Goal: Task Accomplishment & Management: Manage account settings

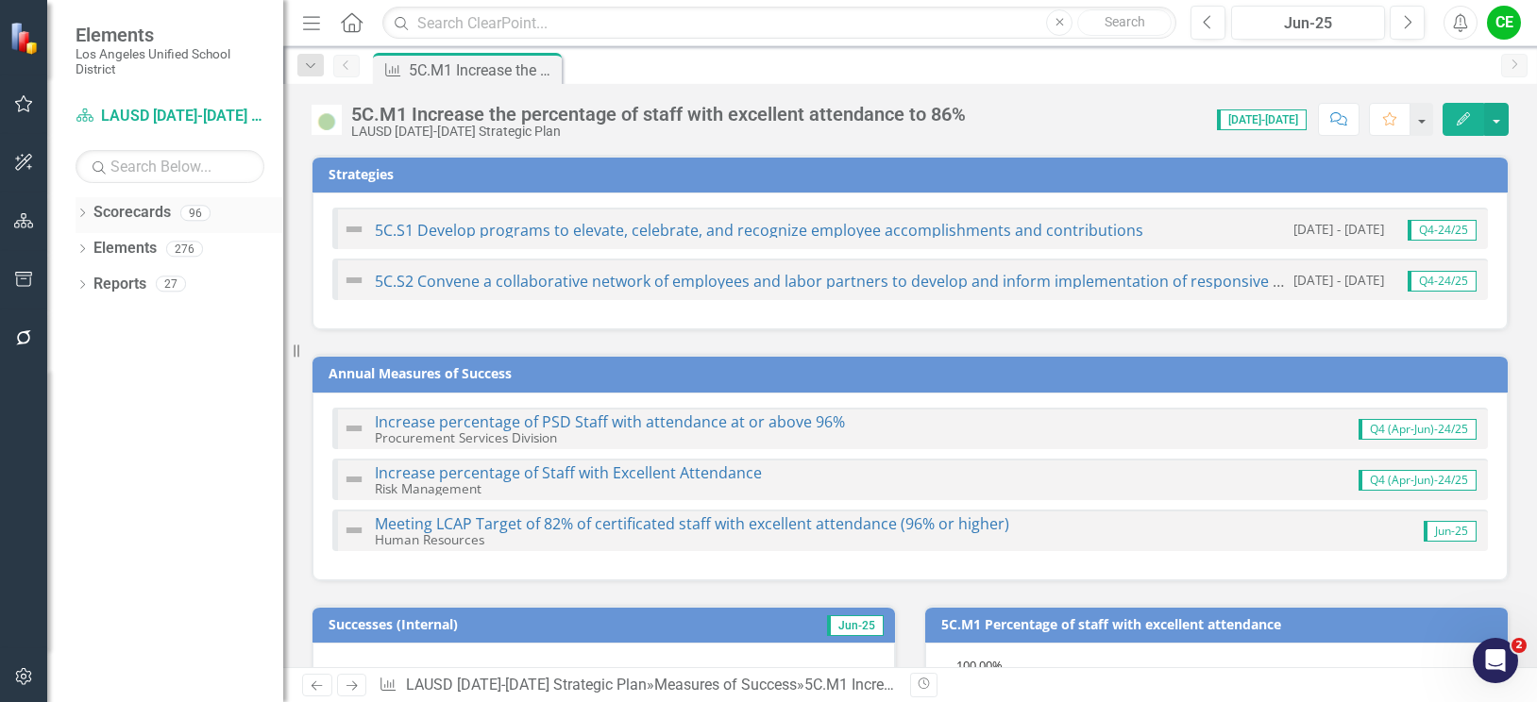
click at [78, 211] on icon "Dropdown" at bounding box center [82, 215] width 13 height 10
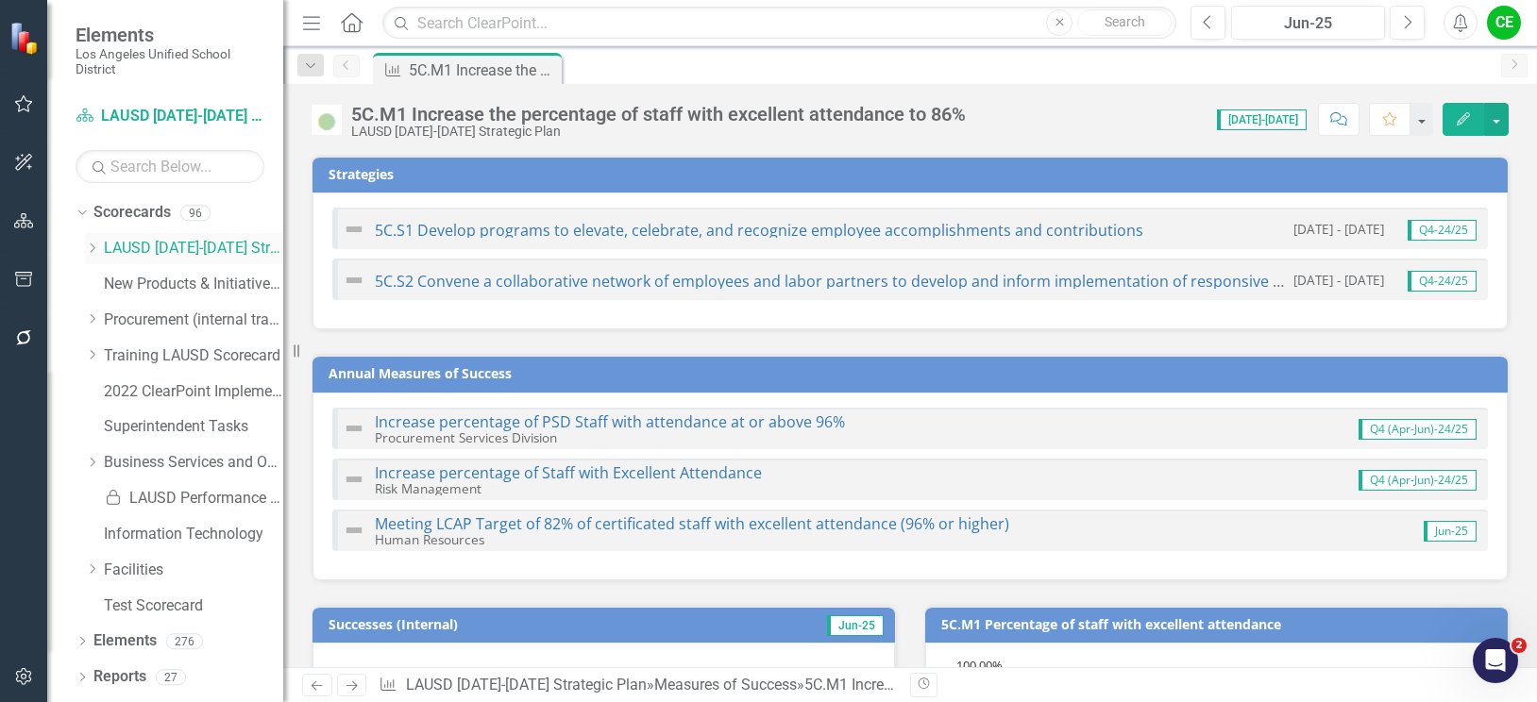
click at [94, 249] on icon "Dropdown" at bounding box center [92, 248] width 14 height 11
click at [110, 431] on icon "Dropdown" at bounding box center [111, 426] width 14 height 11
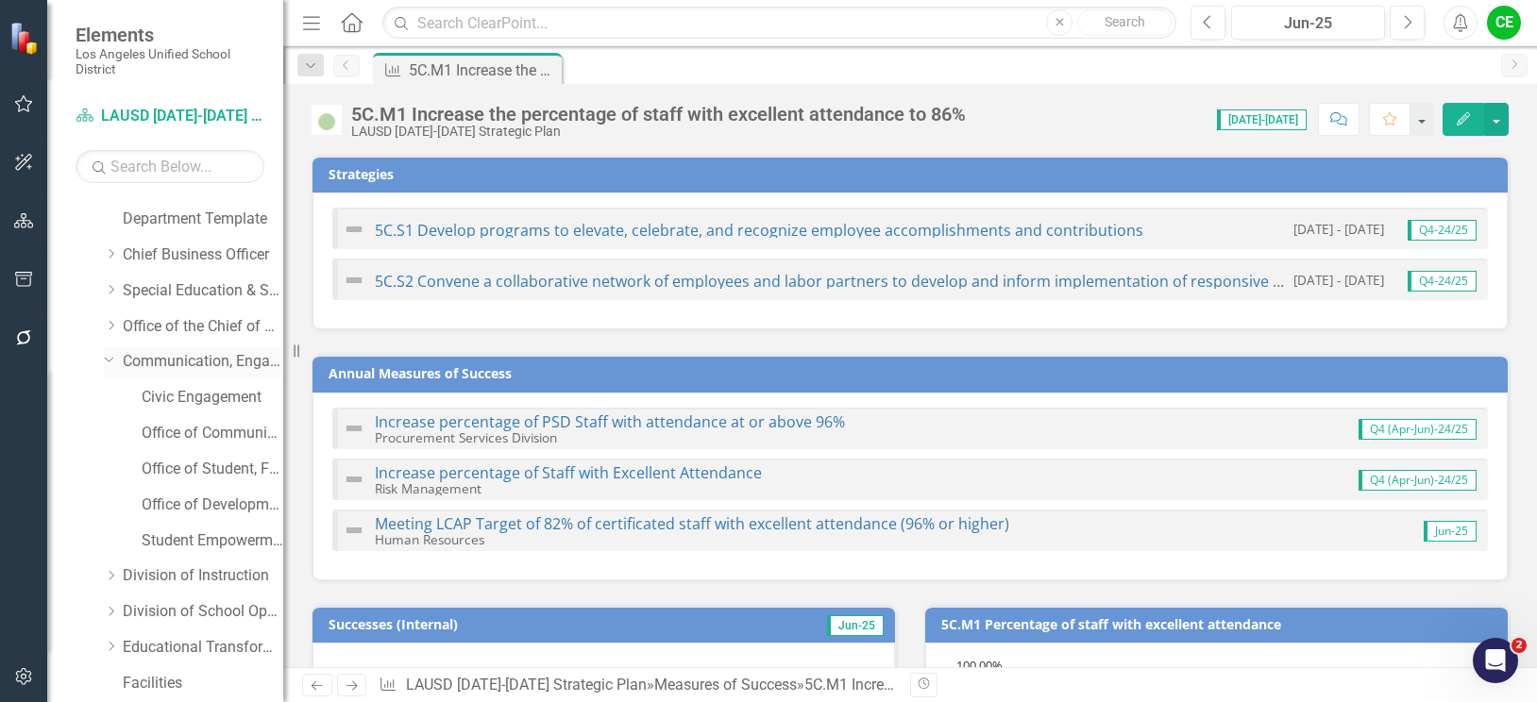
scroll to position [94, 0]
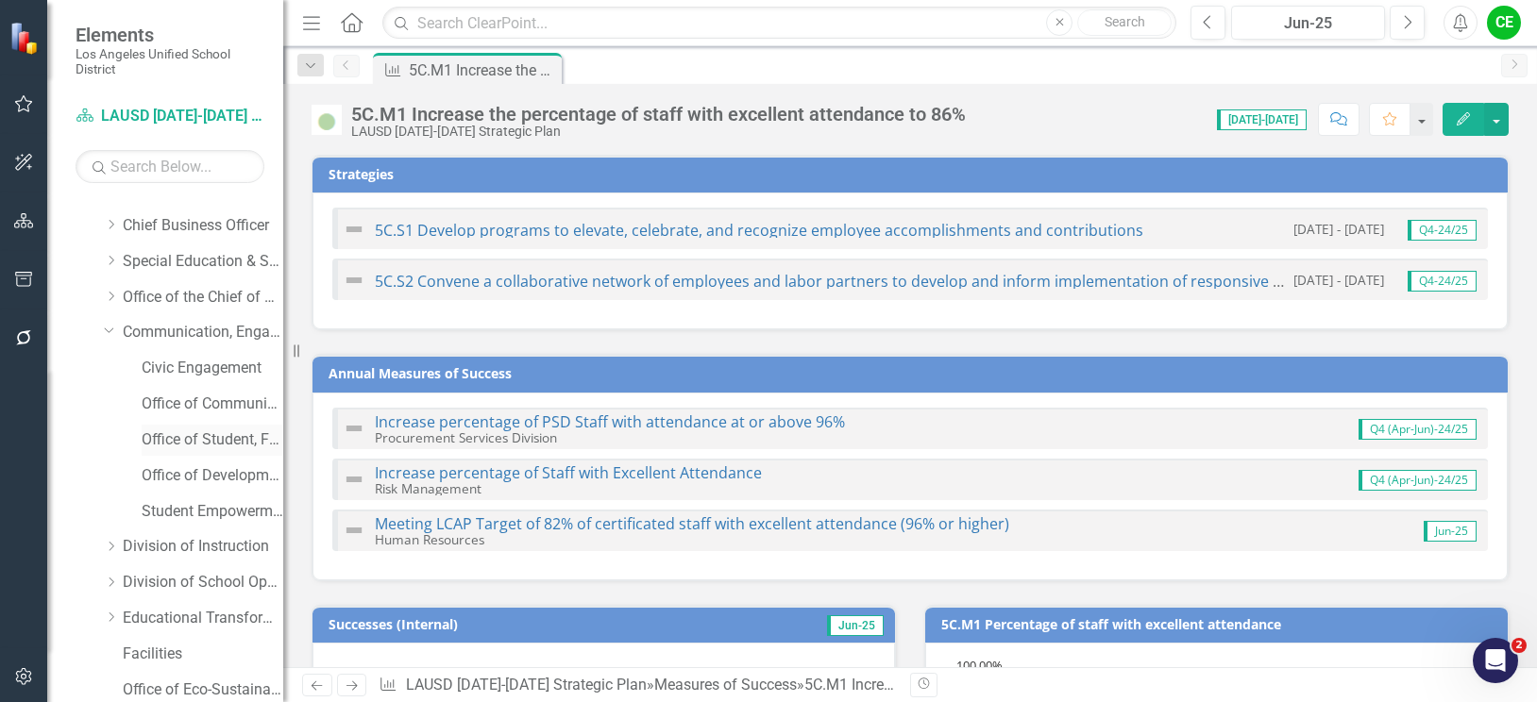
click at [204, 434] on link "Office of Student, Family and Community Engagement (SFACE)" at bounding box center [213, 441] width 142 height 22
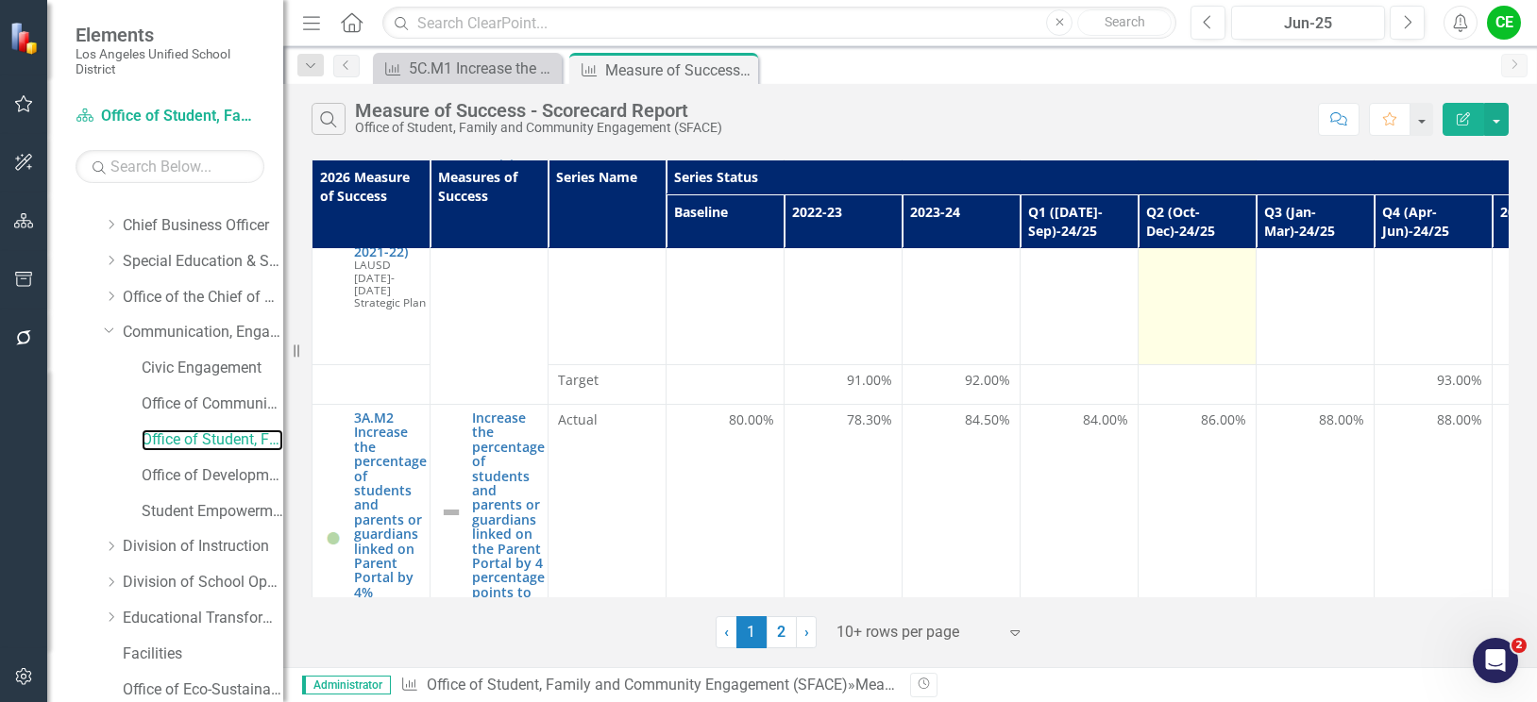
scroll to position [283, 0]
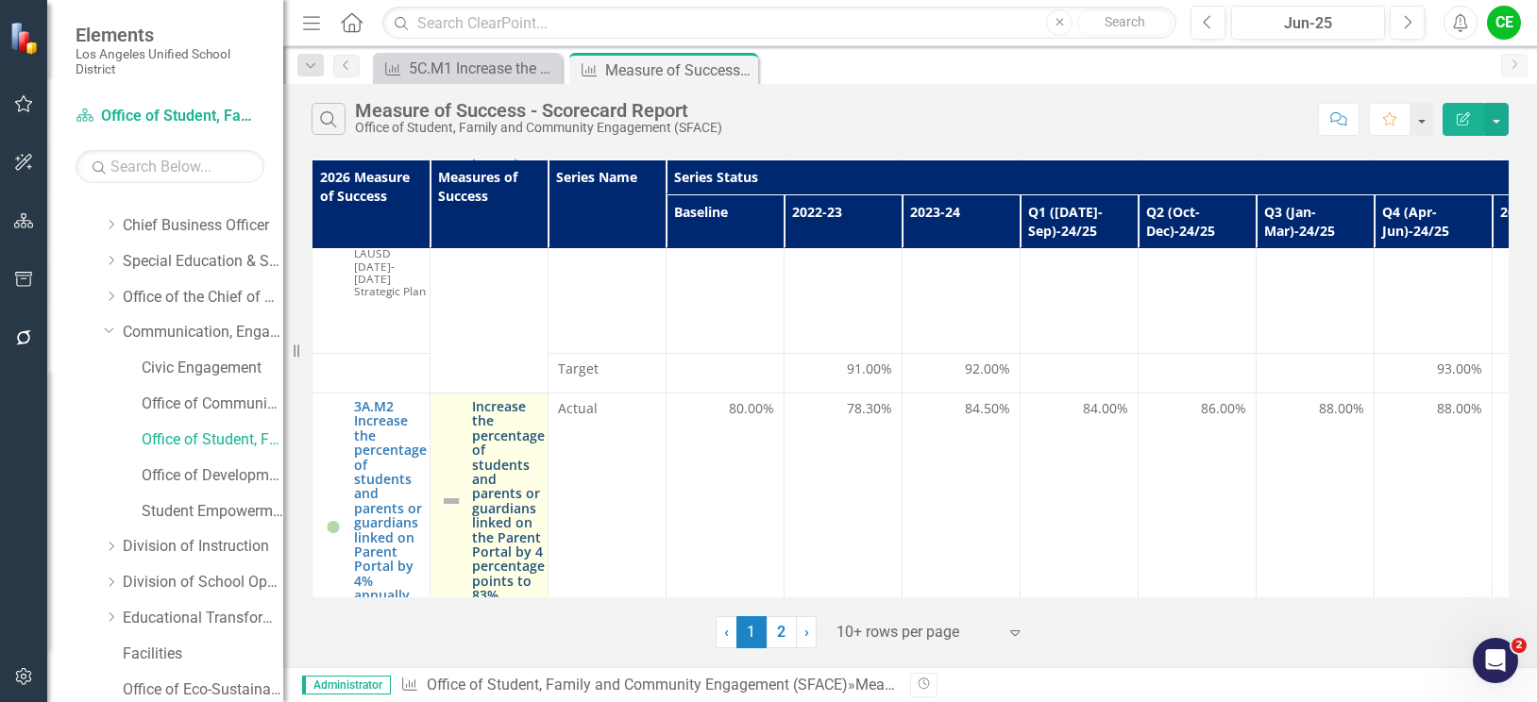
click at [494, 480] on link "Increase the percentage of students and parents or guardians linked on the Pare…" at bounding box center [508, 500] width 73 height 203
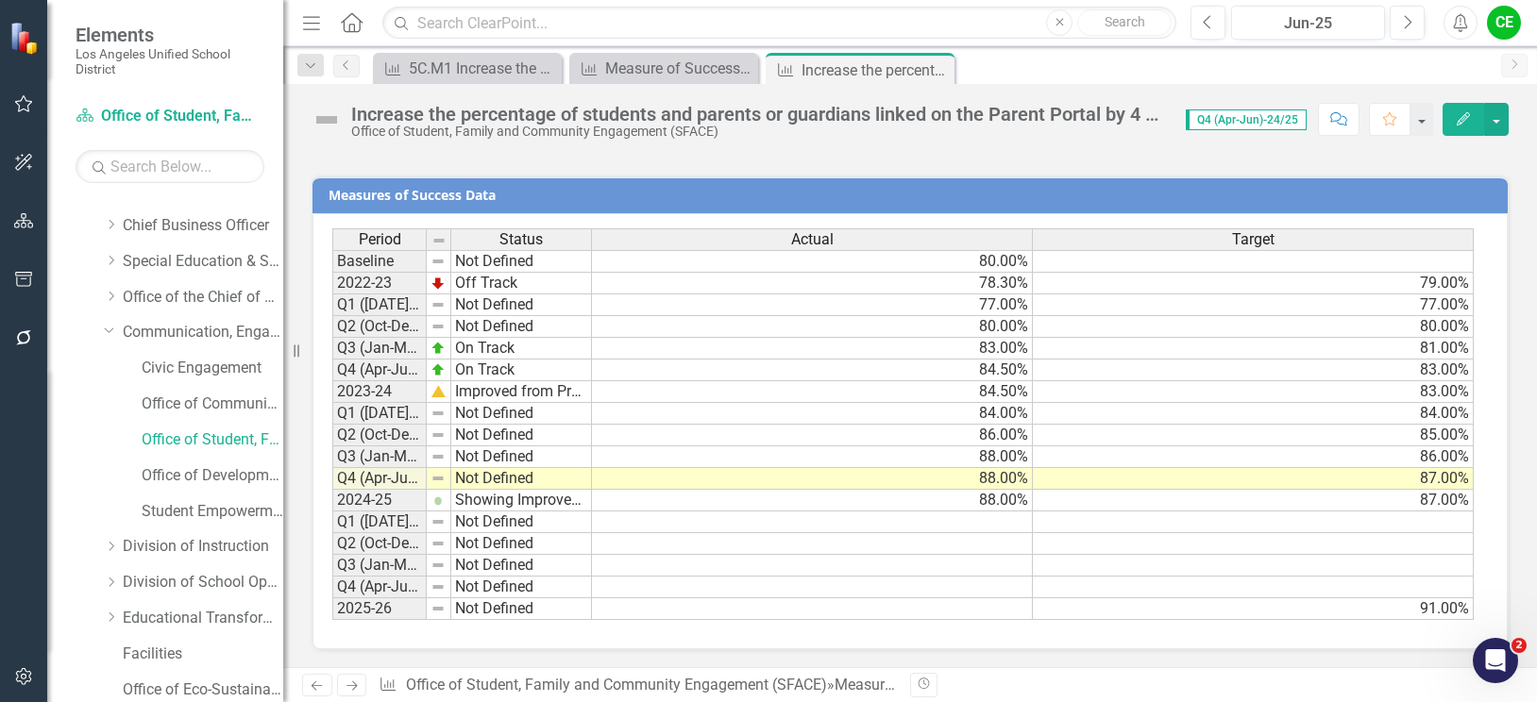
scroll to position [1498, 0]
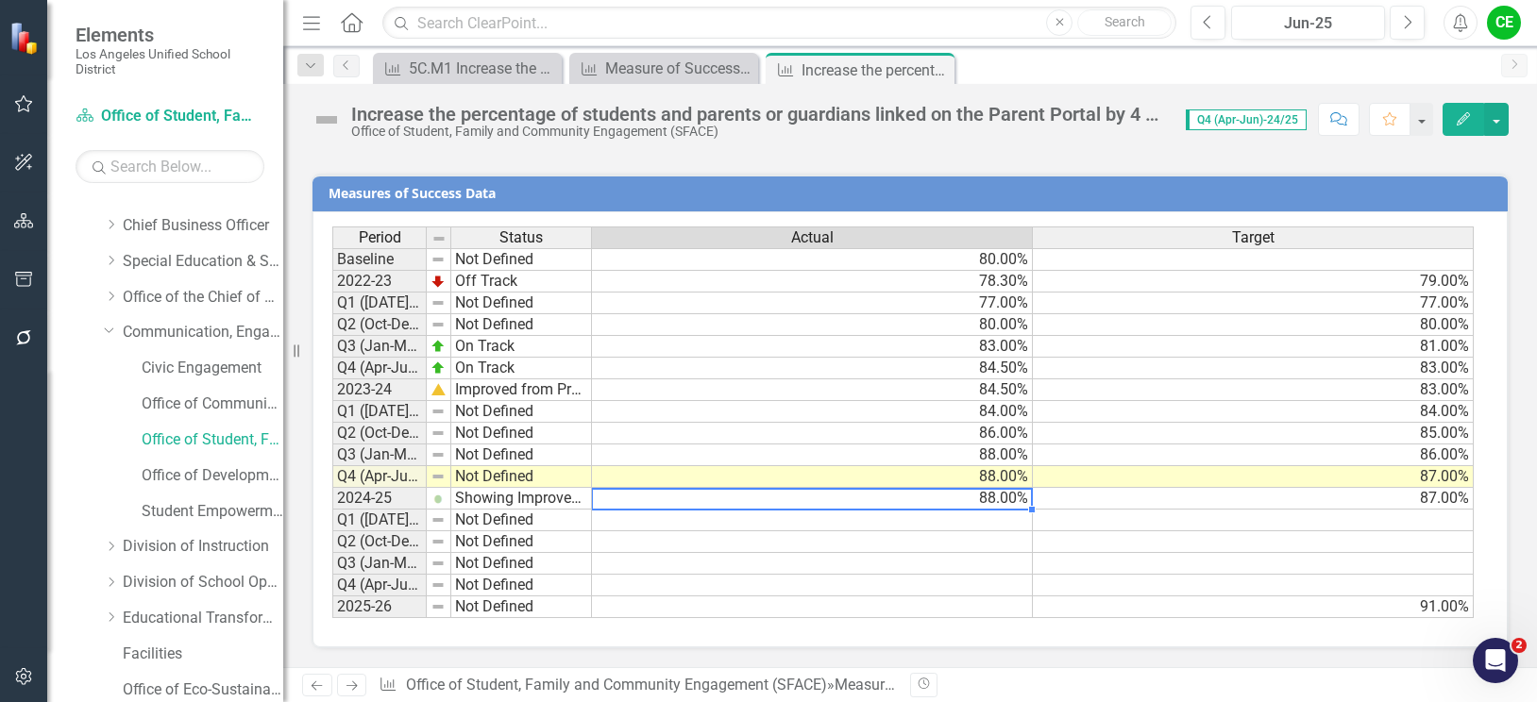
click at [860, 504] on td "88.00%" at bounding box center [812, 499] width 441 height 22
click at [1014, 523] on td at bounding box center [812, 521] width 441 height 22
click at [1010, 499] on td "88.00%" at bounding box center [812, 499] width 441 height 22
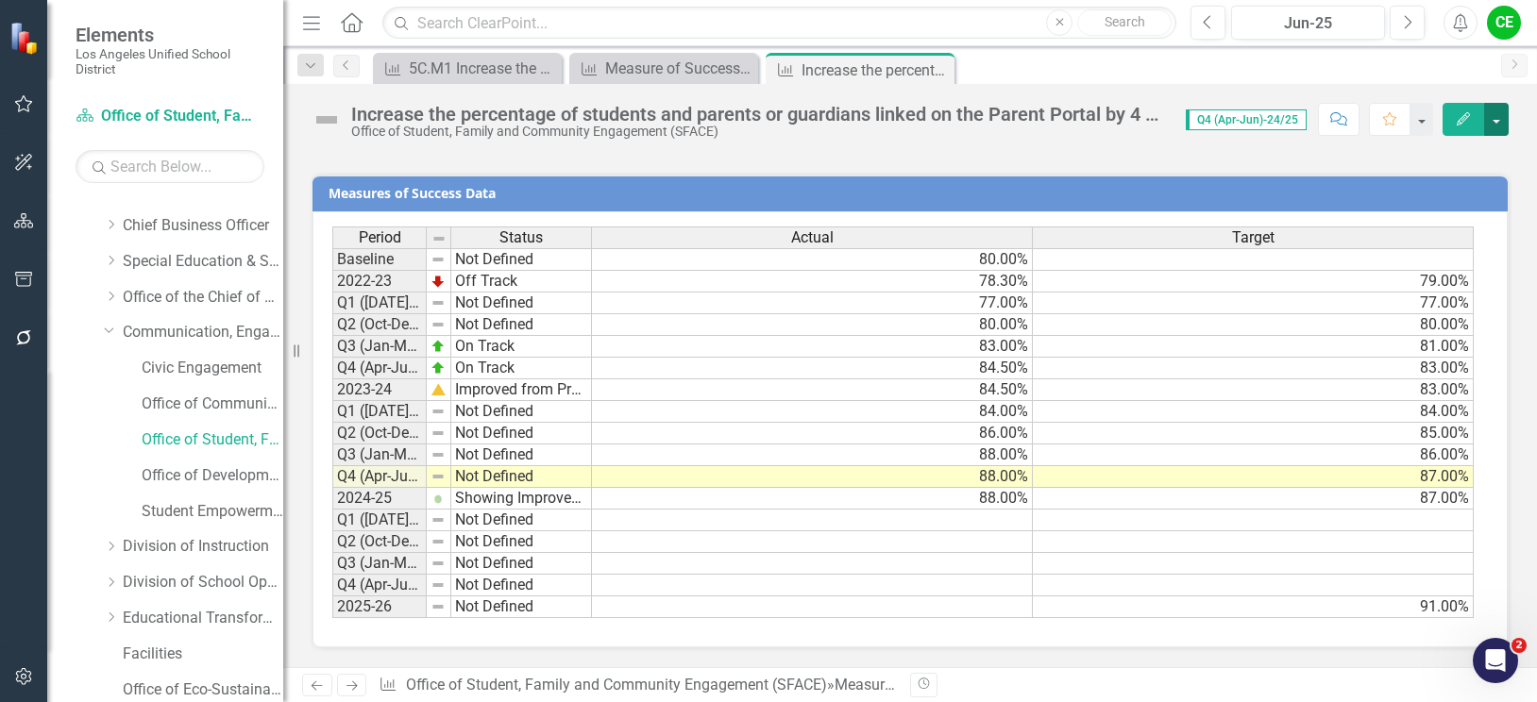
click at [1496, 123] on button "button" at bounding box center [1496, 119] width 25 height 33
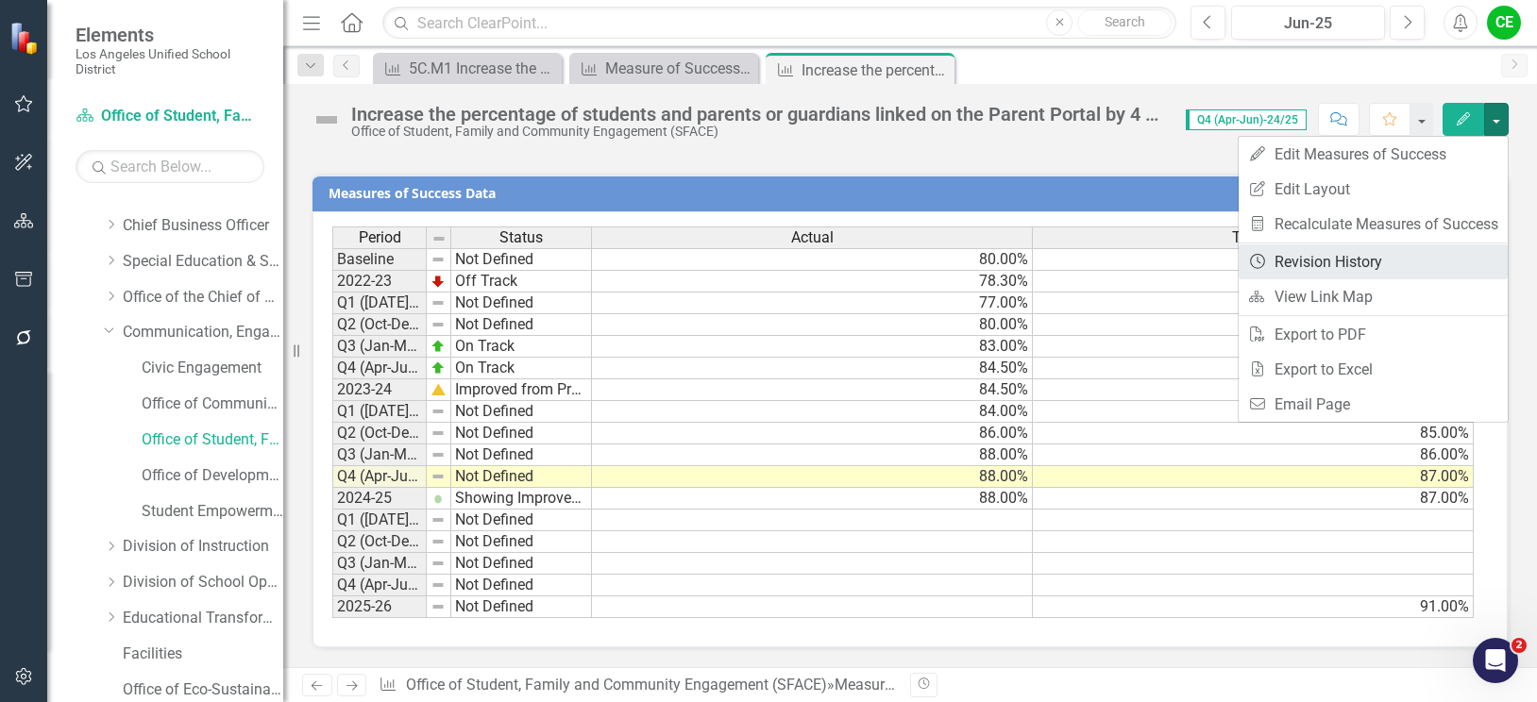
click at [1314, 254] on link "Revision History Revision History" at bounding box center [1373, 262] width 269 height 35
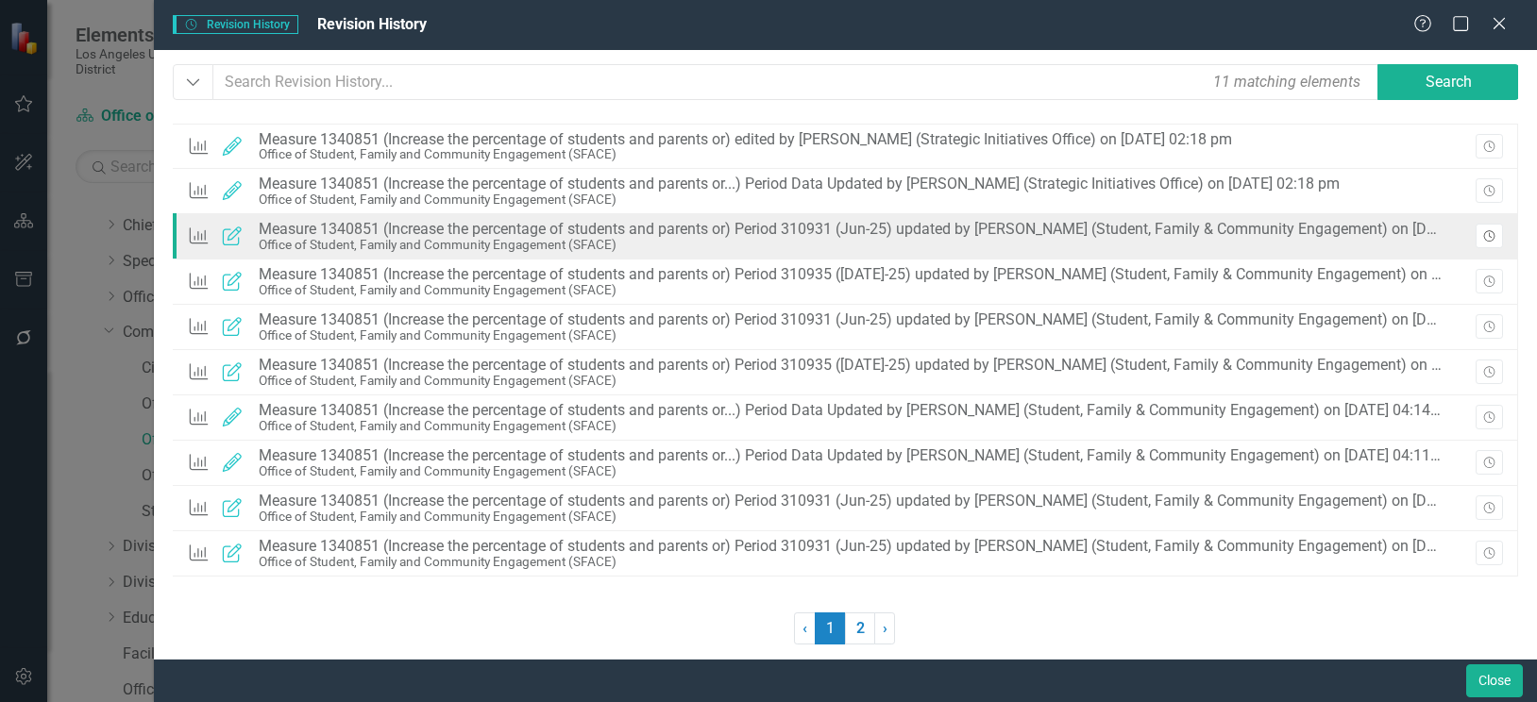
click at [1499, 235] on button "Revision History" at bounding box center [1489, 236] width 27 height 25
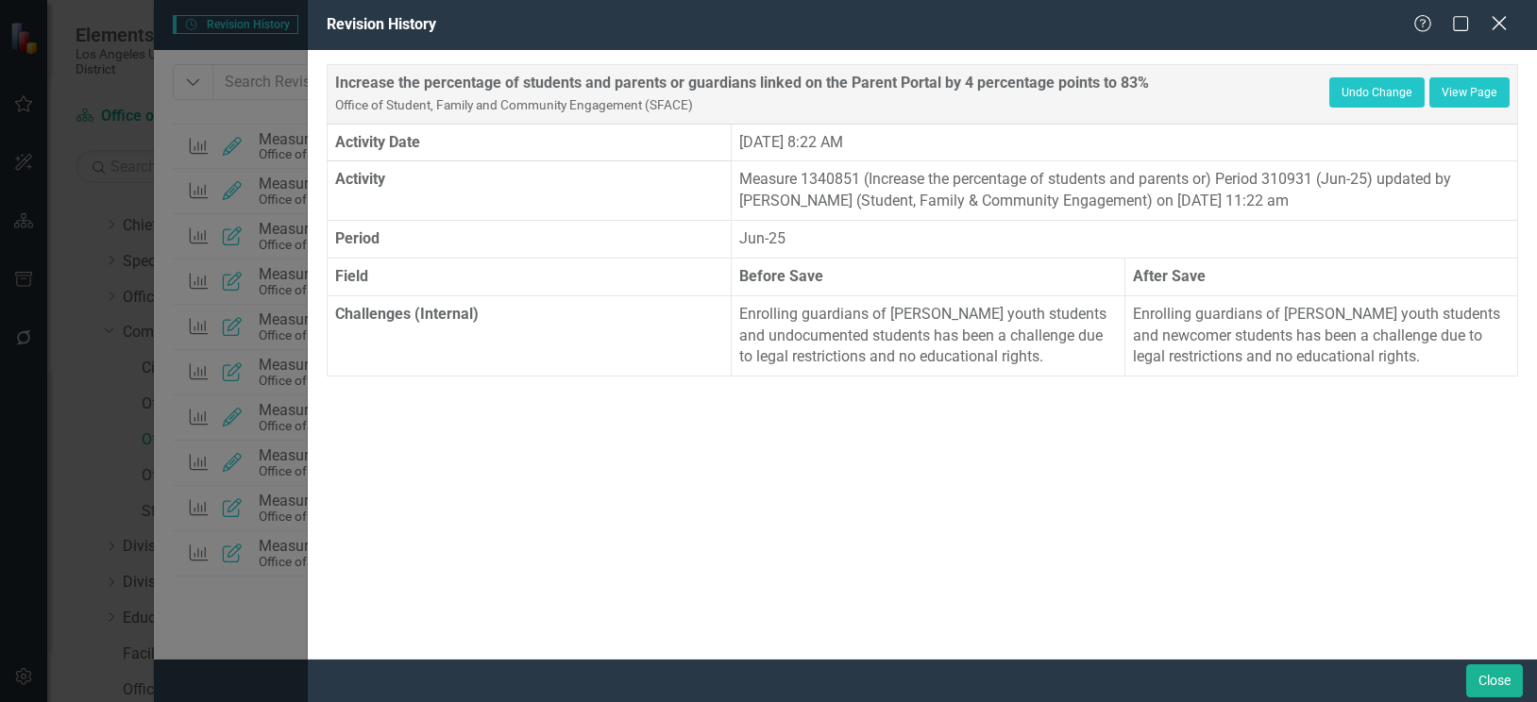
click at [1498, 15] on icon "Close" at bounding box center [1499, 23] width 24 height 18
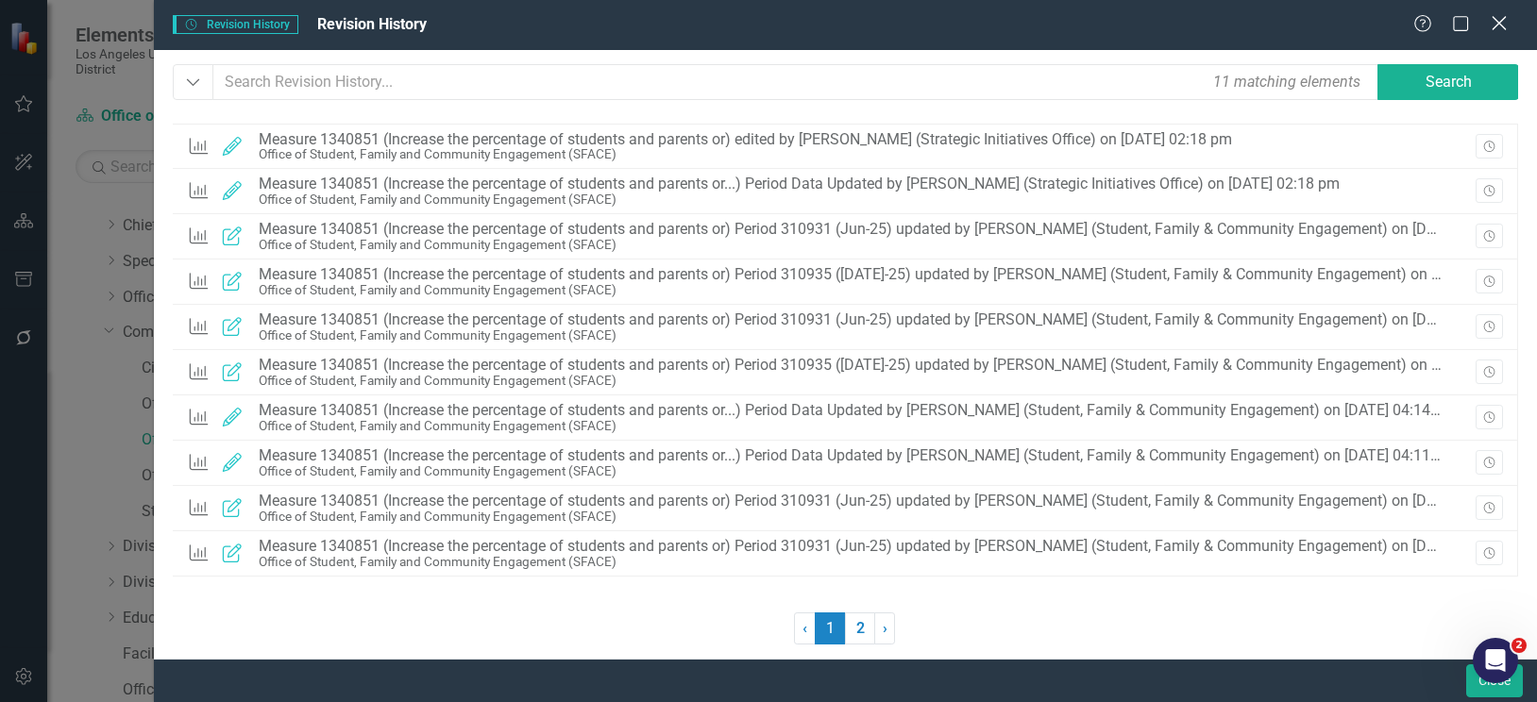
click at [1498, 22] on icon at bounding box center [1499, 23] width 14 height 14
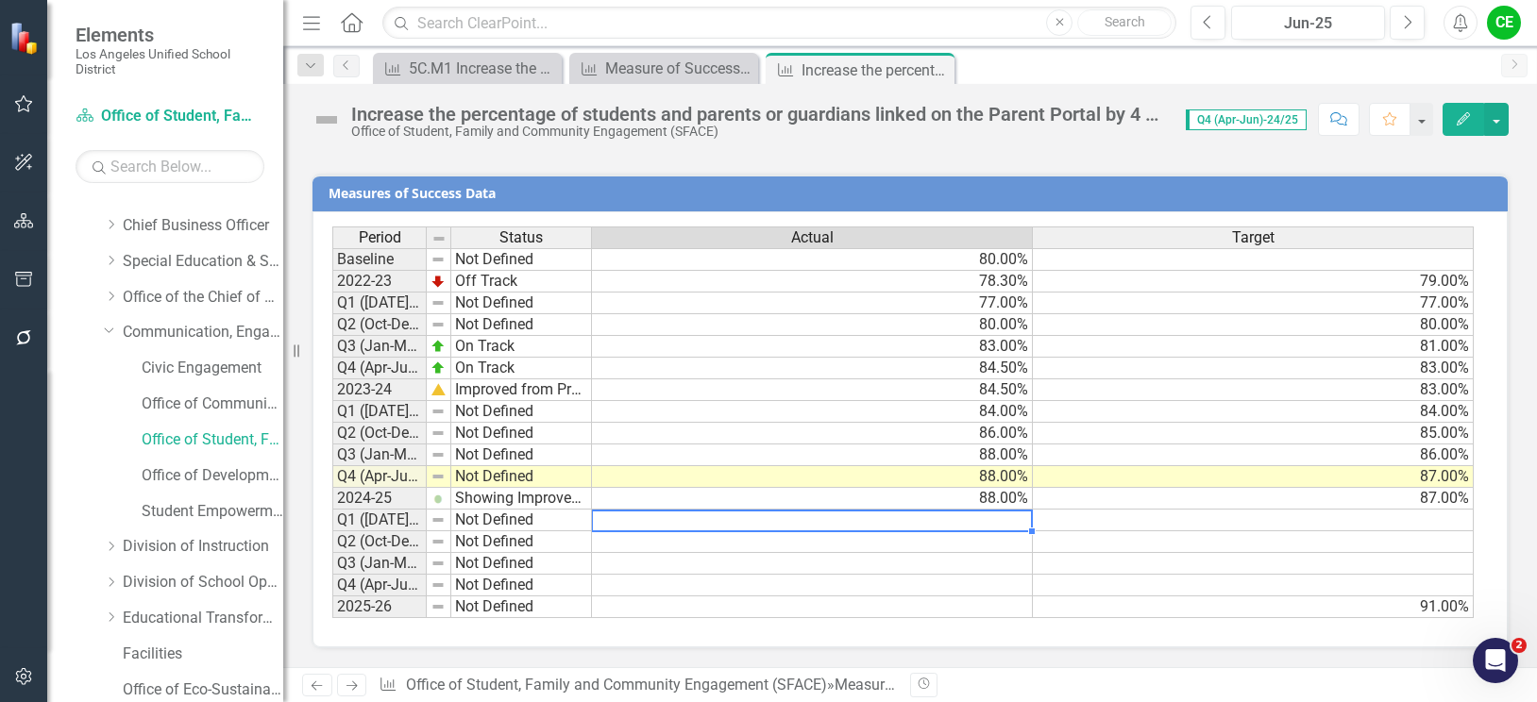
click at [332, 511] on div "Period Status Actual Target Baseline Not Defined 80.00% 2022-23 Off Track 78.30…" at bounding box center [332, 423] width 0 height 392
click at [913, 499] on td "88.00%" at bounding box center [812, 499] width 441 height 22
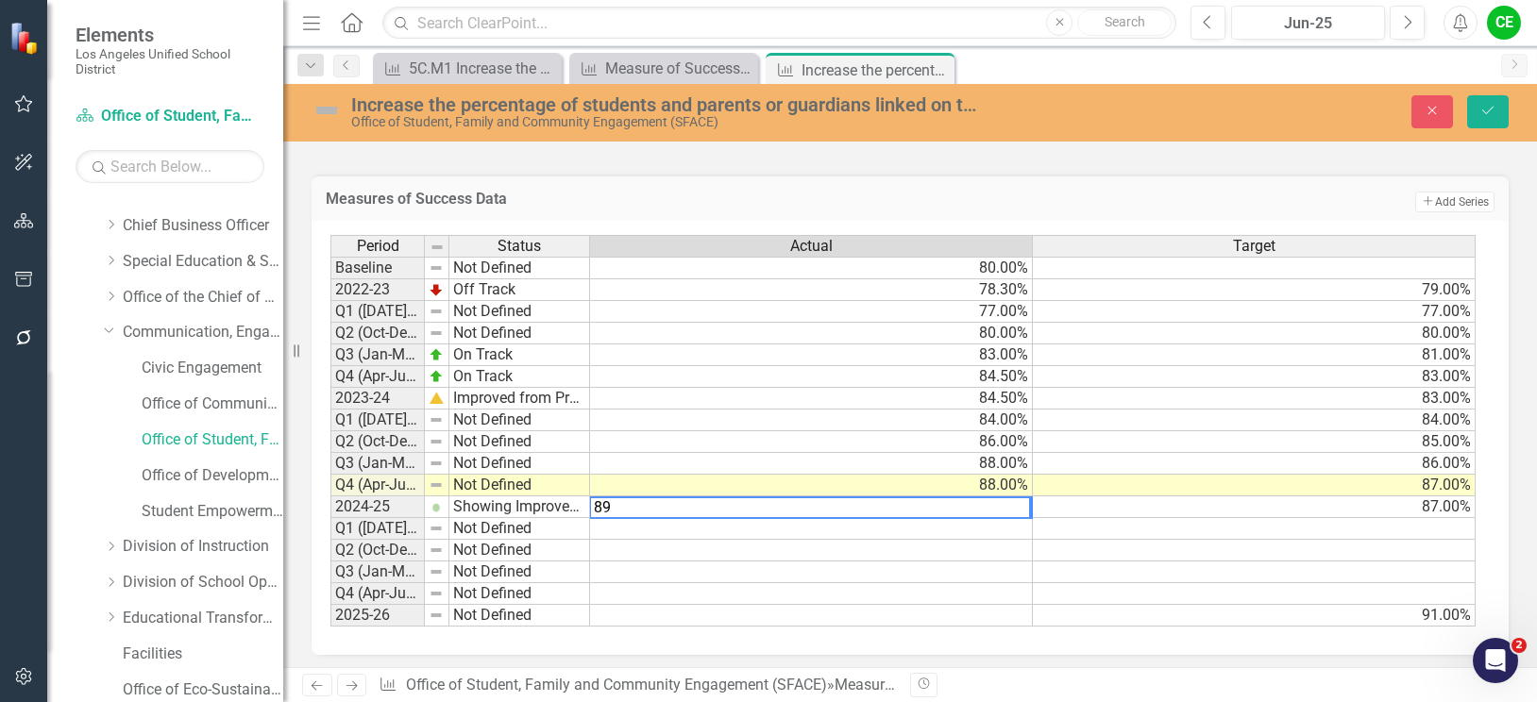
type textarea "89"
click at [908, 527] on td at bounding box center [811, 529] width 443 height 22
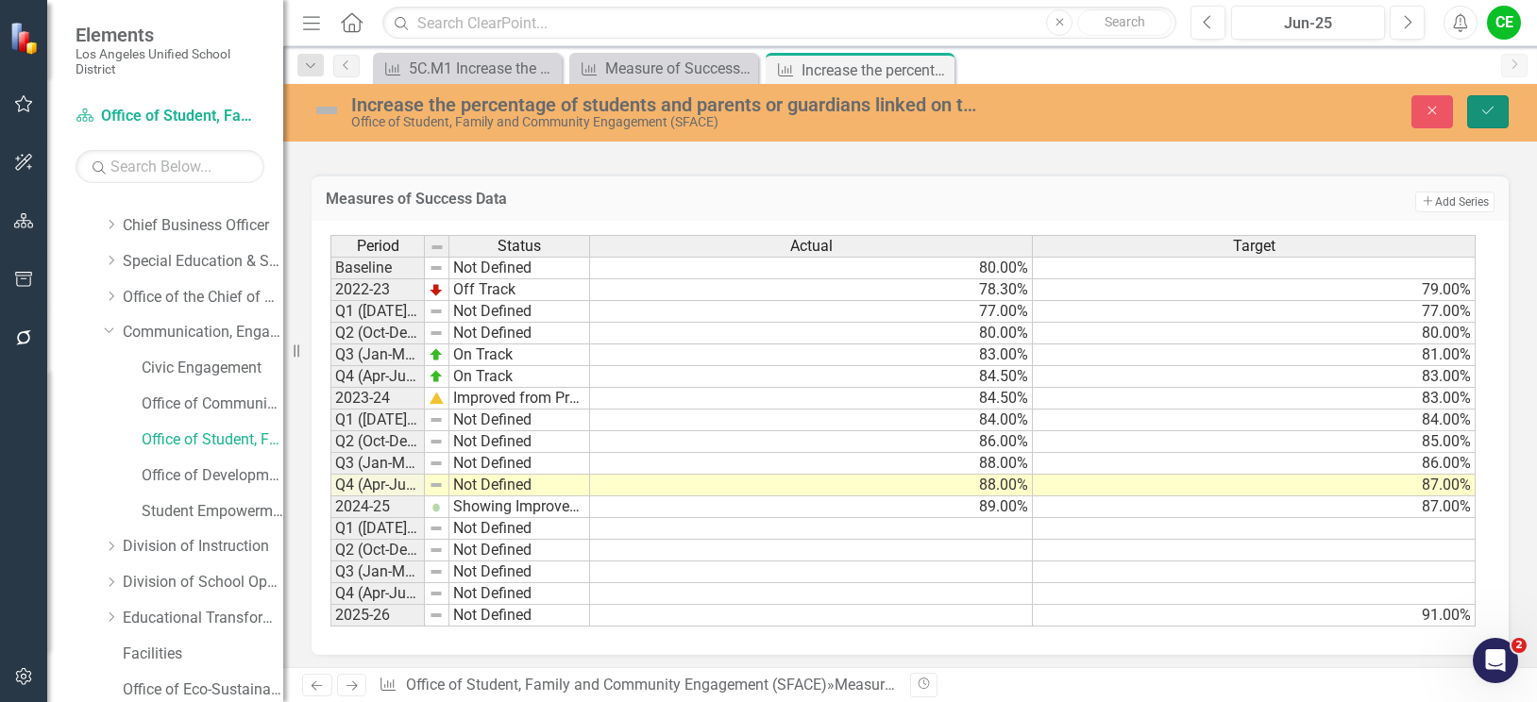
click at [1498, 97] on button "Save" at bounding box center [1488, 111] width 42 height 33
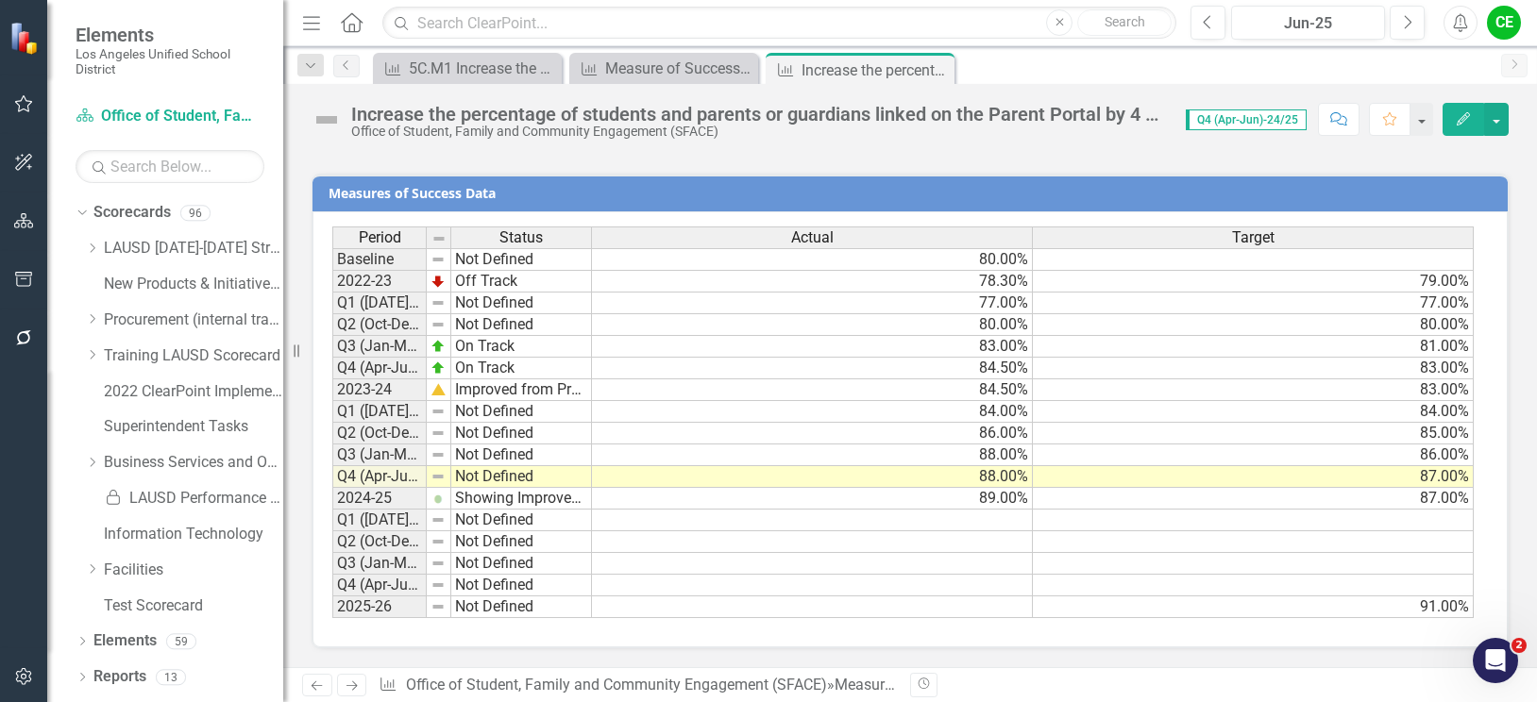
click at [484, 501] on td "Showing Improvemet" at bounding box center [521, 499] width 141 height 22
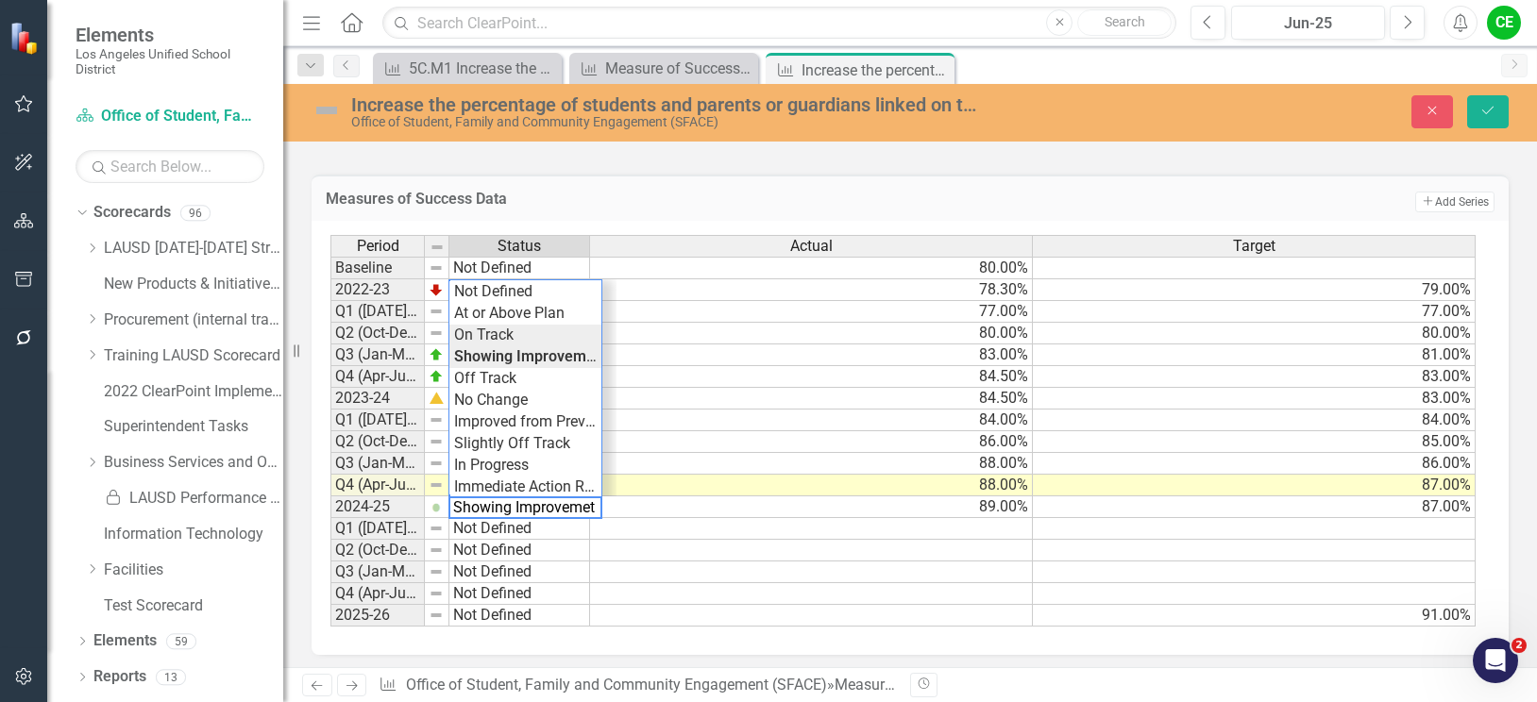
type textarea "On Track"
click at [484, 337] on div "Period Status Actual Target Baseline Not Defined 80.00% 2022-23 Off Track 78.30…" at bounding box center [902, 431] width 1145 height 393
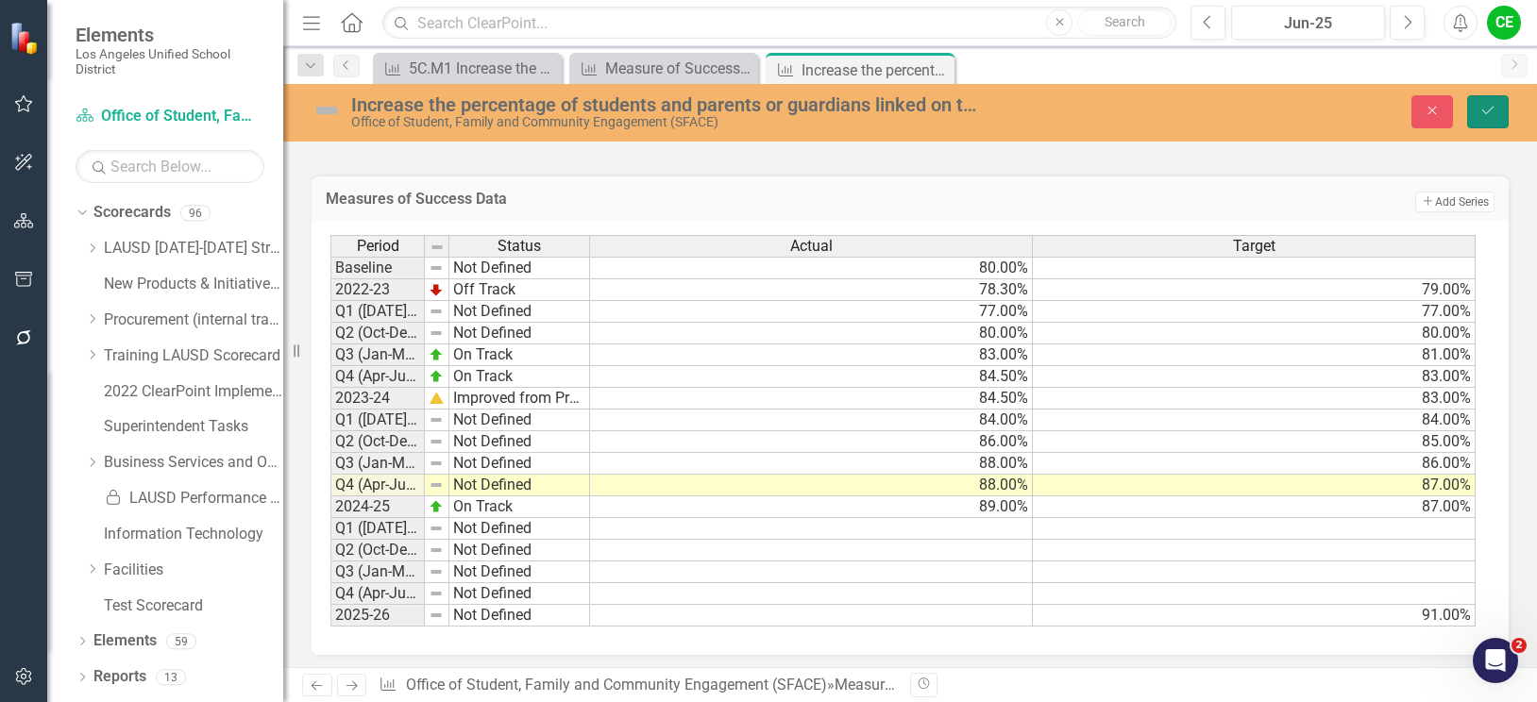
click at [1494, 111] on icon "Save" at bounding box center [1488, 110] width 17 height 13
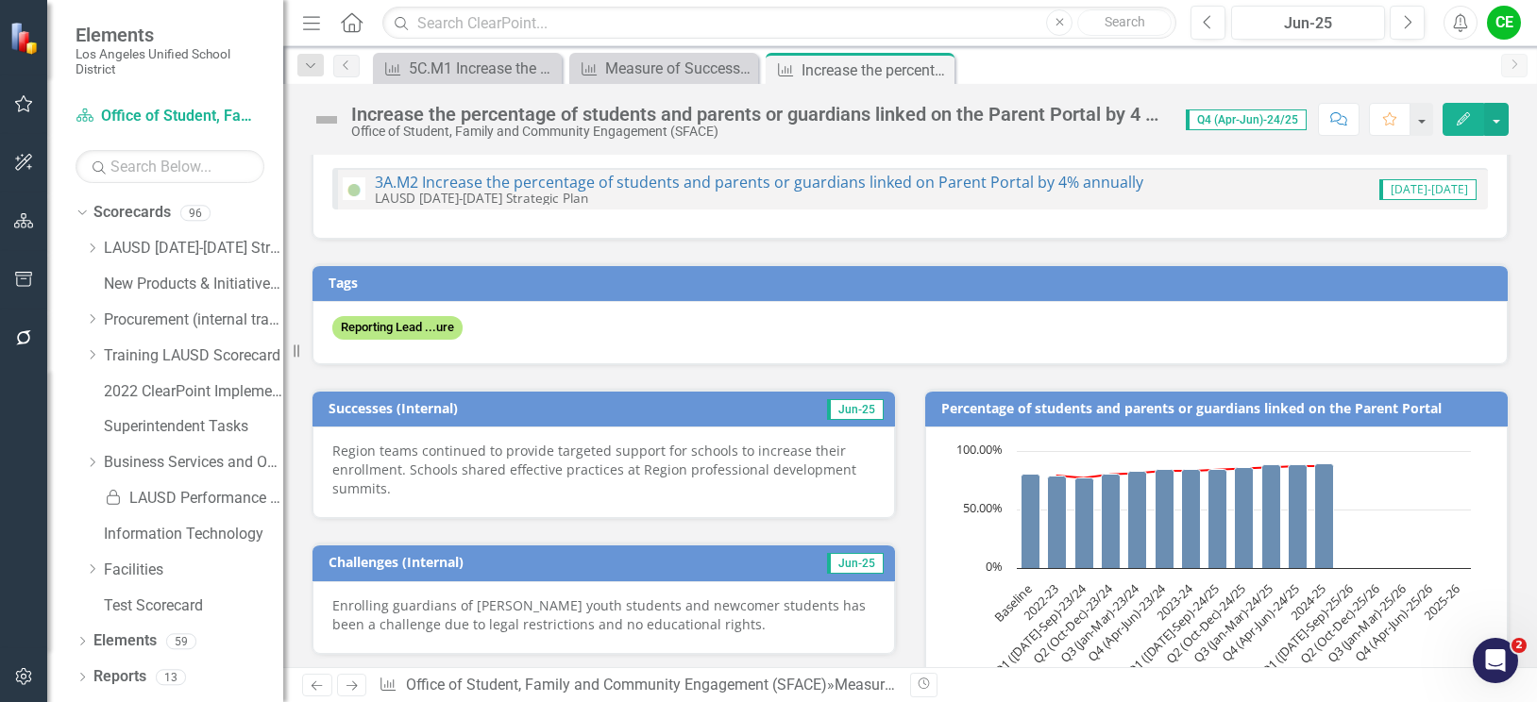
scroll to position [0, 0]
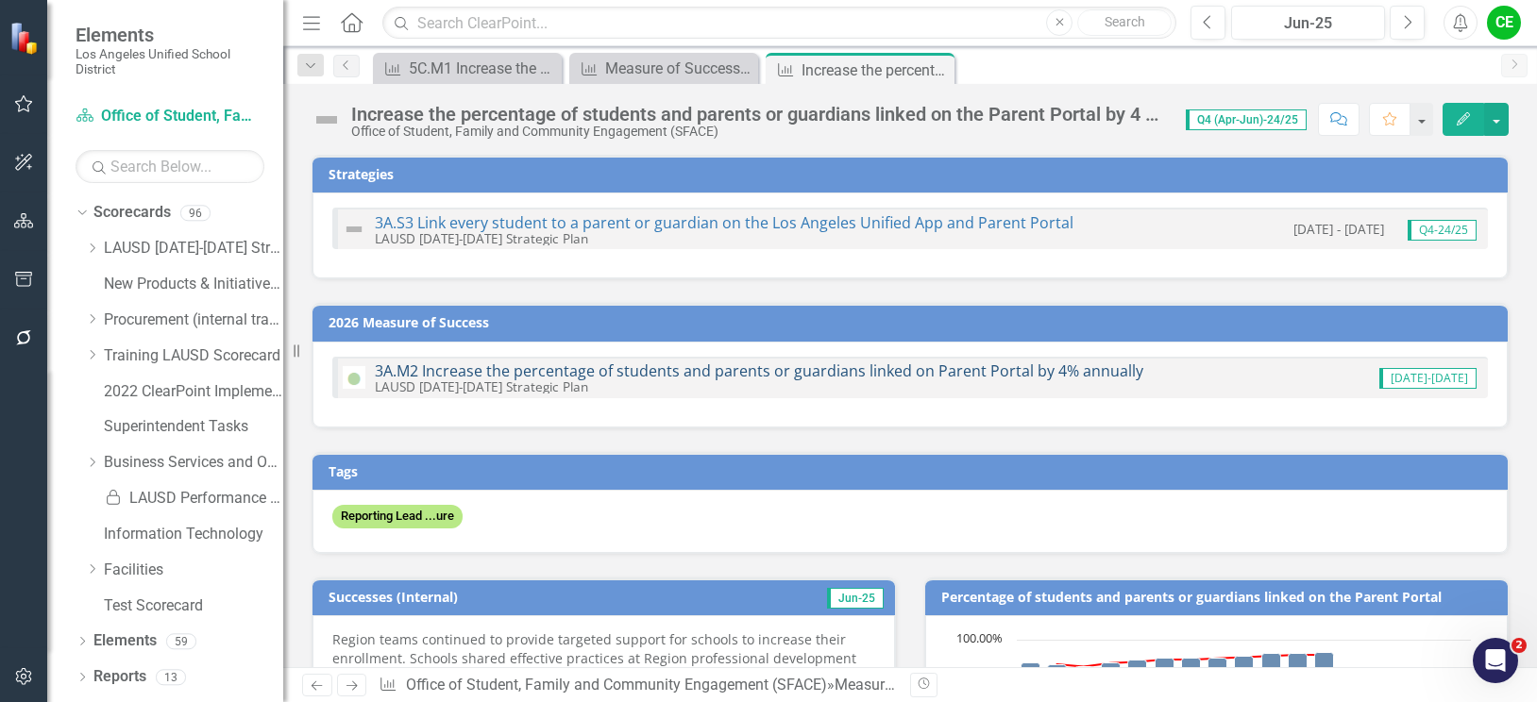
click at [816, 372] on link "3A.M2 Increase the percentage of students and parents or guardians linked on Pa…" at bounding box center [759, 371] width 769 height 21
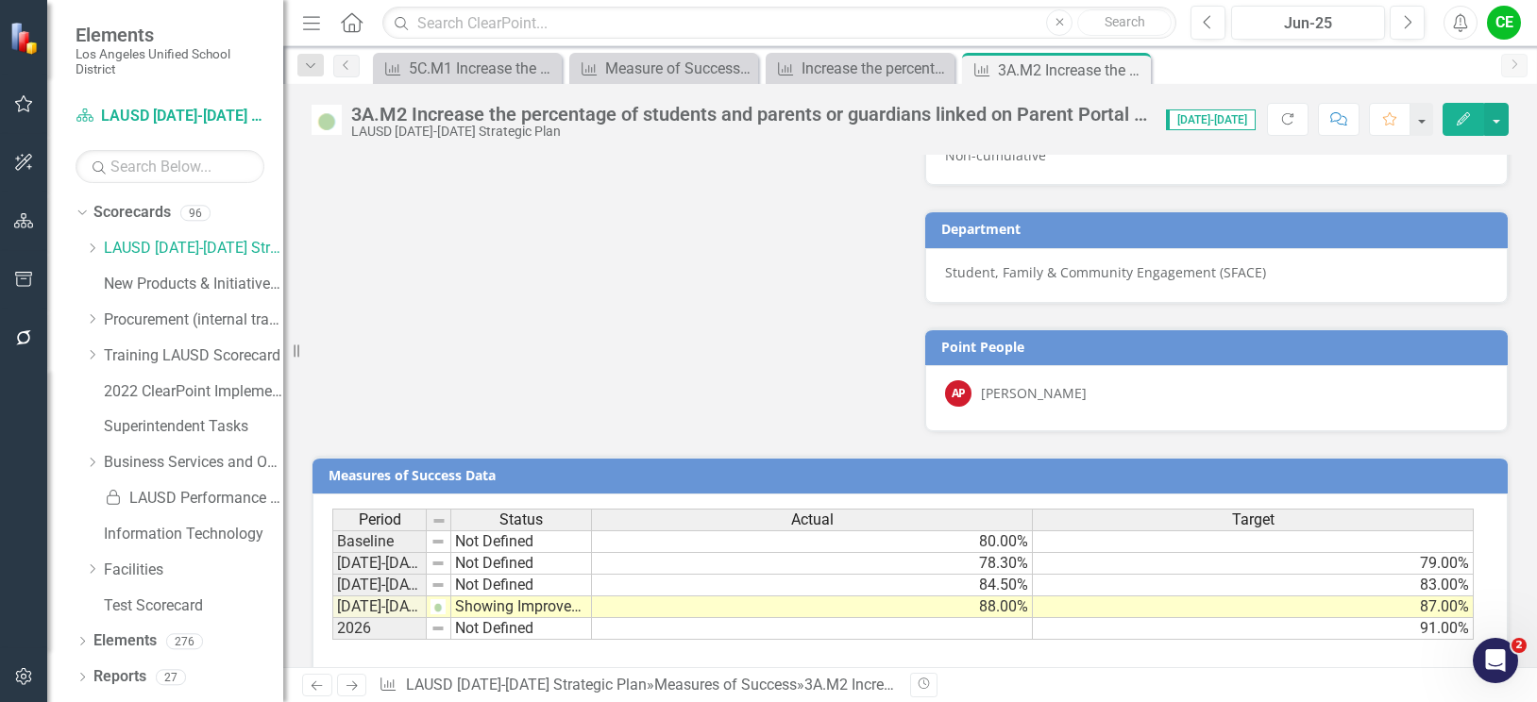
scroll to position [1312, 0]
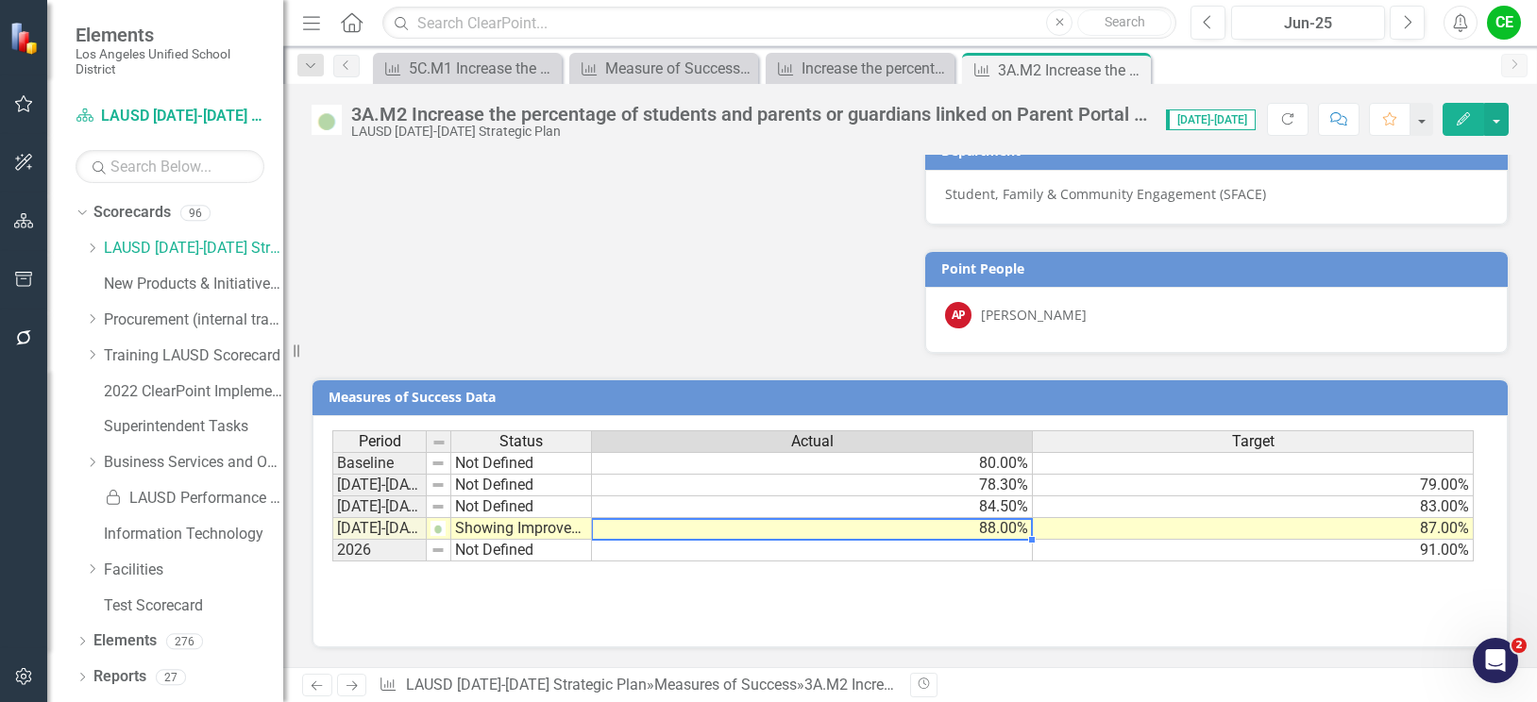
click at [332, 520] on div "Period Status Actual Target Baseline Not Defined 80.00% [DATE]-[DATE] Not Defin…" at bounding box center [332, 496] width 0 height 131
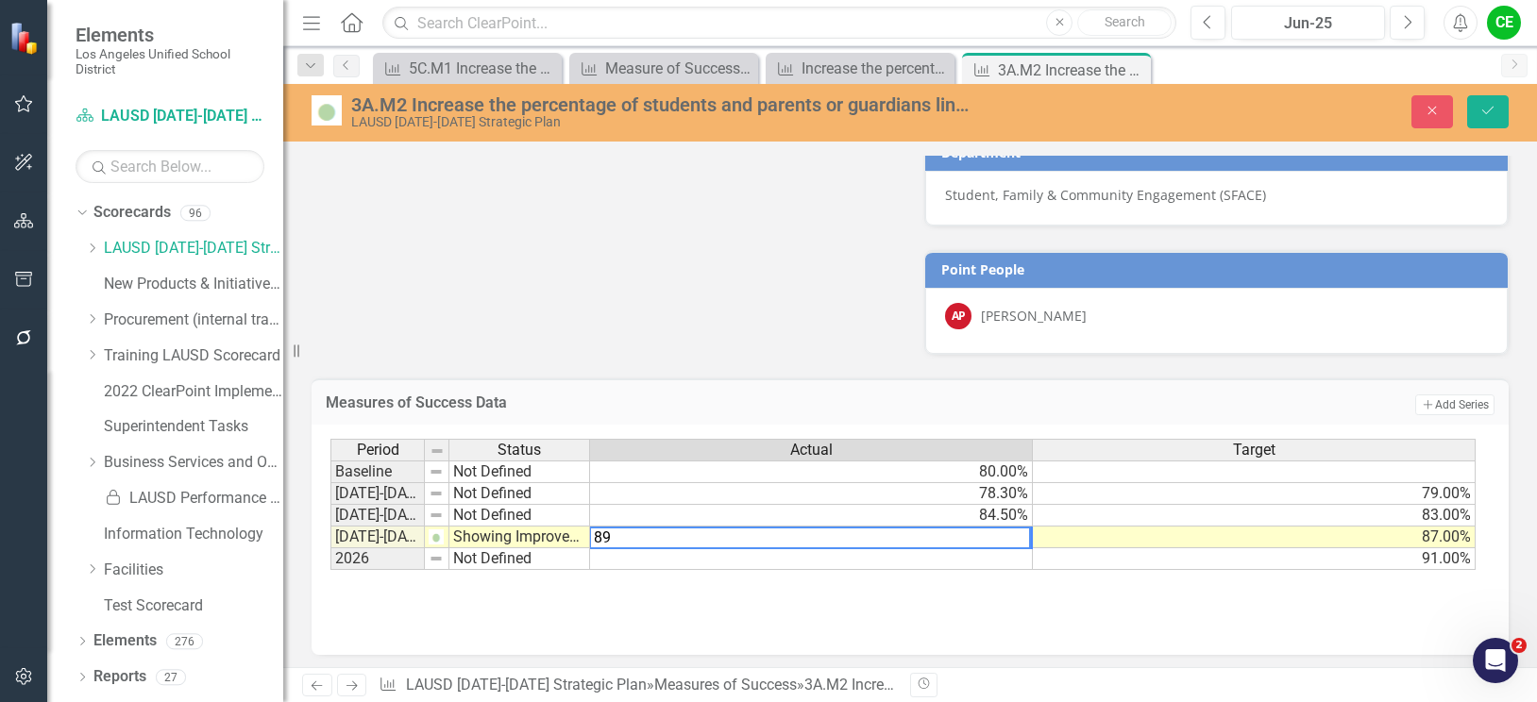
type textarea "89"
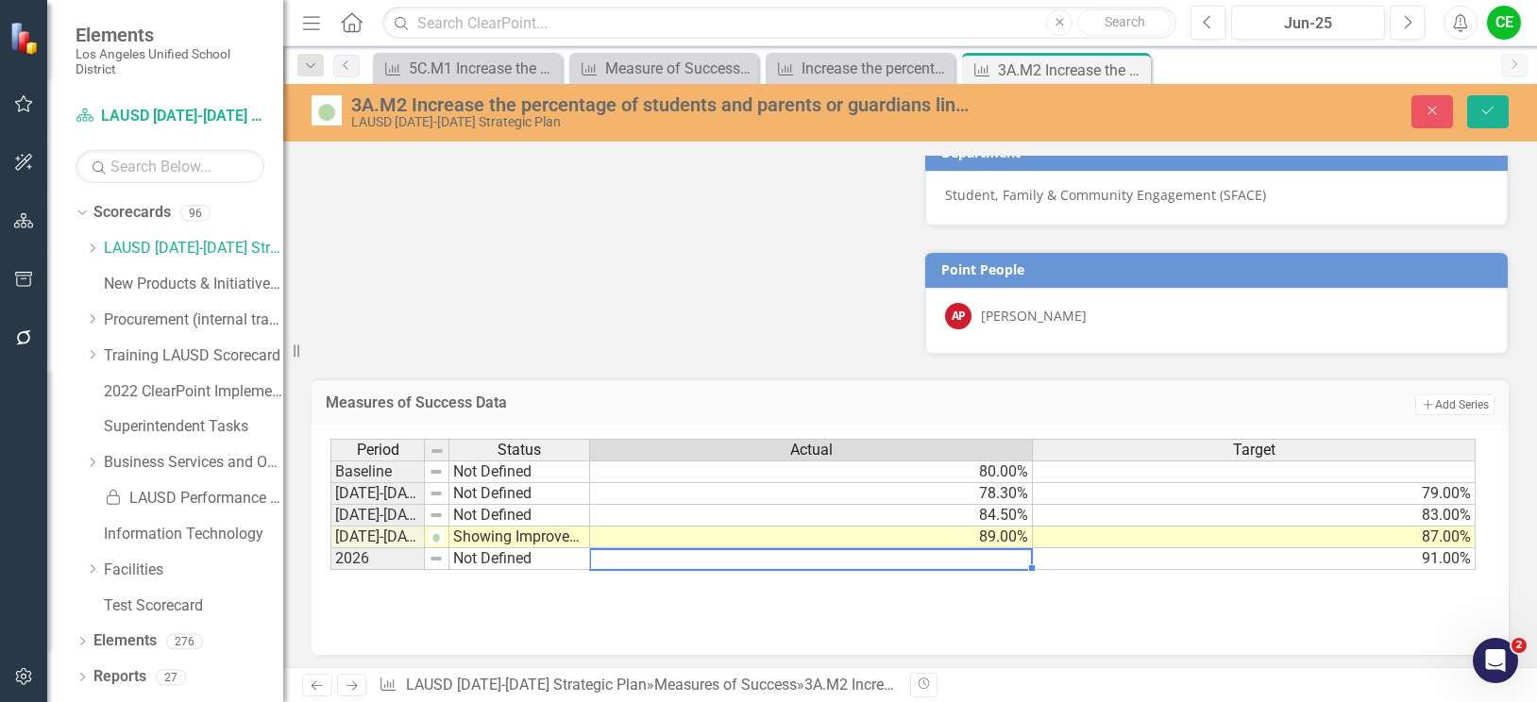
click at [940, 560] on td at bounding box center [811, 560] width 443 height 22
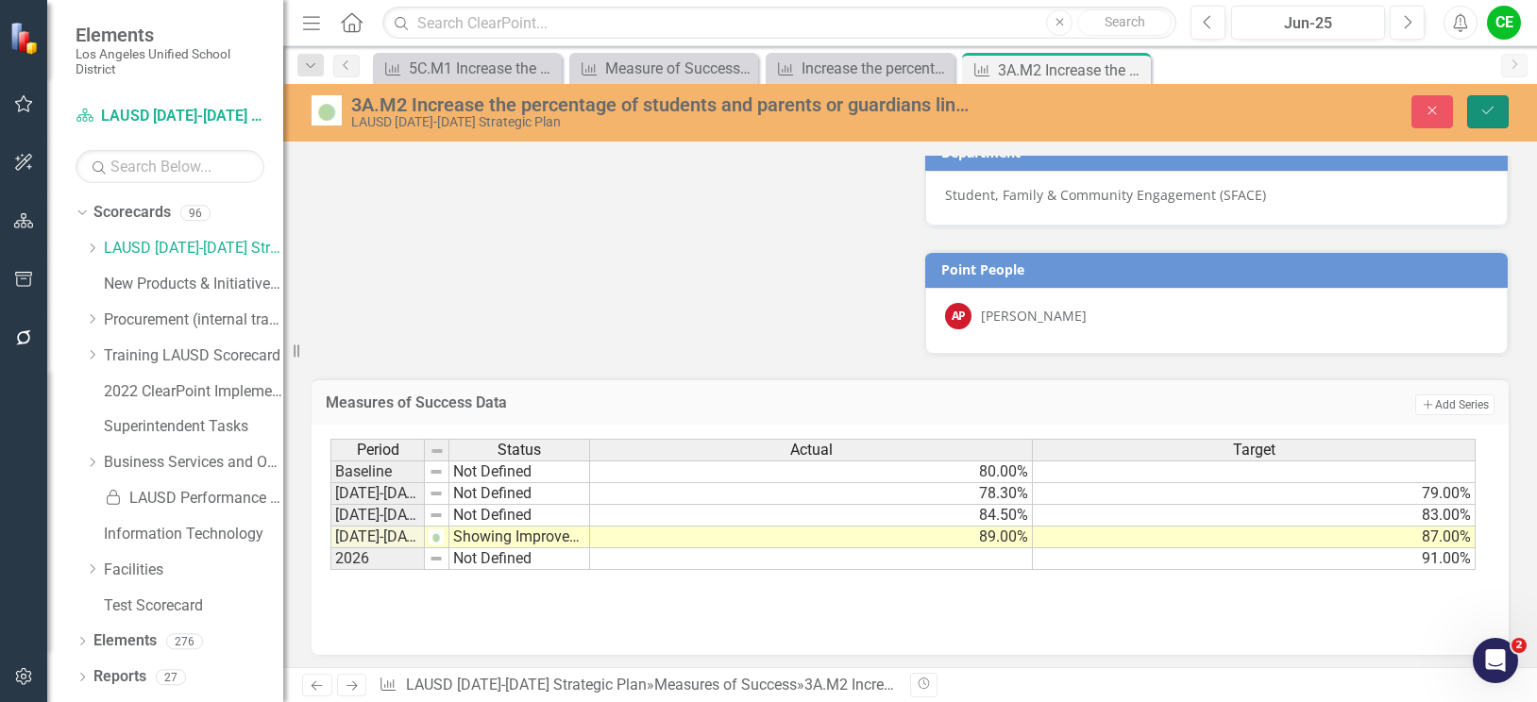
click at [1475, 106] on button "Save" at bounding box center [1488, 111] width 42 height 33
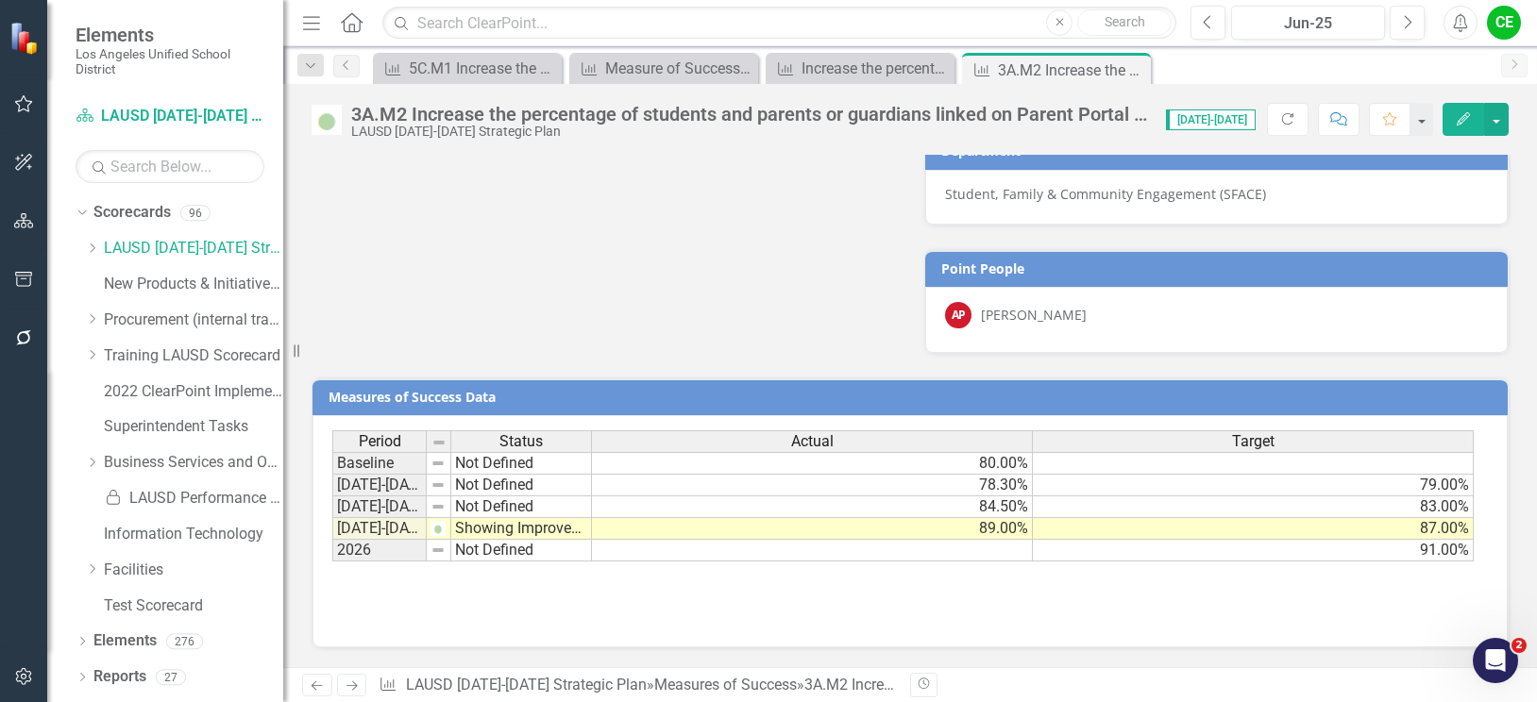
click at [520, 528] on td "Showing Improvemet" at bounding box center [521, 529] width 141 height 22
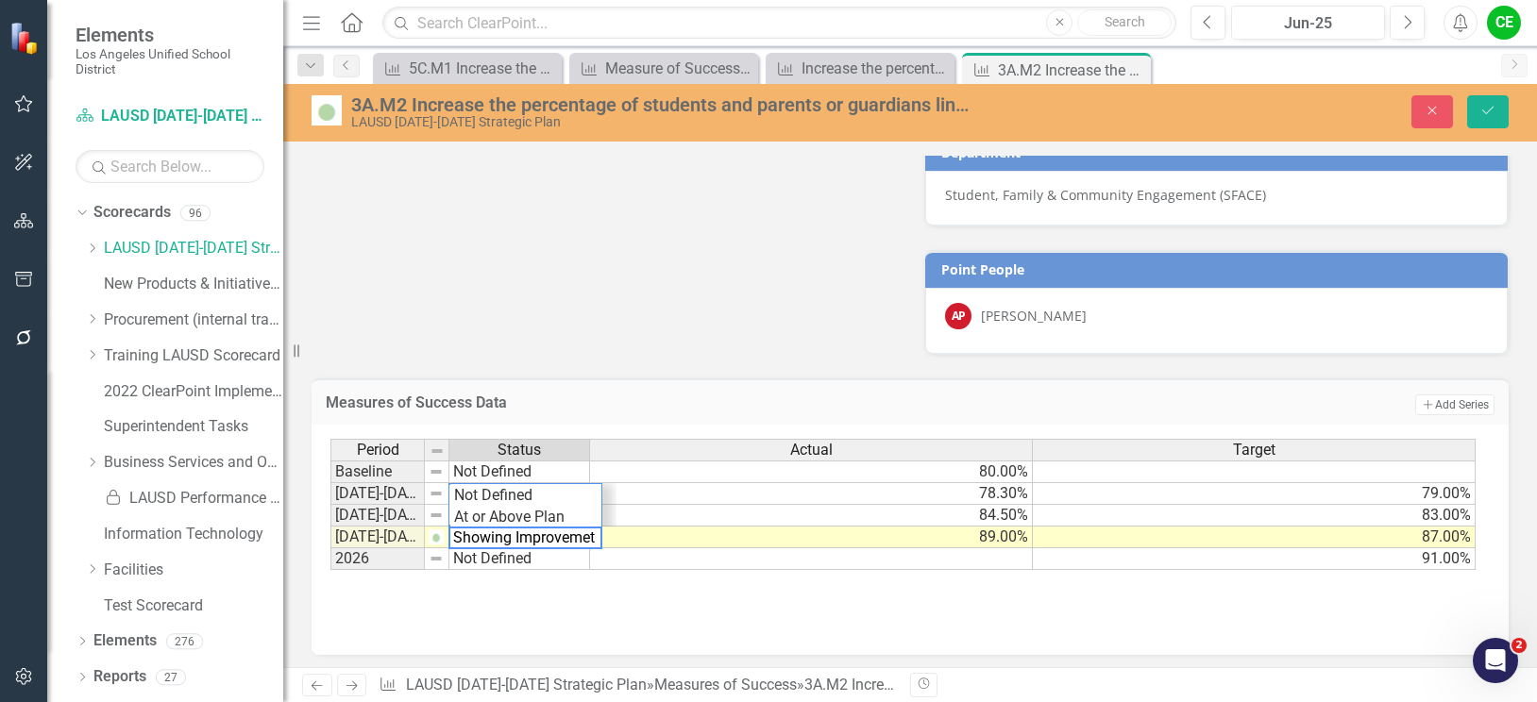
scroll to position [44, 0]
type textarea "On Track"
click at [507, 492] on div "Period Status Actual Target Baseline Not Defined 80.00% [DATE]-[DATE] Not Defin…" at bounding box center [902, 505] width 1145 height 132
click at [642, 572] on div "Period Status Actual Target Baseline Not Defined 80.00% [DATE]-[DATE] Not Defin…" at bounding box center [910, 533] width 1160 height 189
click at [1496, 101] on button "Save" at bounding box center [1488, 111] width 42 height 33
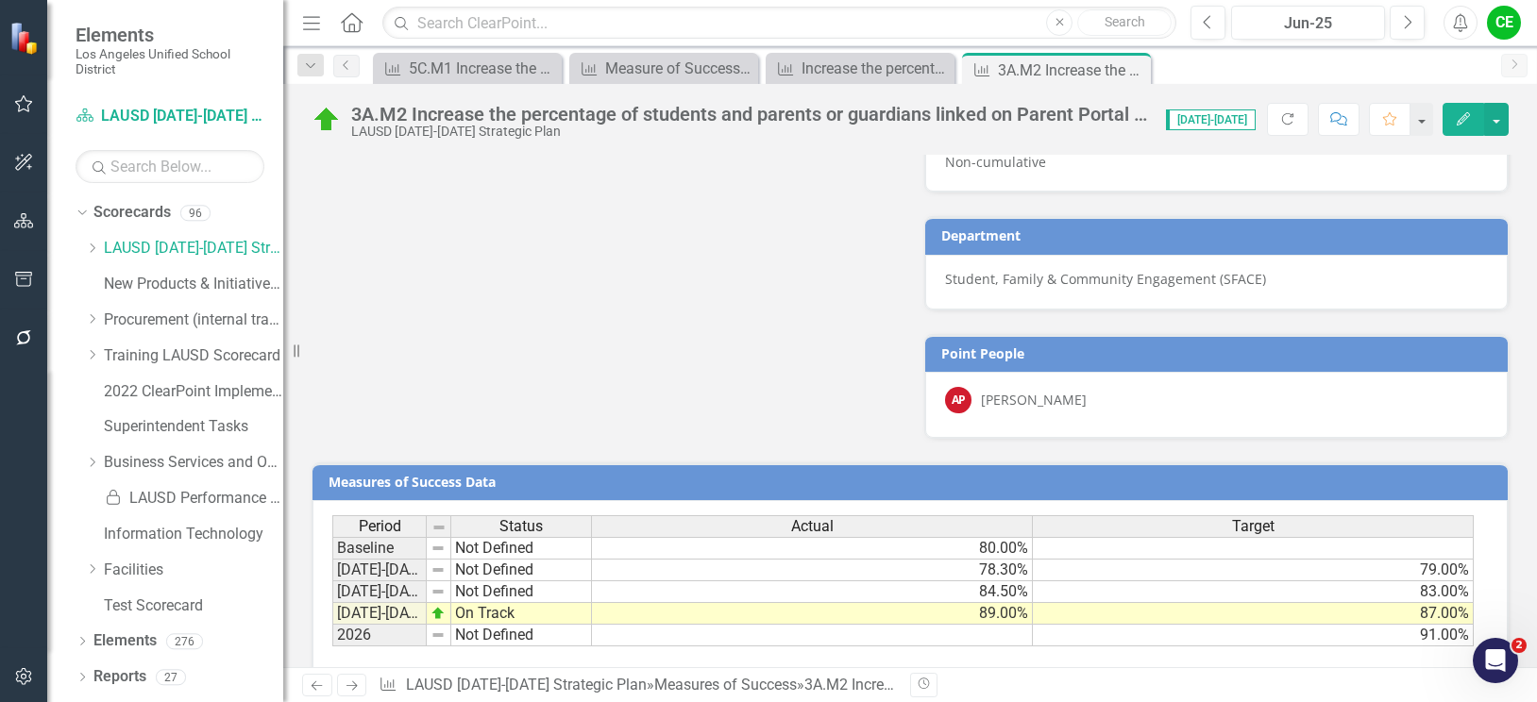
scroll to position [1312, 0]
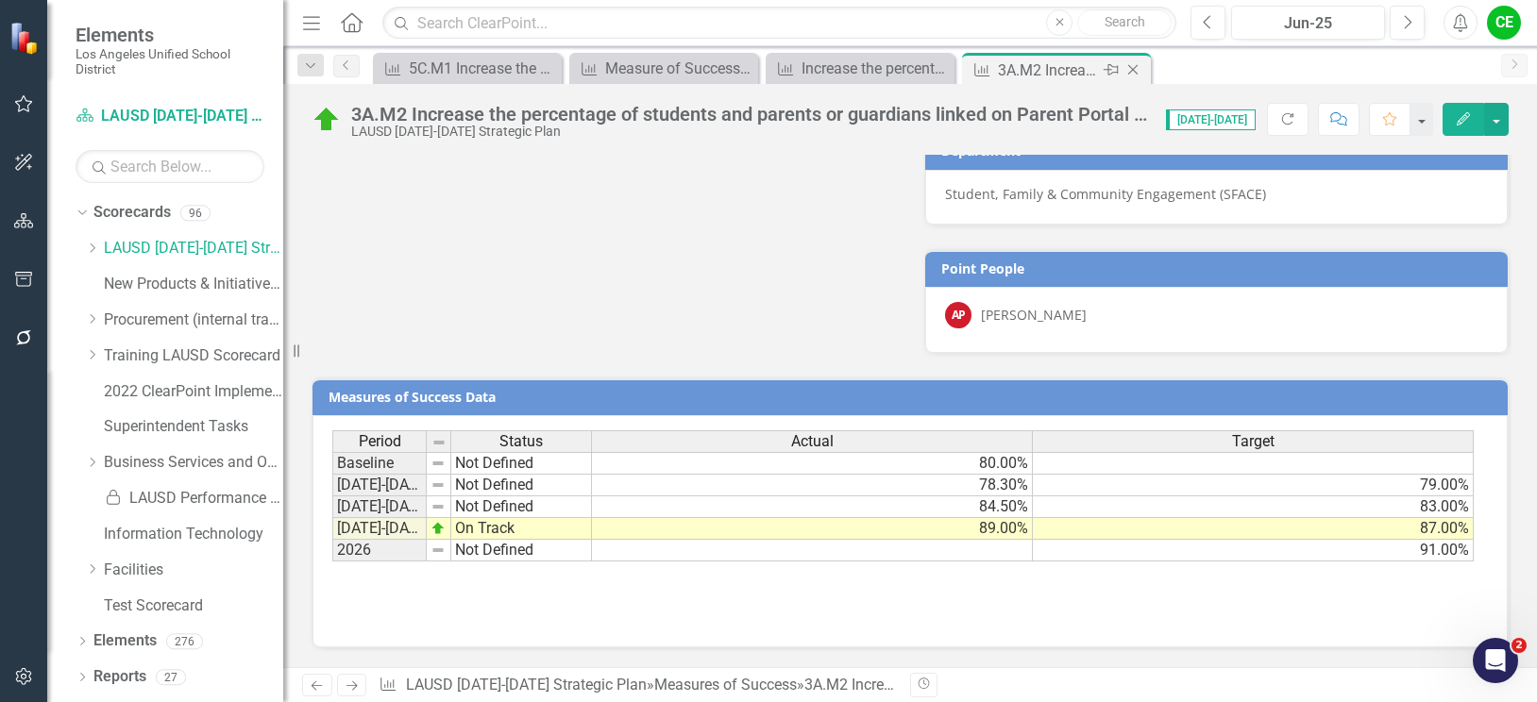
click at [1131, 67] on icon "Close" at bounding box center [1133, 69] width 19 height 15
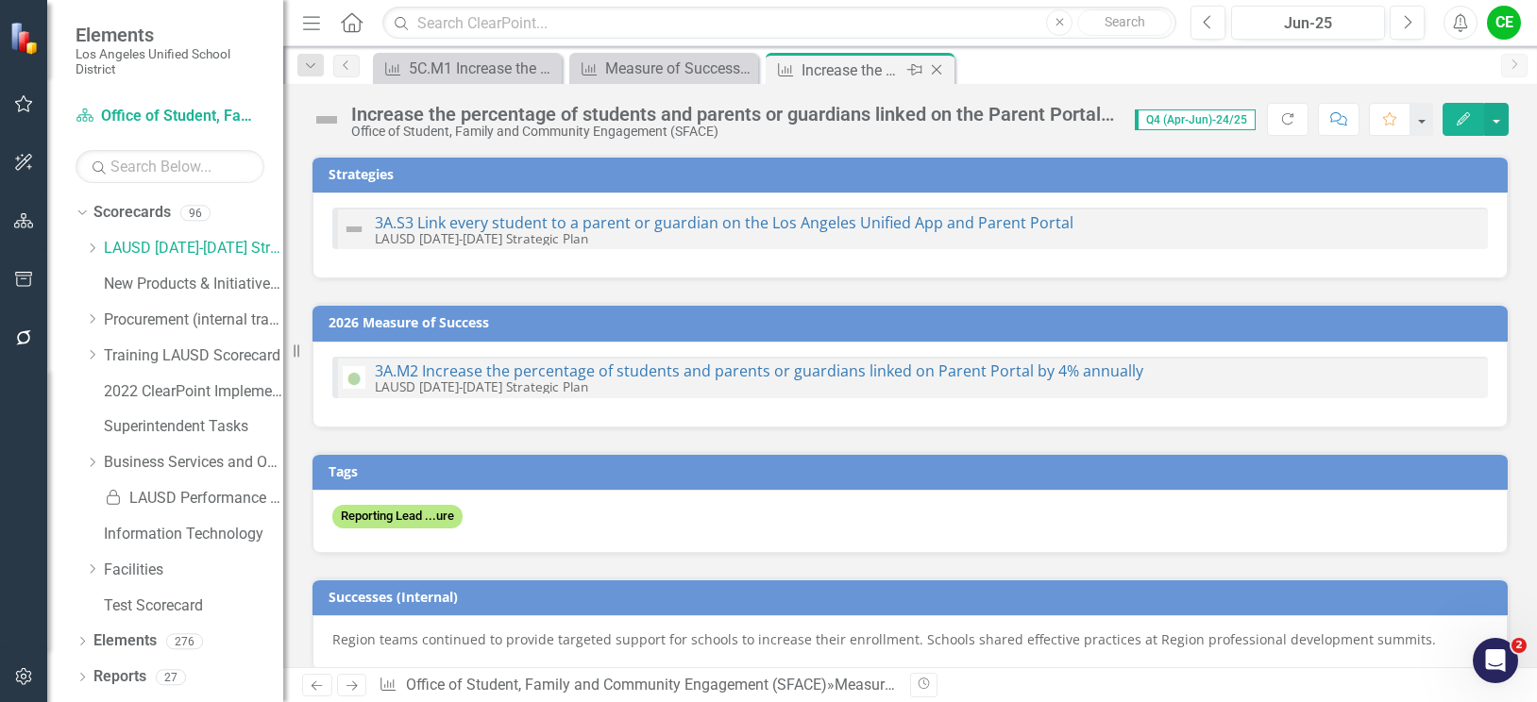
click at [944, 71] on icon "Close" at bounding box center [936, 69] width 19 height 15
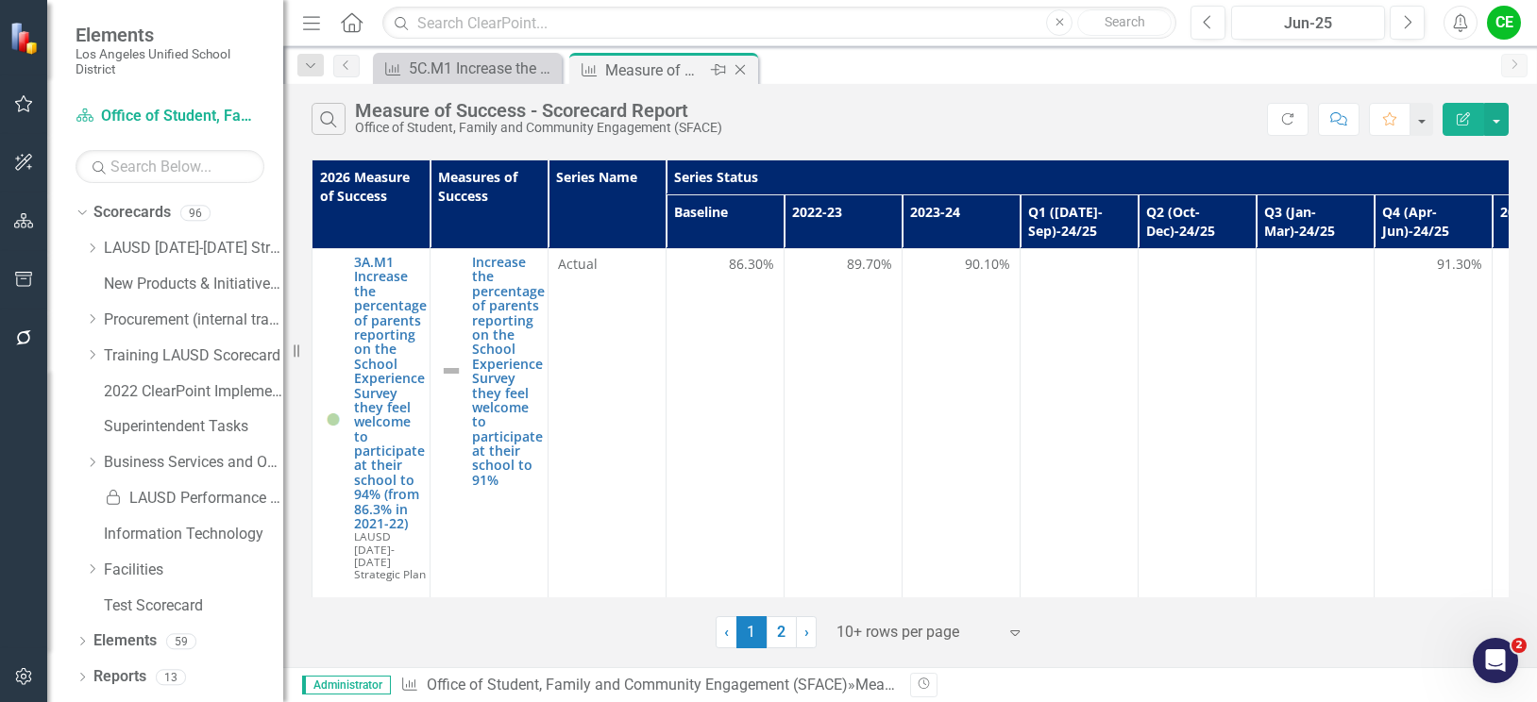
click at [744, 70] on icon "Close" at bounding box center [740, 69] width 19 height 15
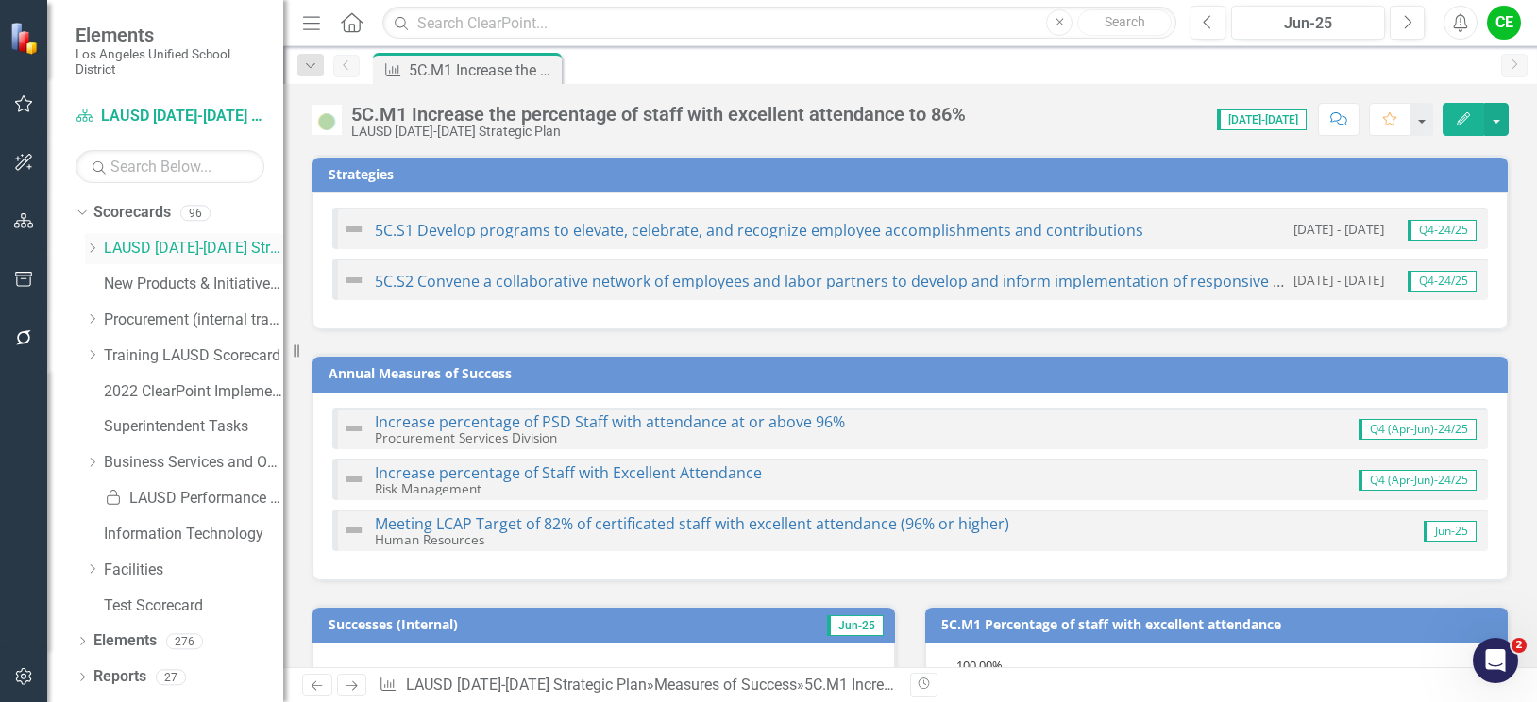
click at [88, 245] on icon "Dropdown" at bounding box center [92, 248] width 14 height 11
click at [106, 494] on icon "Dropdown" at bounding box center [111, 497] width 14 height 11
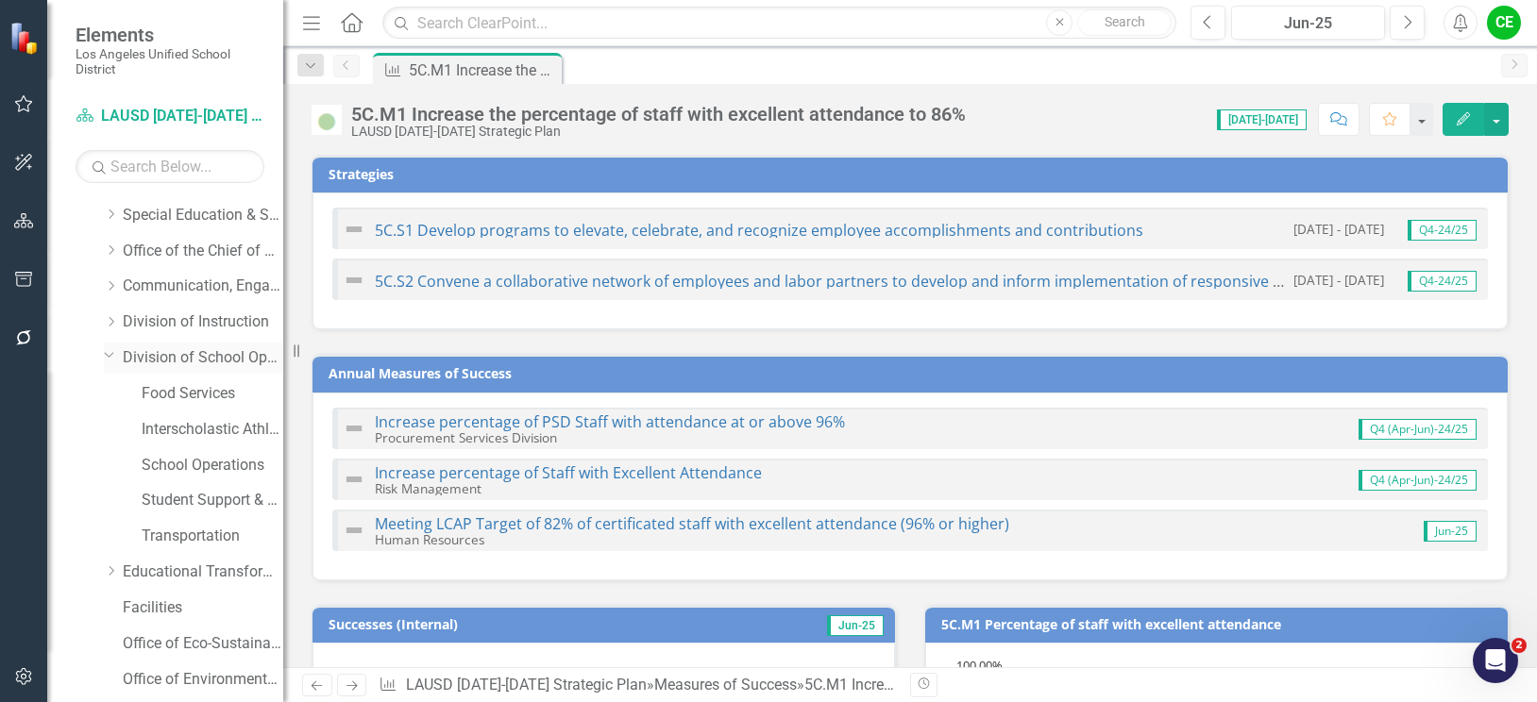
scroll to position [189, 0]
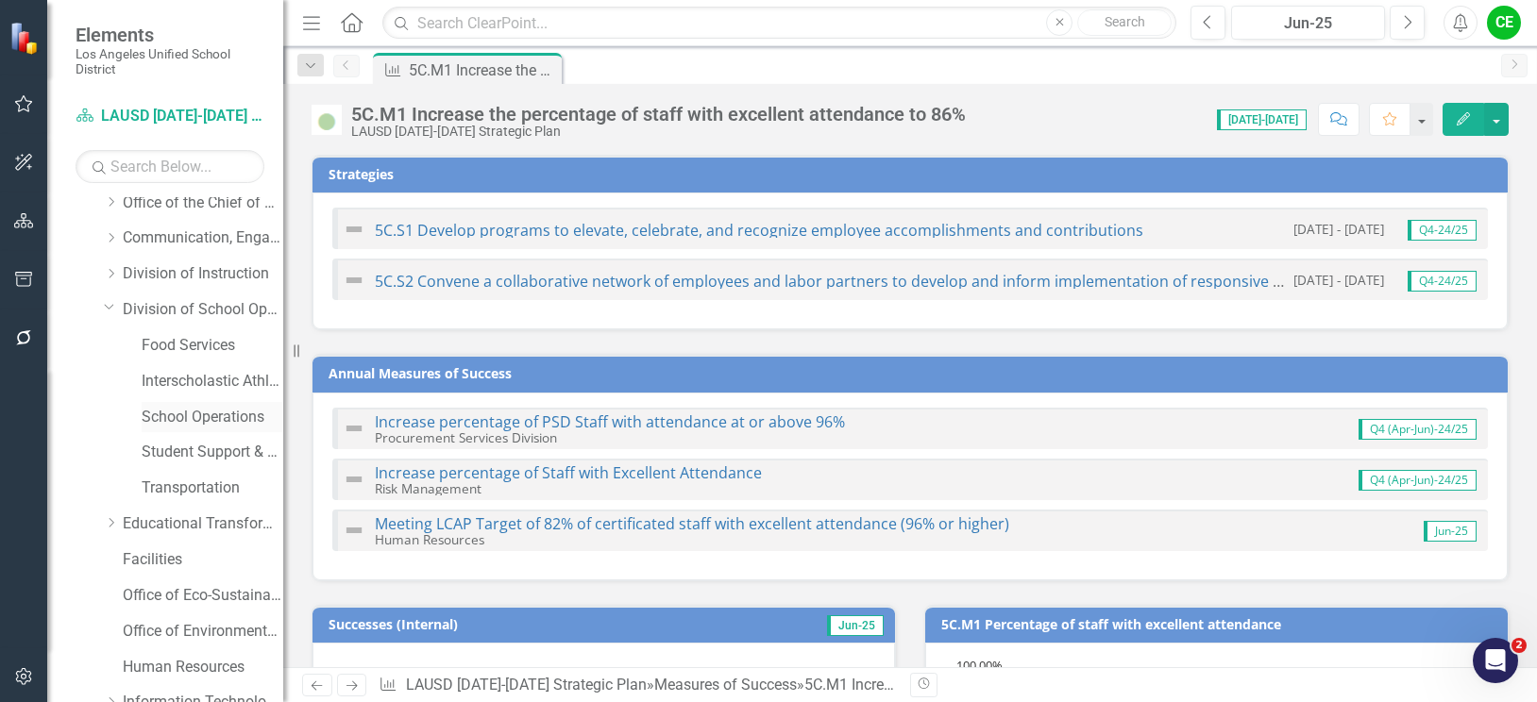
click at [177, 414] on link "School Operations" at bounding box center [213, 418] width 142 height 22
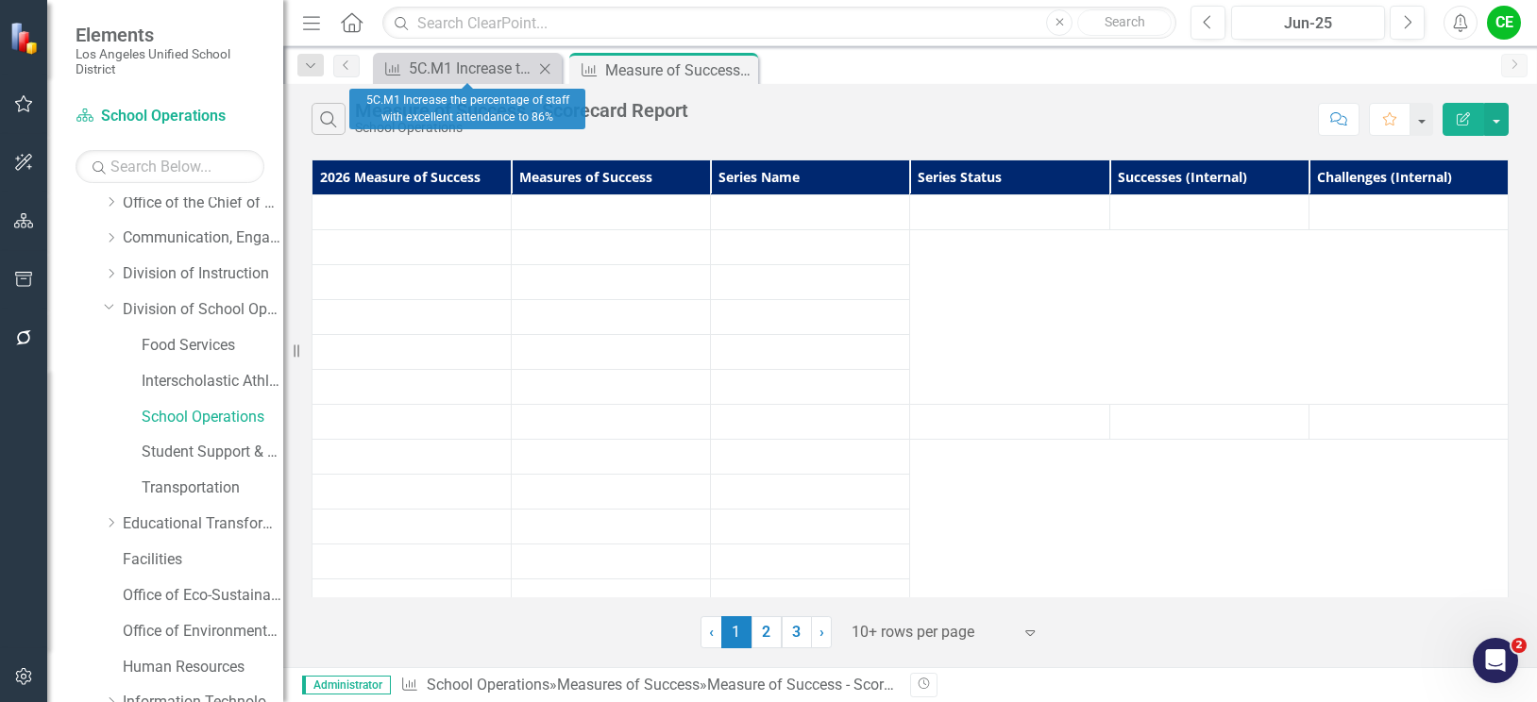
click at [548, 71] on icon at bounding box center [545, 68] width 10 height 10
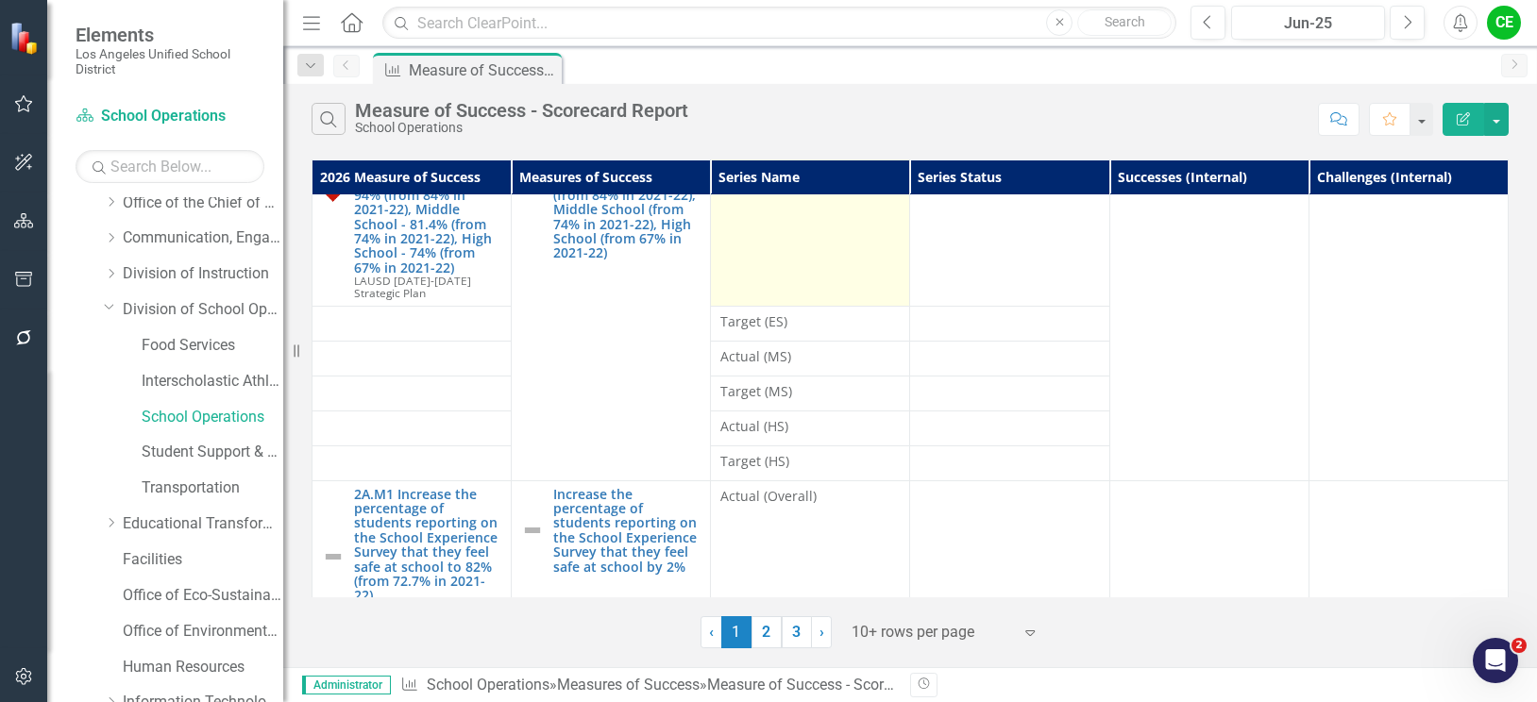
scroll to position [378, 0]
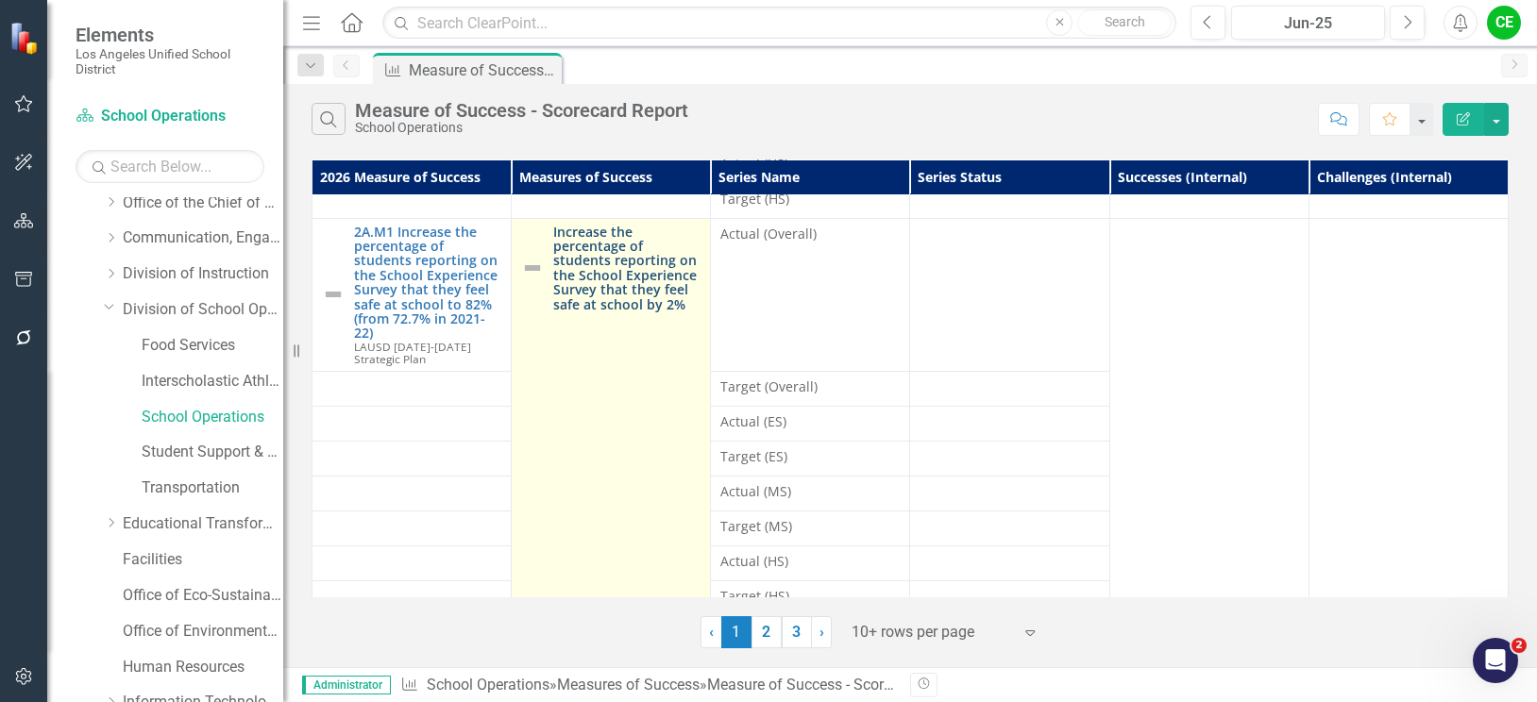
click at [582, 241] on link "Increase the percentage of students reporting on the School Experience Survey t…" at bounding box center [626, 268] width 147 height 87
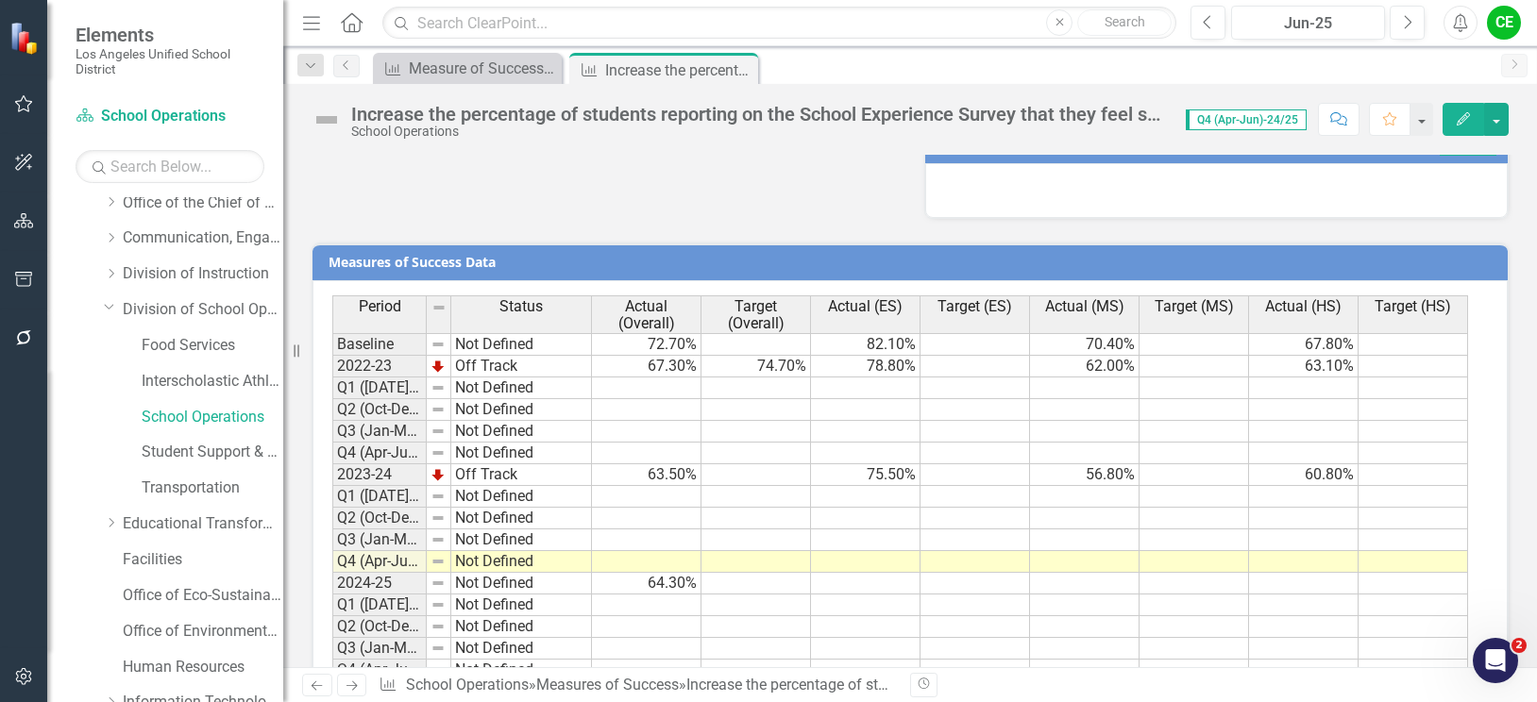
scroll to position [1567, 0]
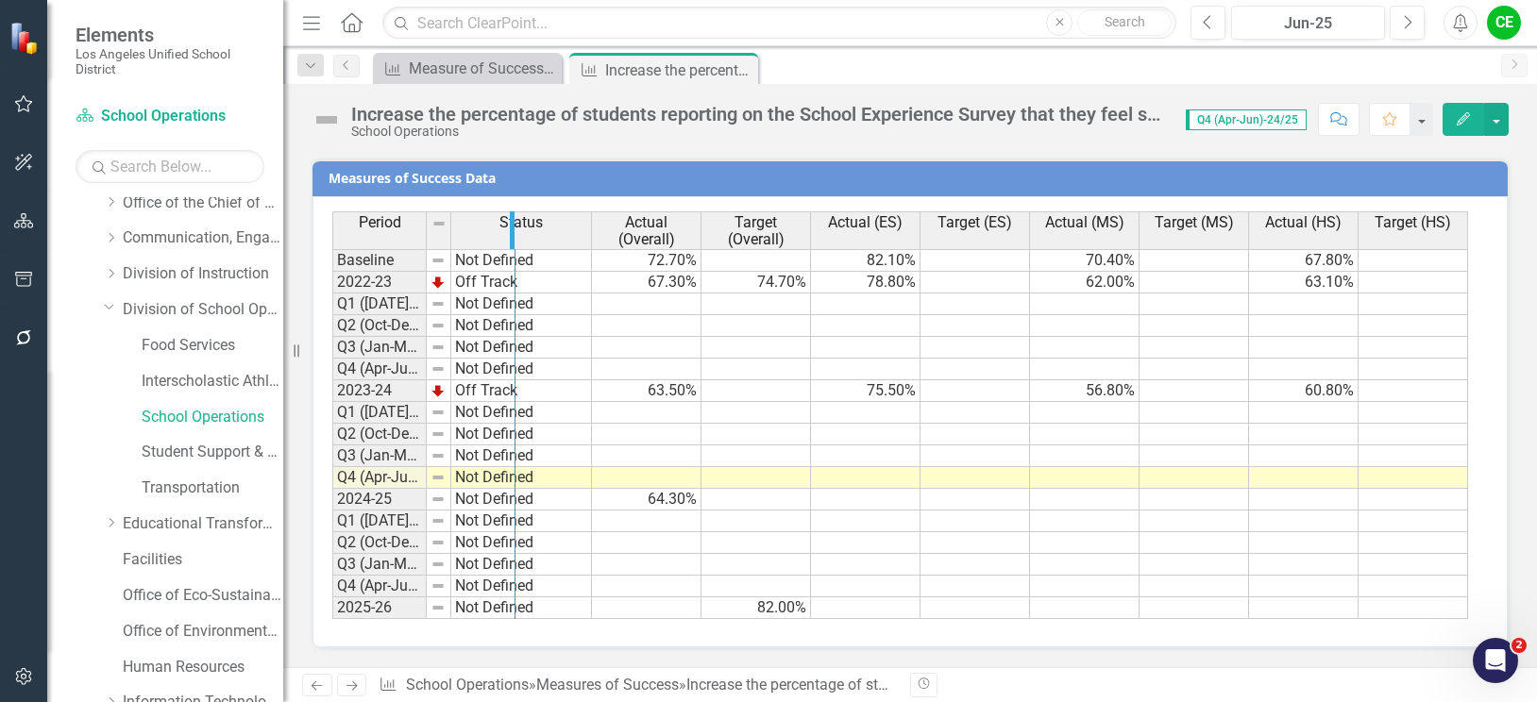
drag, startPoint x: 425, startPoint y: 227, endPoint x: 514, endPoint y: 235, distance: 89.2
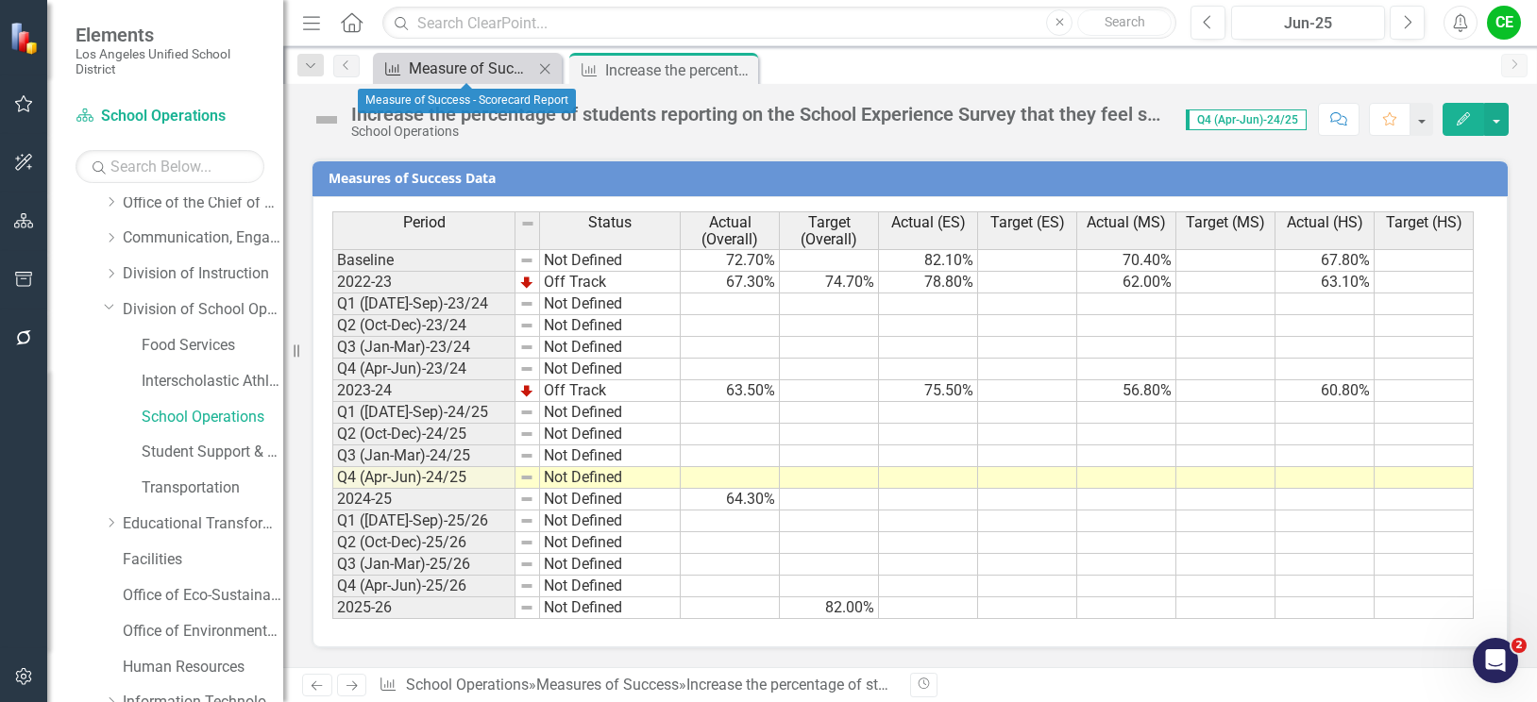
click at [466, 64] on div "Measure of Success - Scorecard Report" at bounding box center [471, 69] width 125 height 24
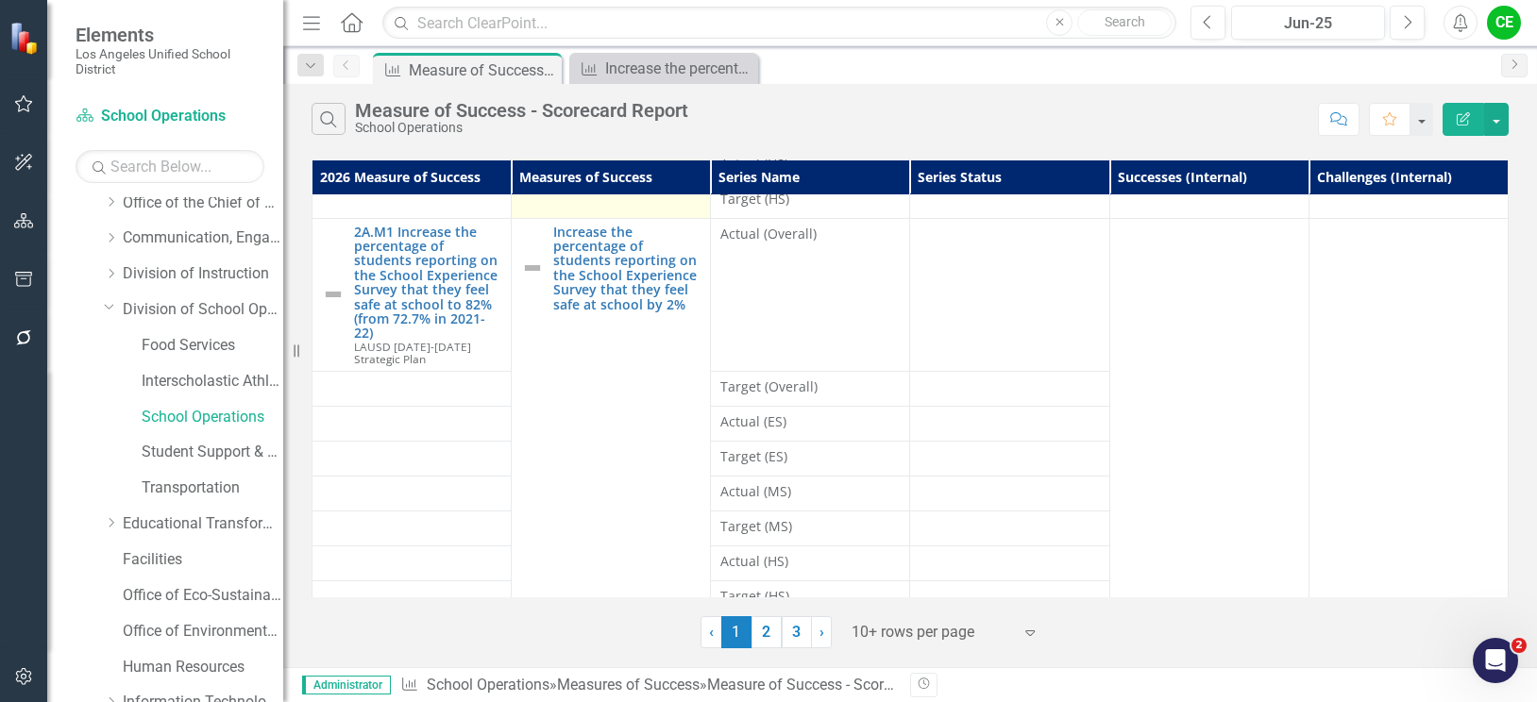
scroll to position [397, 0]
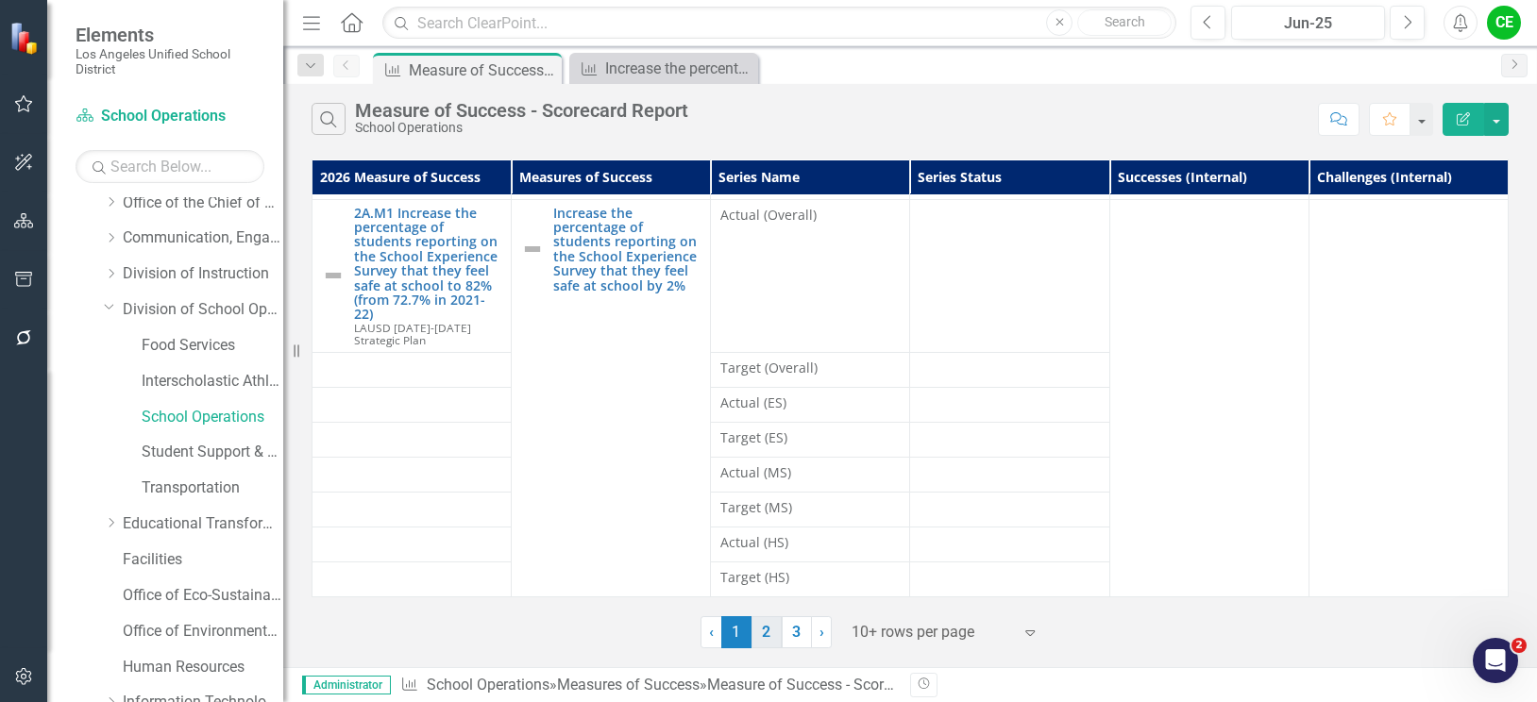
click at [763, 638] on link "2" at bounding box center [767, 633] width 30 height 32
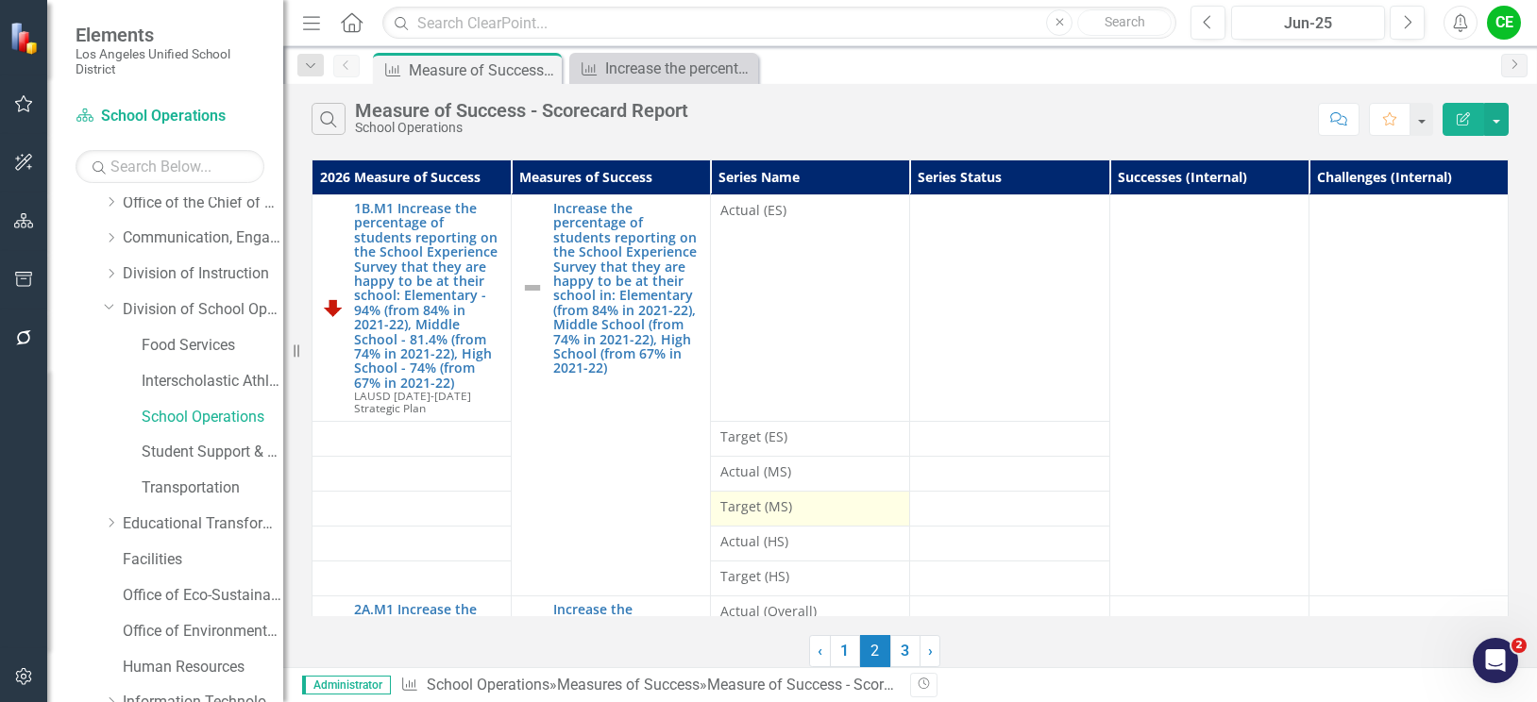
scroll to position [0, 0]
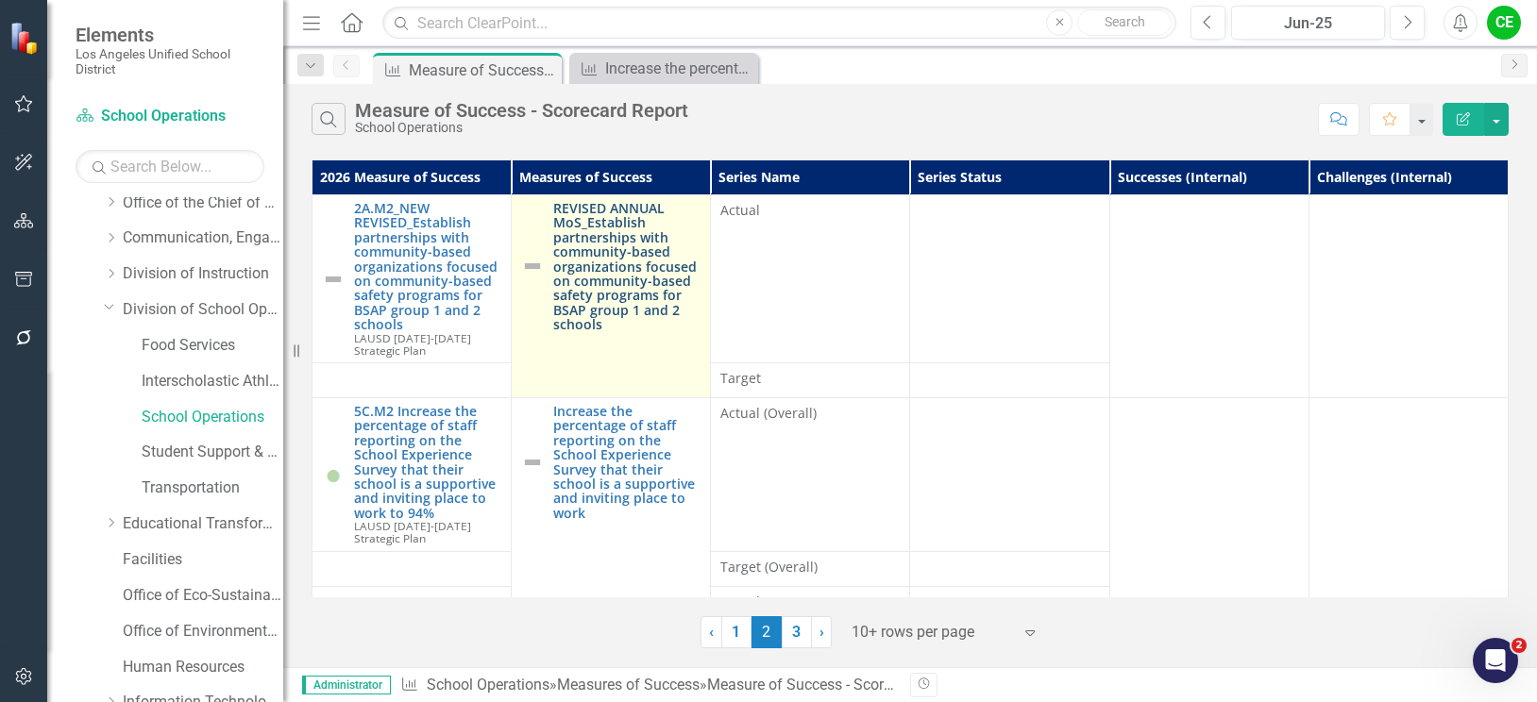
click at [622, 231] on link "REVISED ANNUAL MoS_Establish partnerships with community-based organizations fo…" at bounding box center [626, 266] width 147 height 131
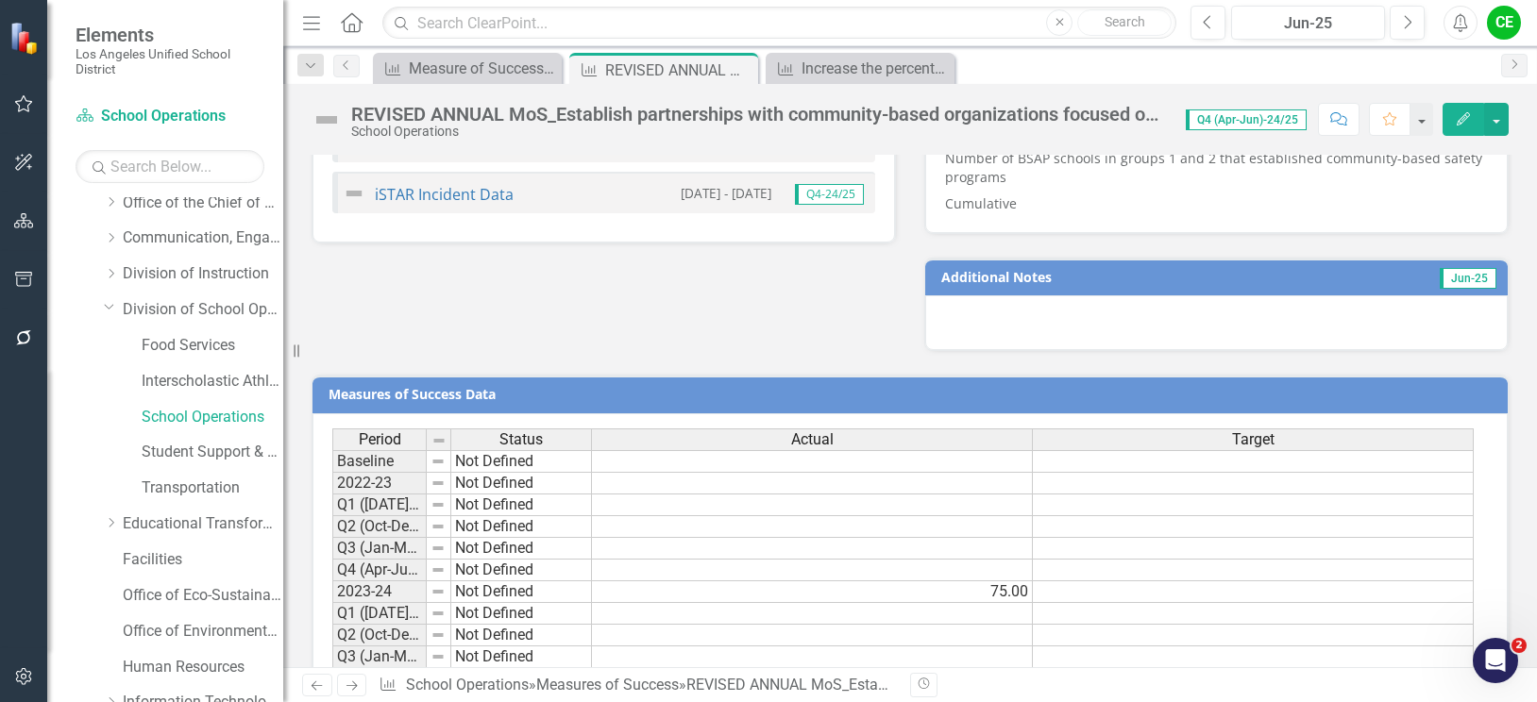
scroll to position [1467, 0]
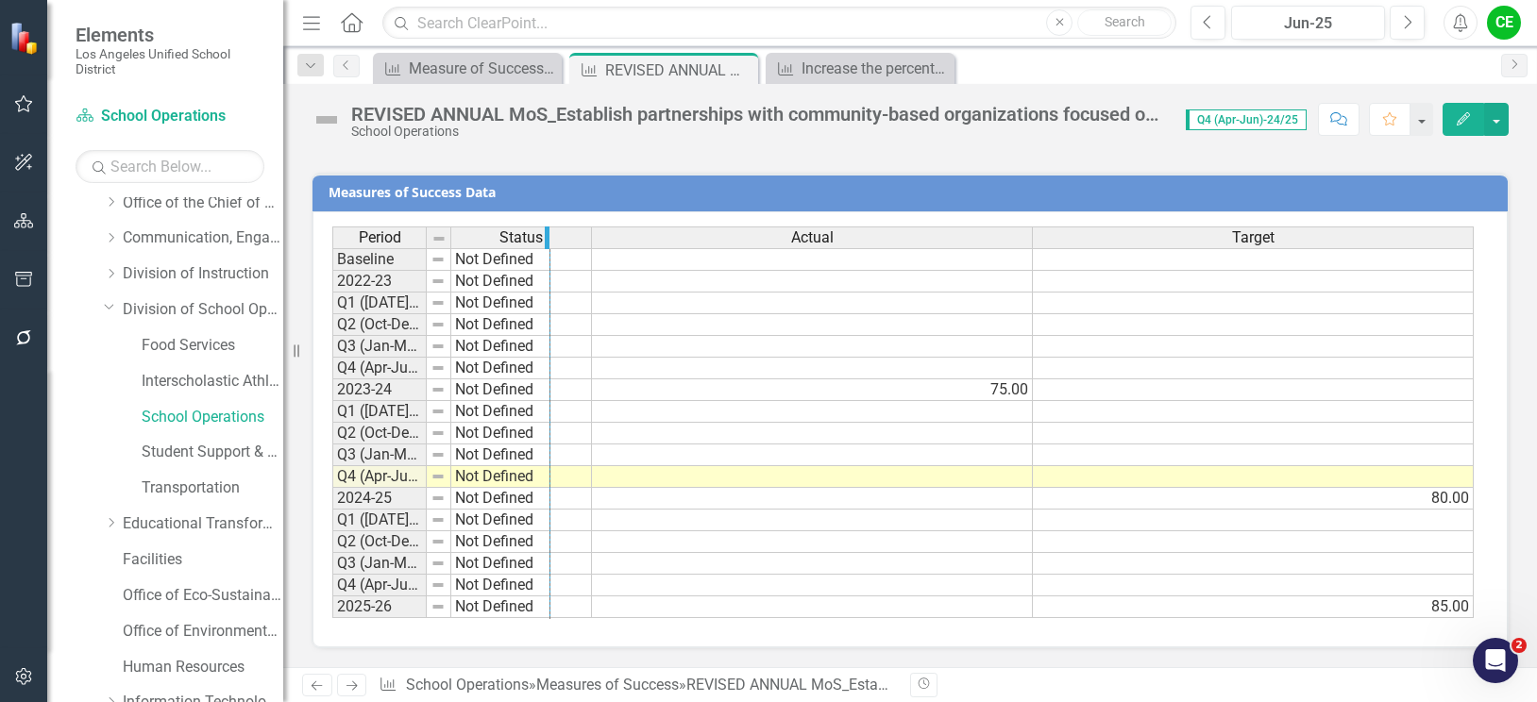
drag, startPoint x: 425, startPoint y: 244, endPoint x: 549, endPoint y: 242, distance: 123.7
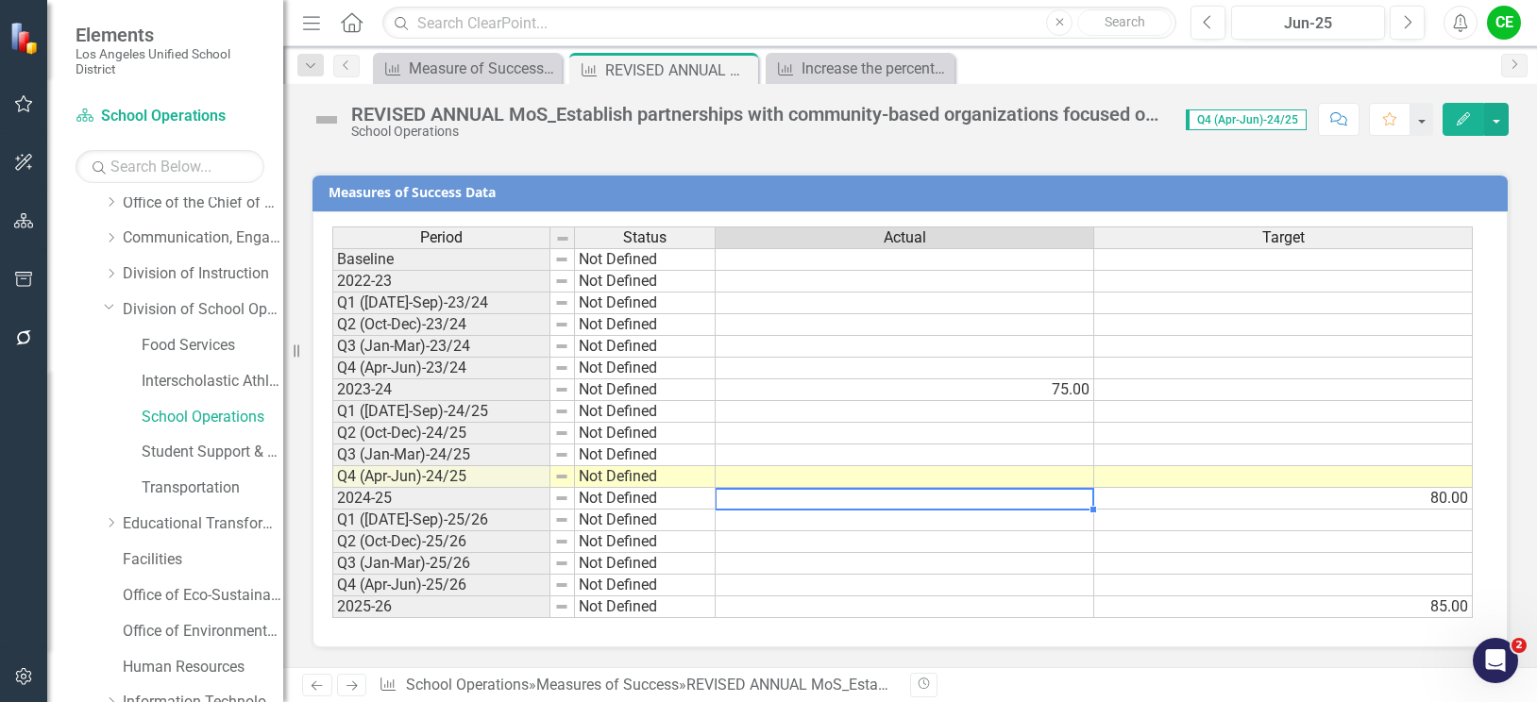
click at [999, 495] on td at bounding box center [905, 499] width 379 height 22
click at [739, 68] on icon "Close" at bounding box center [740, 69] width 19 height 15
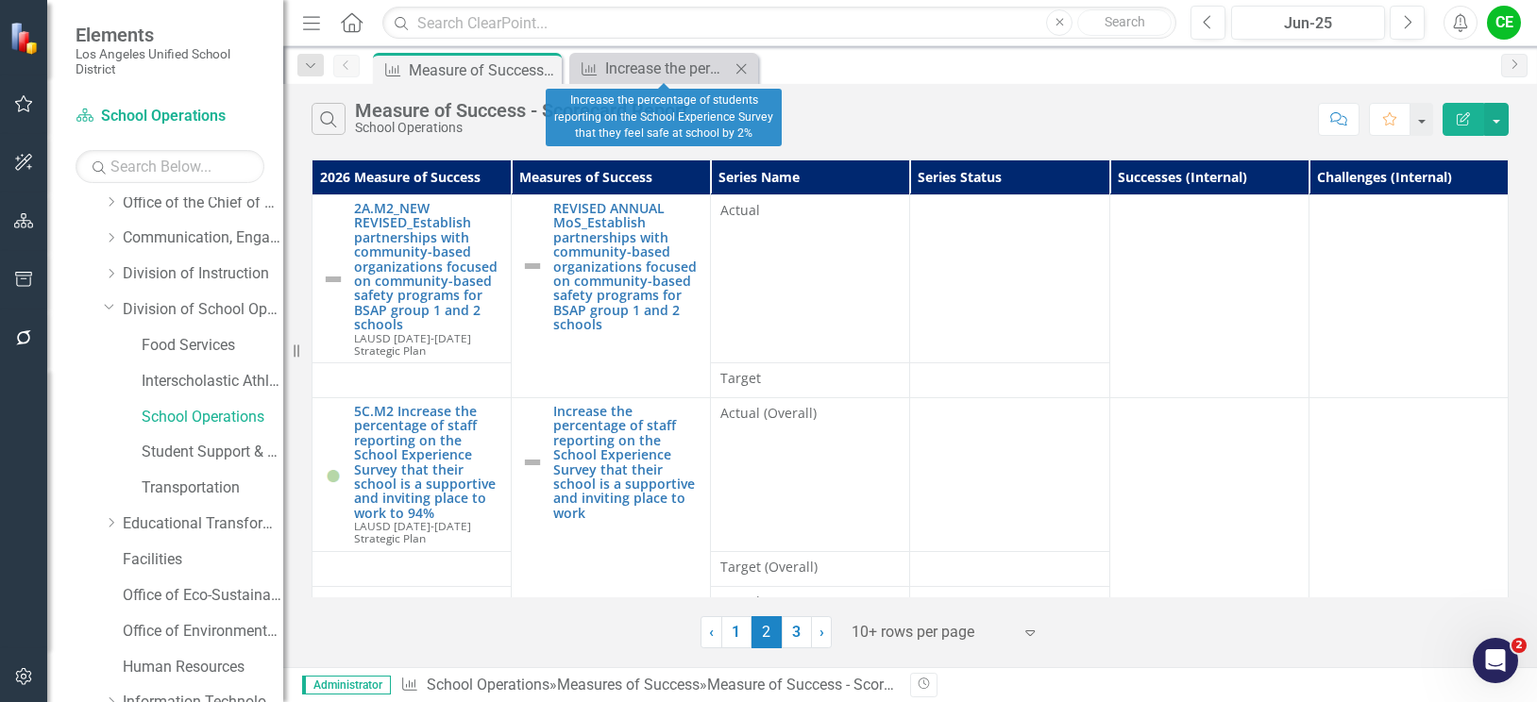
click at [739, 68] on icon "Close" at bounding box center [741, 68] width 19 height 15
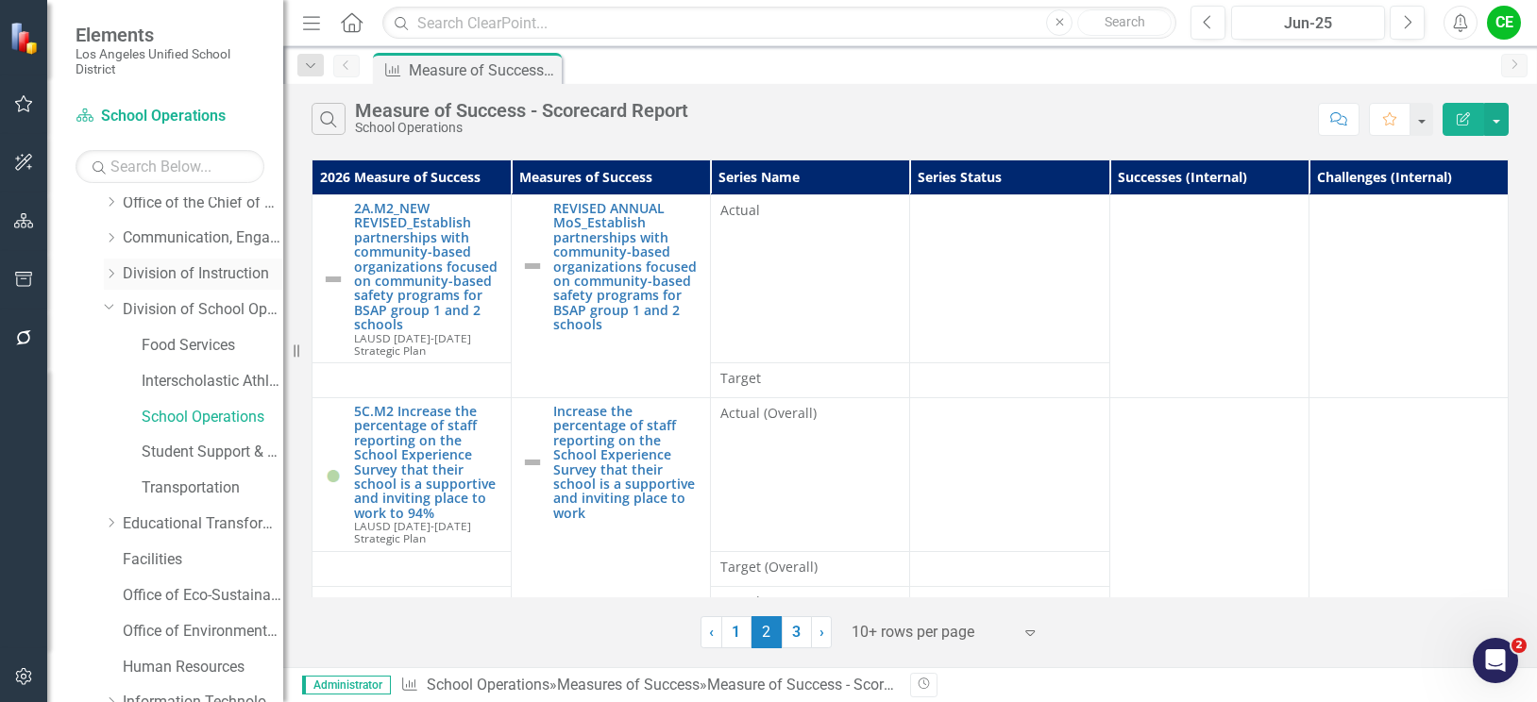
click at [108, 270] on icon "Dropdown" at bounding box center [111, 273] width 14 height 11
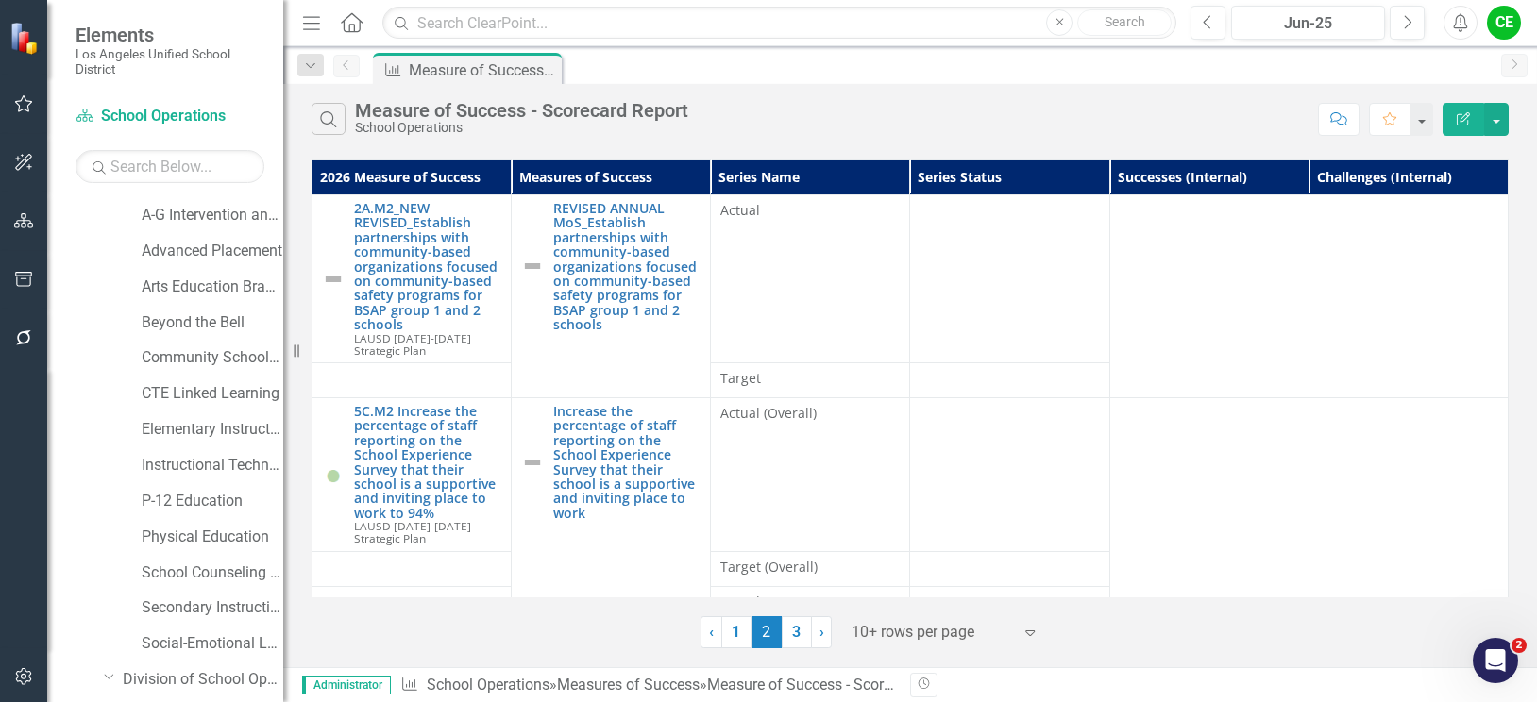
scroll to position [378, 0]
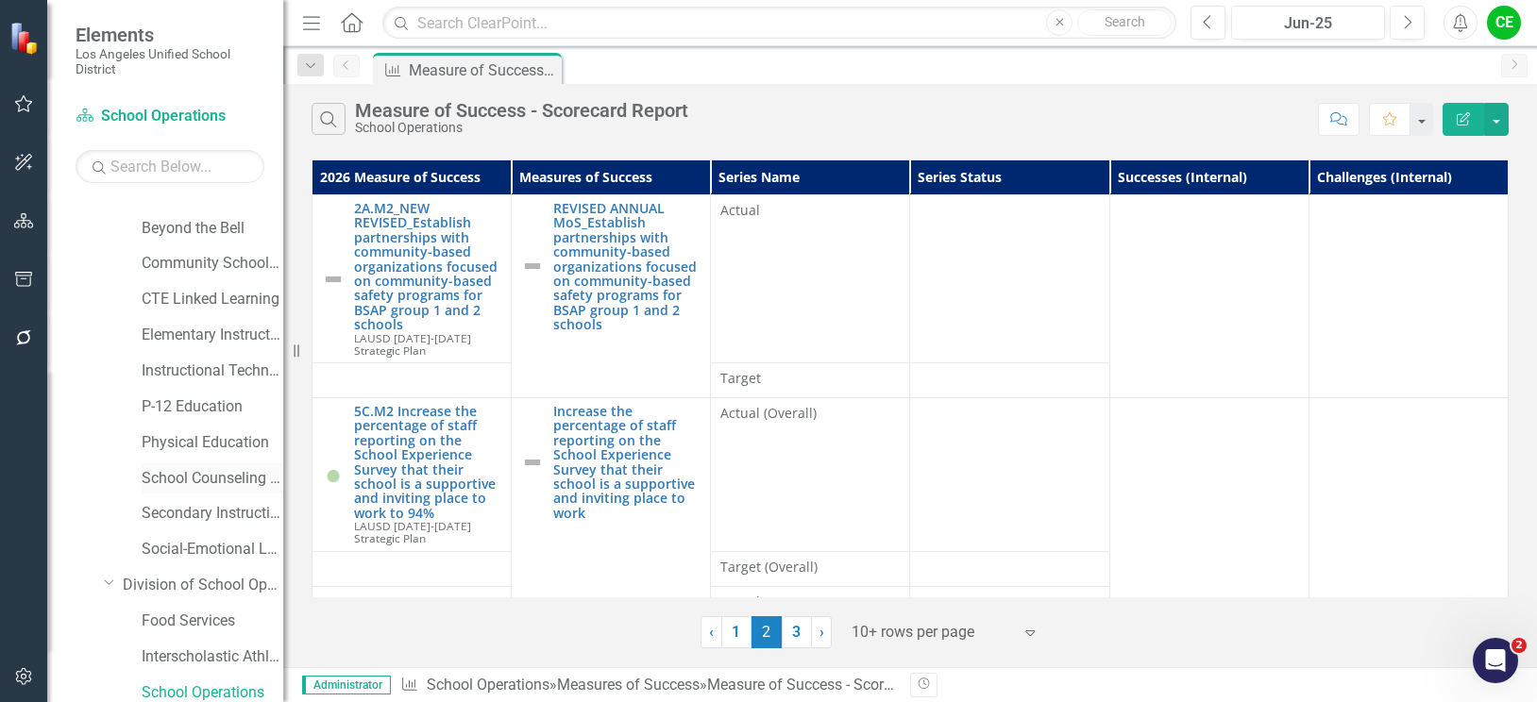
click at [191, 469] on link "School Counseling Services" at bounding box center [213, 479] width 142 height 22
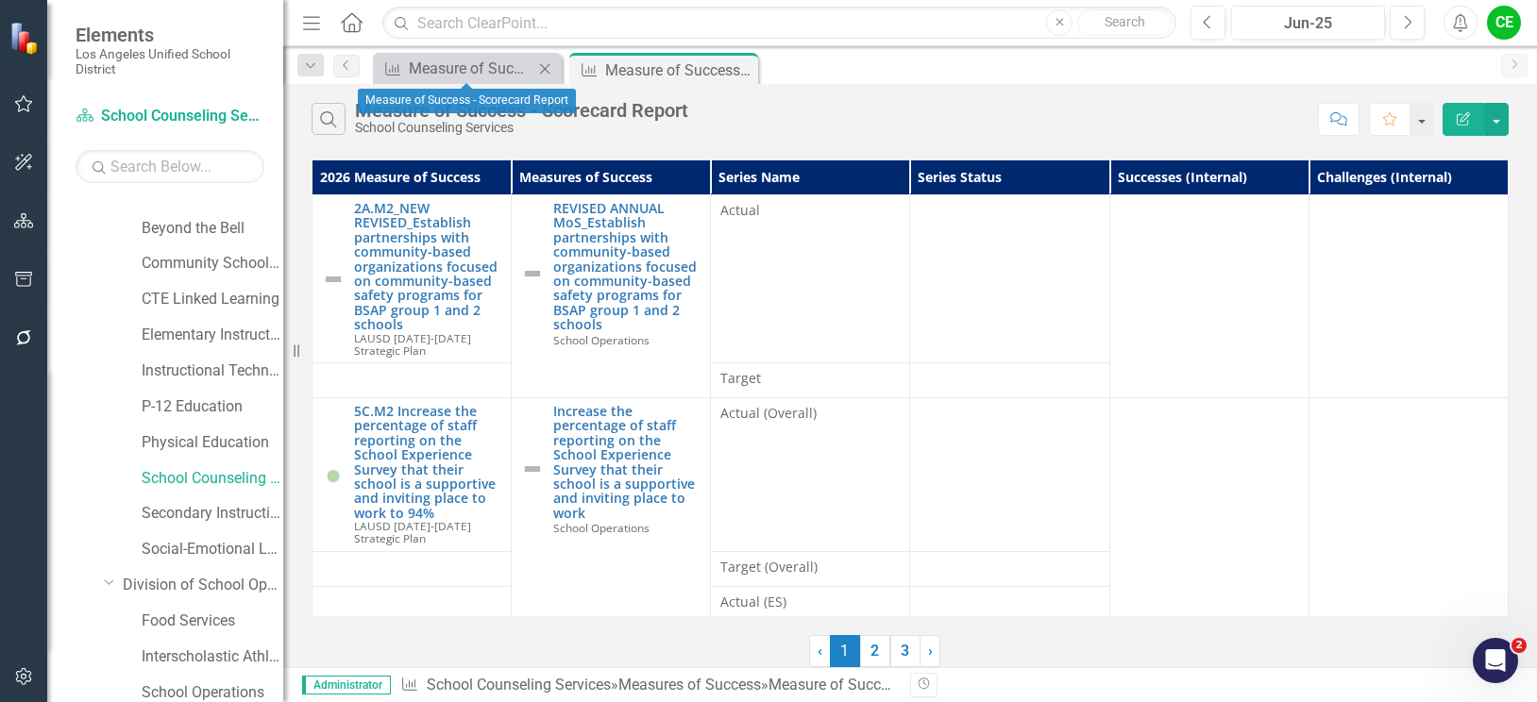
click at [544, 68] on icon "Close" at bounding box center [544, 68] width 19 height 15
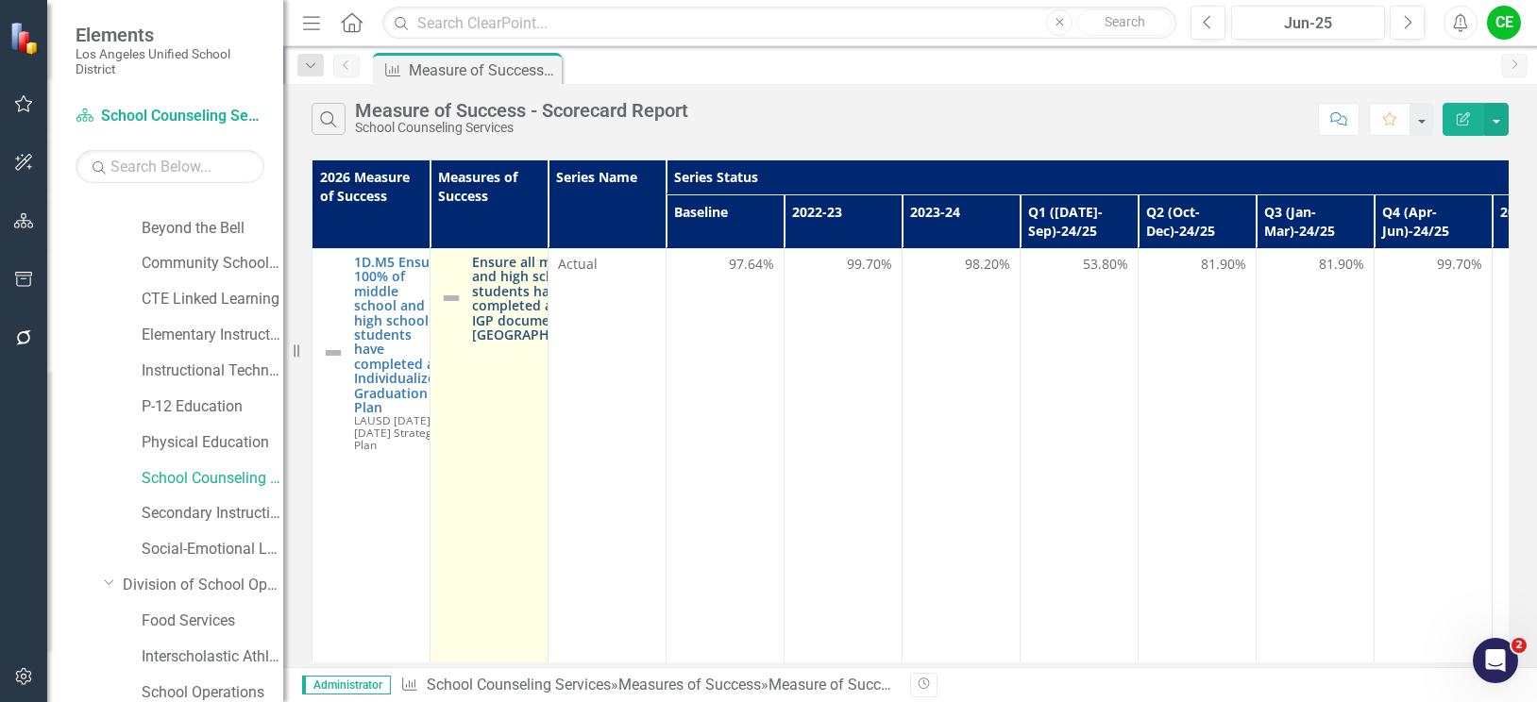
click at [491, 281] on link "Ensure all middle and high school students have a completed annual IGP document…" at bounding box center [541, 298] width 138 height 87
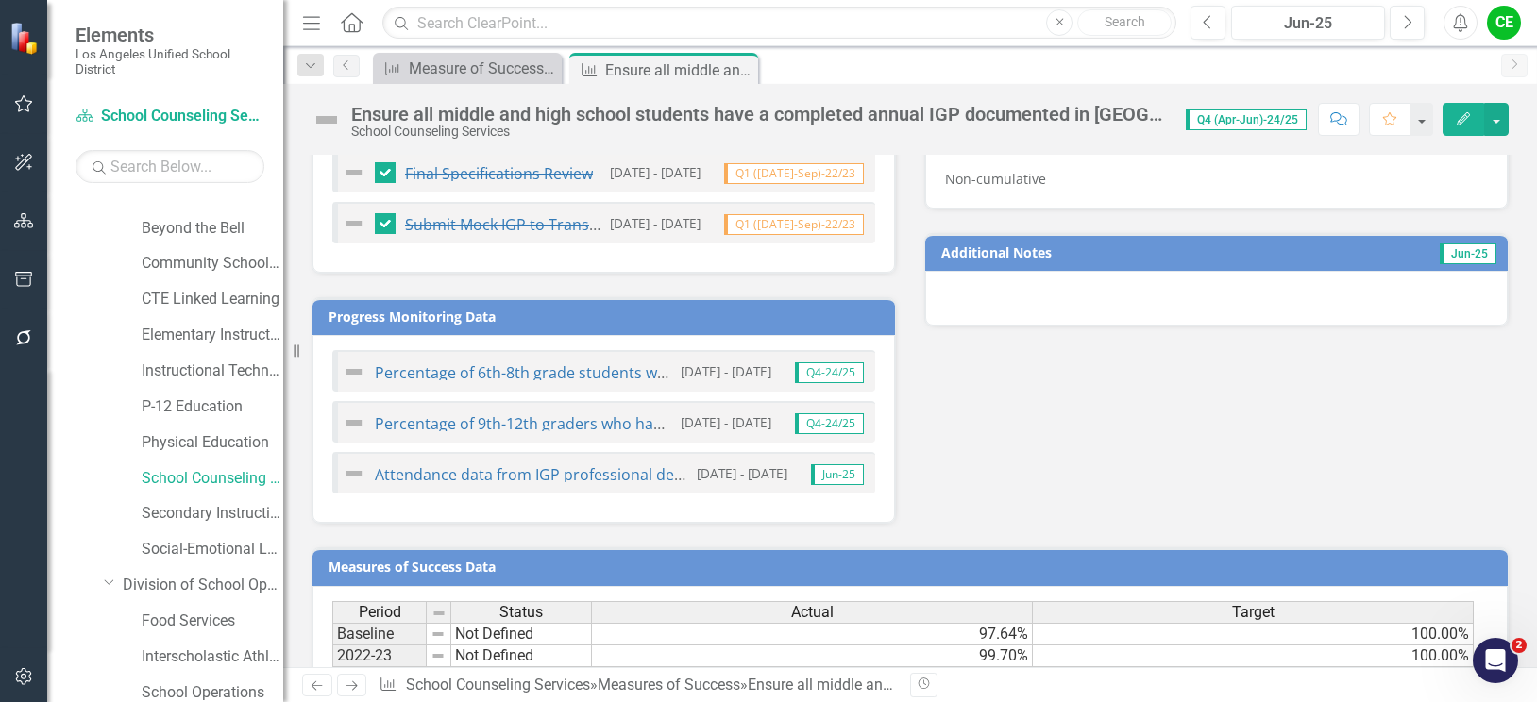
scroll to position [1697, 0]
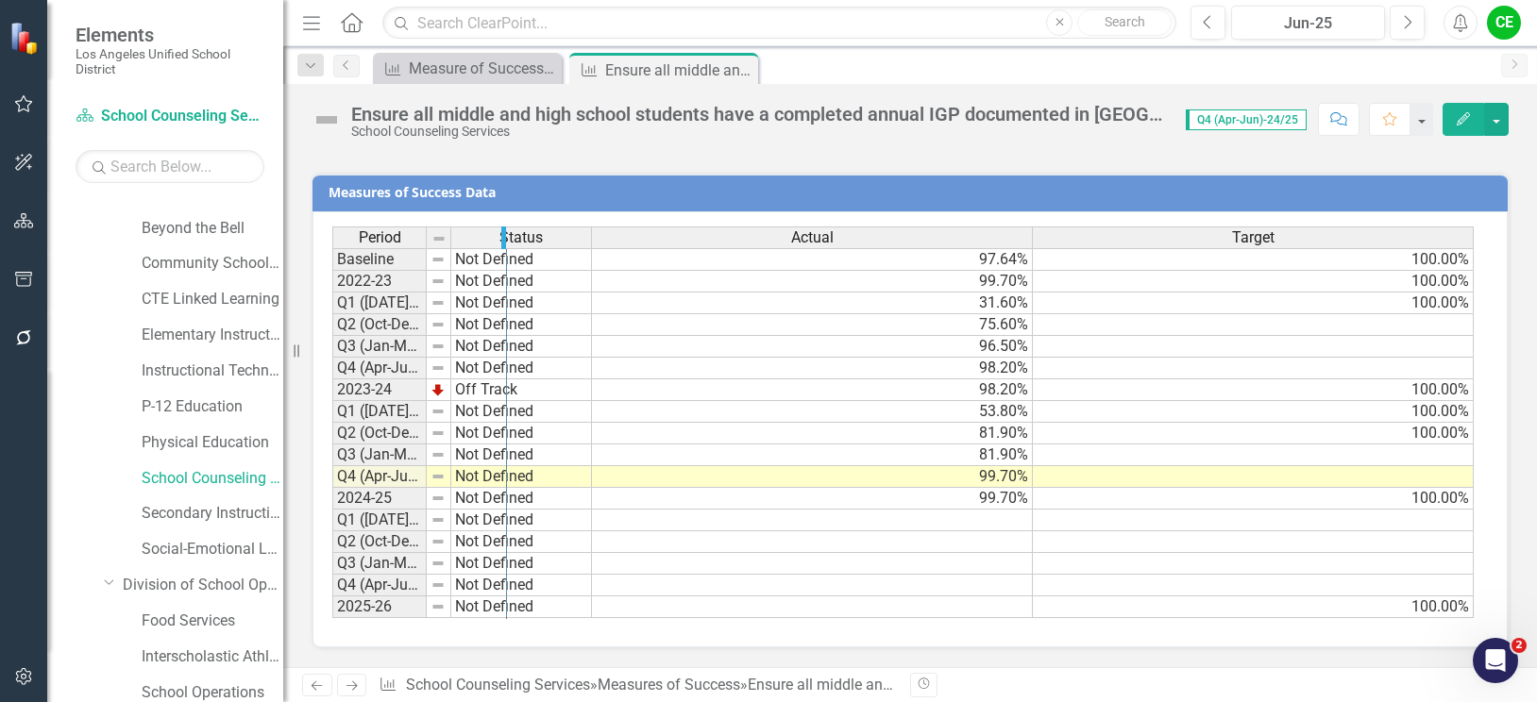
drag, startPoint x: 425, startPoint y: 240, endPoint x: 505, endPoint y: 244, distance: 80.3
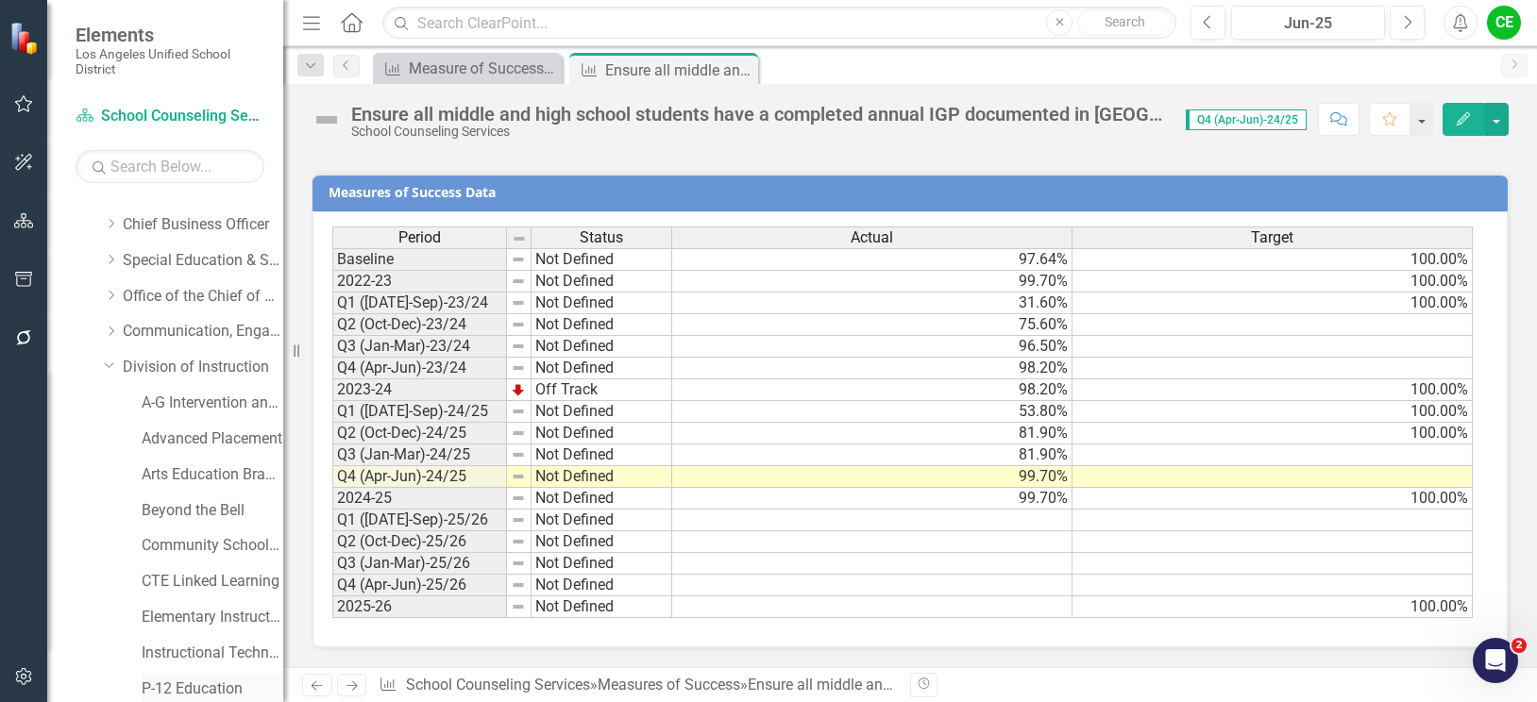
scroll to position [94, 0]
drag, startPoint x: 179, startPoint y: 470, endPoint x: 514, endPoint y: 190, distance: 436.3
click at [179, 470] on link "Arts Education Branch" at bounding box center [213, 477] width 142 height 22
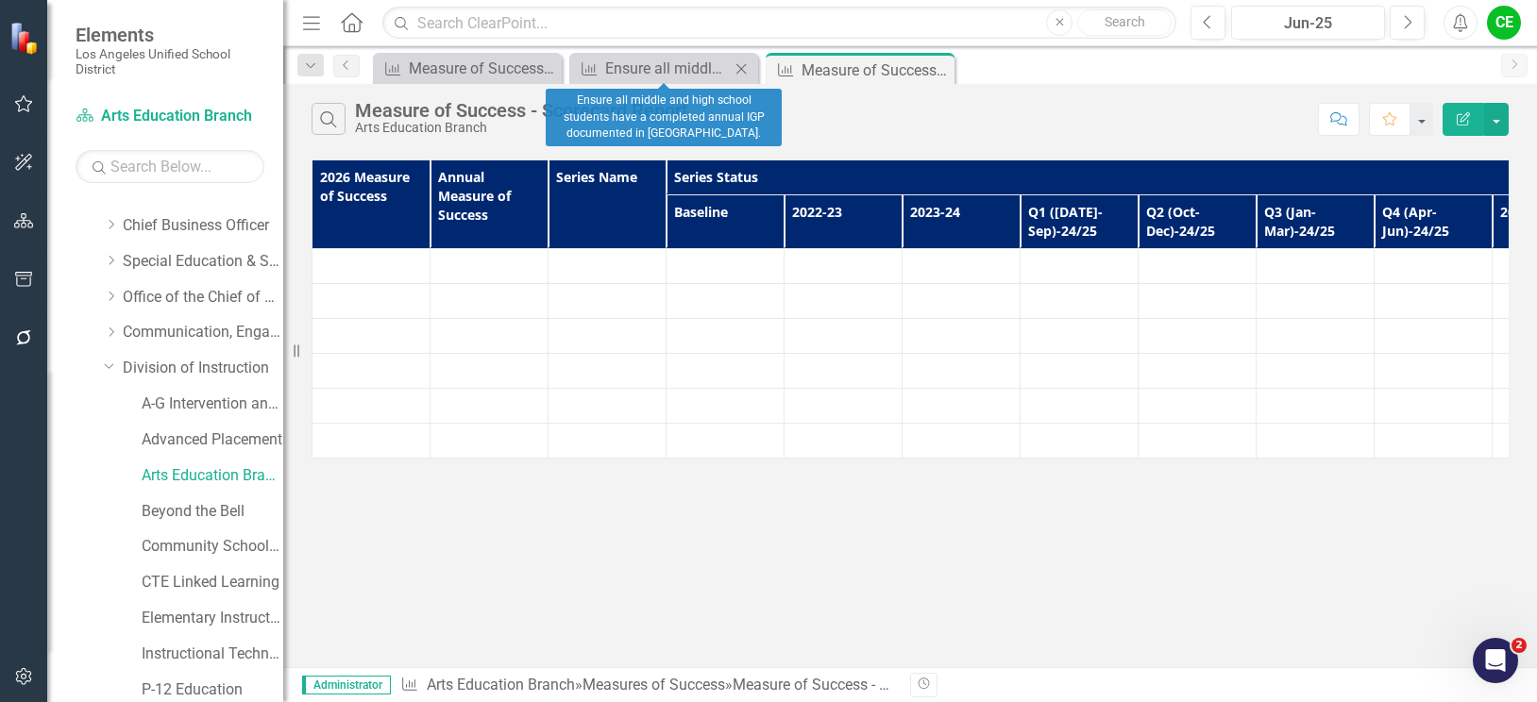
click at [744, 69] on icon "Close" at bounding box center [741, 68] width 19 height 15
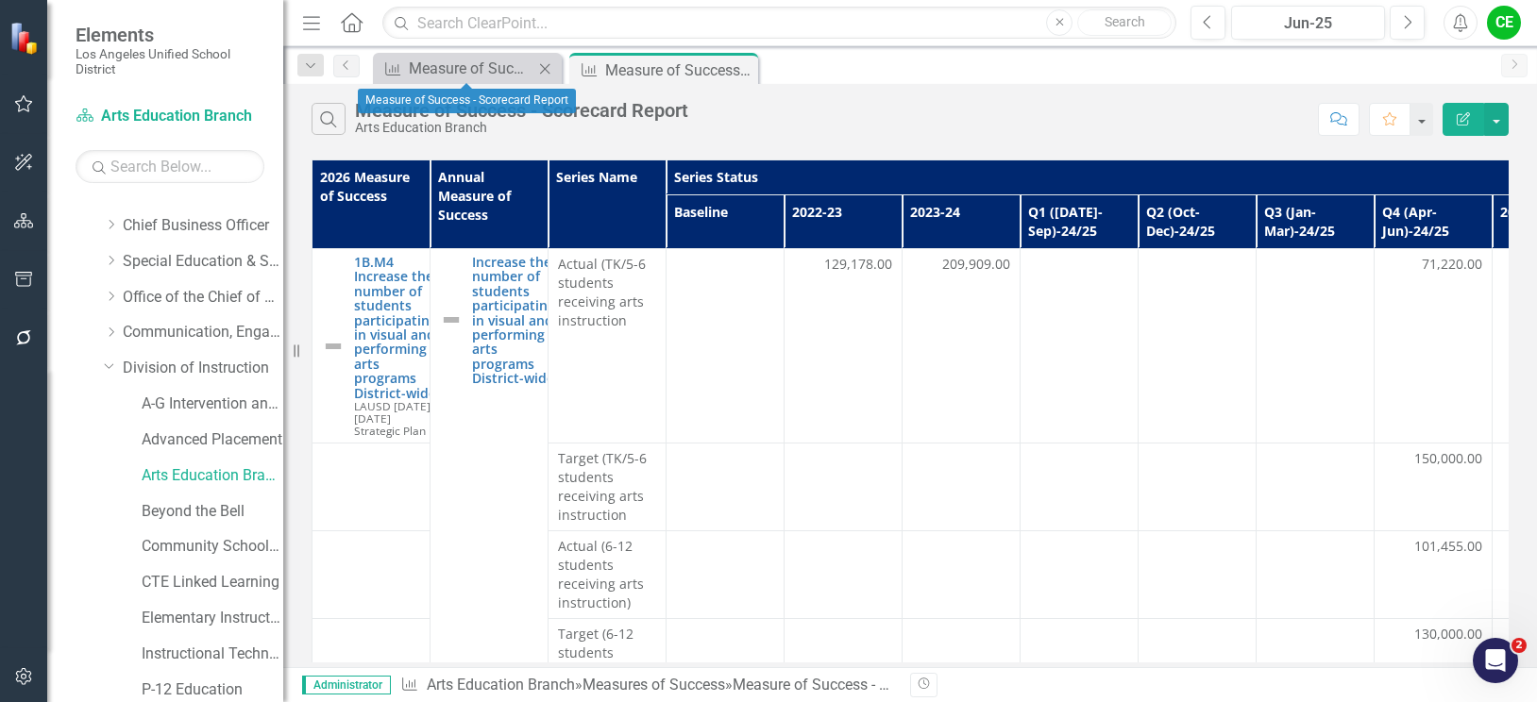
click at [548, 65] on icon "Close" at bounding box center [544, 68] width 19 height 15
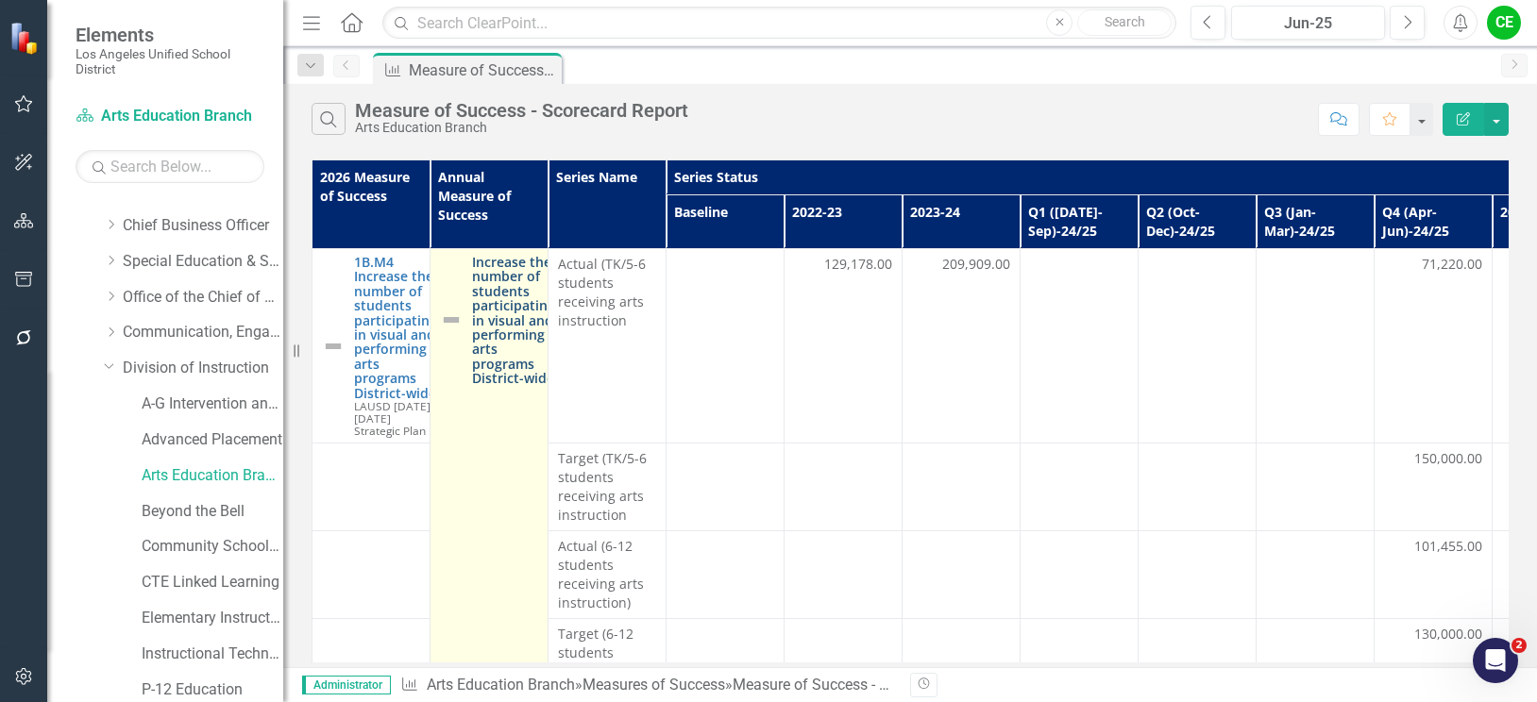
click at [521, 334] on link "Increase the number of students participating in visual and performing arts pro…" at bounding box center [513, 320] width 83 height 131
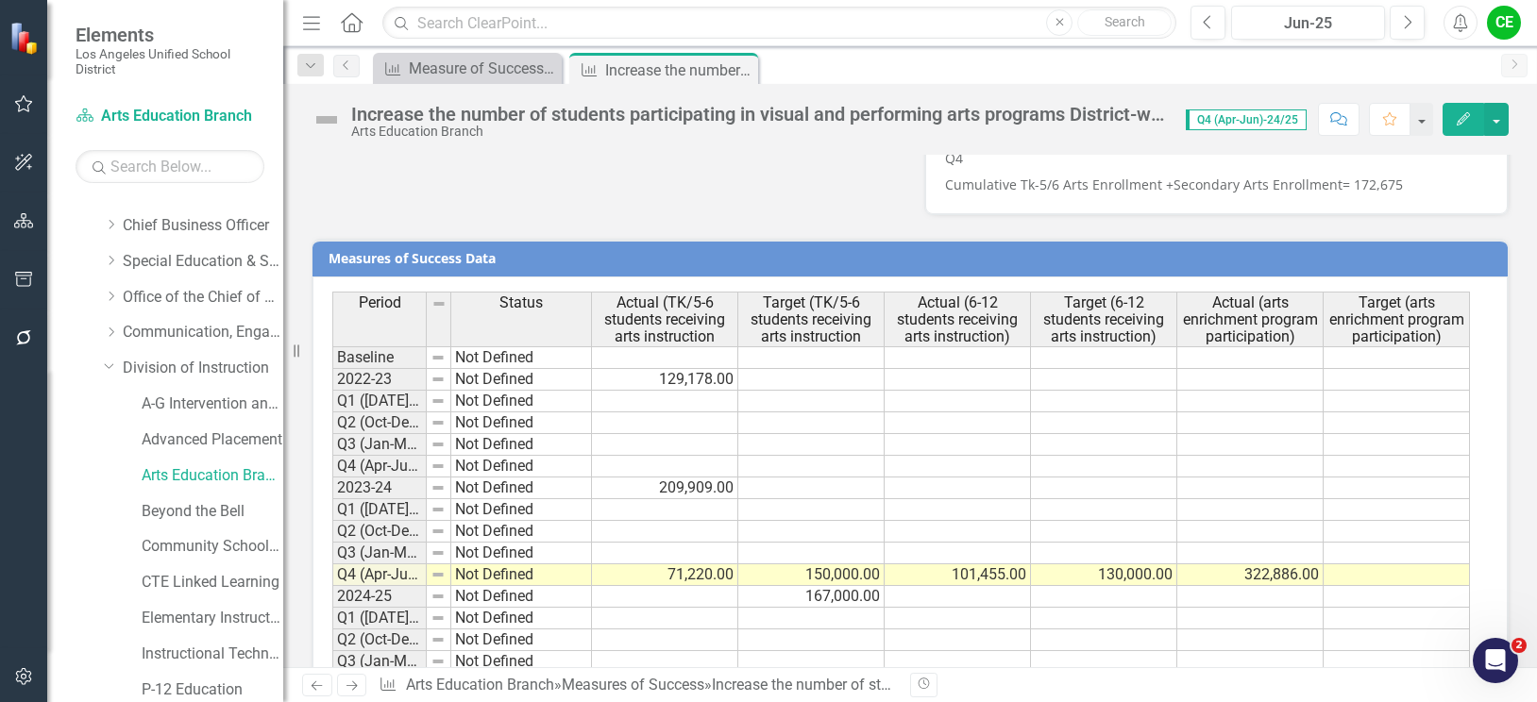
scroll to position [1989, 0]
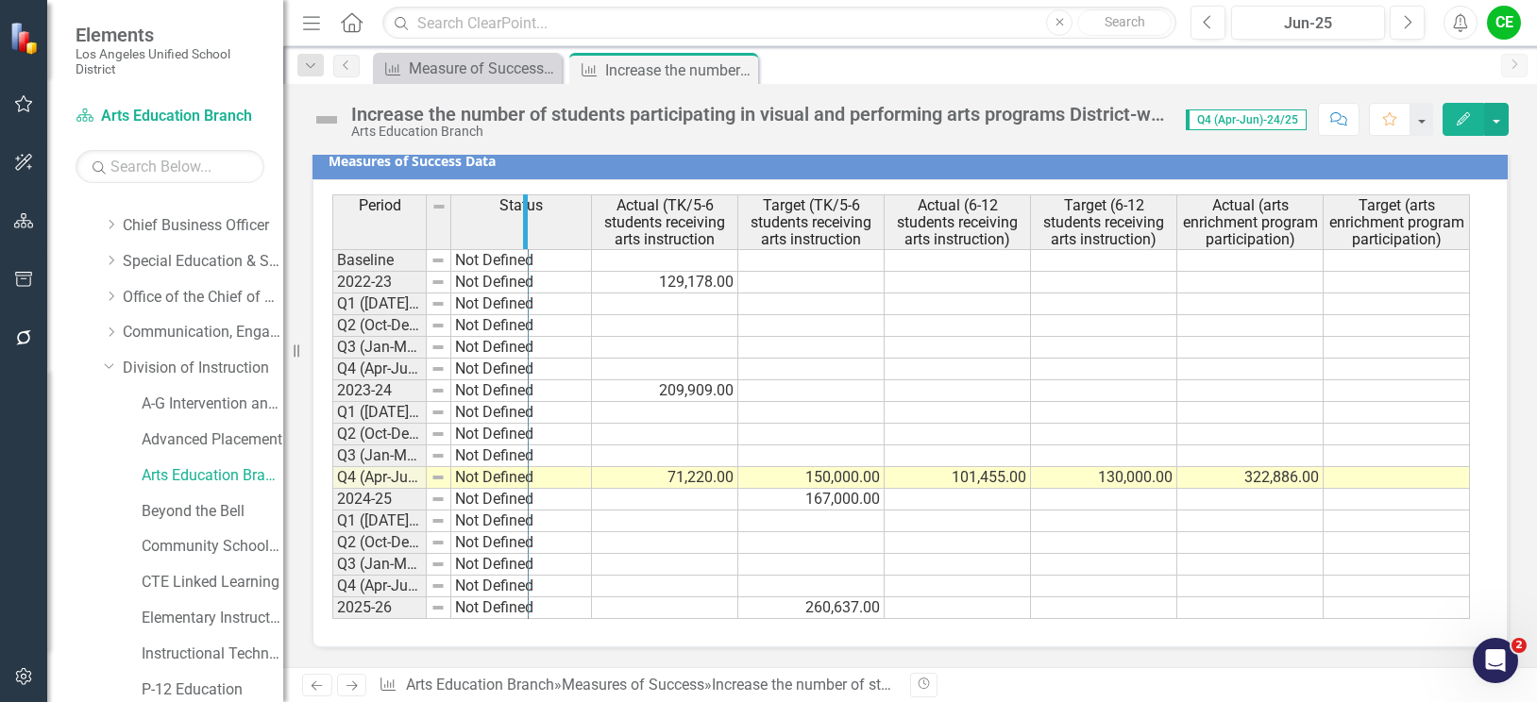
drag, startPoint x: 424, startPoint y: 225, endPoint x: 526, endPoint y: 226, distance: 102.0
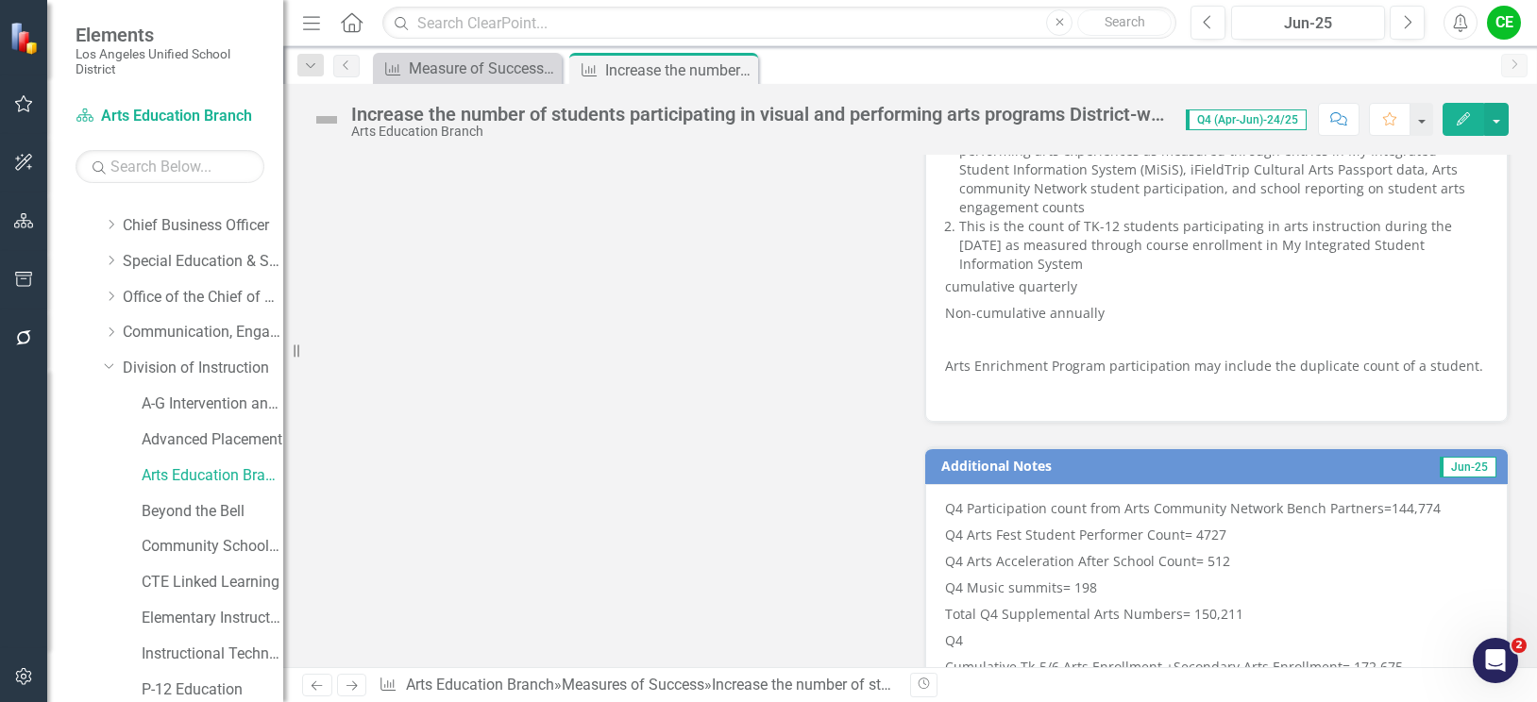
scroll to position [1234, 0]
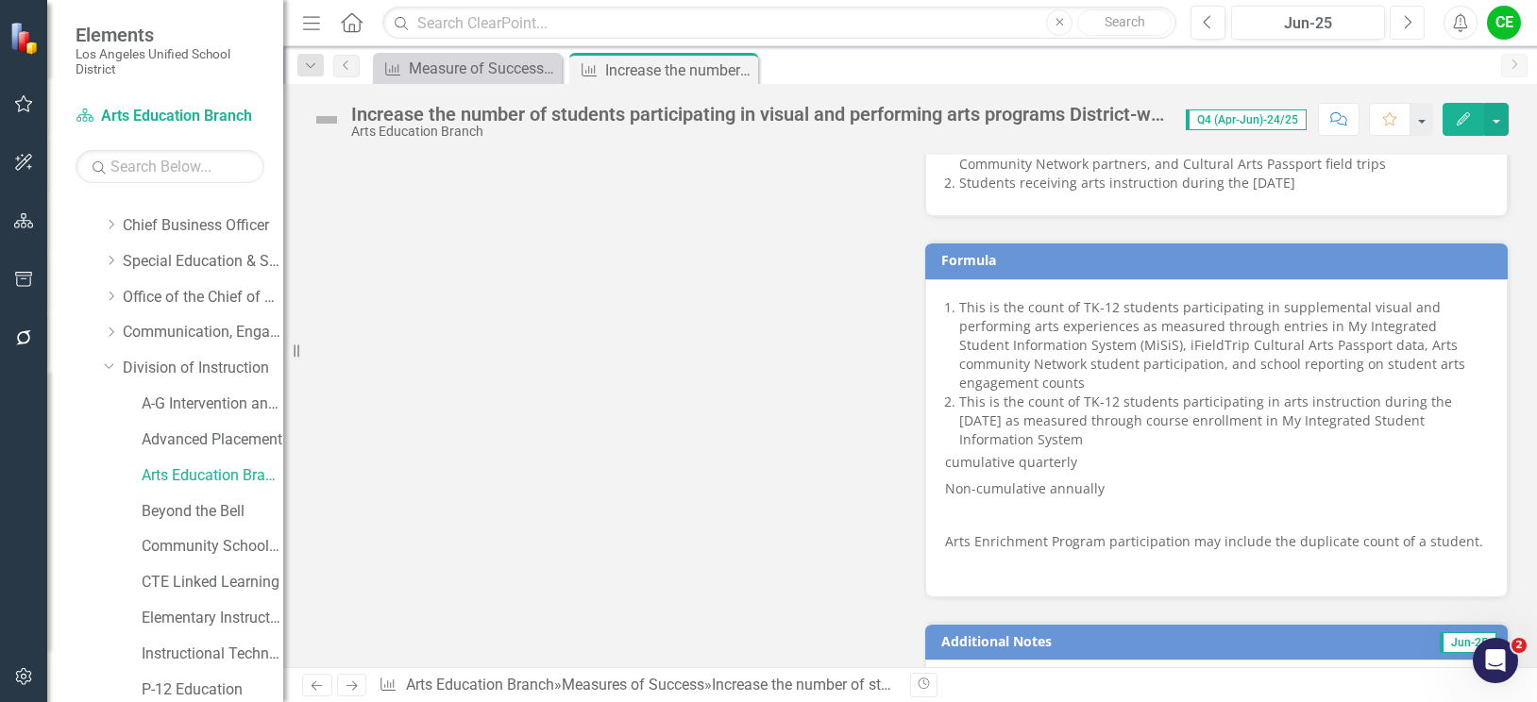
click at [1404, 23] on icon "Next" at bounding box center [1407, 22] width 10 height 17
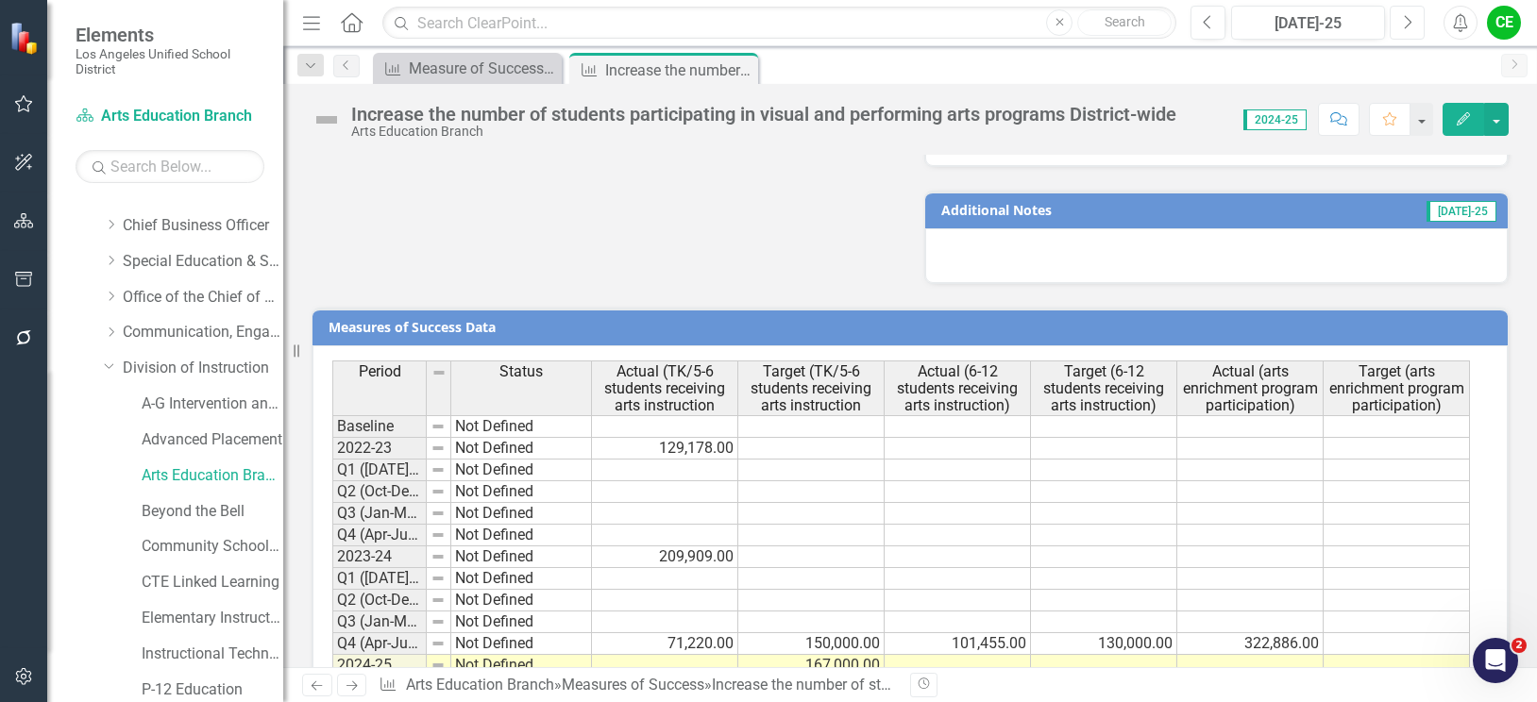
scroll to position [1832, 0]
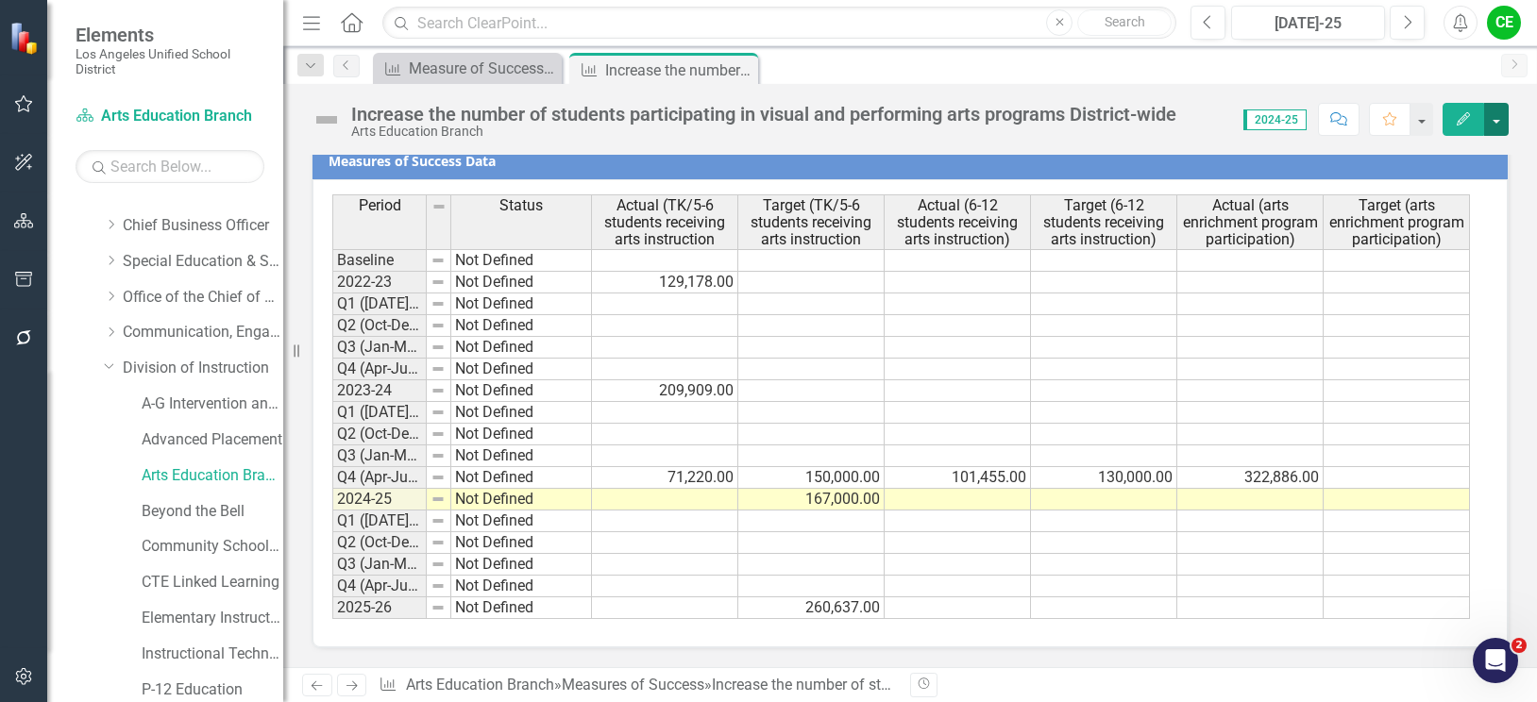
click at [1499, 117] on button "button" at bounding box center [1496, 119] width 25 height 33
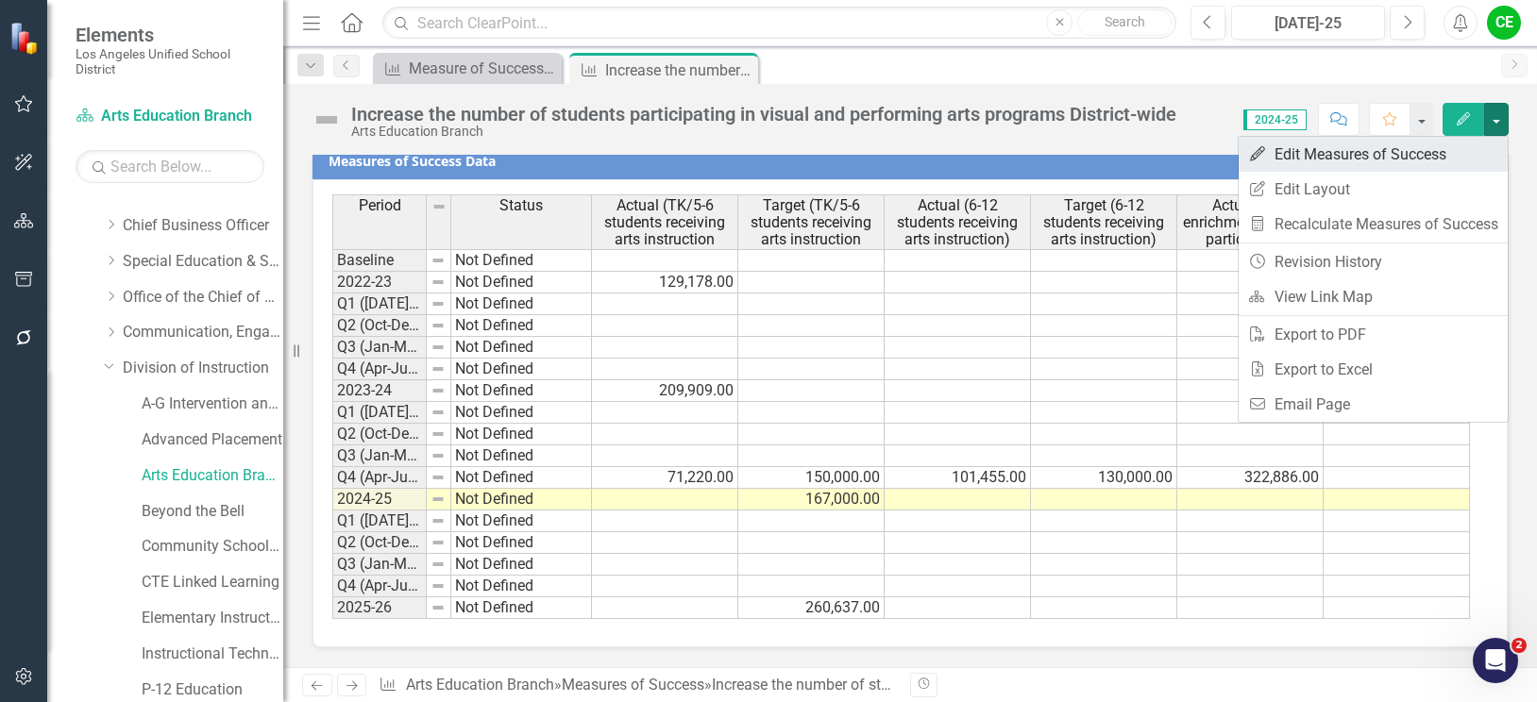
click at [1351, 154] on link "Edit Edit Measures of Success" at bounding box center [1373, 154] width 269 height 35
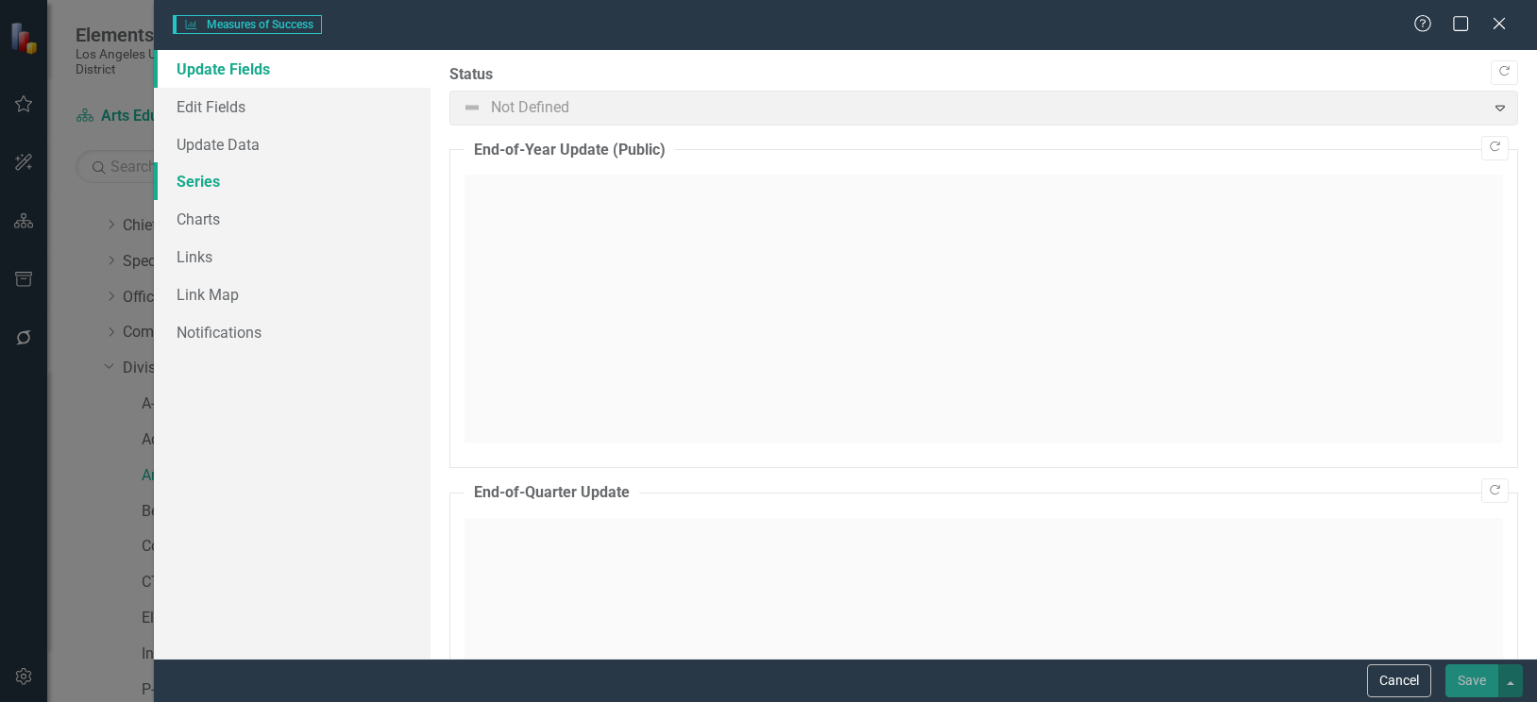
click at [201, 179] on link "Series" at bounding box center [292, 181] width 277 height 38
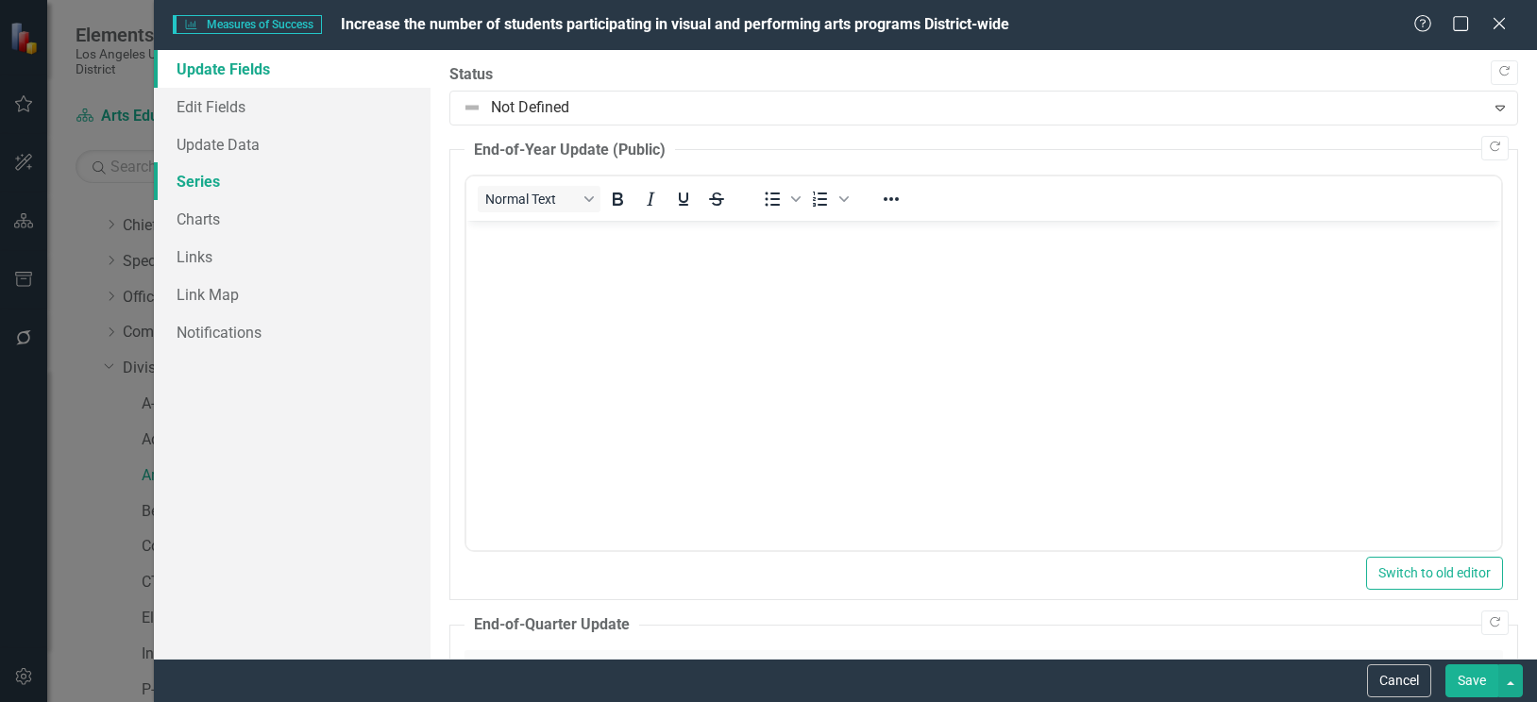
scroll to position [0, 0]
click at [209, 175] on link "Series" at bounding box center [292, 181] width 277 height 38
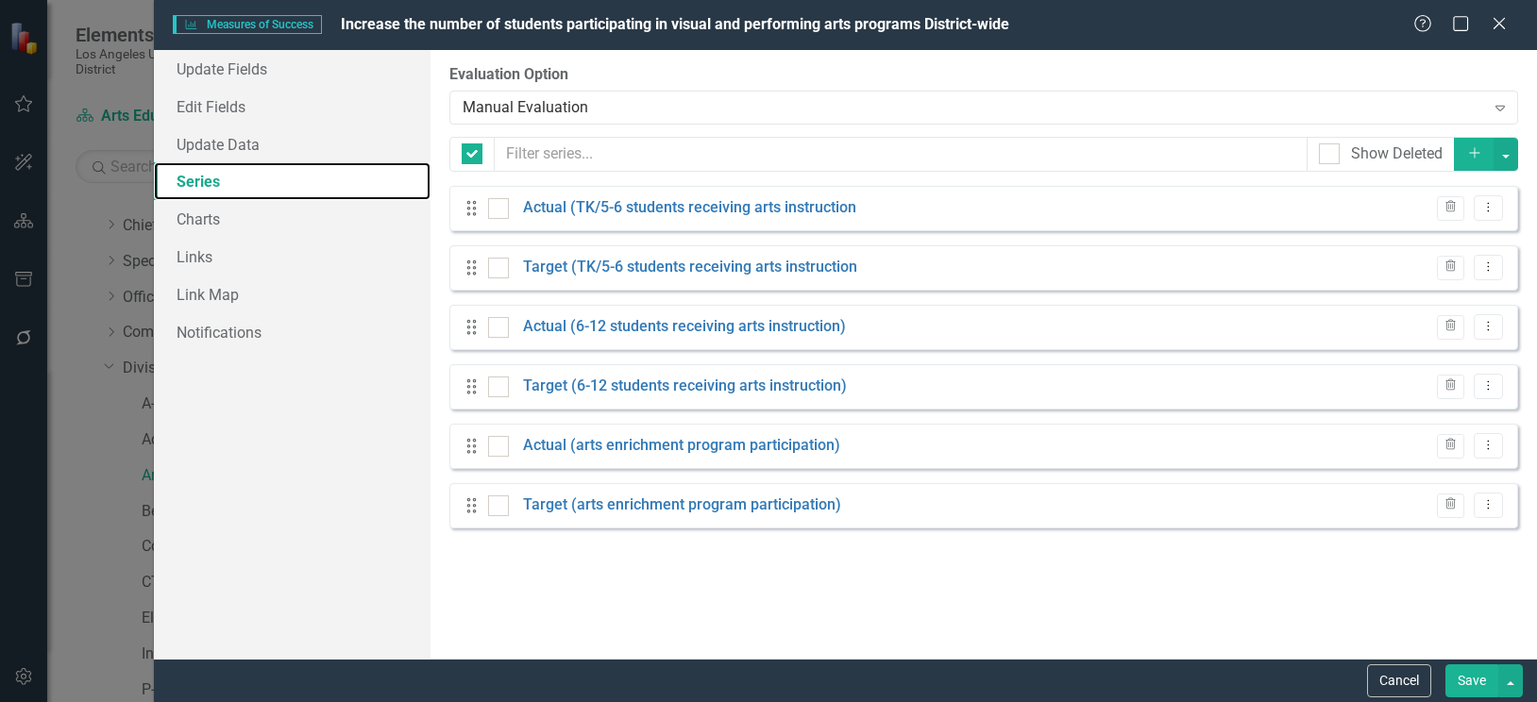
checkbox input "false"
click at [1480, 155] on icon "Add" at bounding box center [1474, 152] width 17 height 13
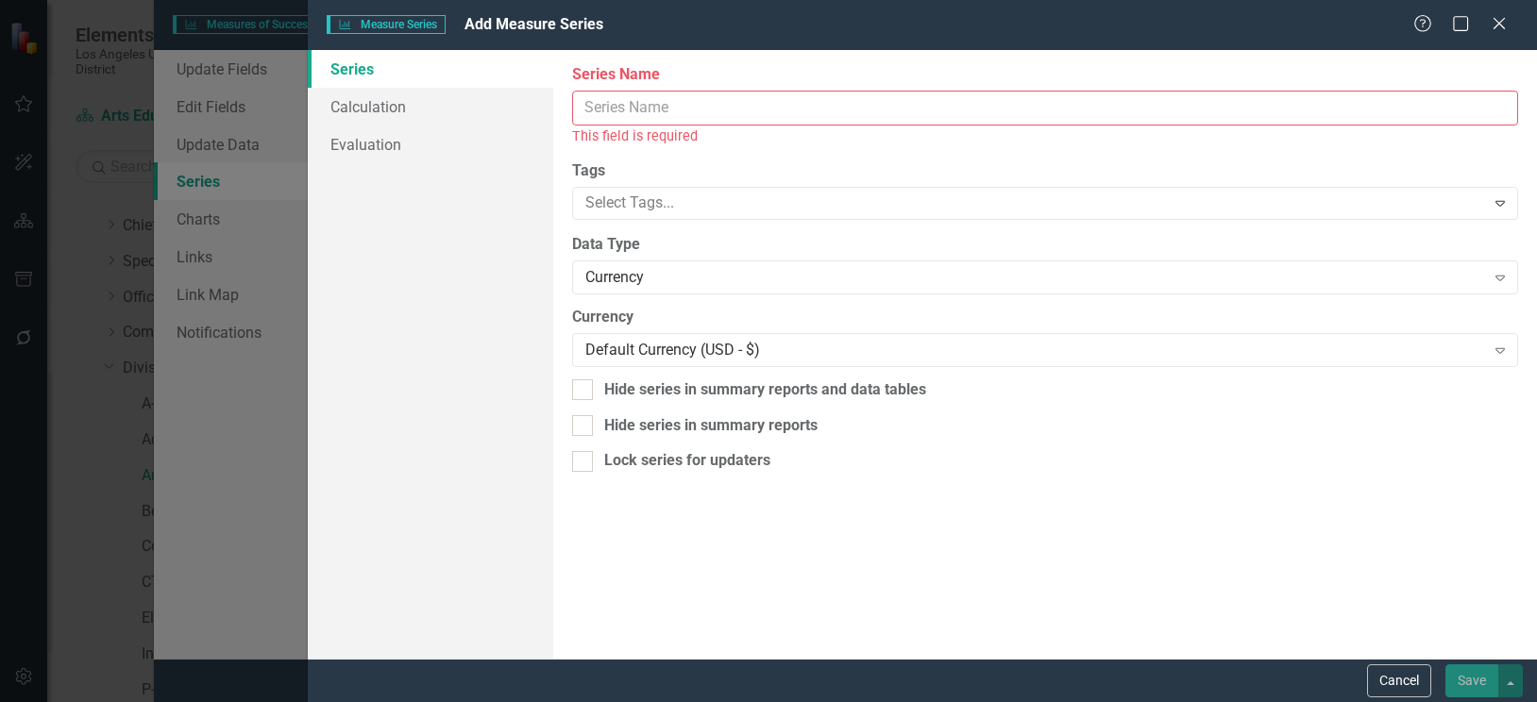
click at [673, 110] on input "Series Name" at bounding box center [1045, 108] width 946 height 35
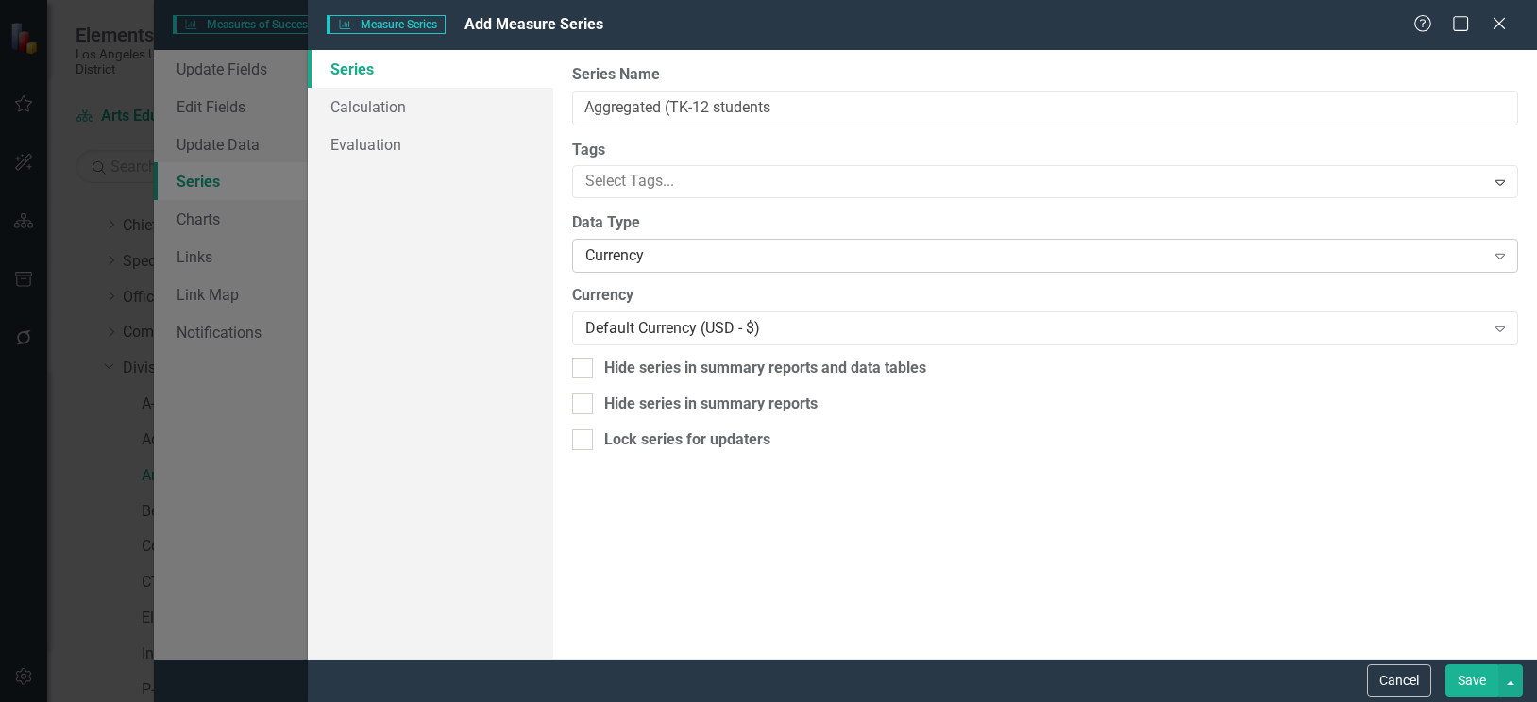
click at [735, 254] on div "Currency" at bounding box center [1034, 256] width 899 height 22
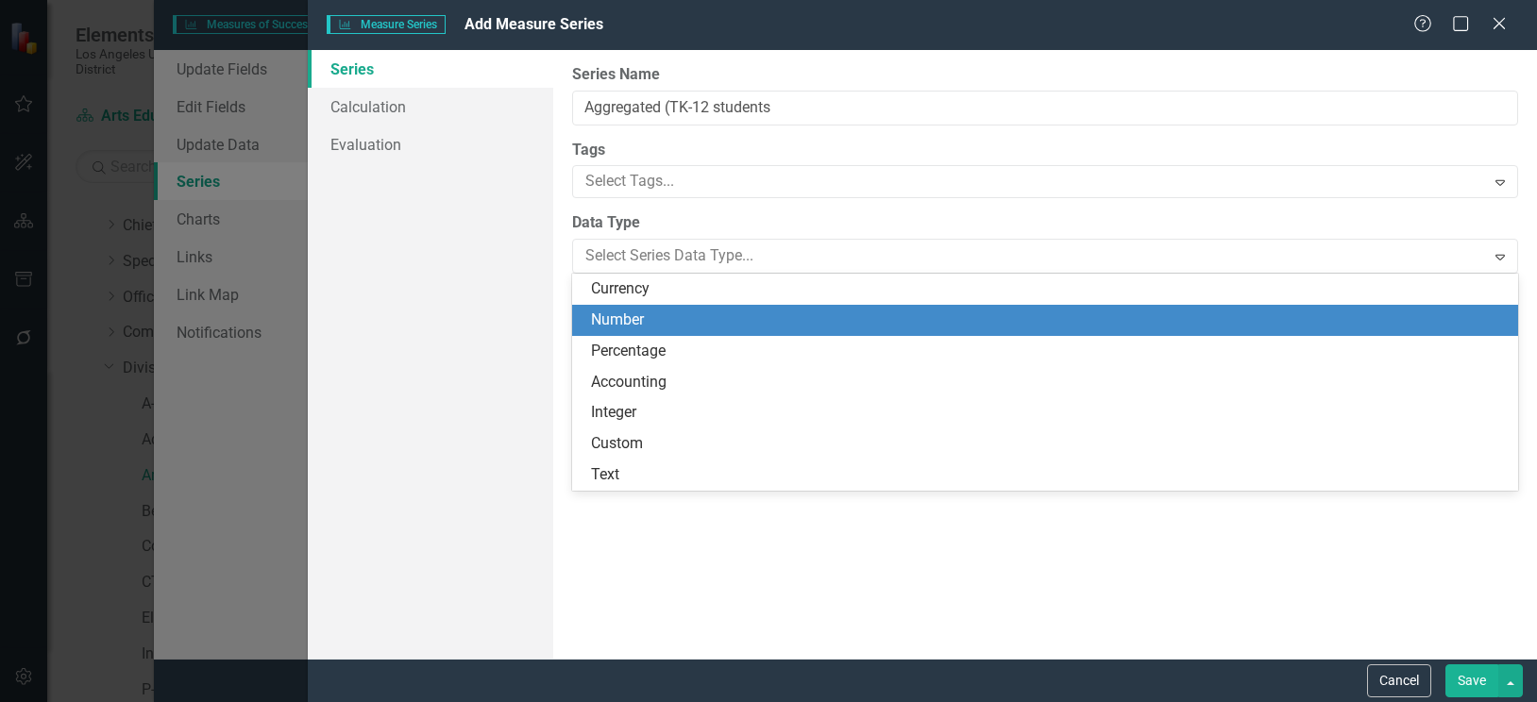
click at [637, 310] on div "Number" at bounding box center [1049, 321] width 916 height 22
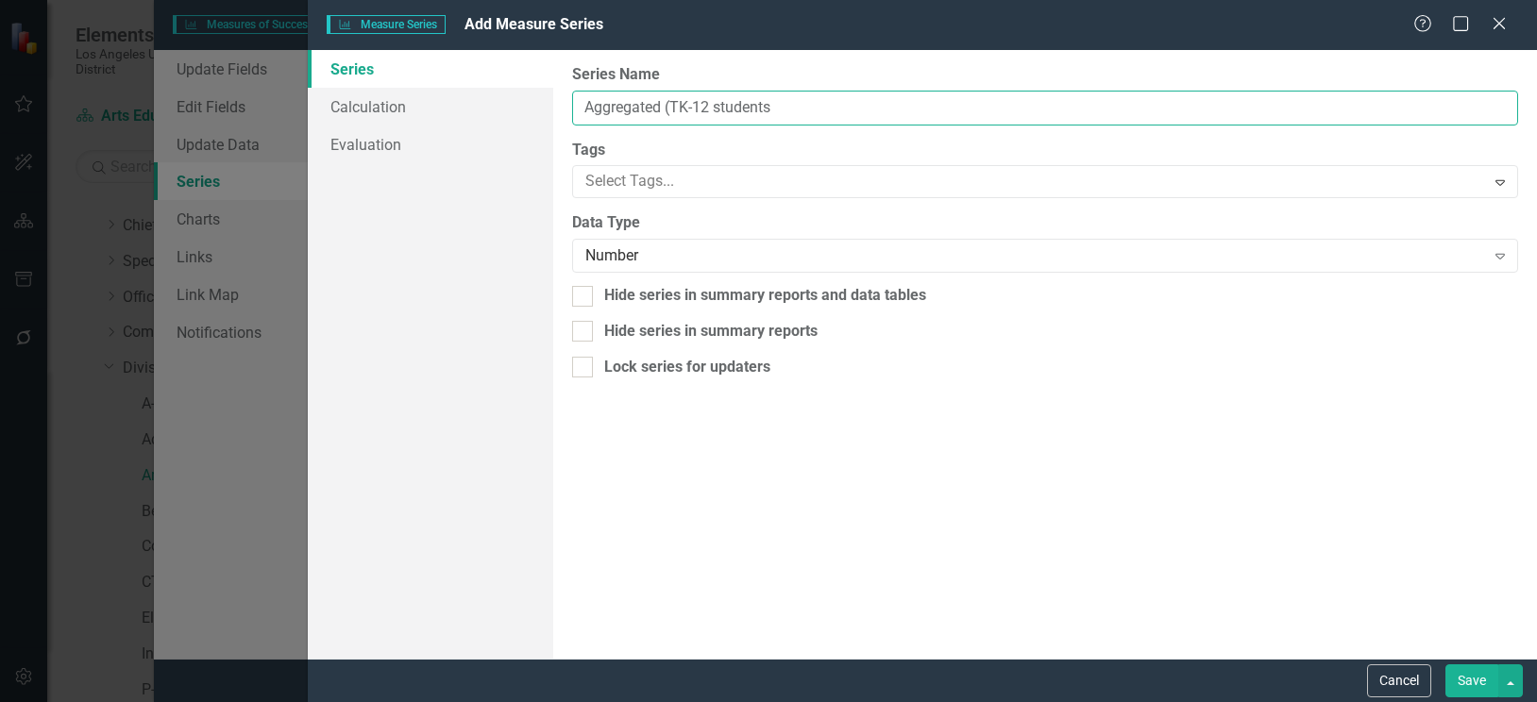
click at [787, 105] on input "Aggregated (TK-12 students" at bounding box center [1045, 108] width 946 height 35
type input "Aggregated (TK-12 students)"
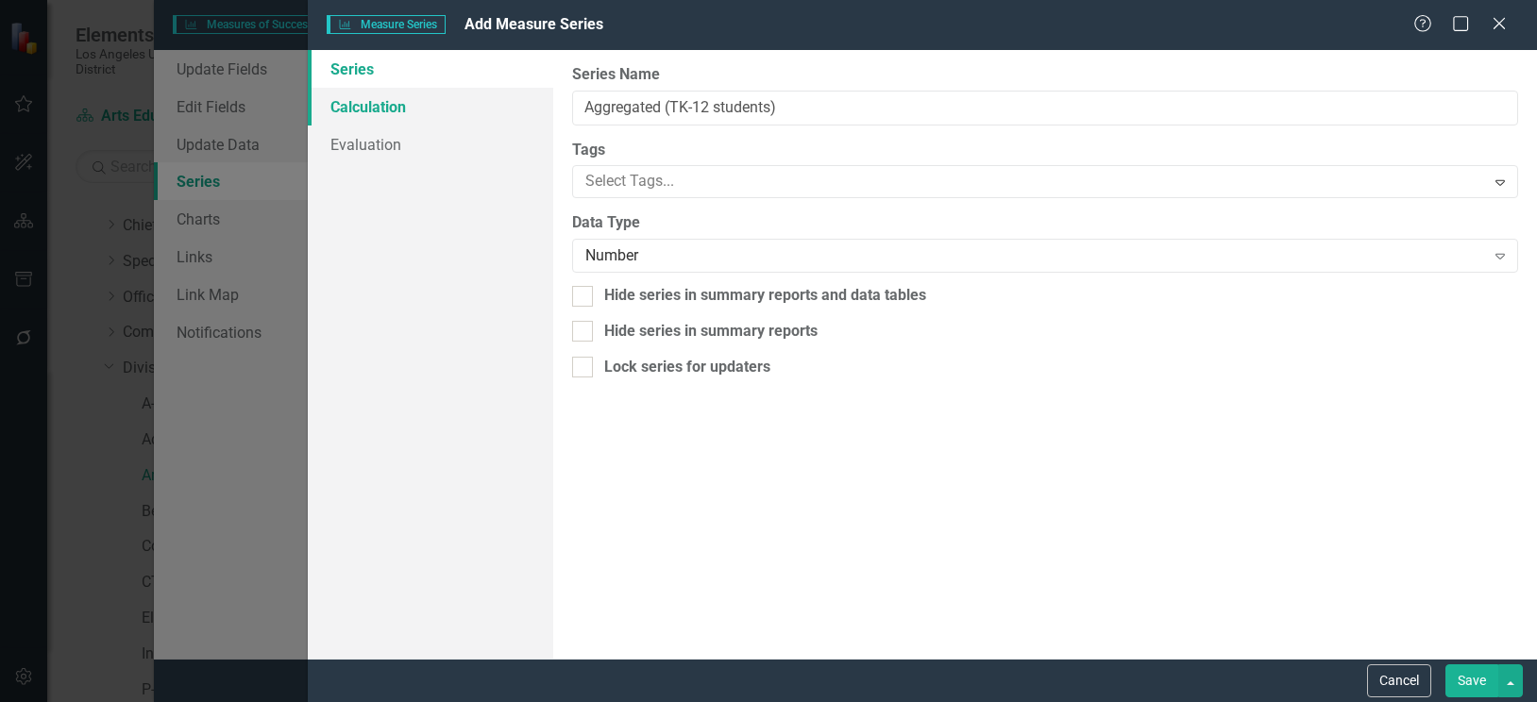
click at [356, 103] on link "Calculation" at bounding box center [430, 107] width 245 height 38
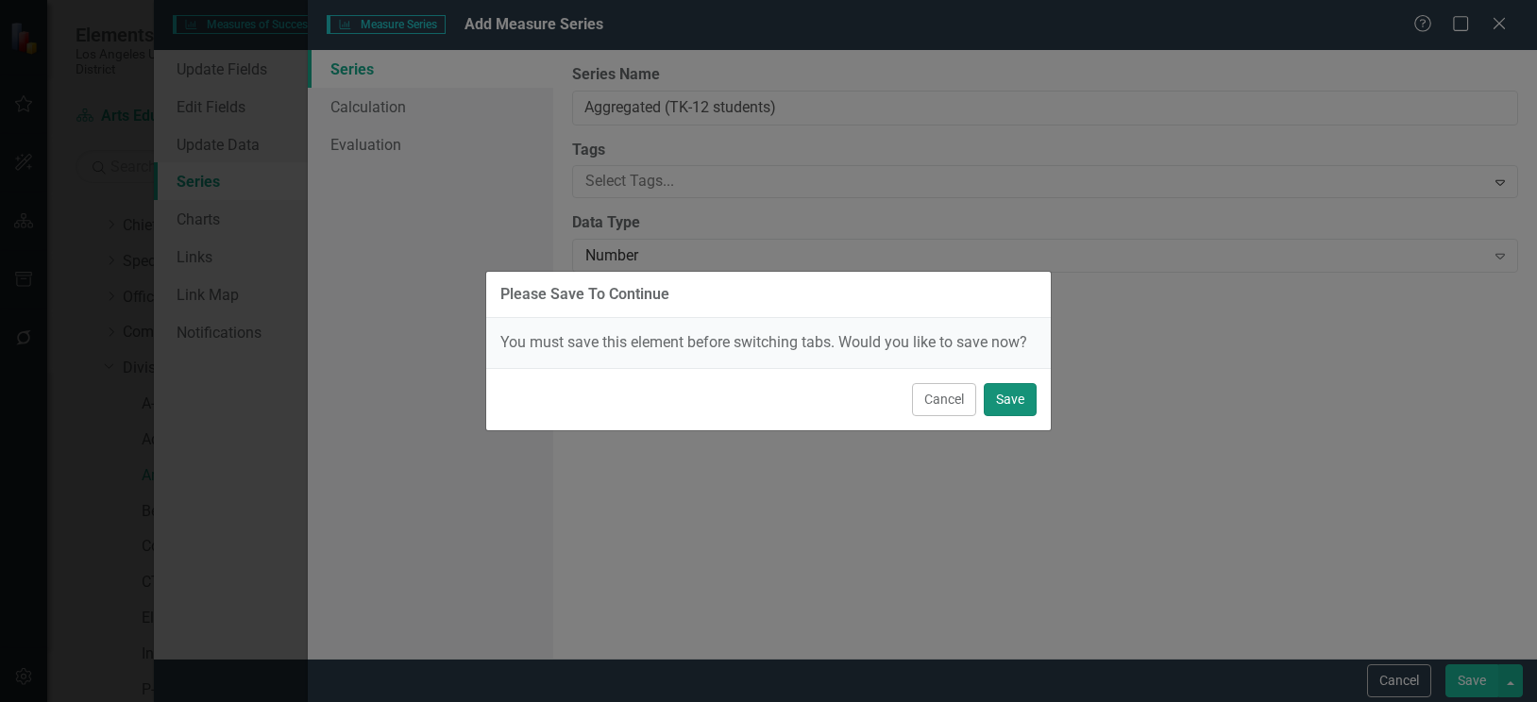
click at [1023, 400] on button "Save" at bounding box center [1010, 399] width 53 height 33
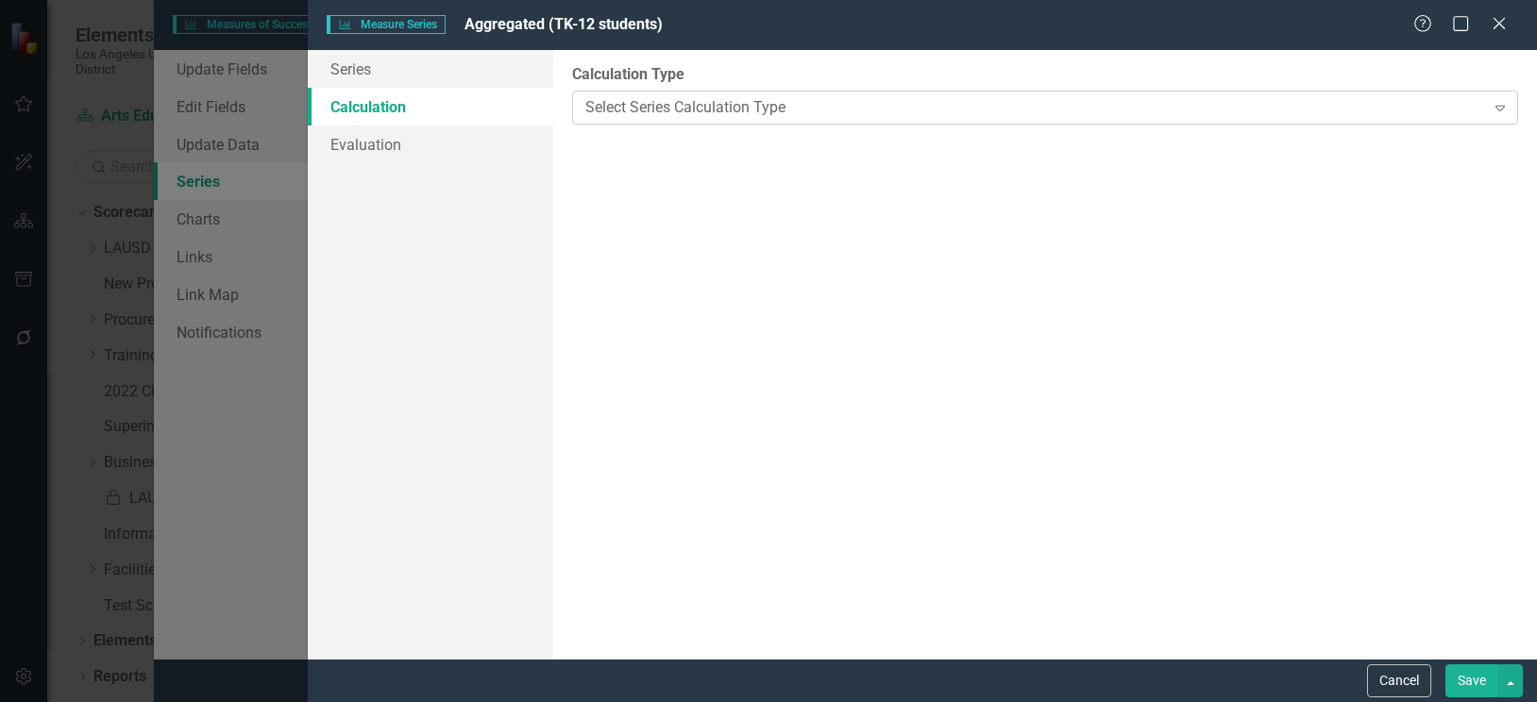
click at [1498, 106] on icon at bounding box center [1500, 109] width 9 height 6
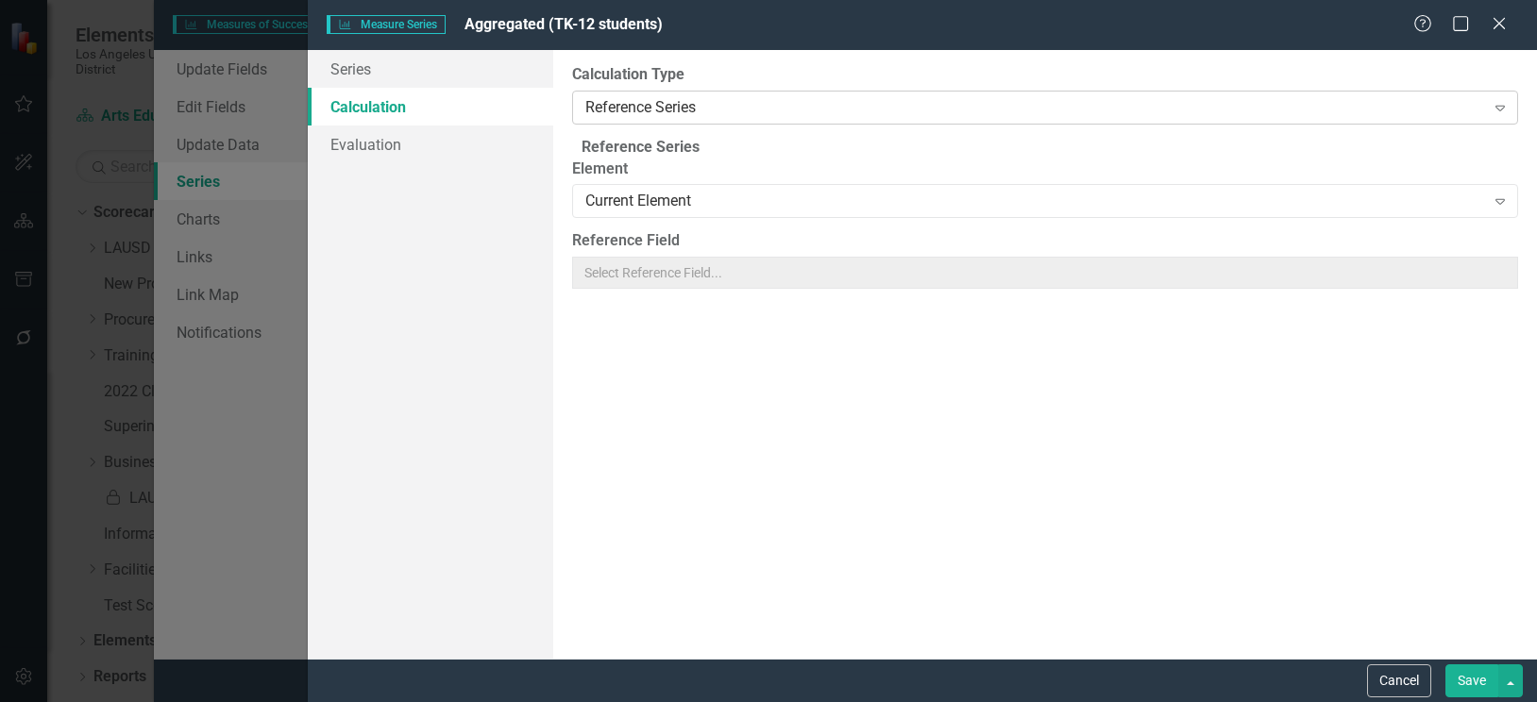
click at [1500, 102] on icon "Expand" at bounding box center [1500, 107] width 19 height 15
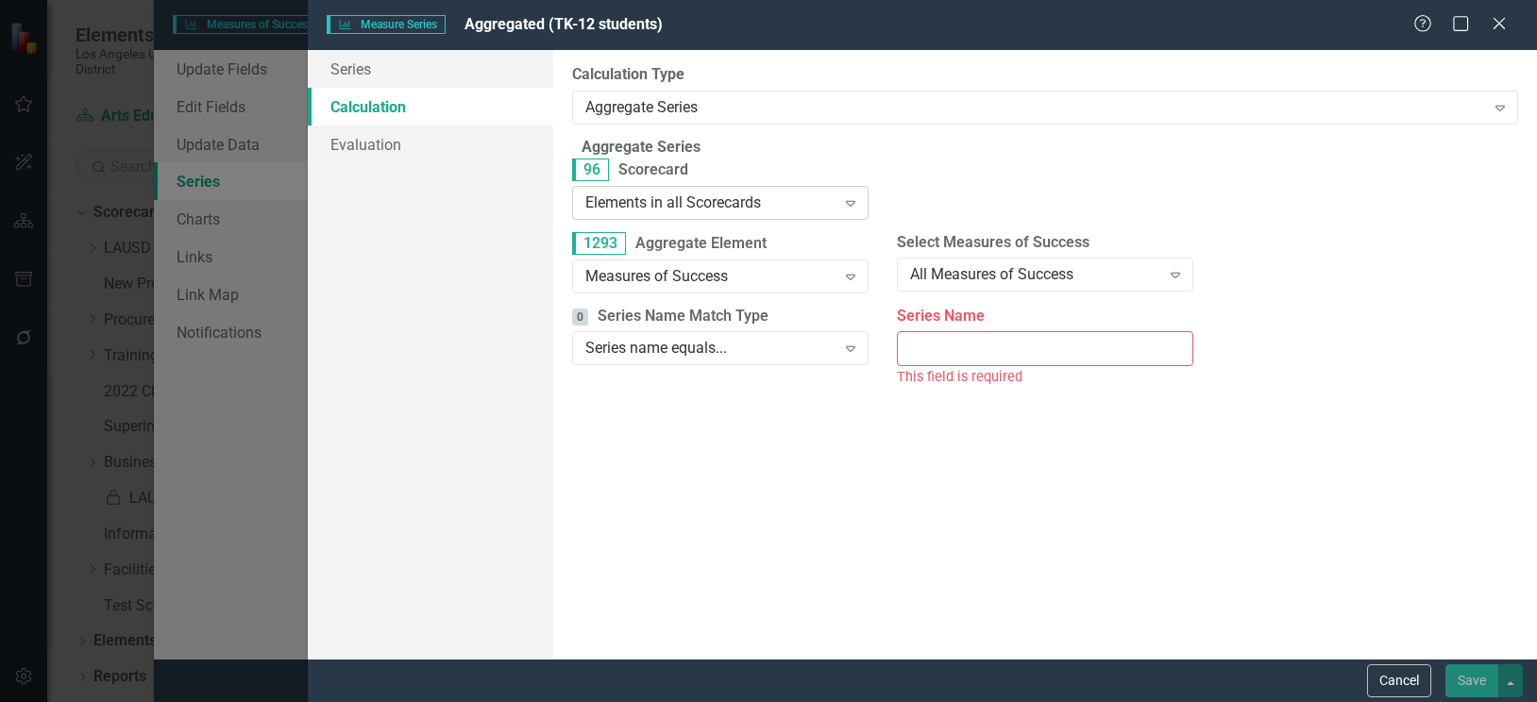
click at [852, 211] on icon "Expand" at bounding box center [850, 202] width 19 height 15
click at [1116, 476] on div "By default, series in ClearPoint are not calculated. So, if you leave the form …" at bounding box center [1045, 354] width 984 height 609
click at [1472, 102] on div "Aggregate Series" at bounding box center [1034, 107] width 899 height 22
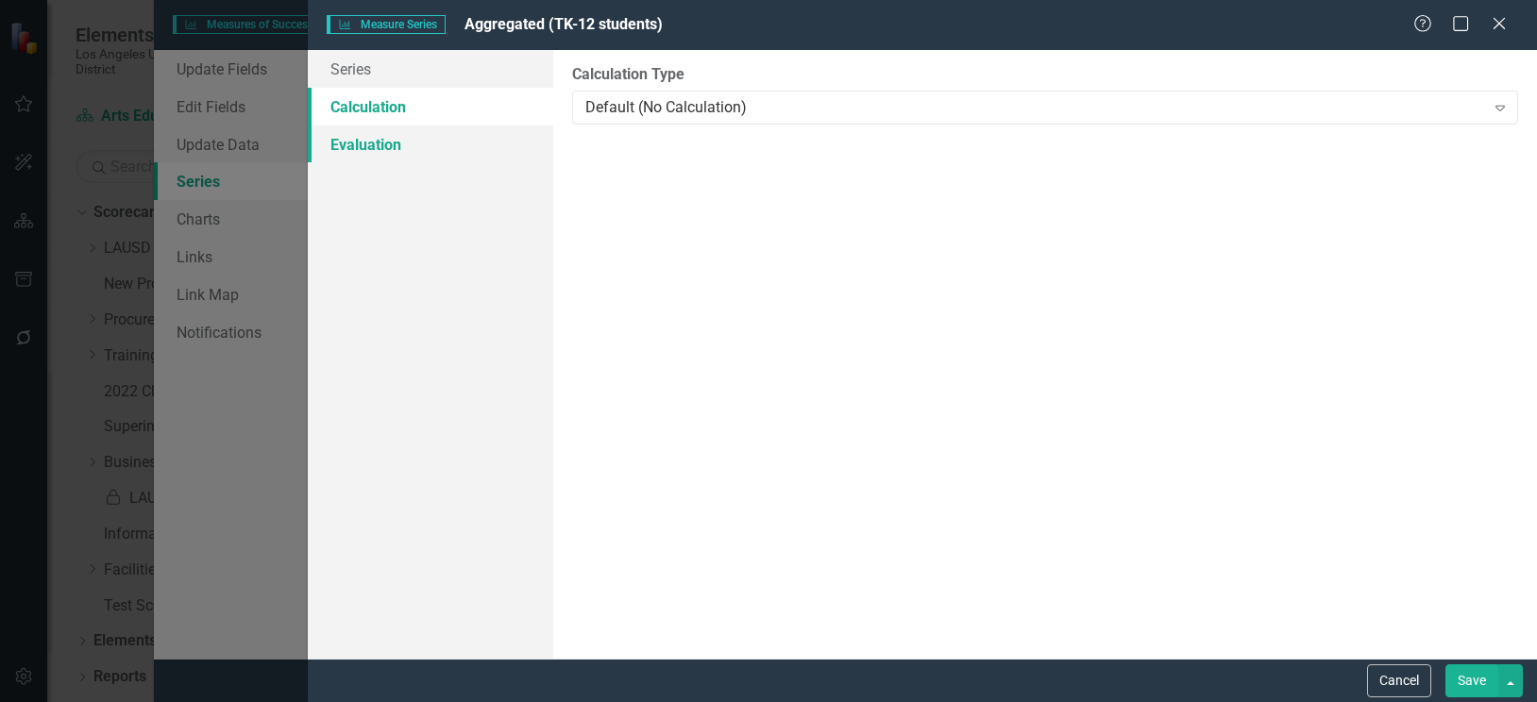
click at [369, 144] on link "Evaluation" at bounding box center [430, 145] width 245 height 38
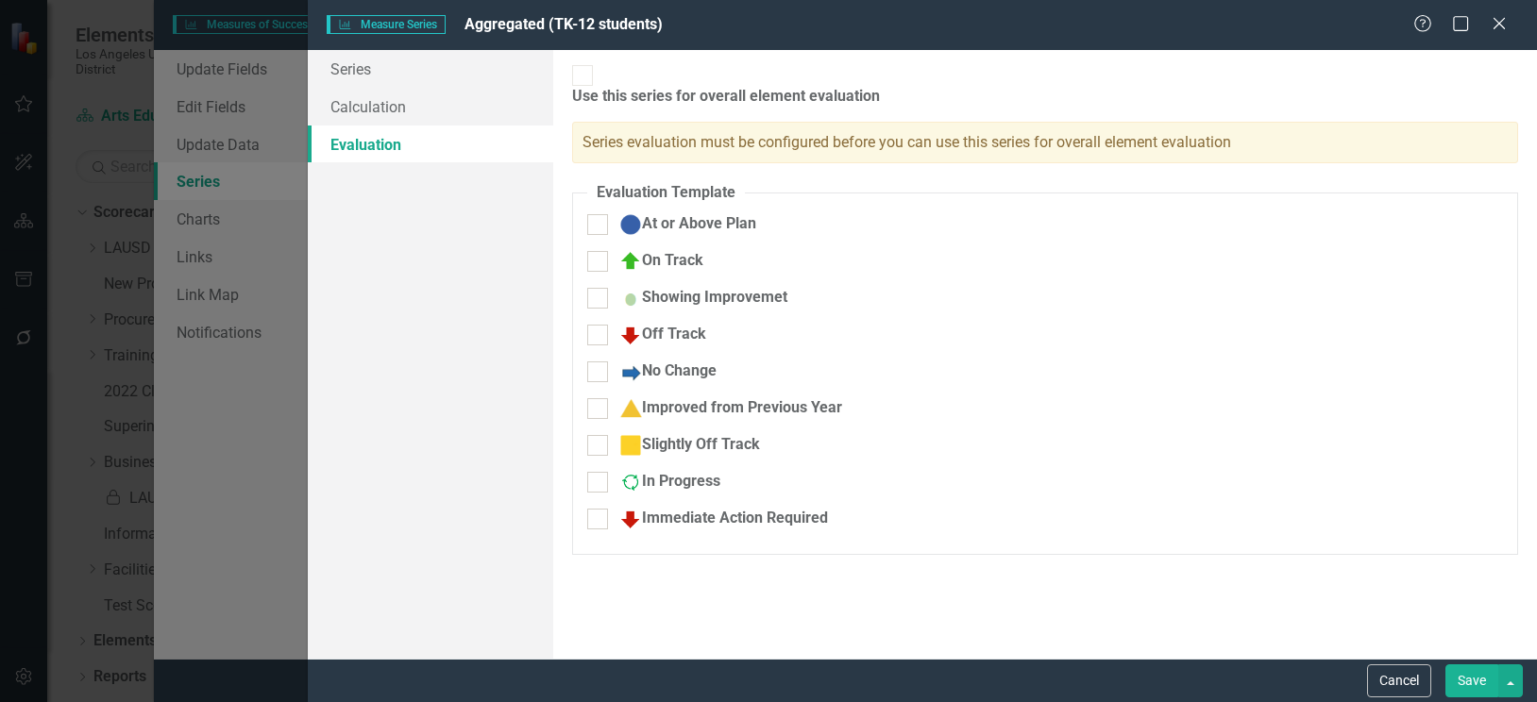
click at [1468, 679] on button "Save" at bounding box center [1472, 681] width 53 height 33
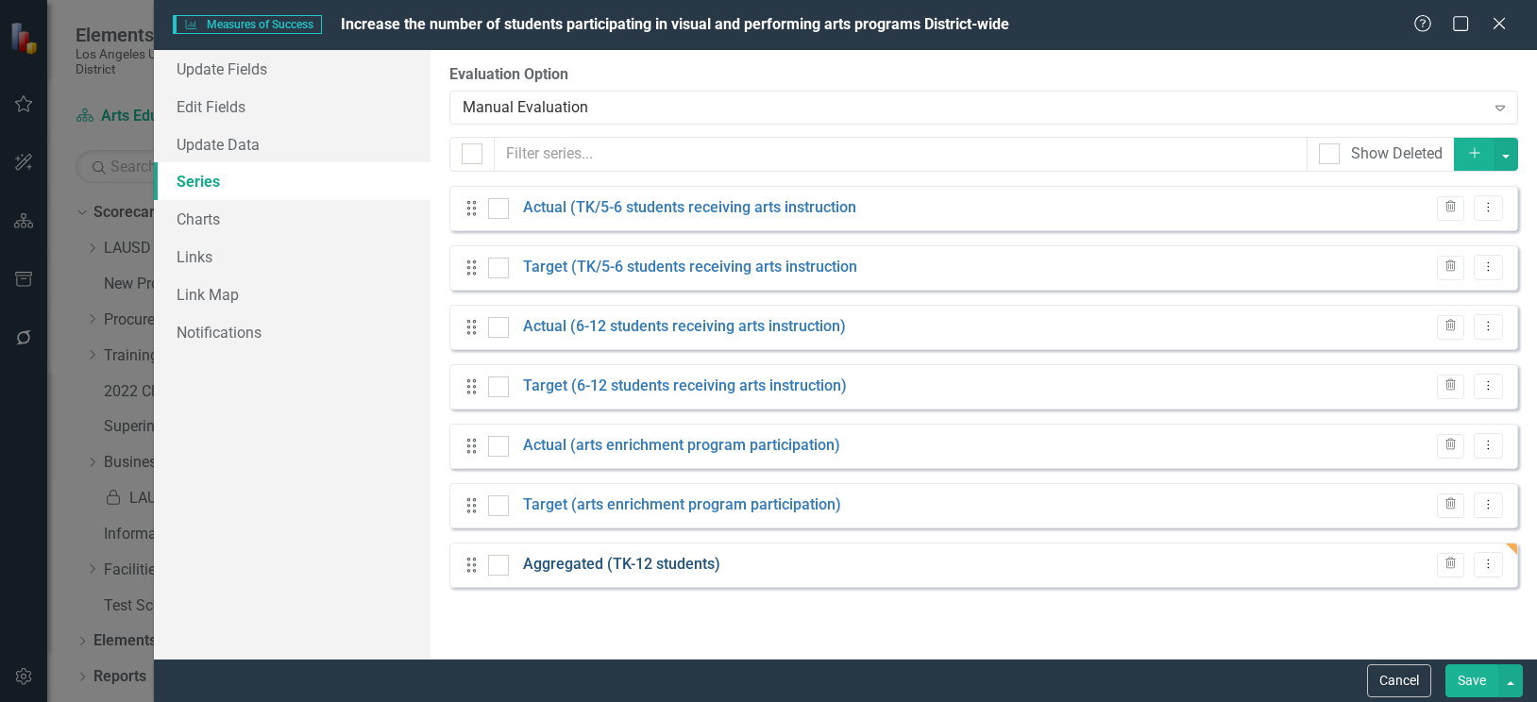
click at [688, 566] on link "Aggregated (TK-12 students)" at bounding box center [621, 565] width 197 height 22
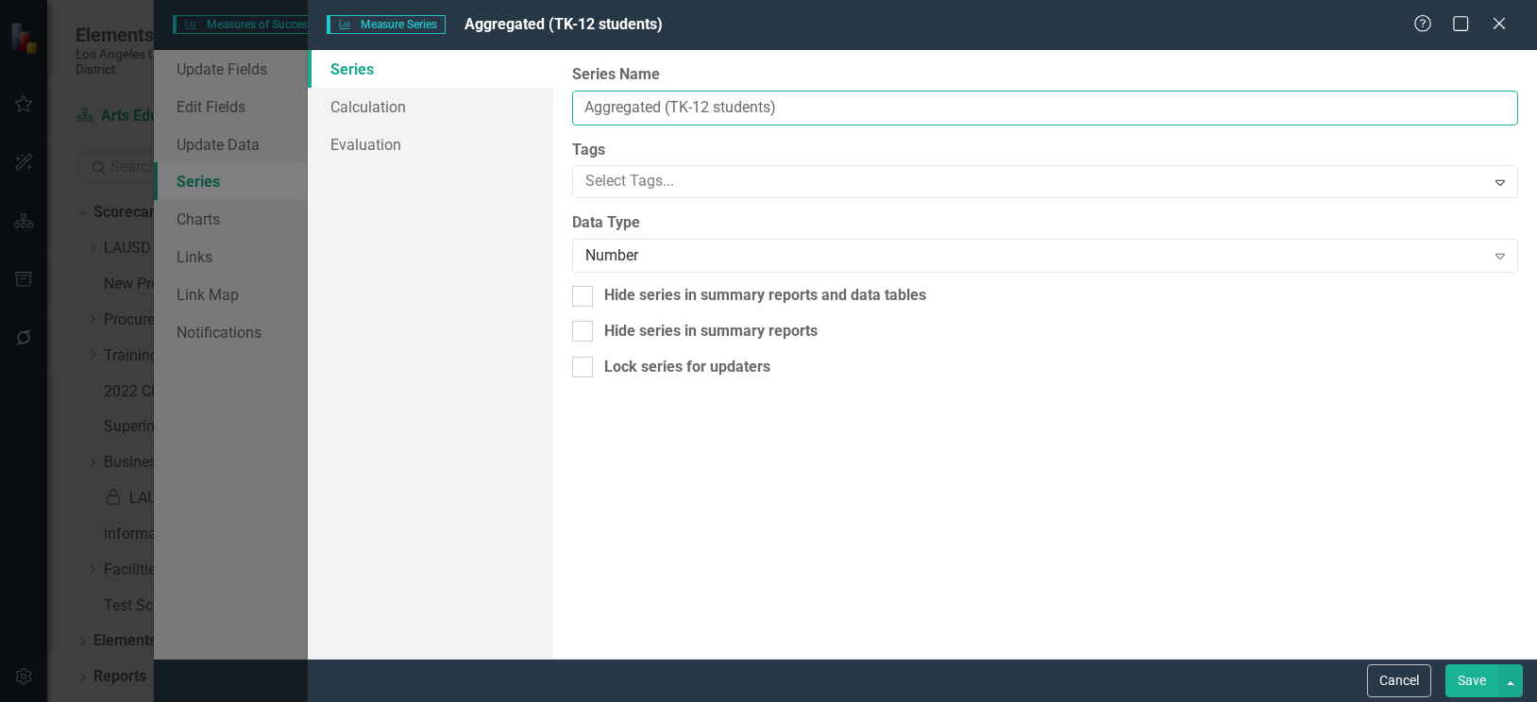
click at [774, 107] on input "Aggregated (TK-12 students)" at bounding box center [1045, 108] width 946 height 35
type input "Aggregated (TK-12 students receiving arts instruction)"
click at [1473, 684] on button "Save" at bounding box center [1472, 681] width 53 height 33
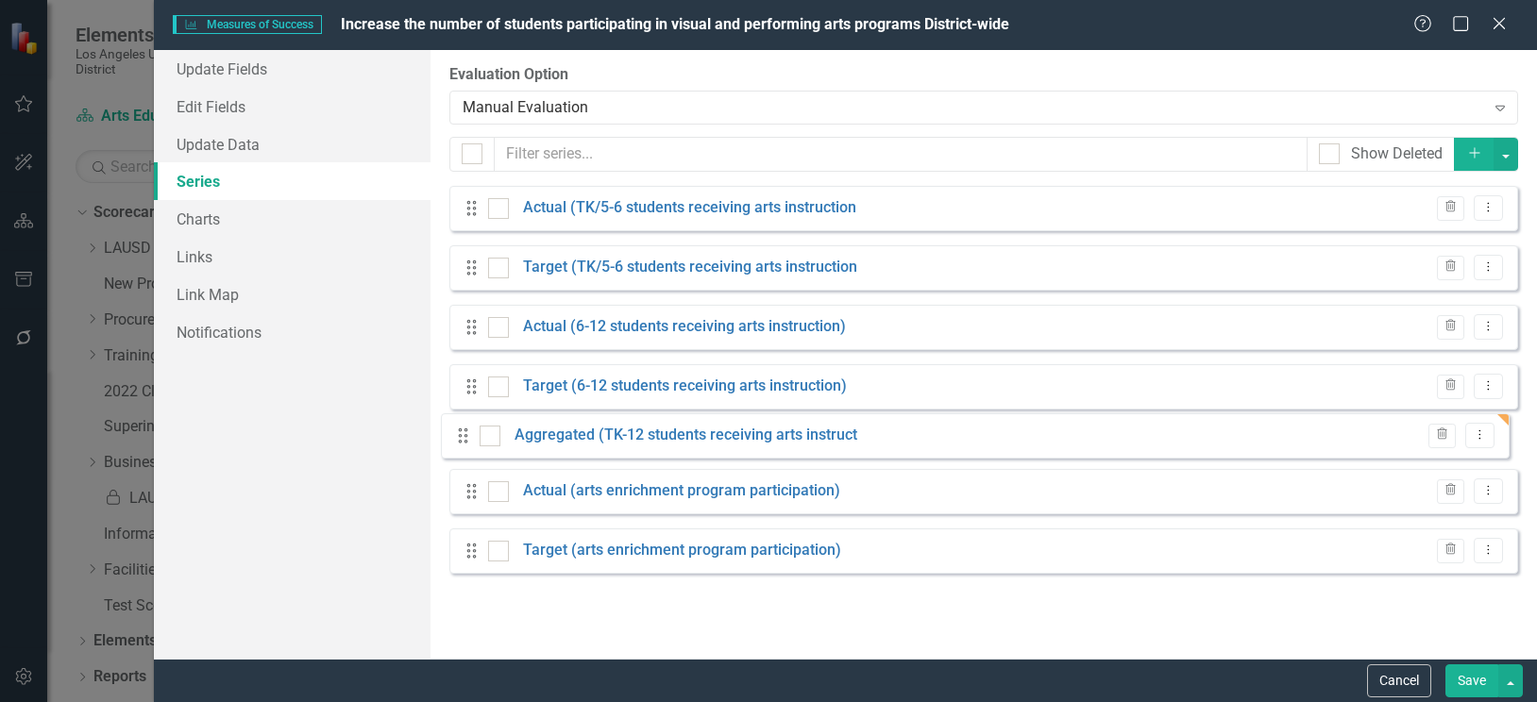
drag, startPoint x: 468, startPoint y: 574, endPoint x: 460, endPoint y: 445, distance: 129.6
click at [460, 445] on div "Drag Actual (TK/5-6 students receiving arts instruction Trash Dropdown Menu Dra…" at bounding box center [983, 387] width 1069 height 402
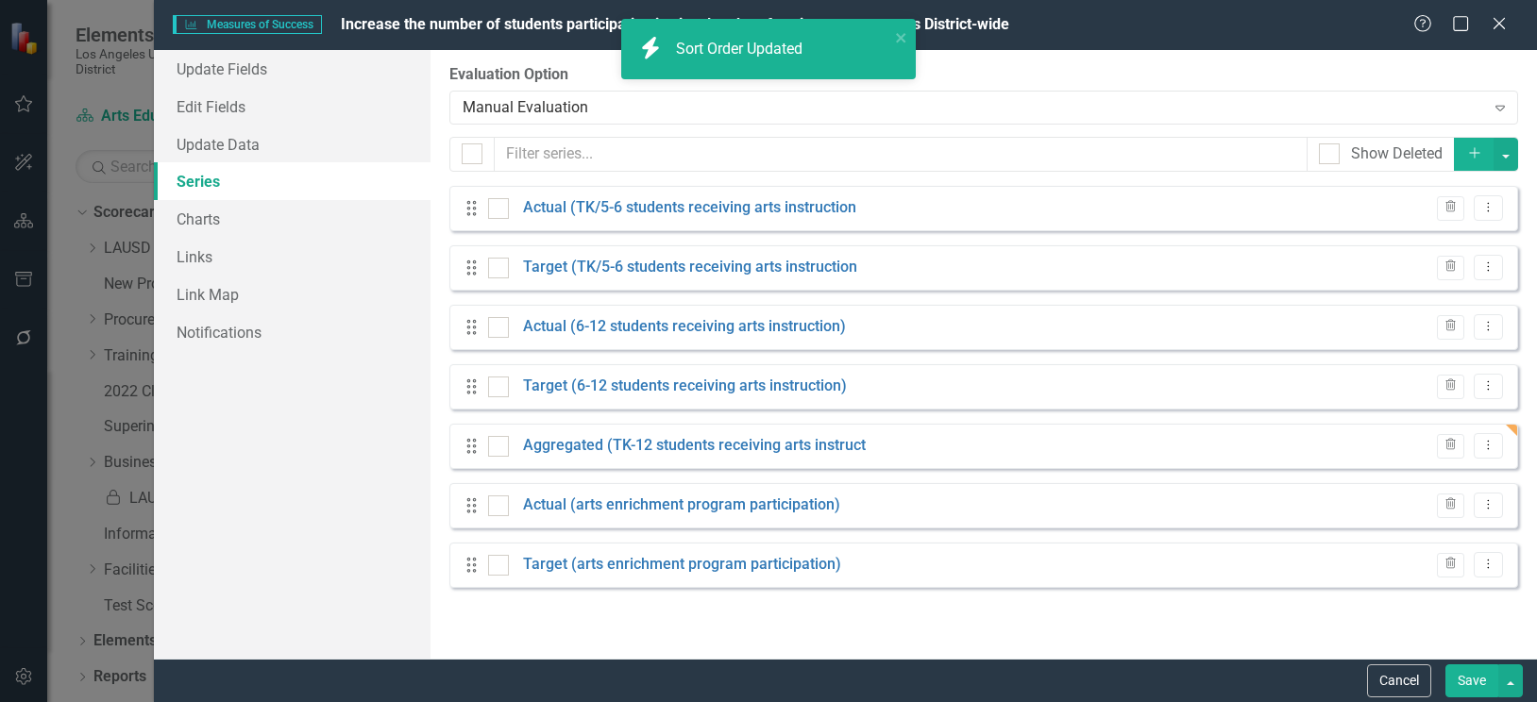
click at [1454, 673] on button "Save" at bounding box center [1472, 681] width 53 height 33
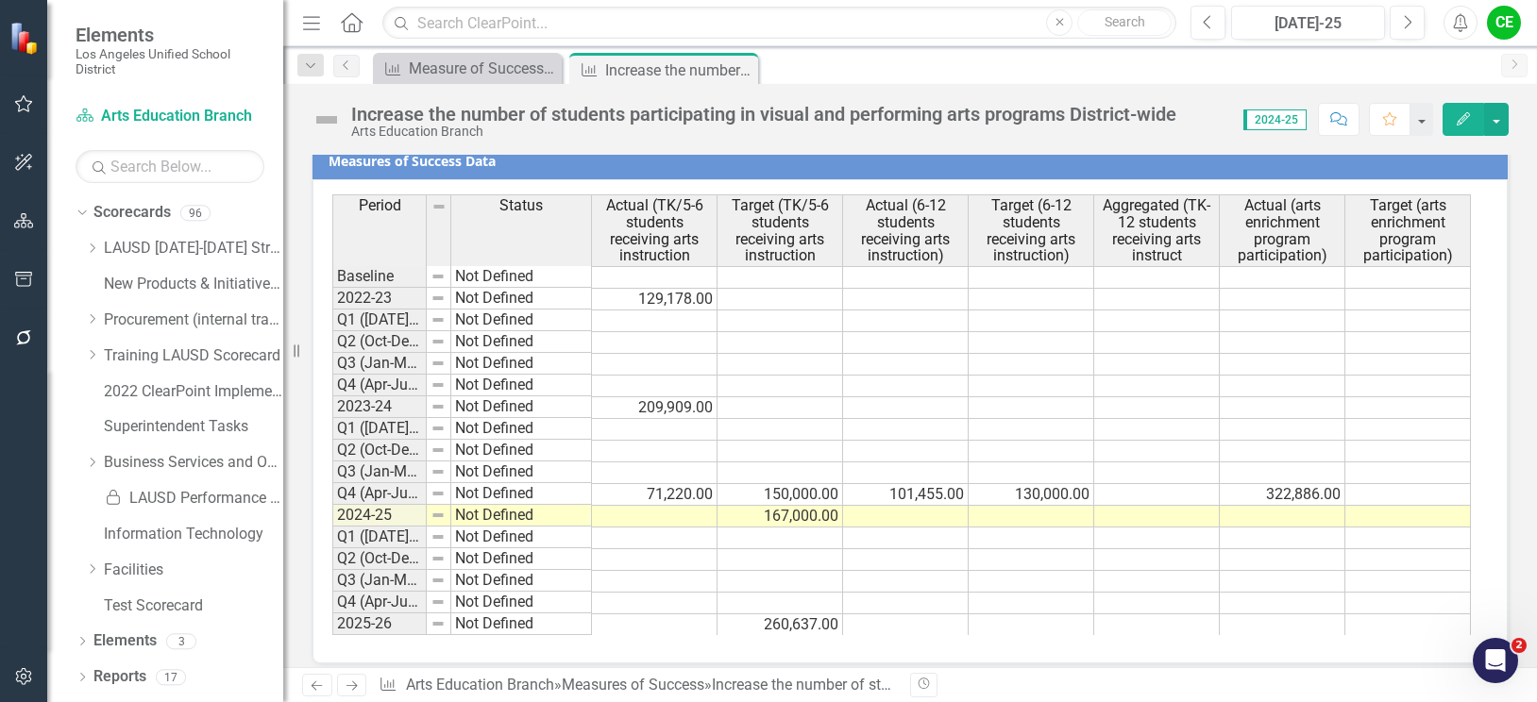
click at [684, 496] on td "71,220.00" at bounding box center [655, 495] width 126 height 22
click at [332, 526] on div "Period Status Actual (TK/5-6 students receiving arts instruction Target (TK/5-6…" at bounding box center [332, 415] width 0 height 441
click at [1500, 126] on button "button" at bounding box center [1496, 119] width 25 height 33
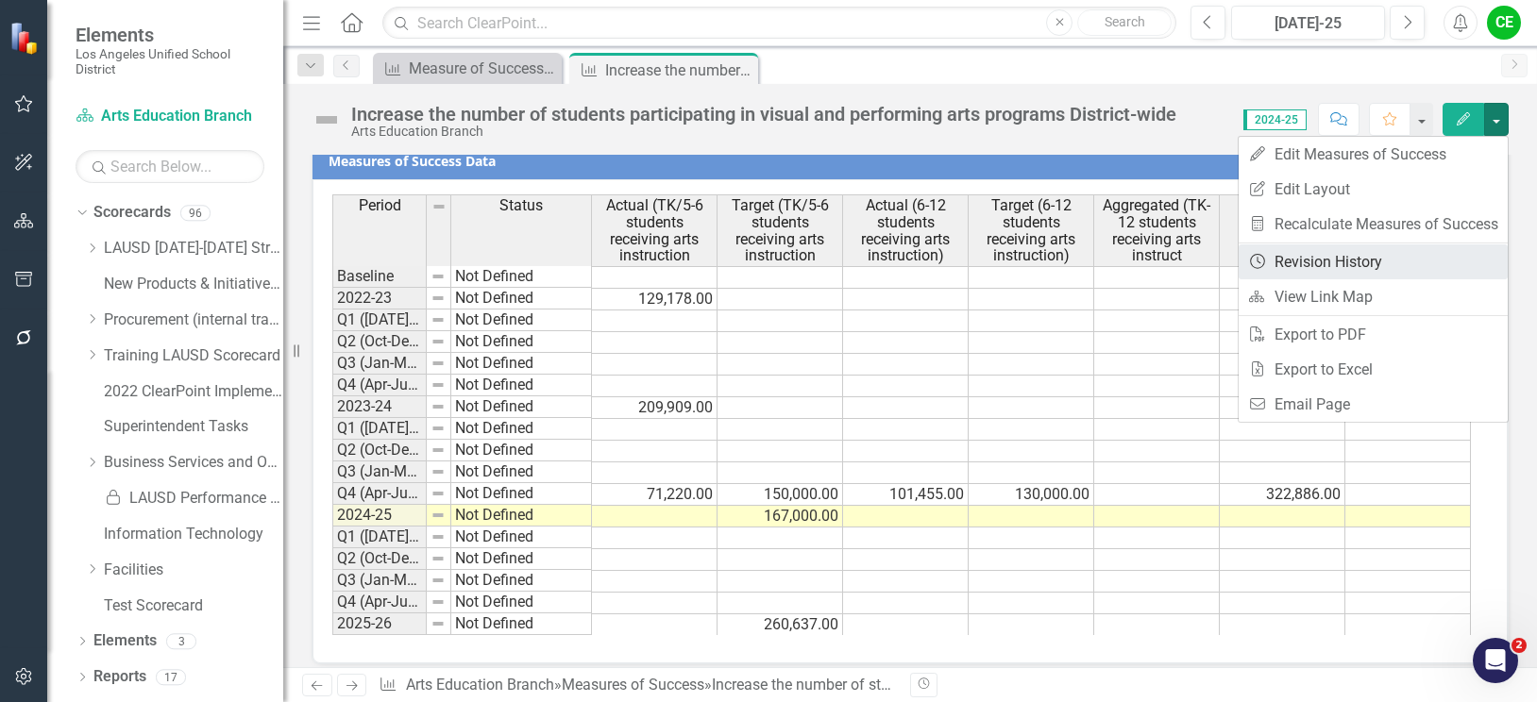
click at [1366, 254] on link "Revision History Revision History" at bounding box center [1373, 262] width 269 height 35
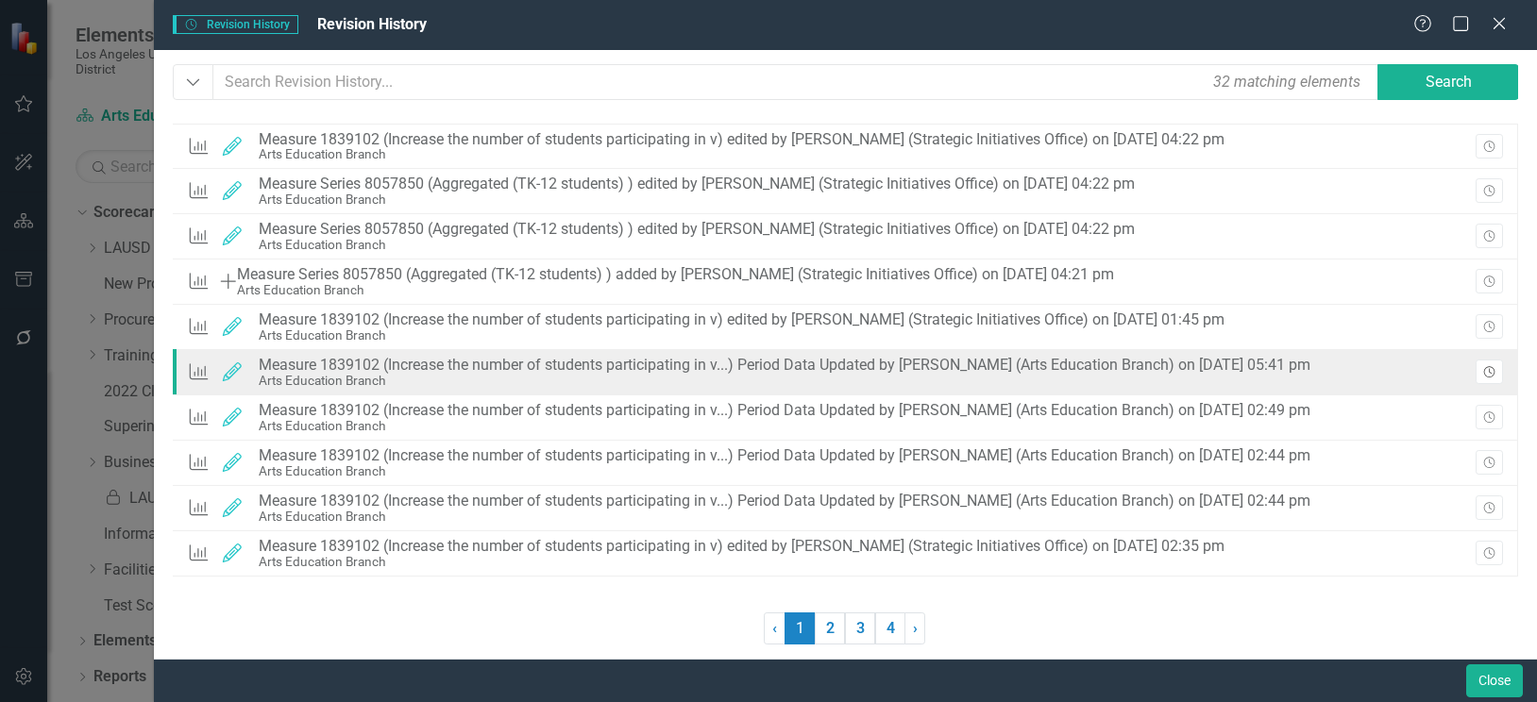
click at [1492, 371] on icon "Revision History" at bounding box center [1489, 372] width 14 height 11
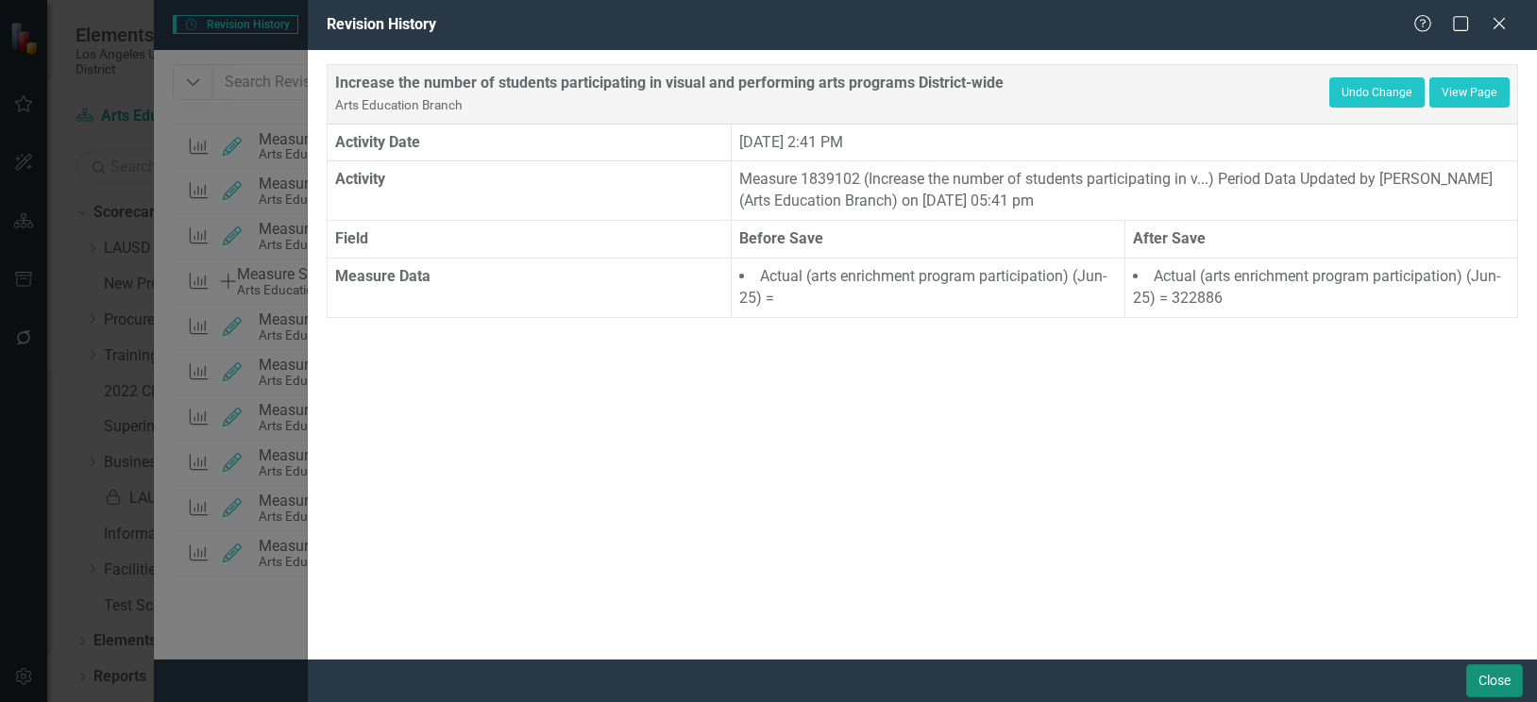
click at [1481, 672] on button "Close" at bounding box center [1494, 681] width 57 height 33
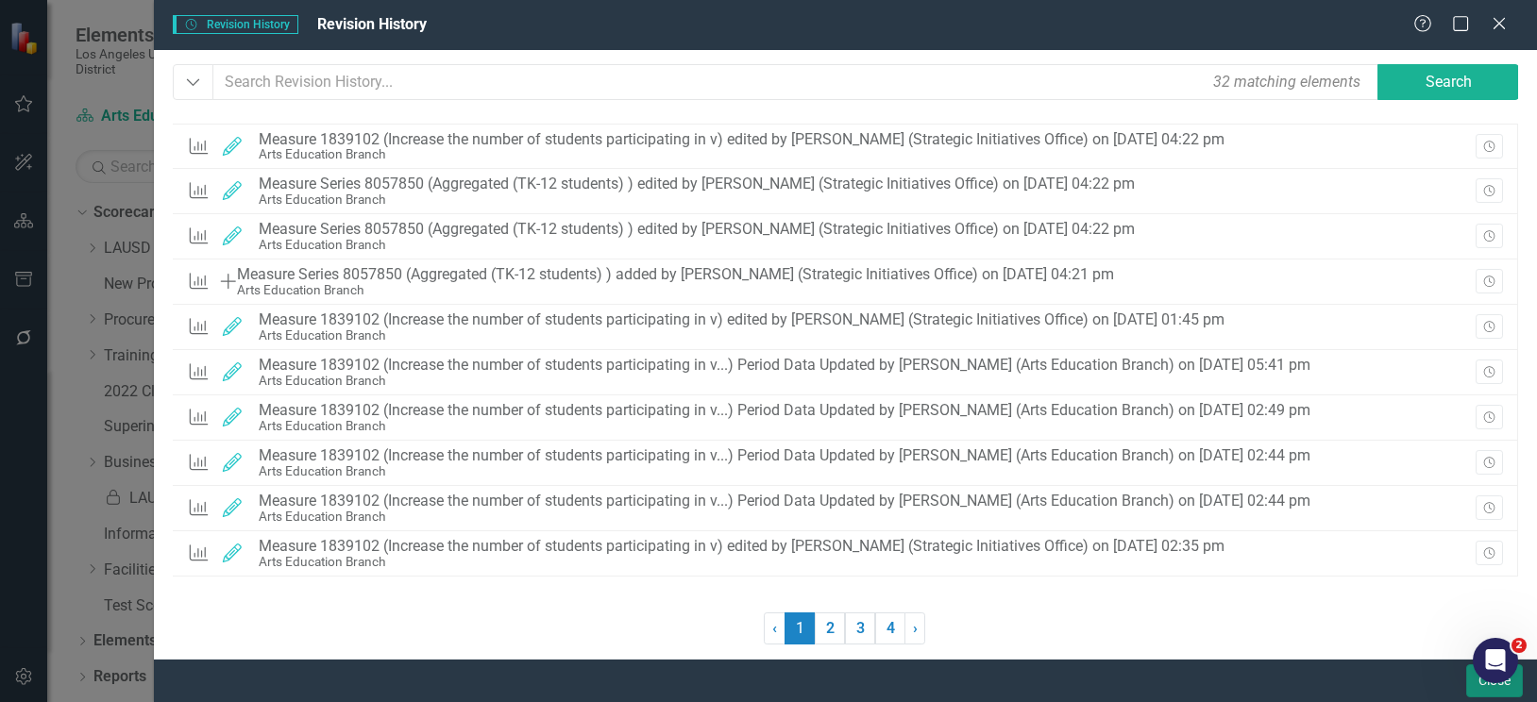
click at [1468, 689] on button "Close" at bounding box center [1494, 681] width 57 height 33
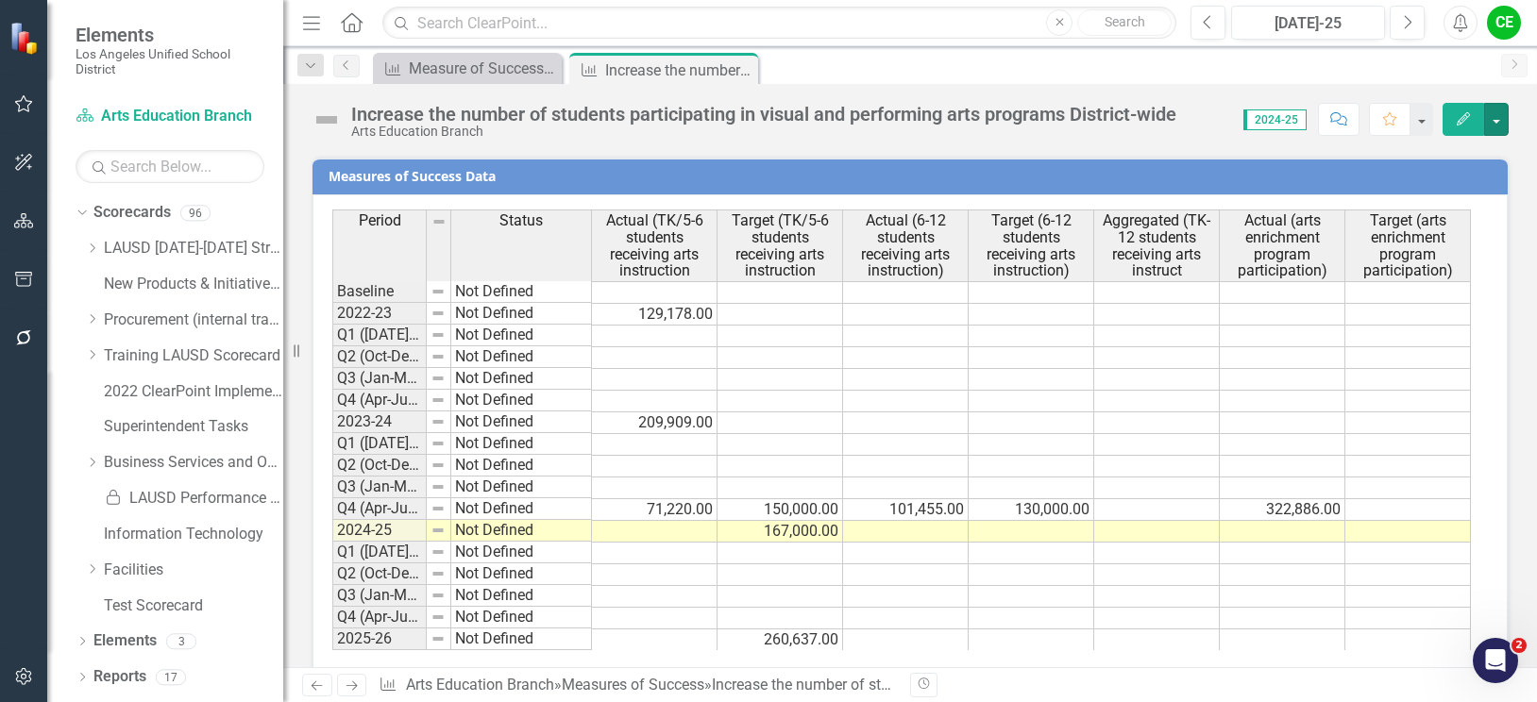
scroll to position [1848, 0]
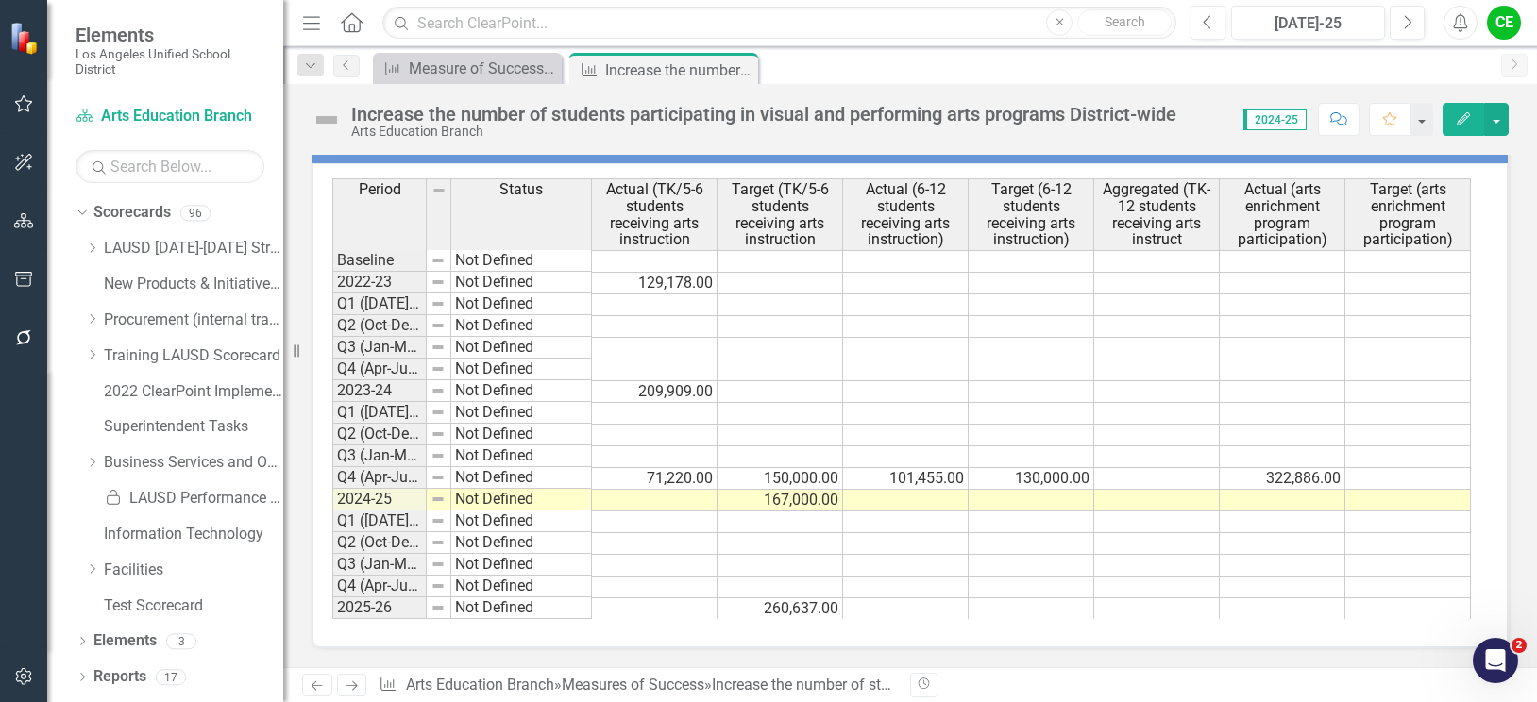
click at [1159, 500] on td at bounding box center [1157, 501] width 126 height 22
click at [25, 674] on icon "button" at bounding box center [24, 676] width 20 height 15
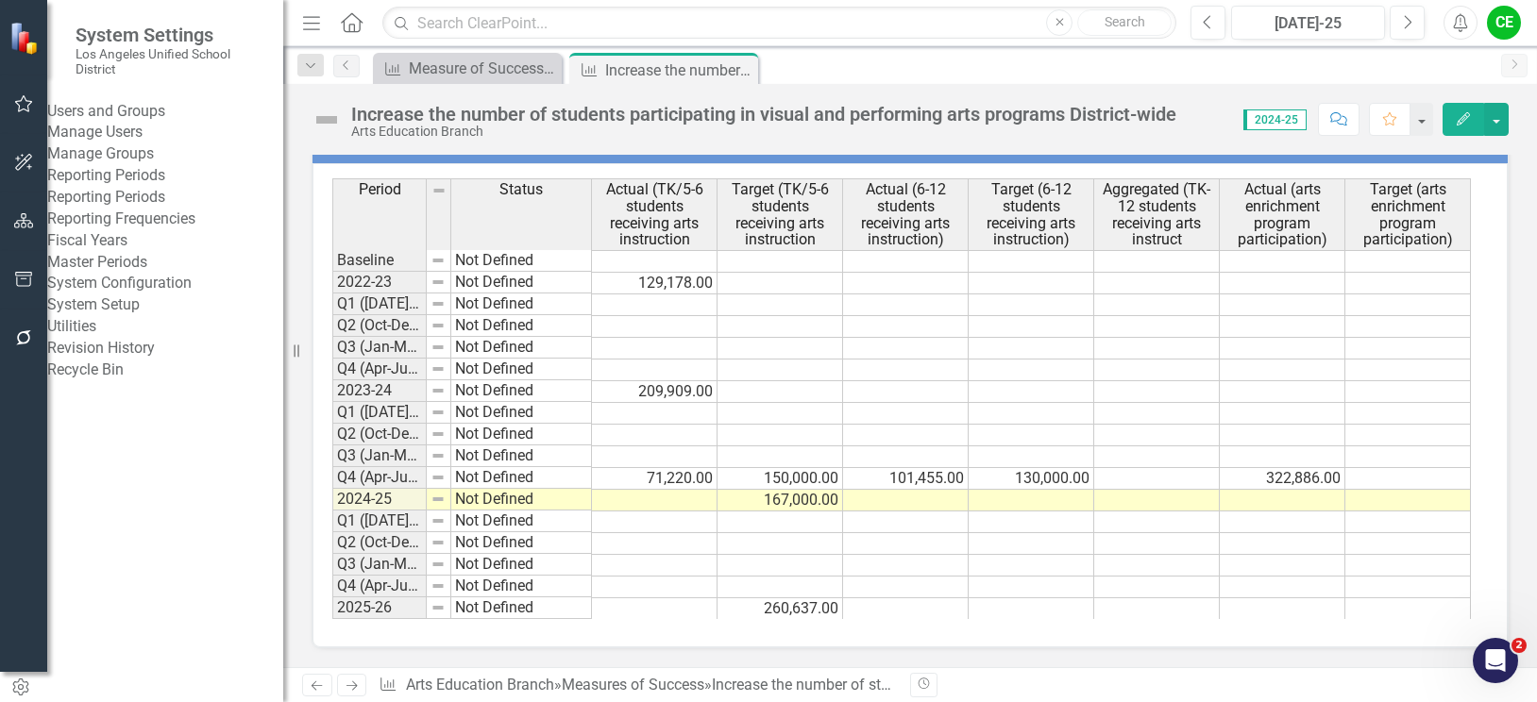
click at [158, 135] on div "Manage Users" at bounding box center [165, 133] width 236 height 22
click at [139, 144] on link "Manage Users" at bounding box center [165, 133] width 236 height 22
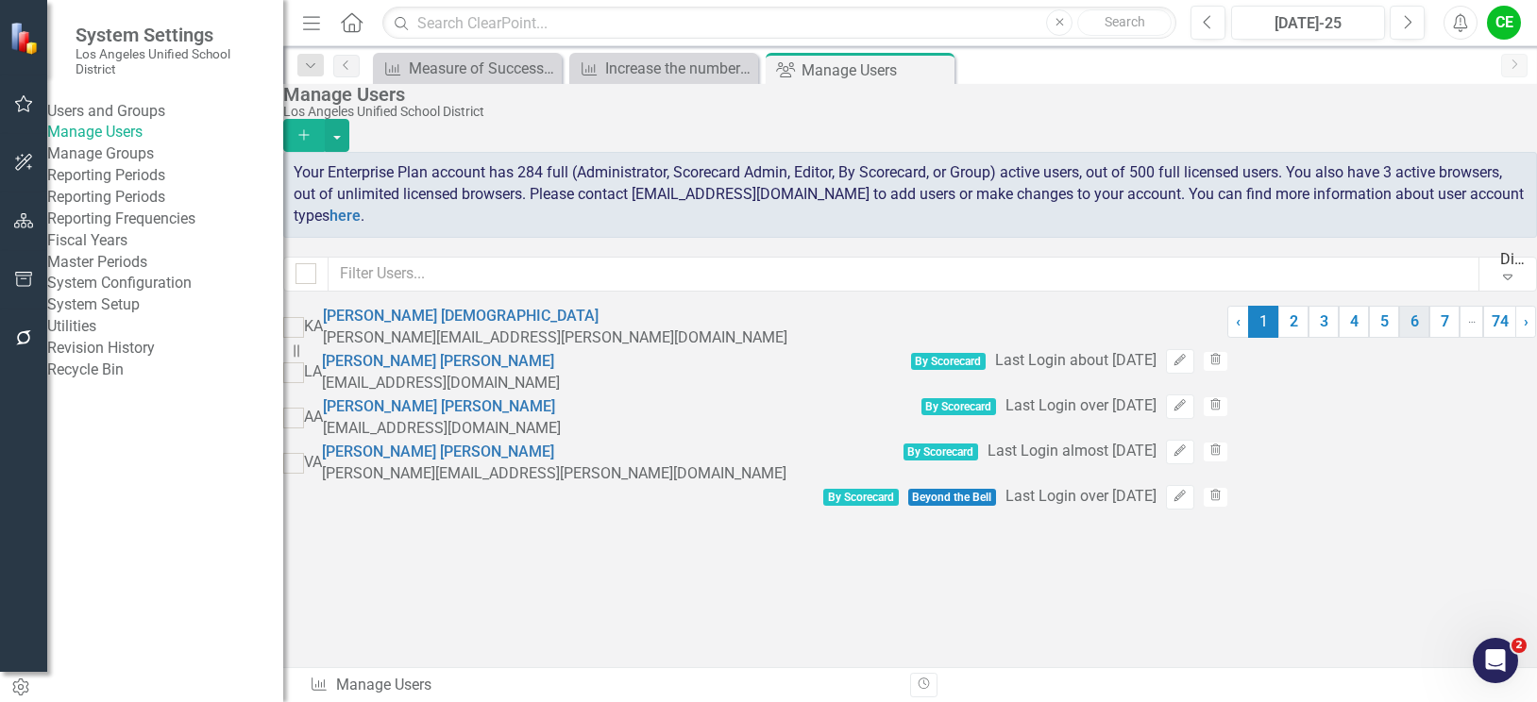
click at [1399, 338] on link "6" at bounding box center [1414, 322] width 30 height 32
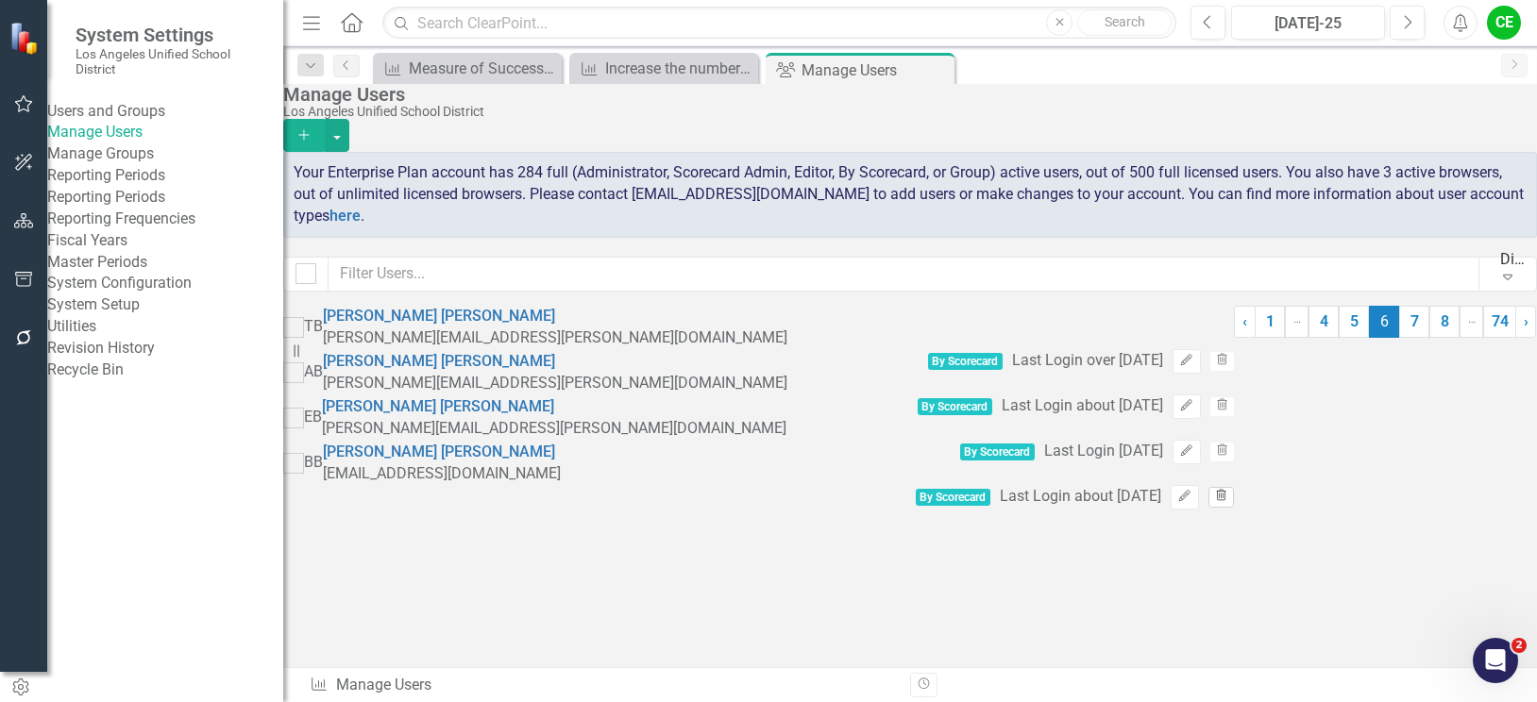
click at [1228, 502] on icon "Trash" at bounding box center [1221, 496] width 14 height 11
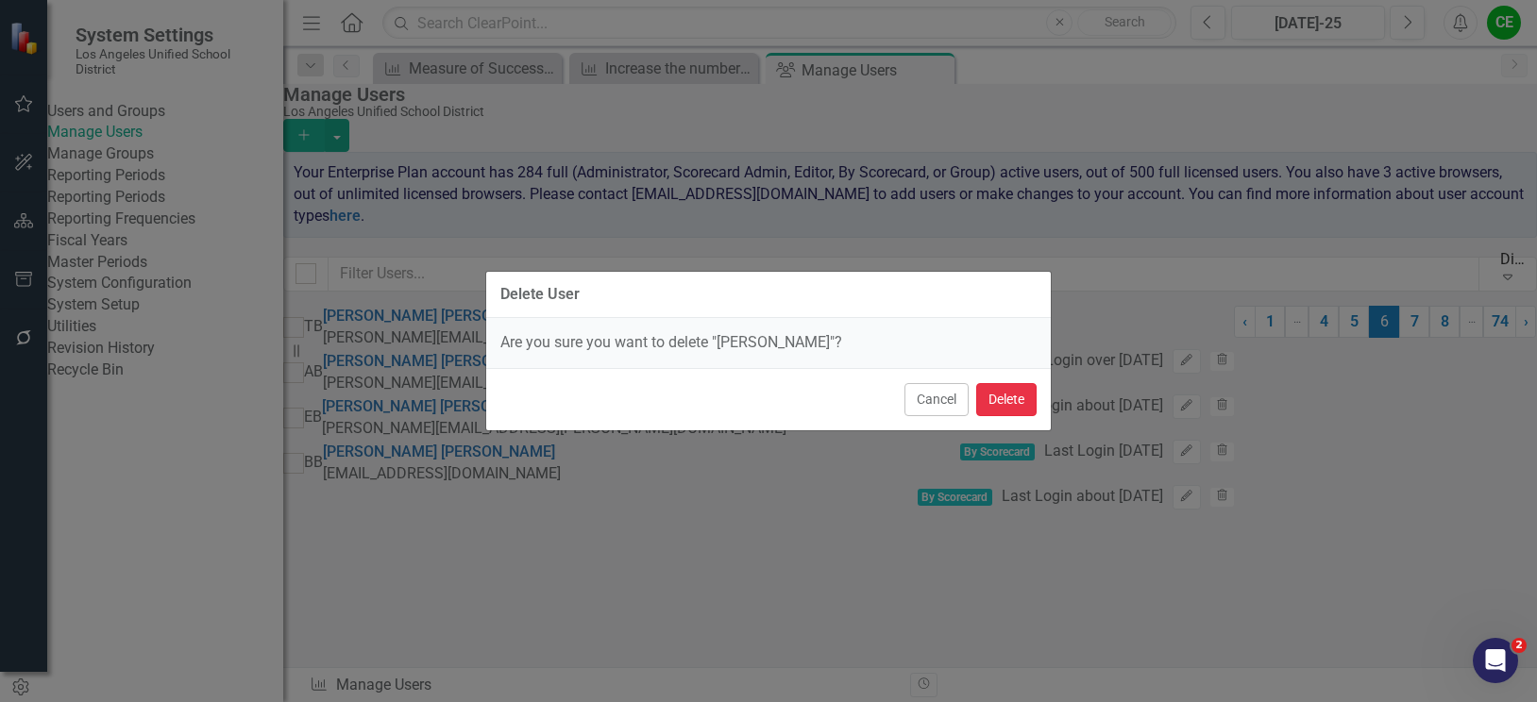
click at [1031, 405] on button "Delete" at bounding box center [1006, 399] width 60 height 33
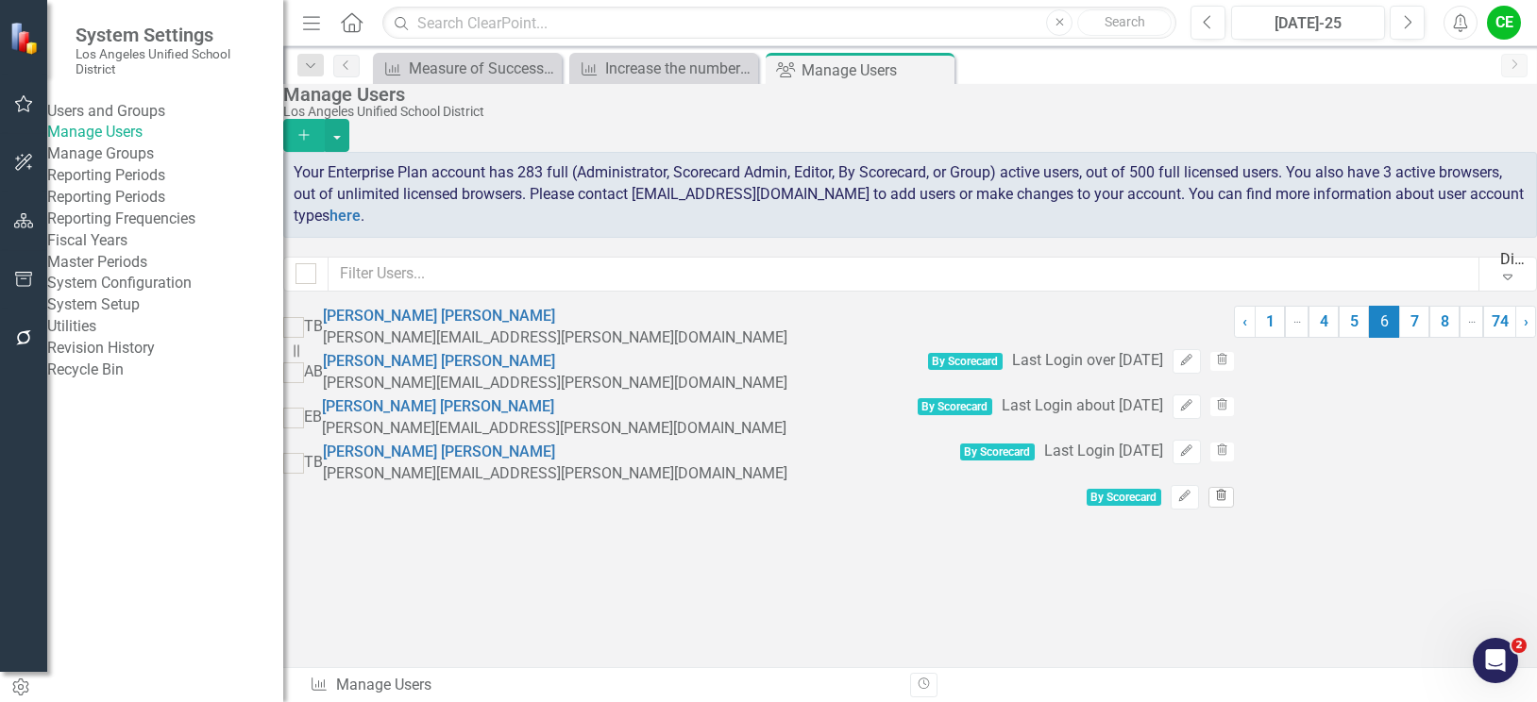
click at [1228, 502] on icon "Trash" at bounding box center [1221, 496] width 14 height 11
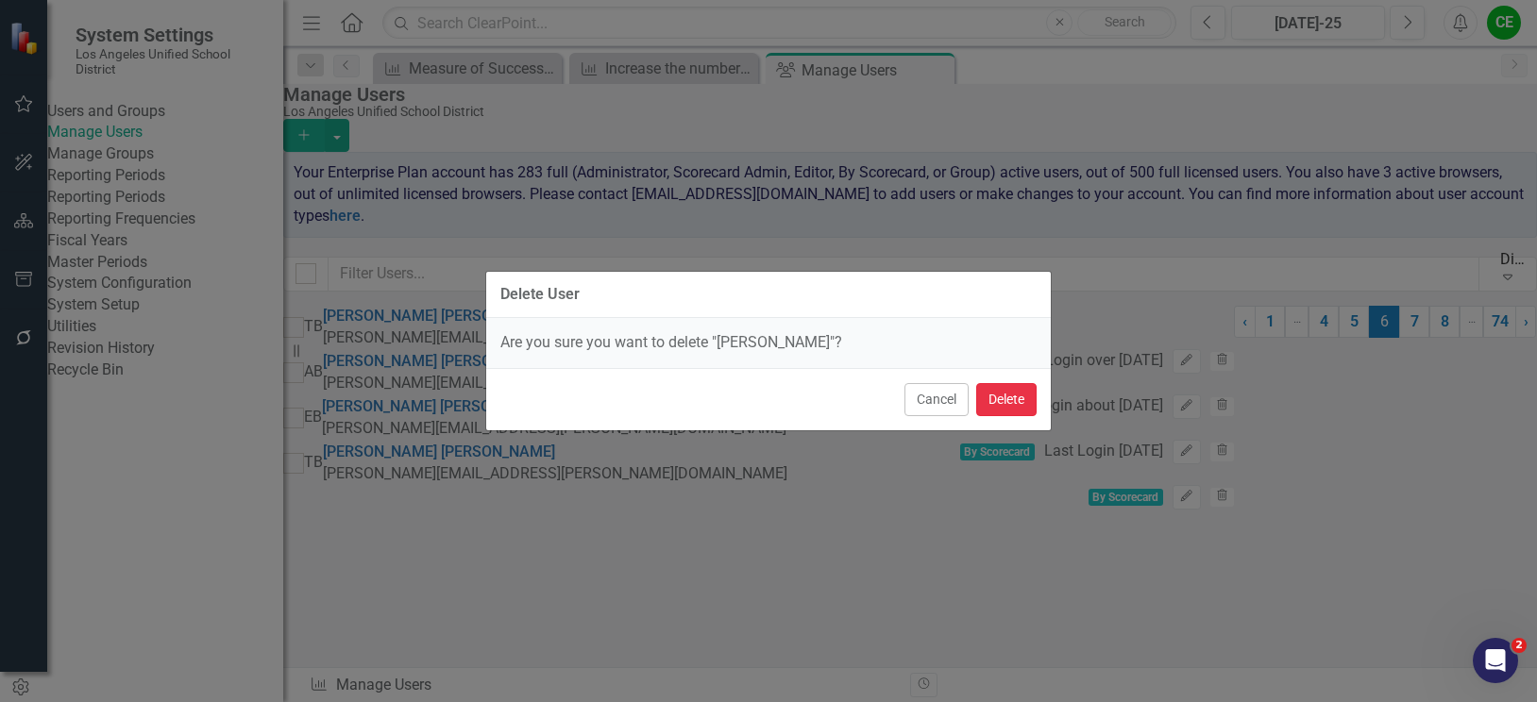
click at [1010, 403] on button "Delete" at bounding box center [1006, 399] width 60 height 33
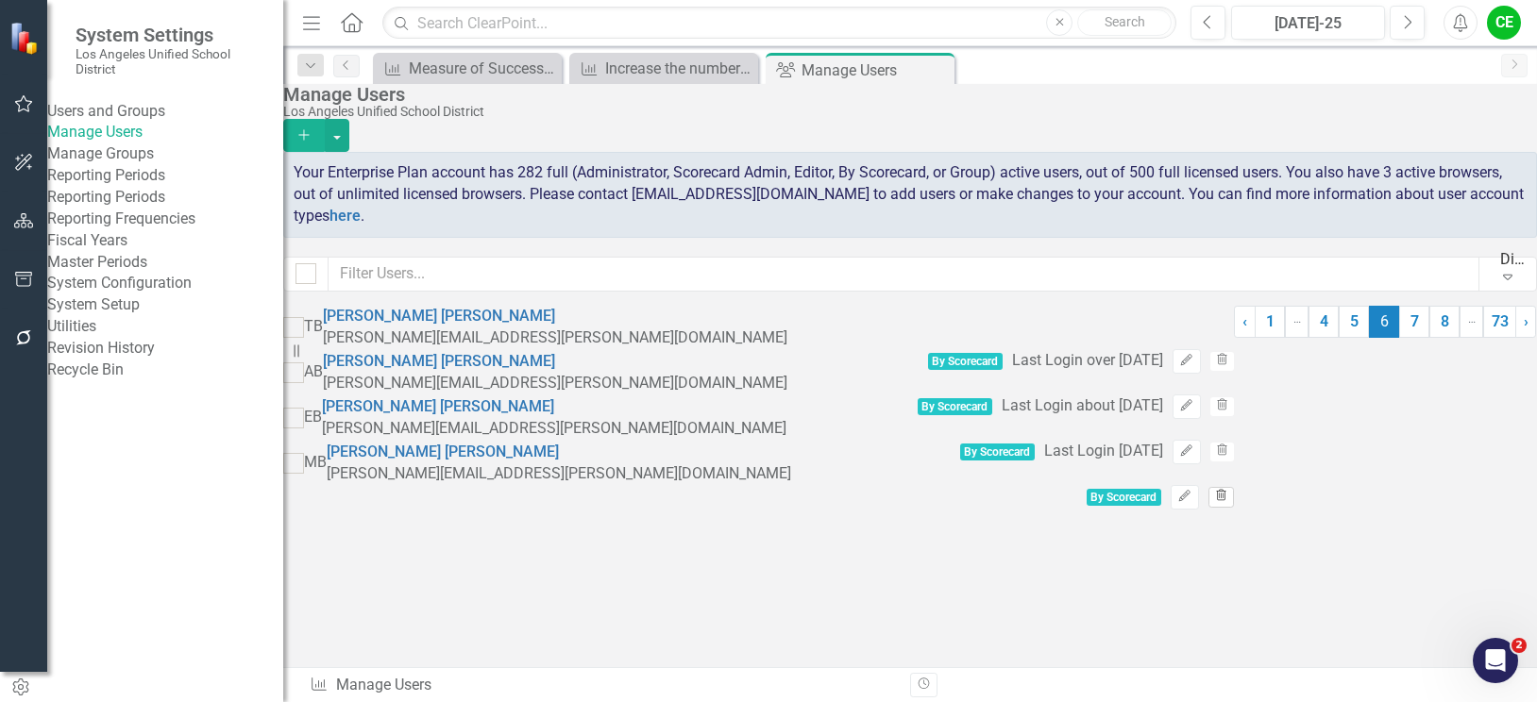
click at [1228, 502] on icon "Trash" at bounding box center [1221, 496] width 14 height 11
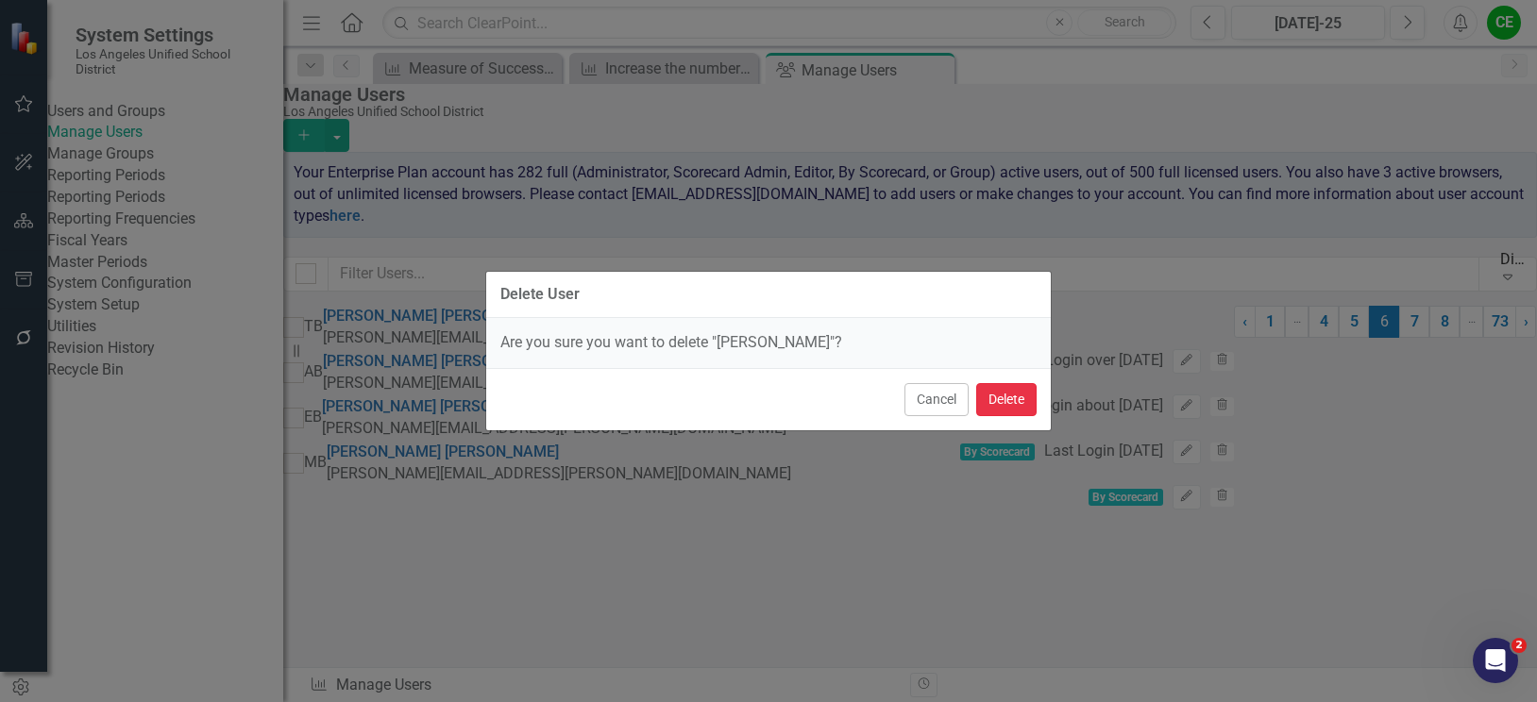
click at [1021, 392] on button "Delete" at bounding box center [1006, 399] width 60 height 33
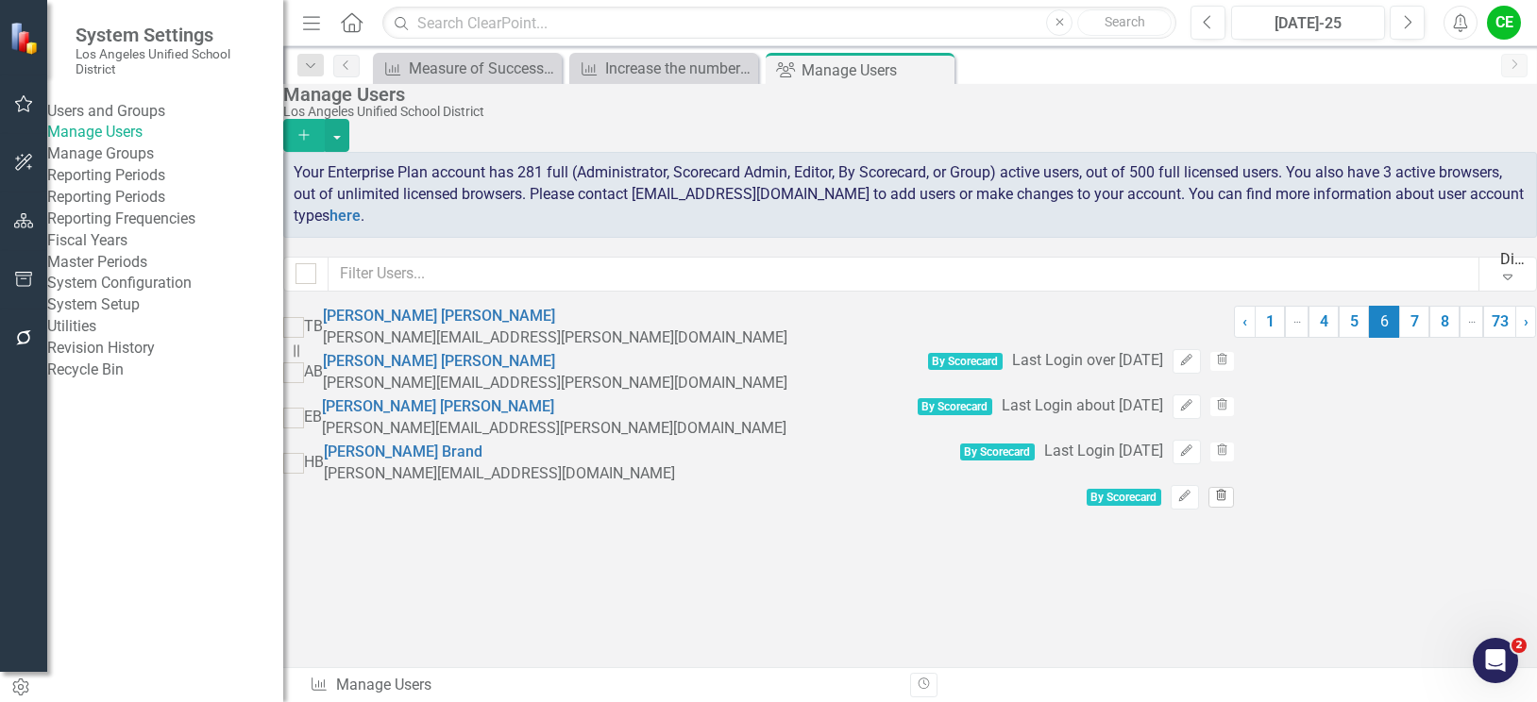
click at [1228, 502] on icon "Trash" at bounding box center [1221, 496] width 14 height 11
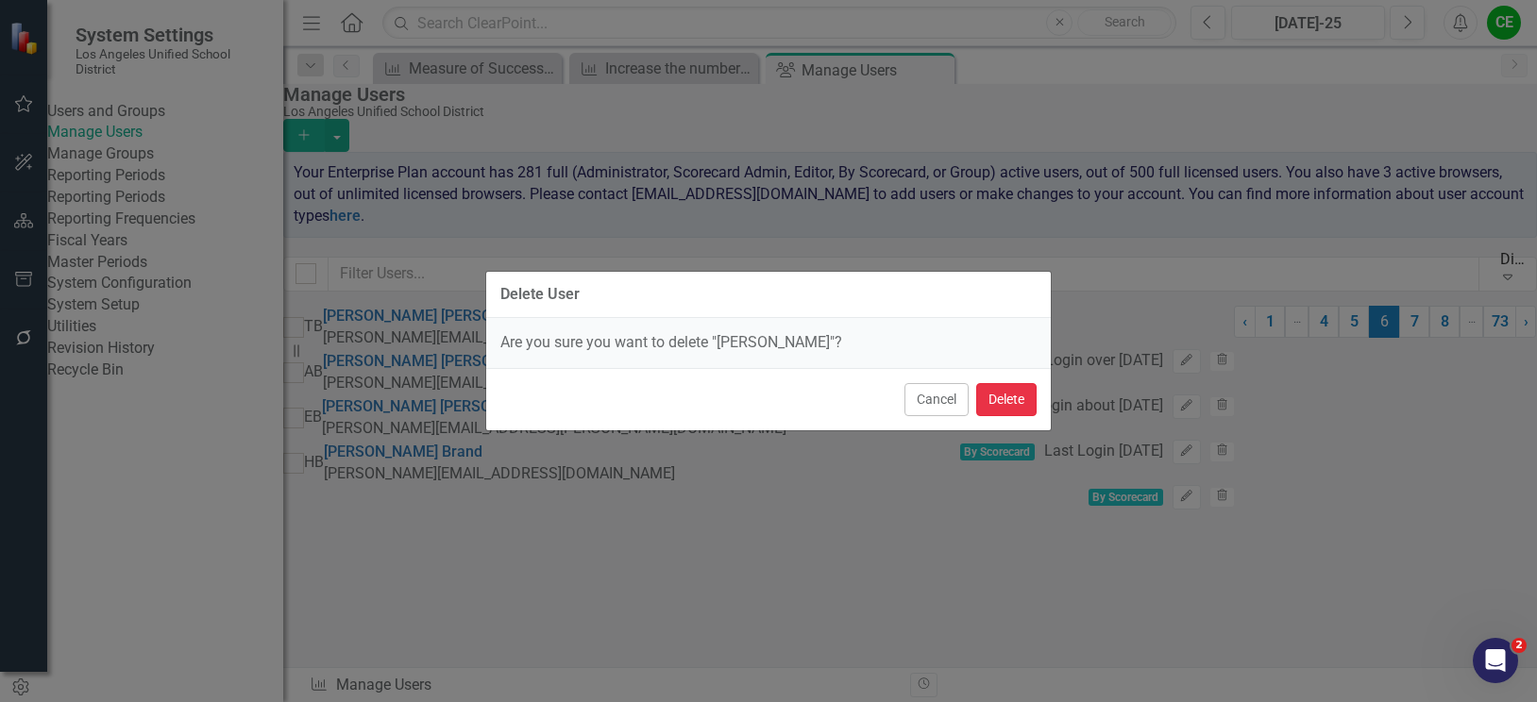
click at [1006, 407] on button "Delete" at bounding box center [1006, 399] width 60 height 33
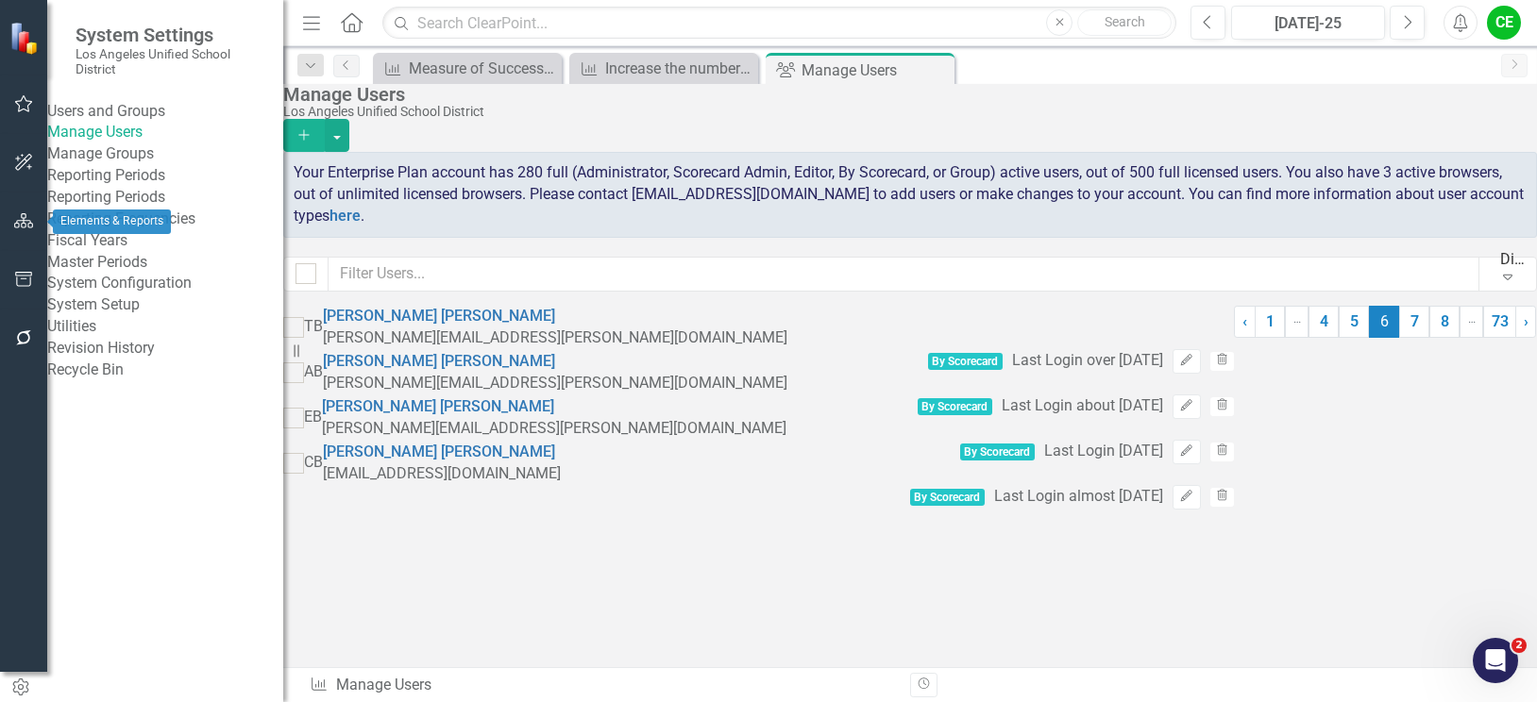
click at [16, 221] on icon "button" at bounding box center [24, 220] width 20 height 15
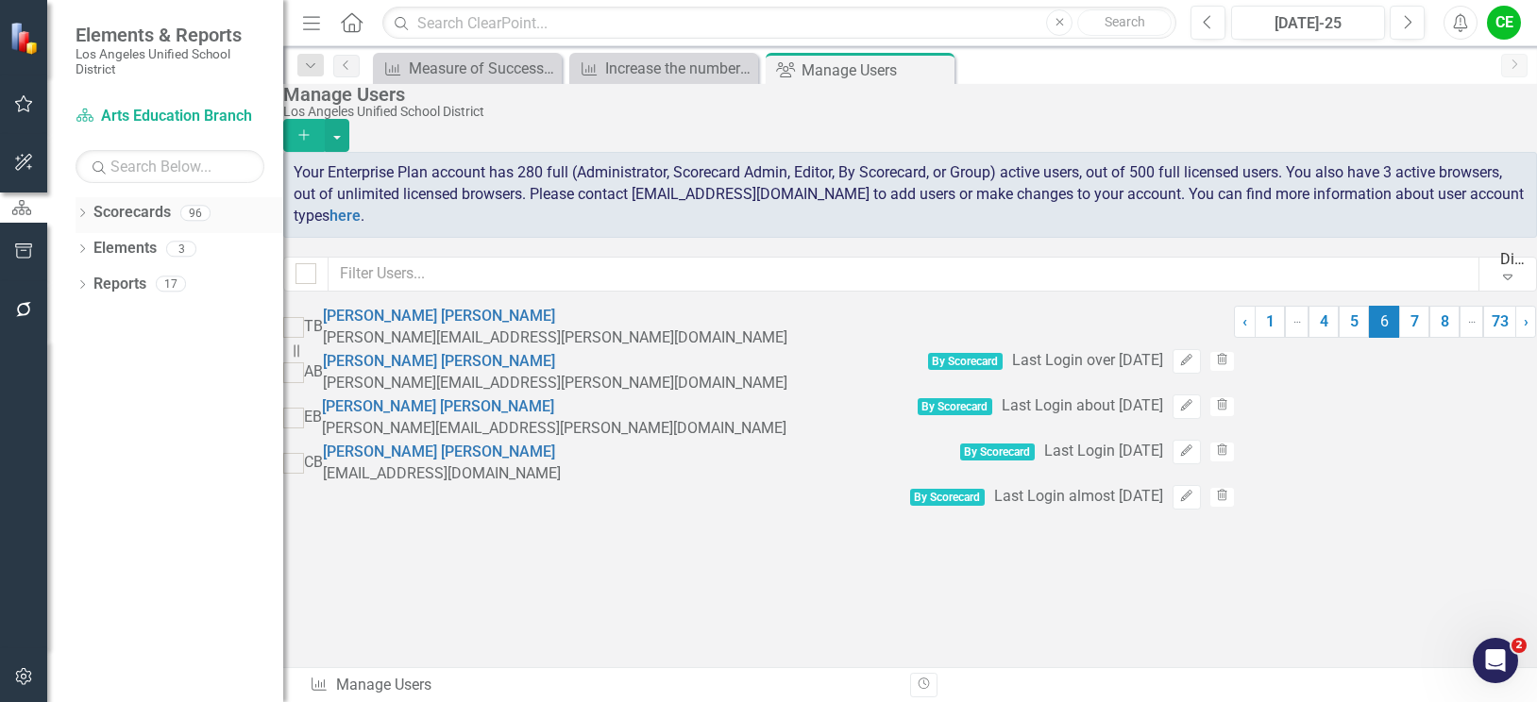
click at [80, 212] on icon "Dropdown" at bounding box center [82, 215] width 13 height 10
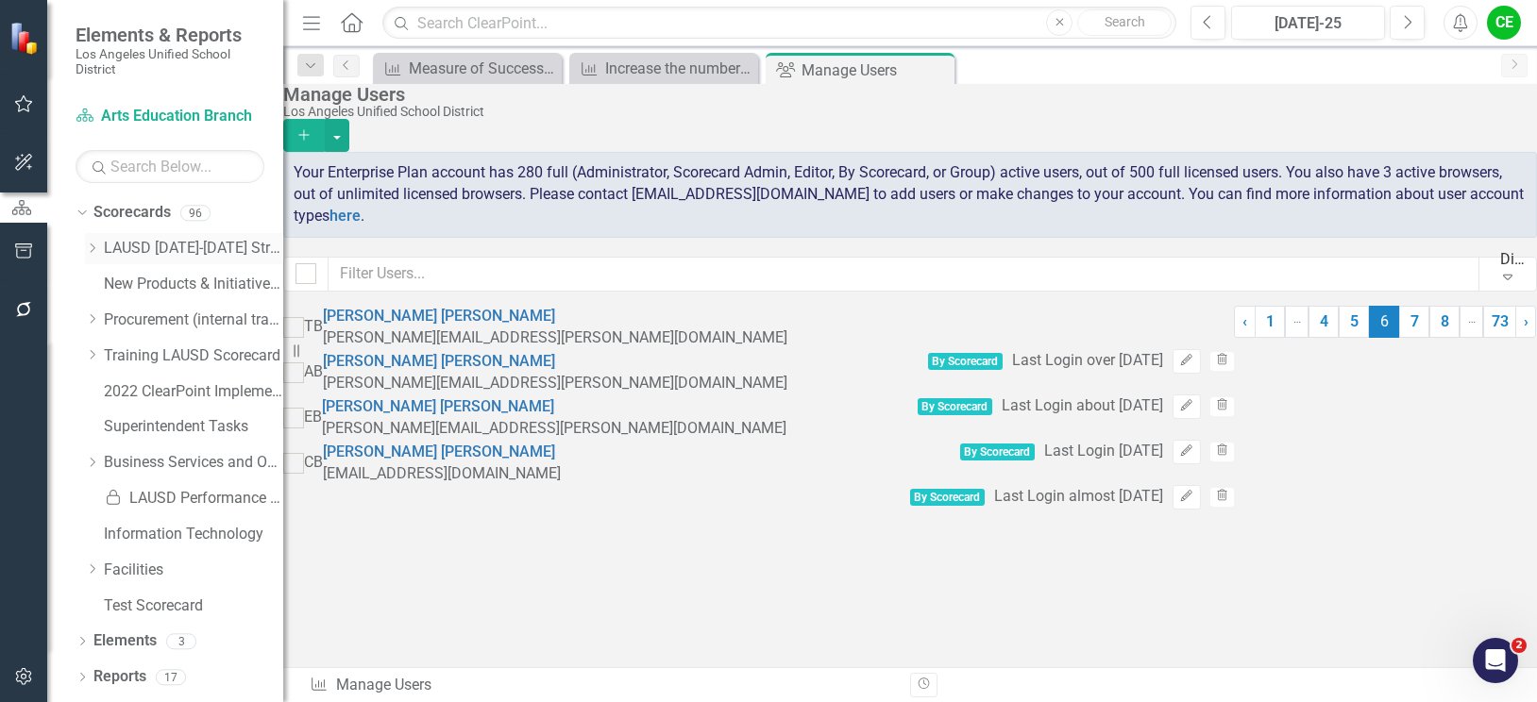
click at [94, 249] on icon "Dropdown" at bounding box center [92, 248] width 14 height 11
click at [115, 422] on icon "Dropdown" at bounding box center [111, 426] width 14 height 11
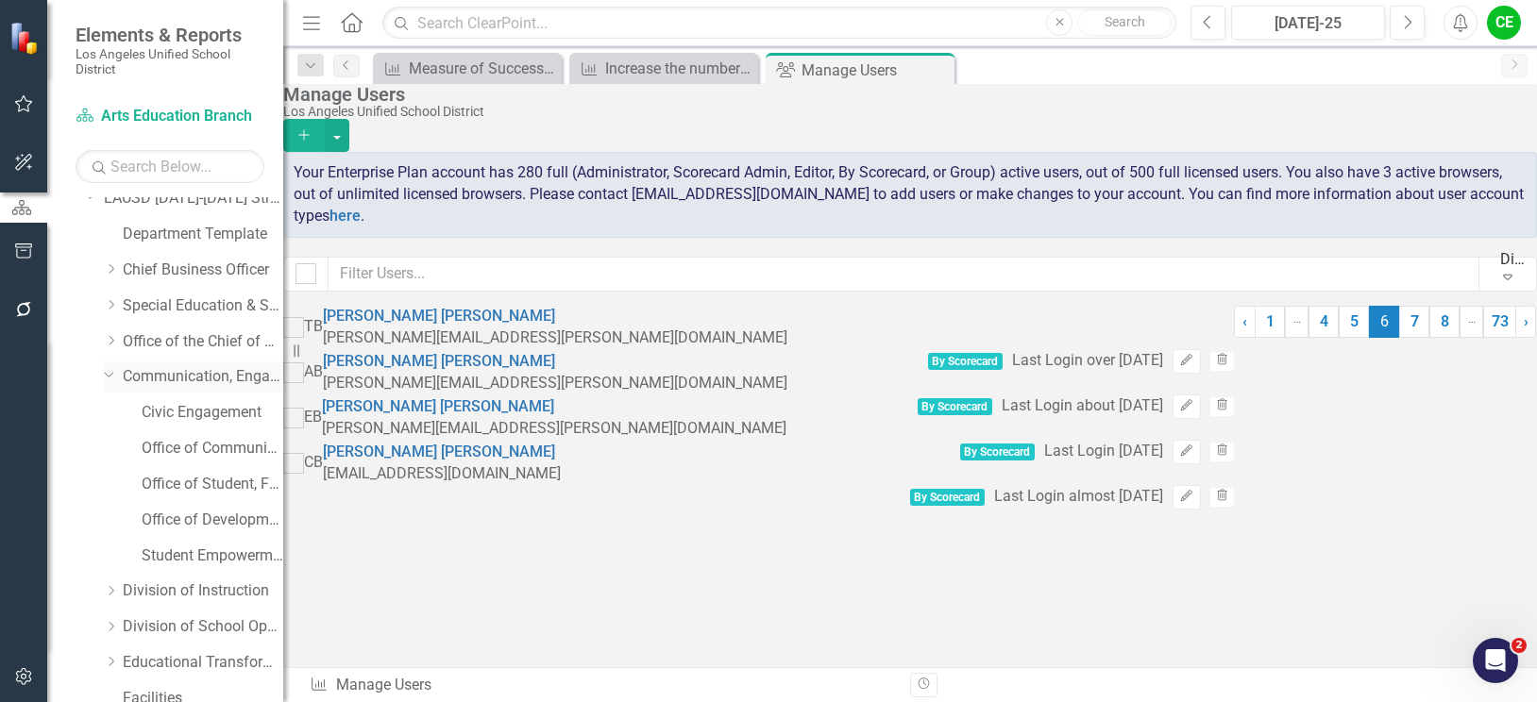
scroll to position [94, 0]
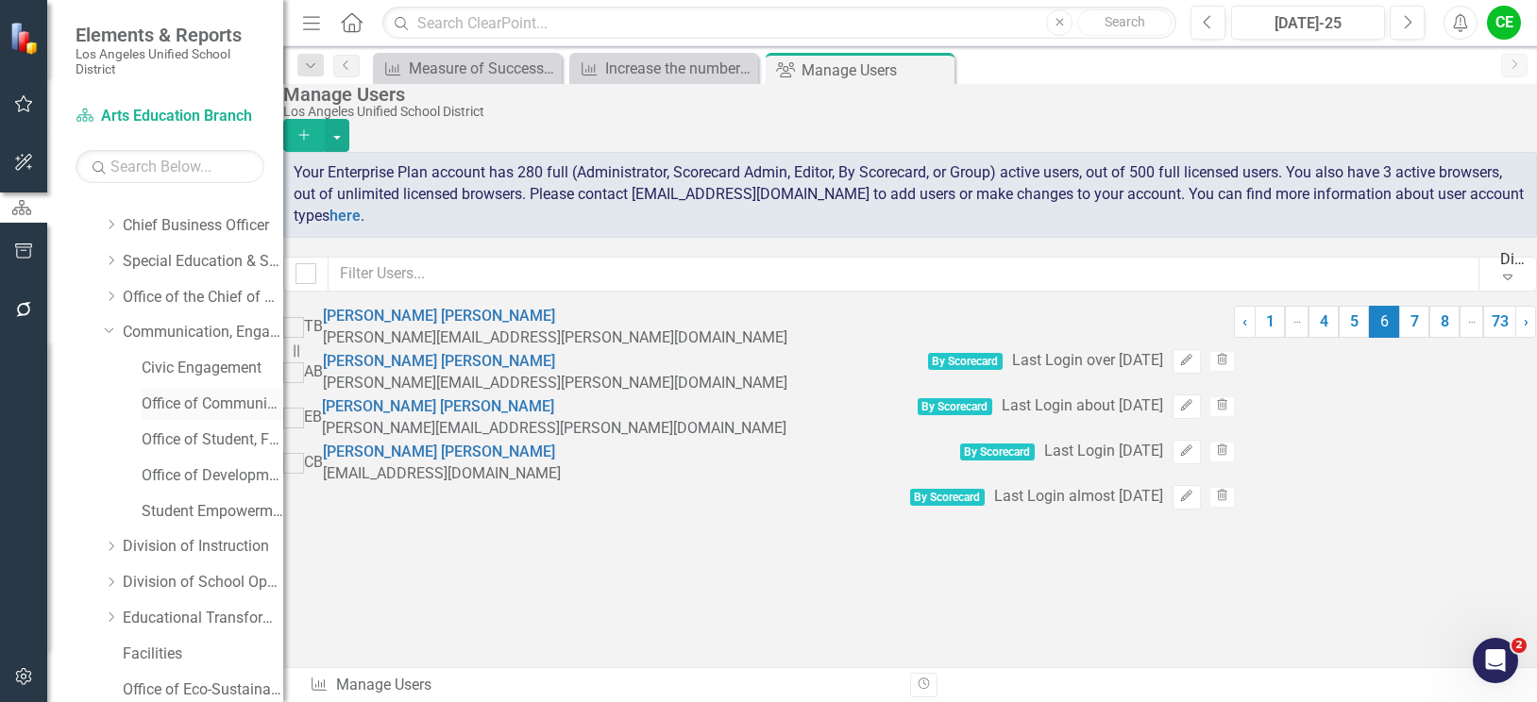
click at [187, 393] on div "Office of Communications and Media Relations" at bounding box center [213, 404] width 142 height 31
click at [207, 399] on link "Office of Communications and Media Relations" at bounding box center [213, 405] width 142 height 22
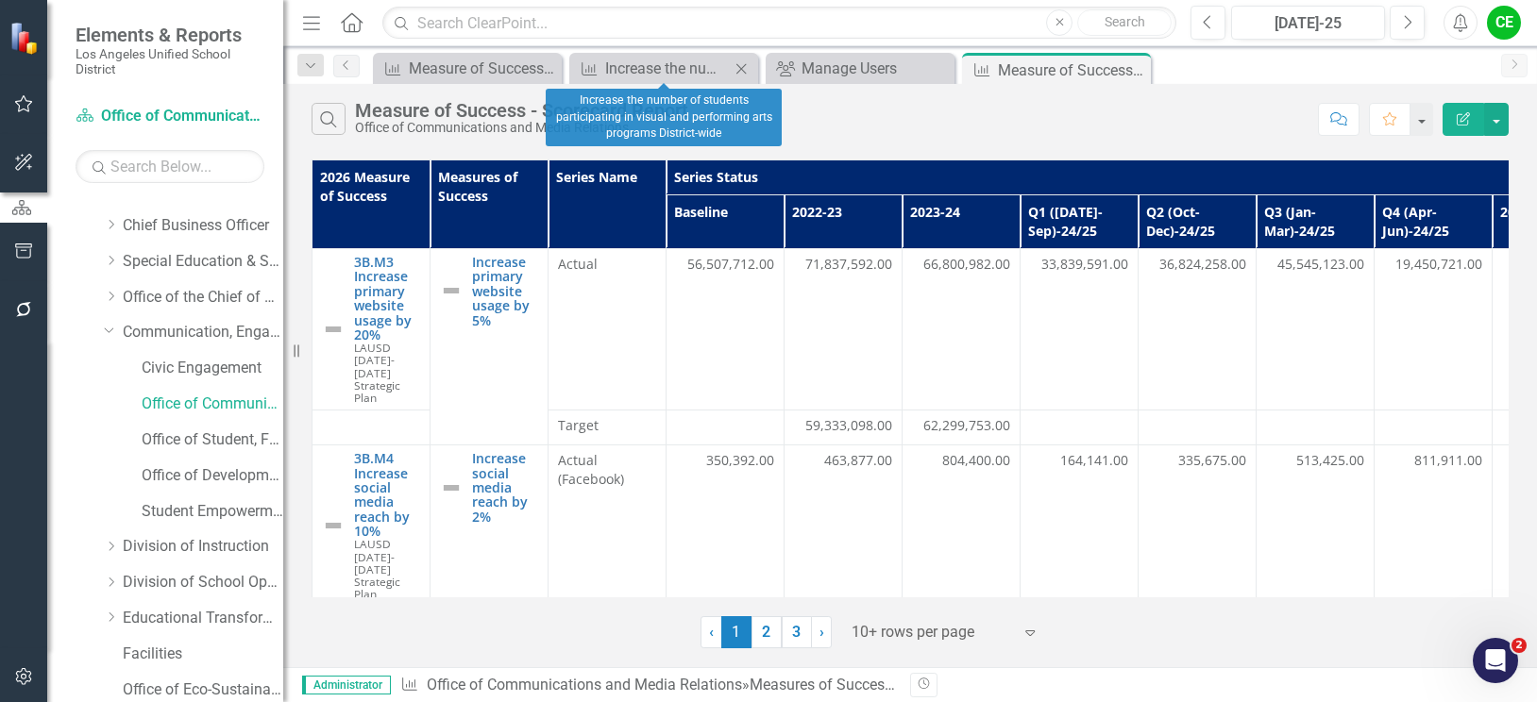
click at [737, 67] on icon "Close" at bounding box center [741, 68] width 19 height 15
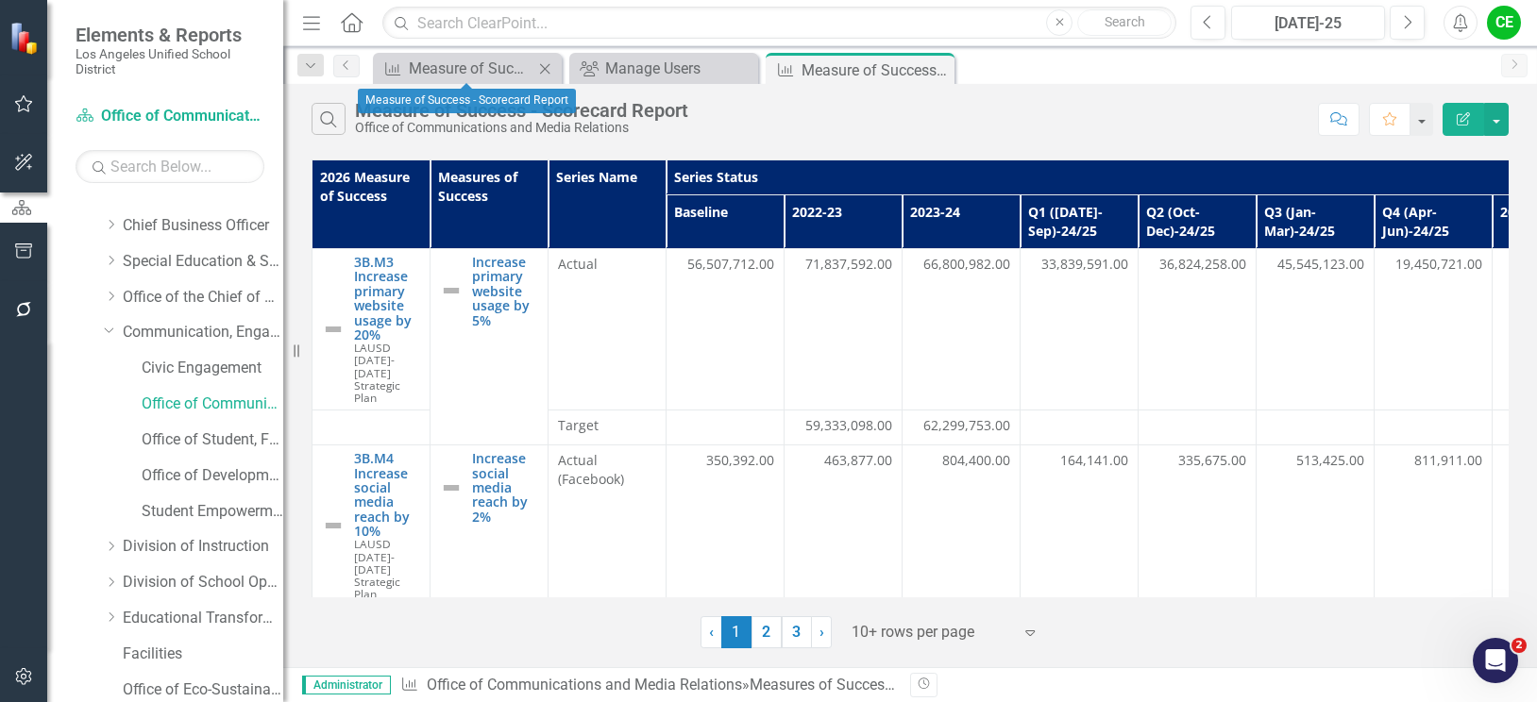
click at [544, 71] on icon "Close" at bounding box center [544, 68] width 19 height 15
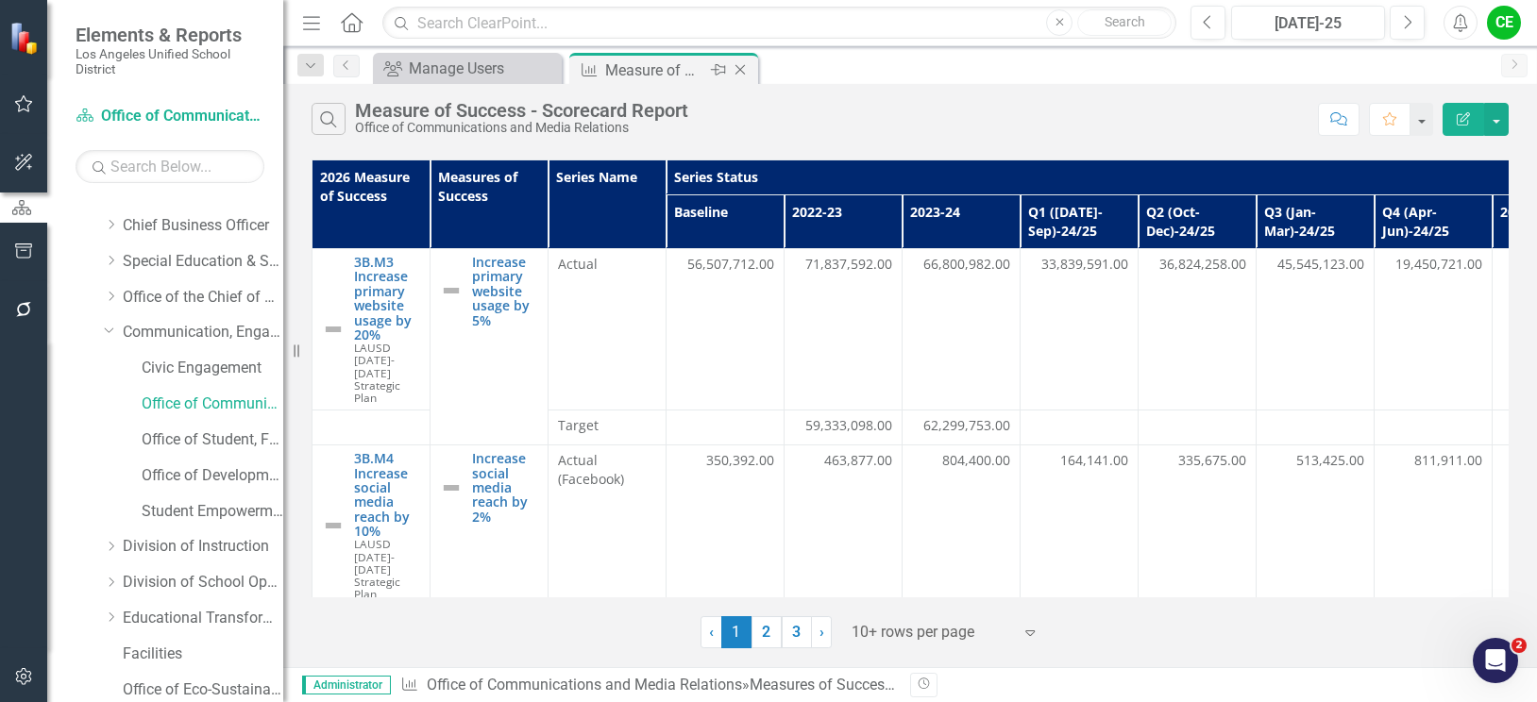
click at [625, 66] on div "Measure of Success - Scorecard Report" at bounding box center [655, 71] width 101 height 24
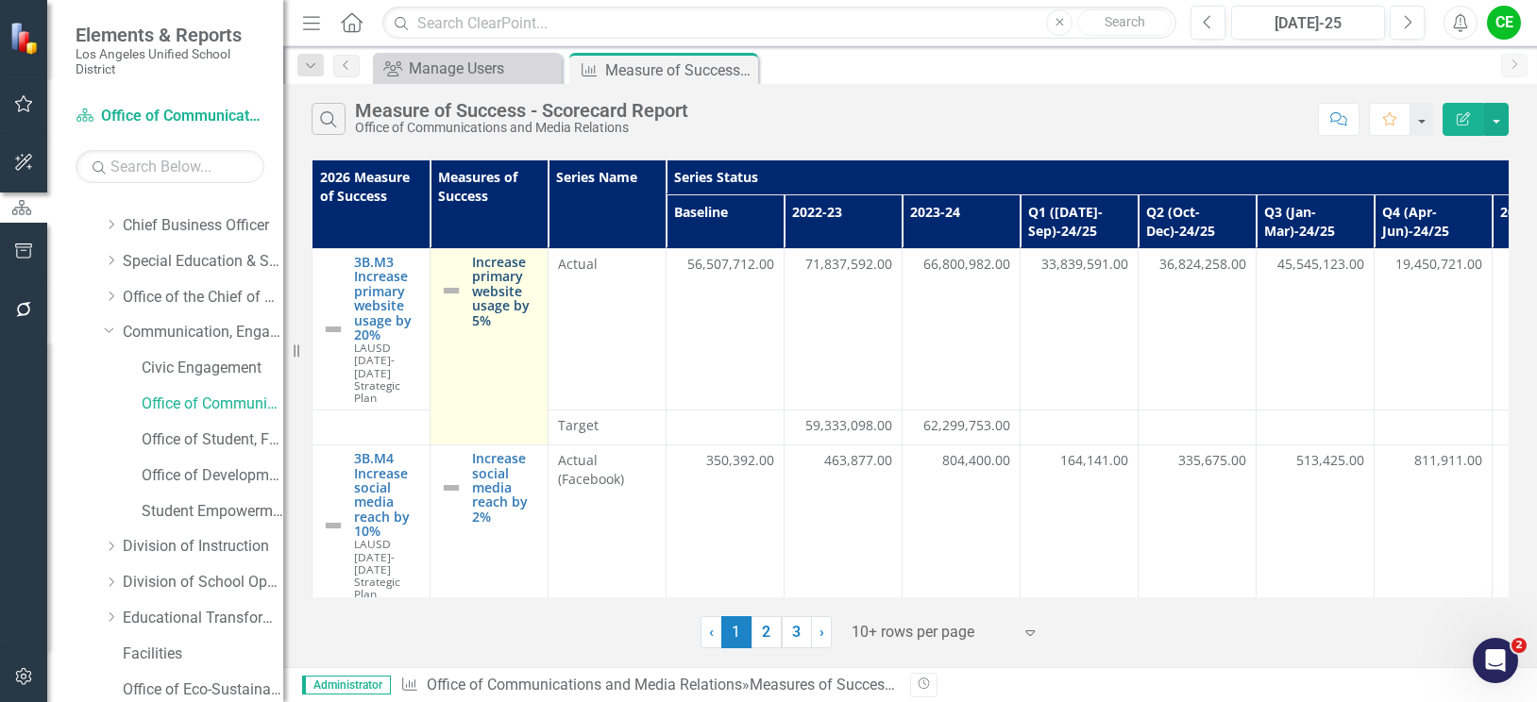
click at [496, 283] on link "Increase primary website usage by 5%" at bounding box center [505, 291] width 66 height 73
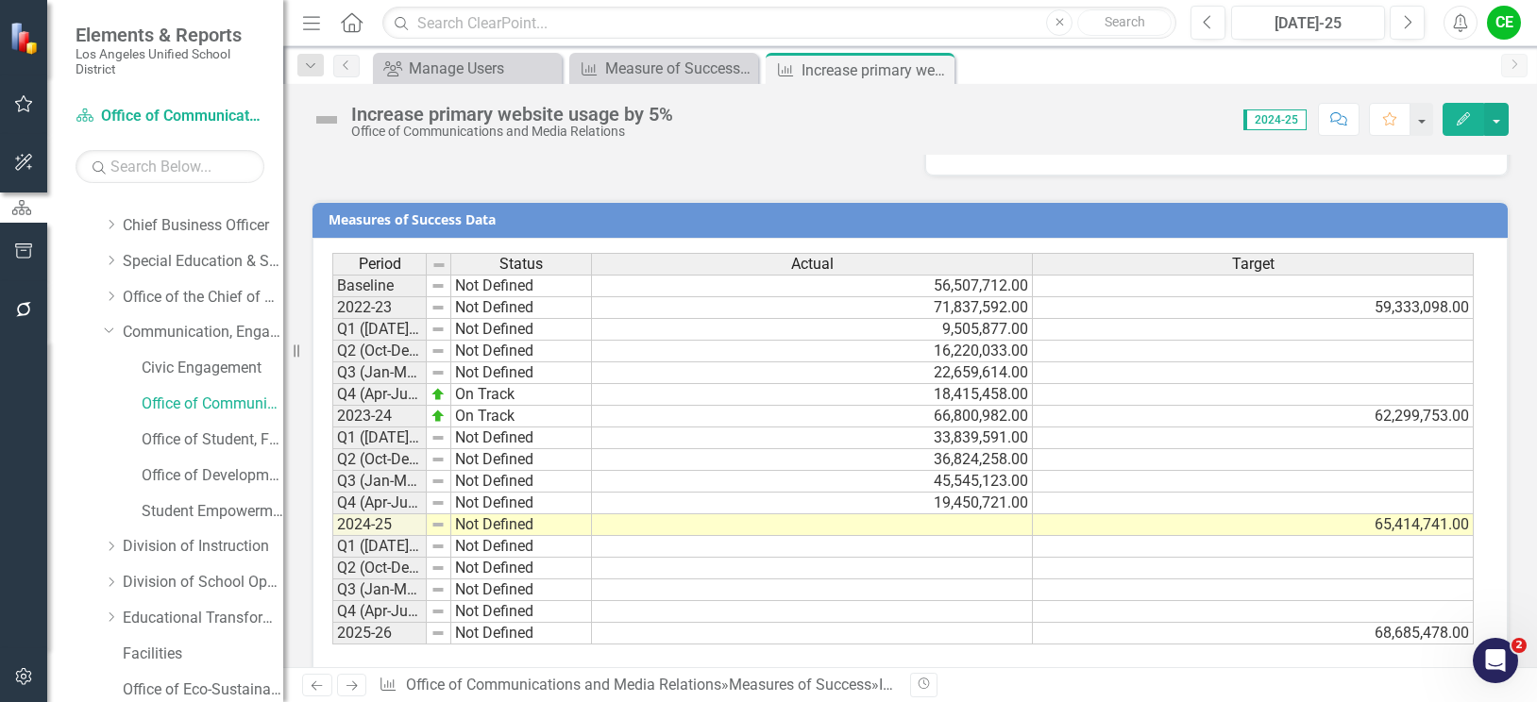
scroll to position [1443, 0]
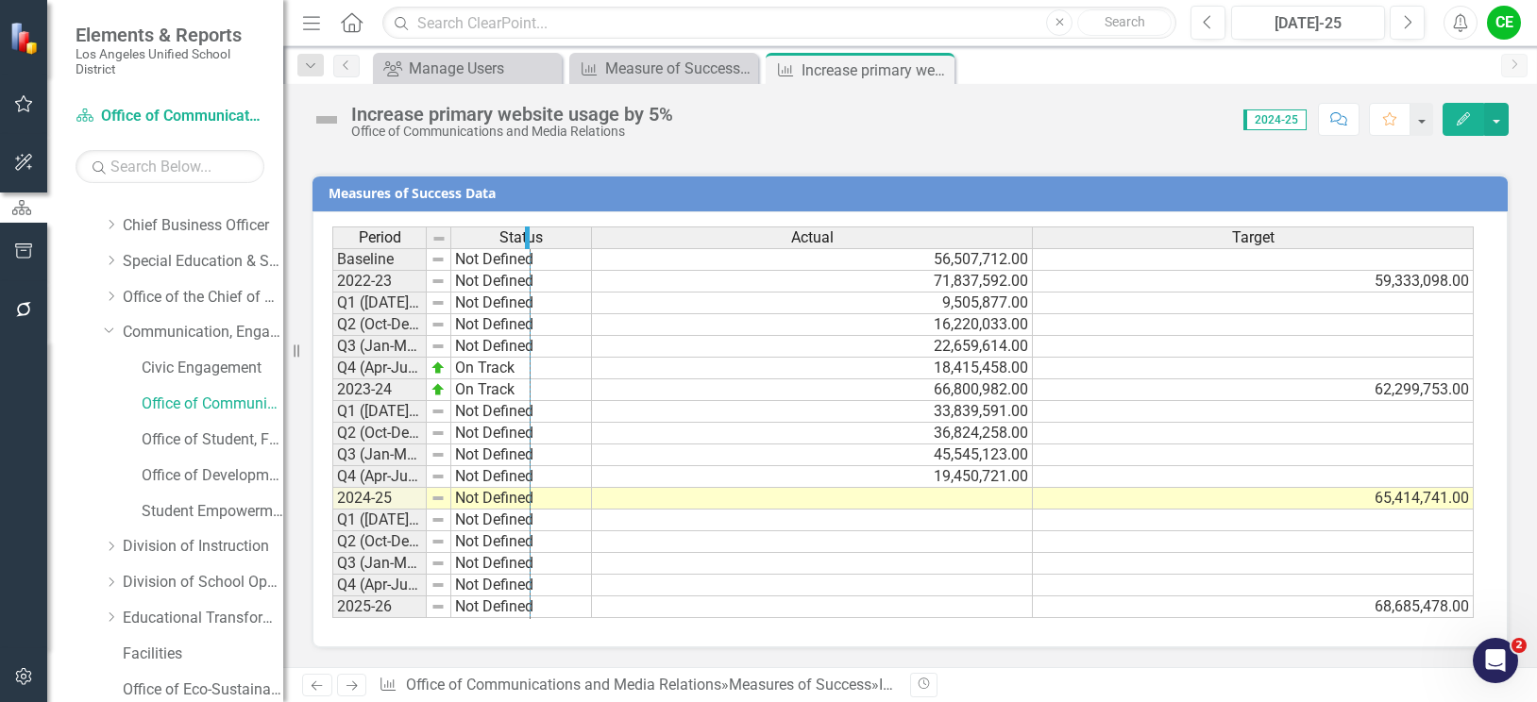
drag, startPoint x: 425, startPoint y: 245, endPoint x: 529, endPoint y: 255, distance: 104.4
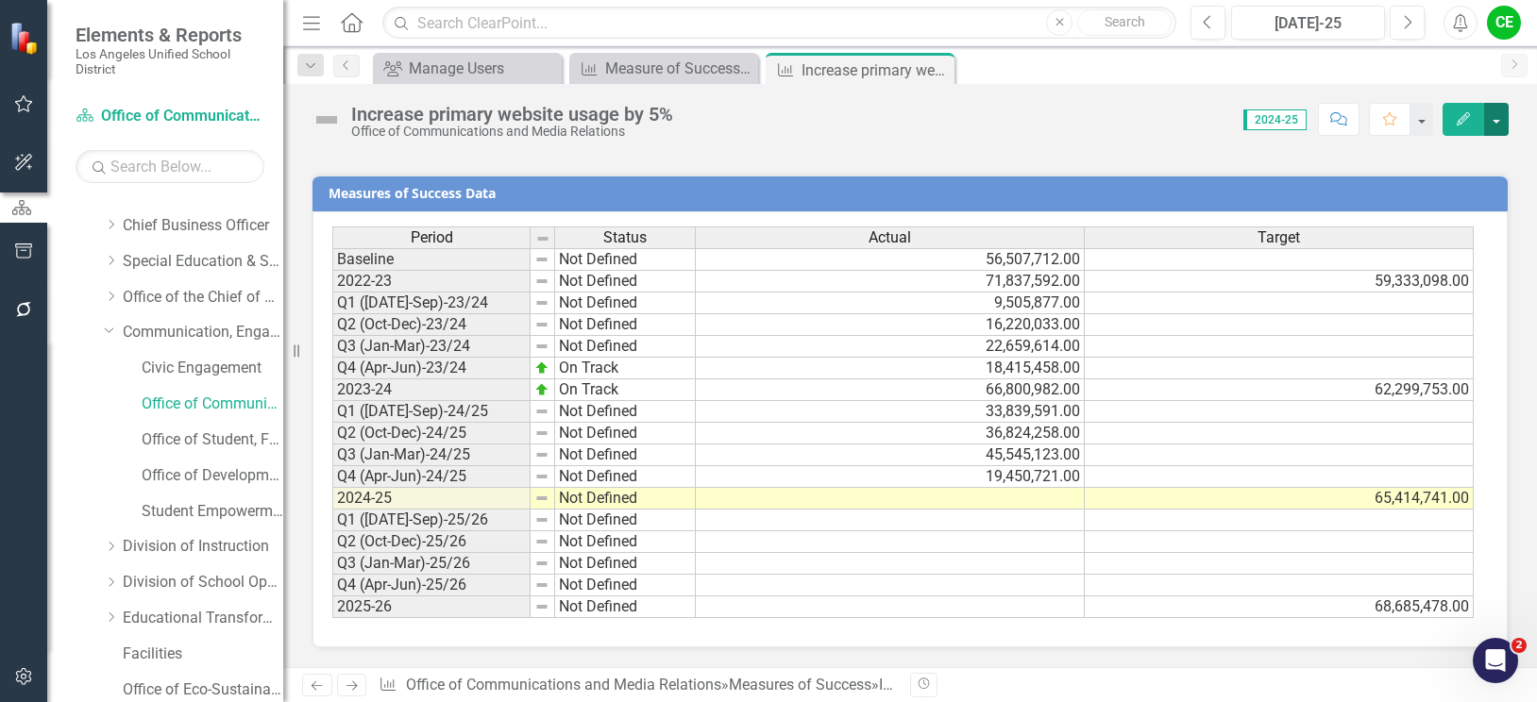
click at [1498, 120] on button "button" at bounding box center [1496, 119] width 25 height 33
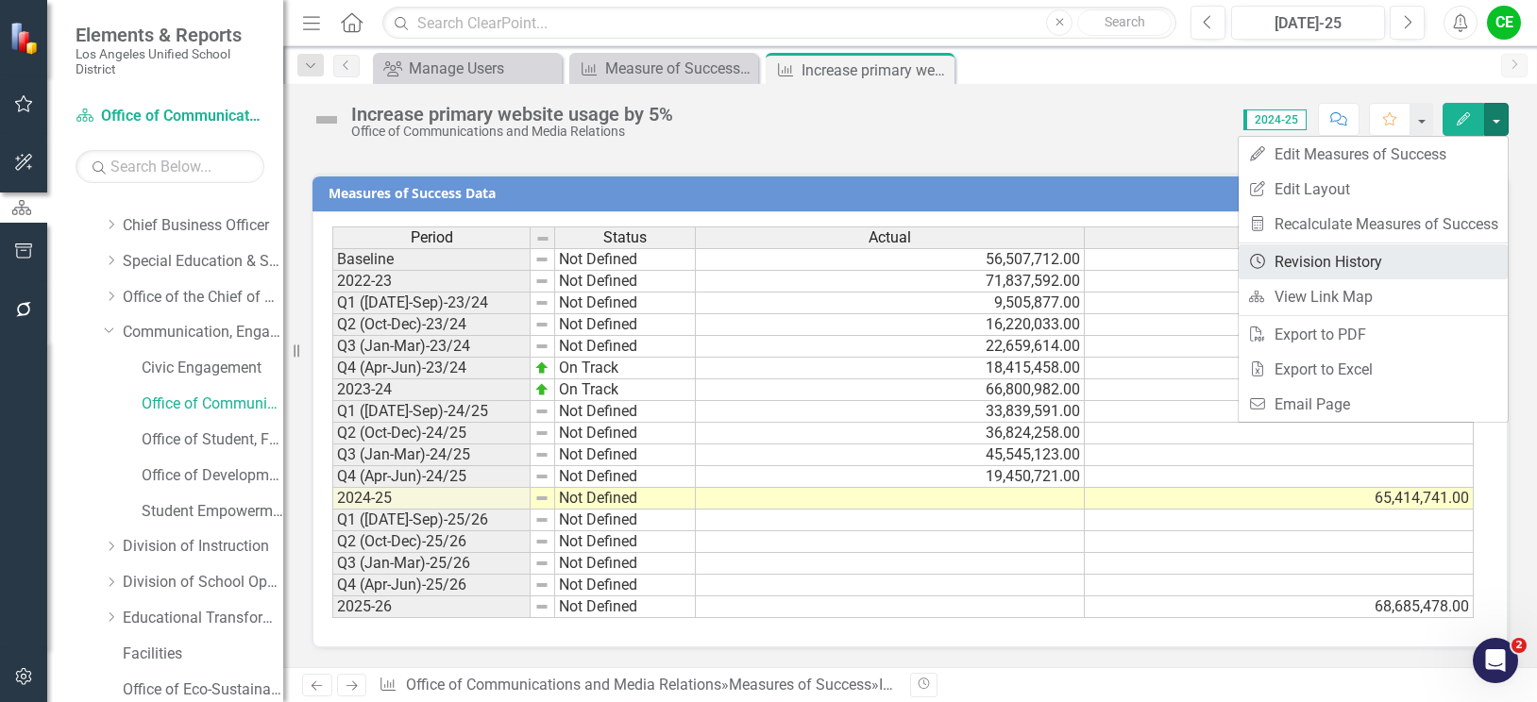
click at [1334, 262] on link "Revision History Revision History" at bounding box center [1373, 262] width 269 height 35
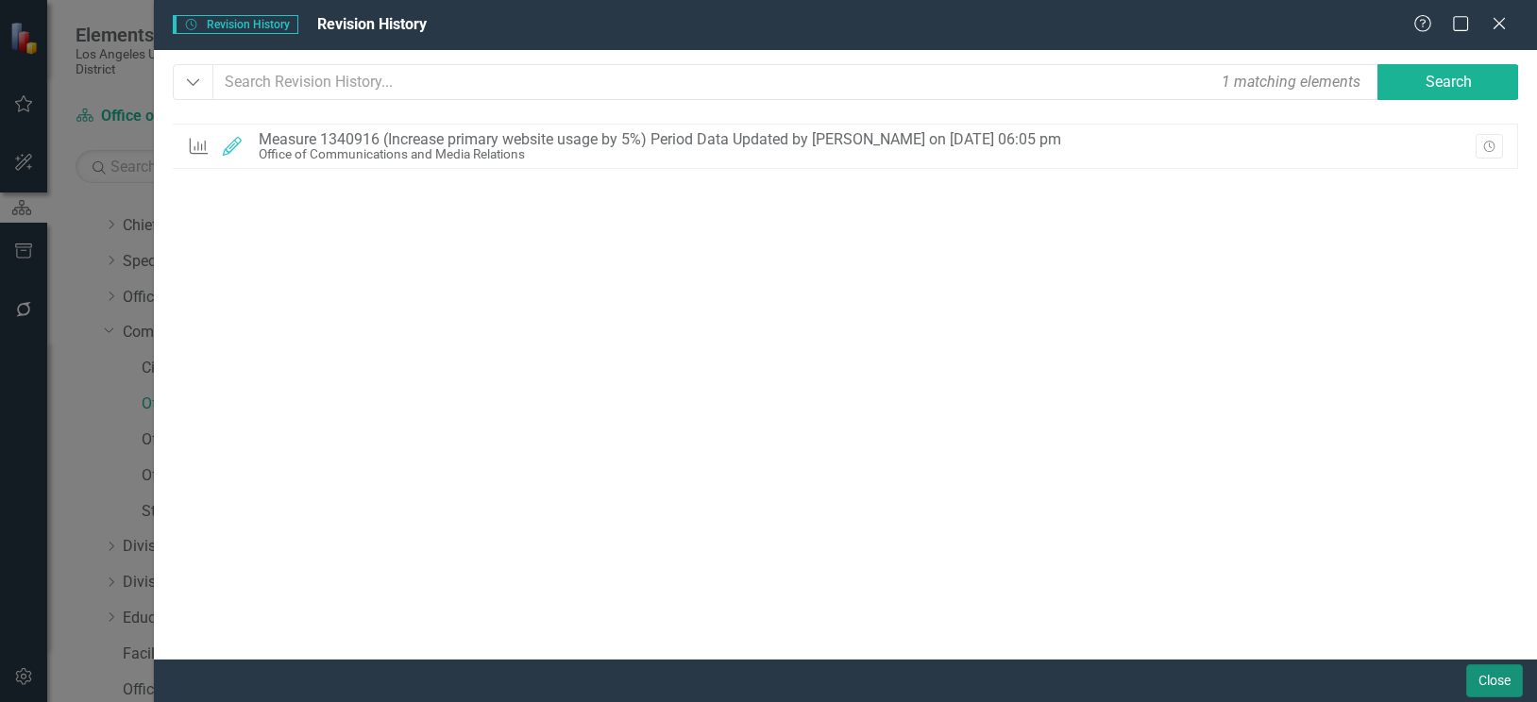
drag, startPoint x: 1475, startPoint y: 673, endPoint x: 1351, endPoint y: 353, distance: 343.2
click at [1351, 353] on div "Revision History Revision History Revision History Help Maximize Close Dropdown…" at bounding box center [845, 351] width 1383 height 702
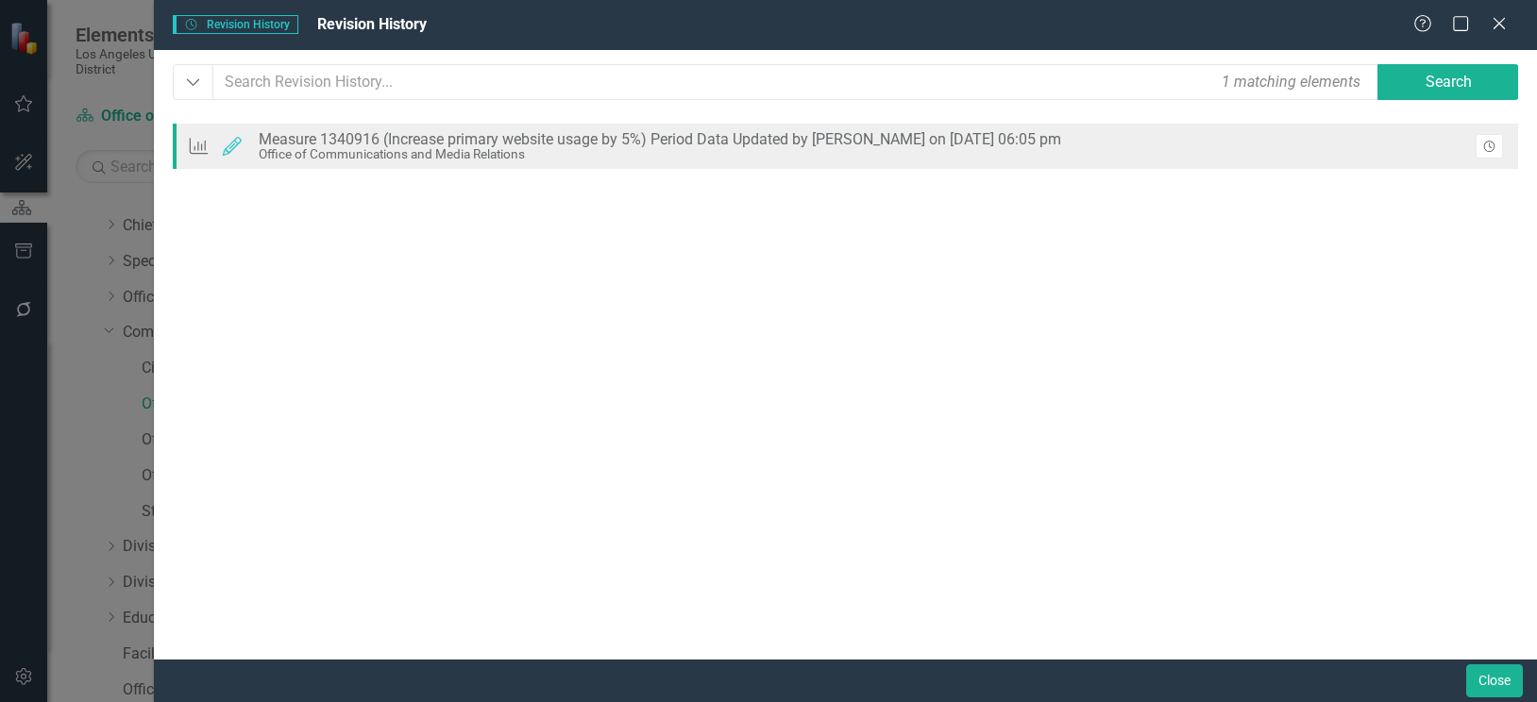
click at [1494, 147] on icon "Revision History" at bounding box center [1489, 147] width 14 height 11
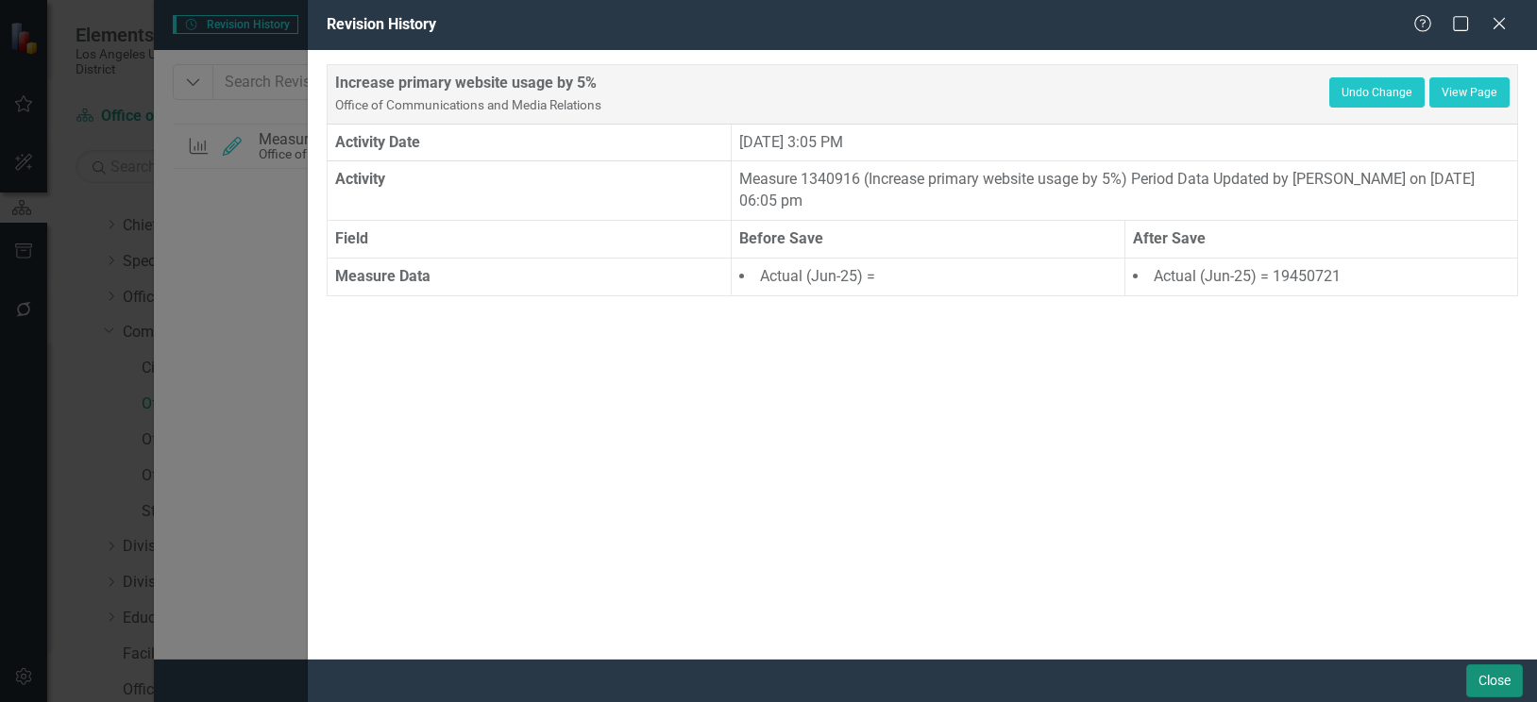
click at [1488, 668] on button "Close" at bounding box center [1494, 681] width 57 height 33
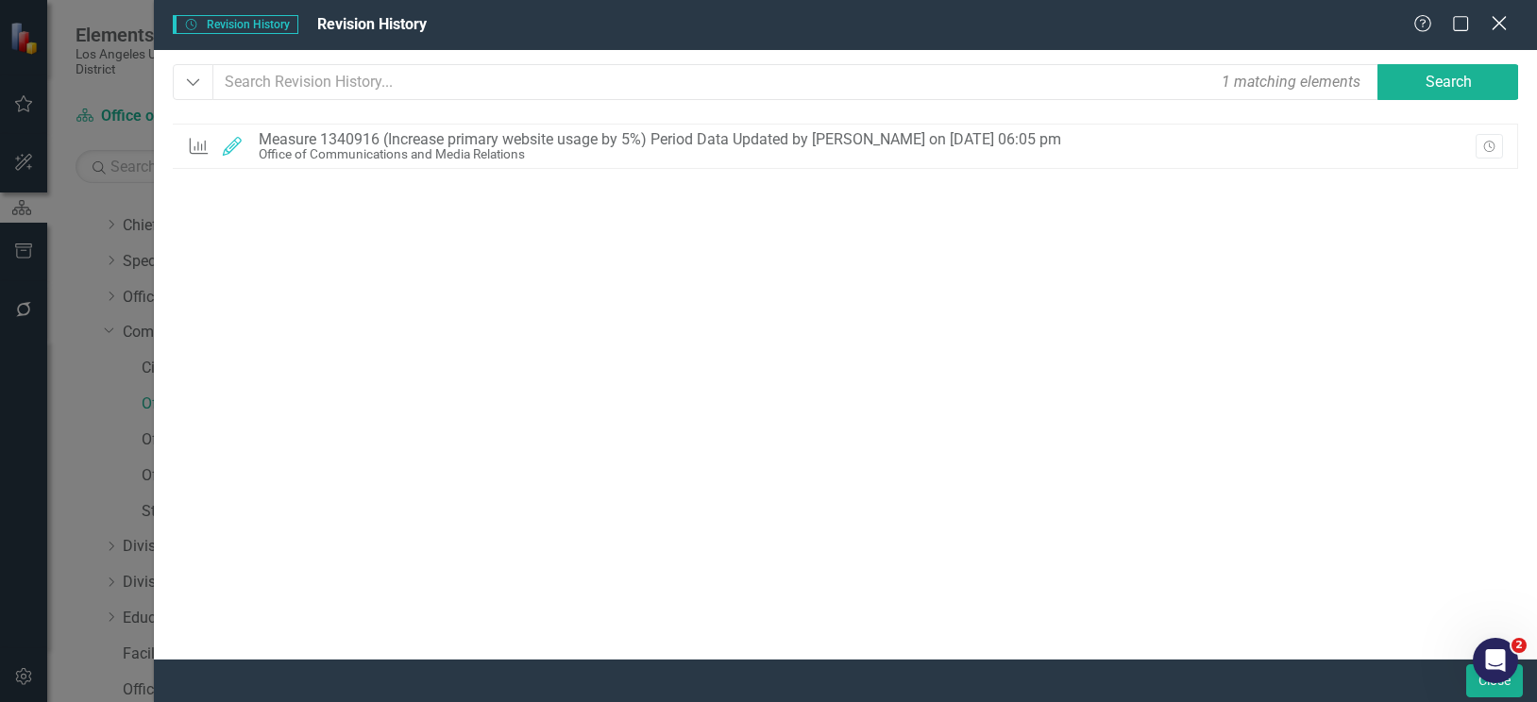
click at [1494, 24] on icon "Close" at bounding box center [1499, 23] width 24 height 18
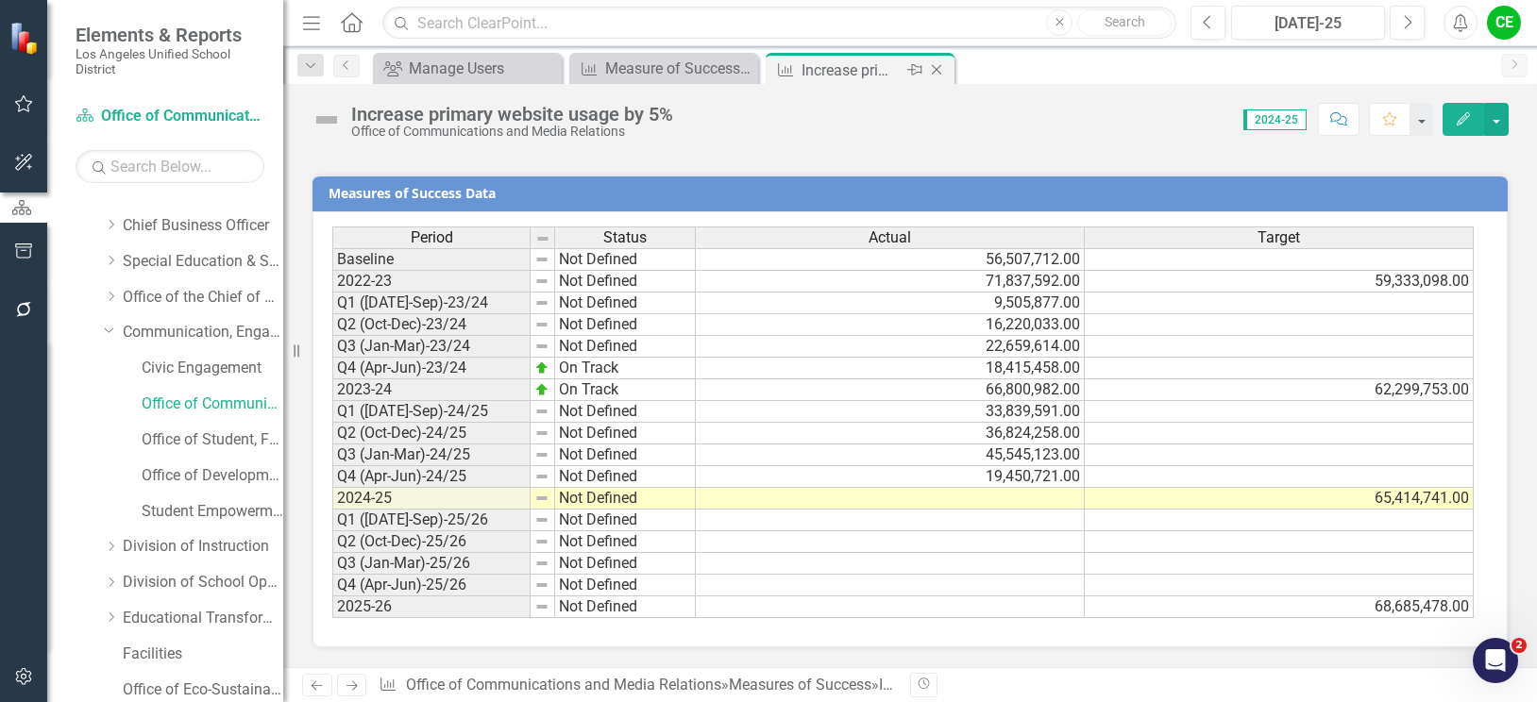
click at [935, 66] on icon "Close" at bounding box center [936, 69] width 19 height 15
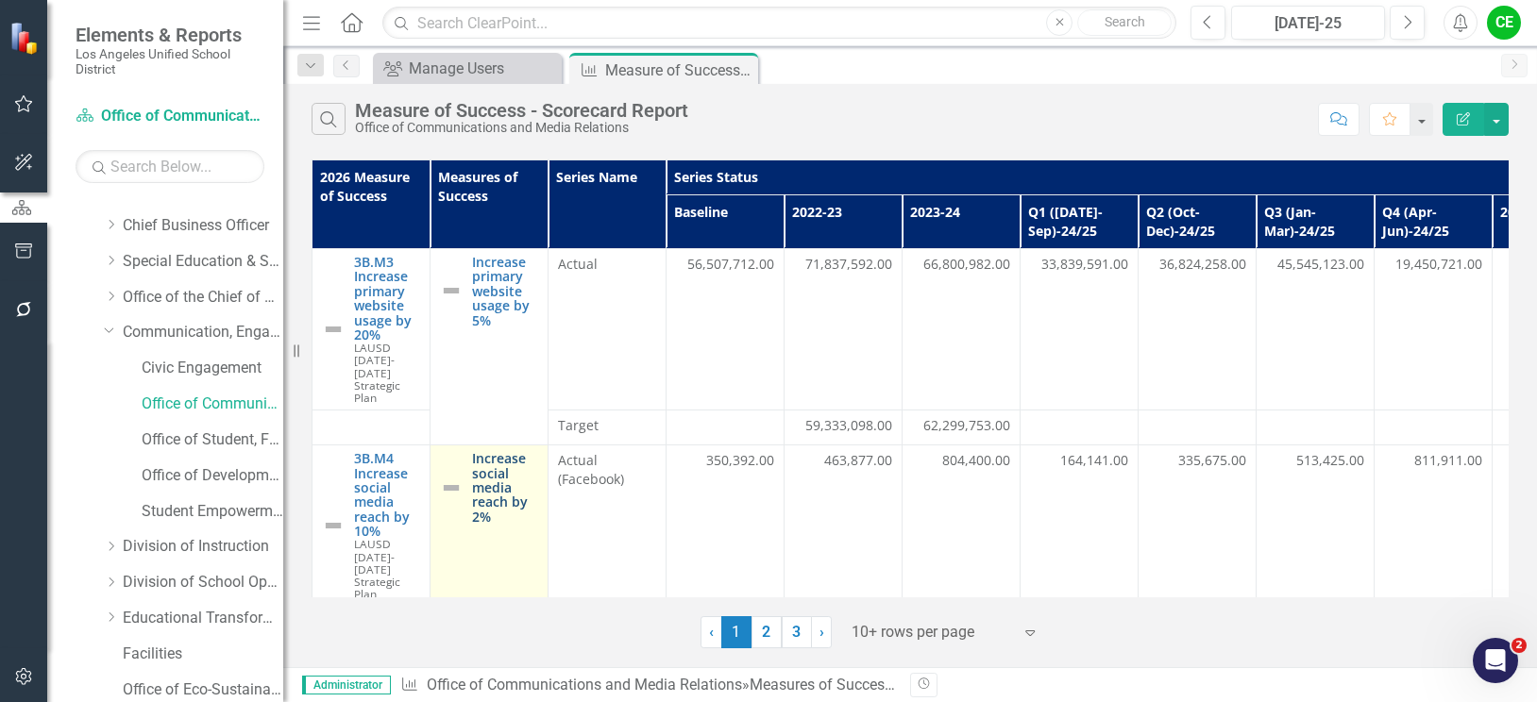
click at [501, 486] on link "Increase social media reach by 2%" at bounding box center [505, 487] width 66 height 73
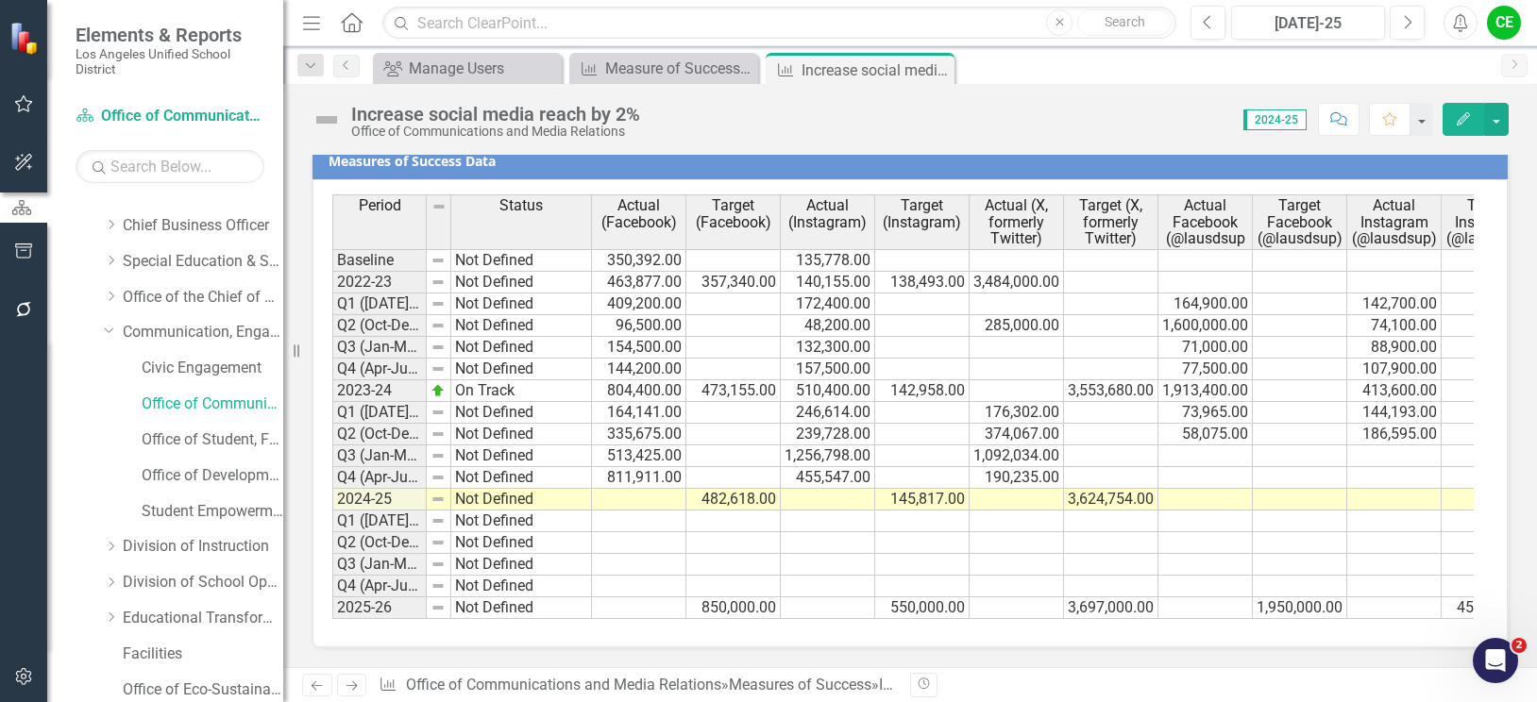
scroll to position [1447, 0]
drag, startPoint x: 421, startPoint y: 207, endPoint x: 507, endPoint y: 209, distance: 85.9
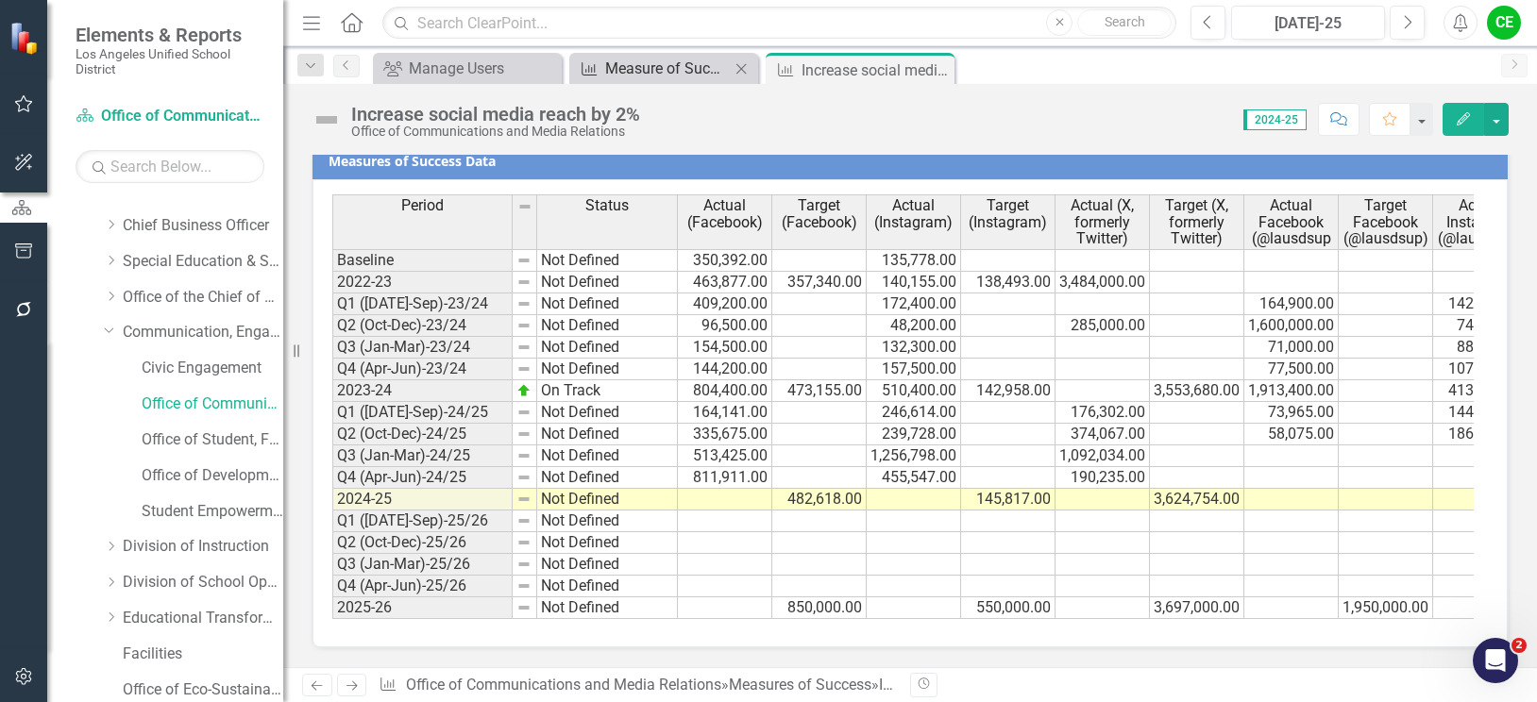
click at [670, 64] on div "Measure of Success - Scorecard Report" at bounding box center [667, 69] width 125 height 24
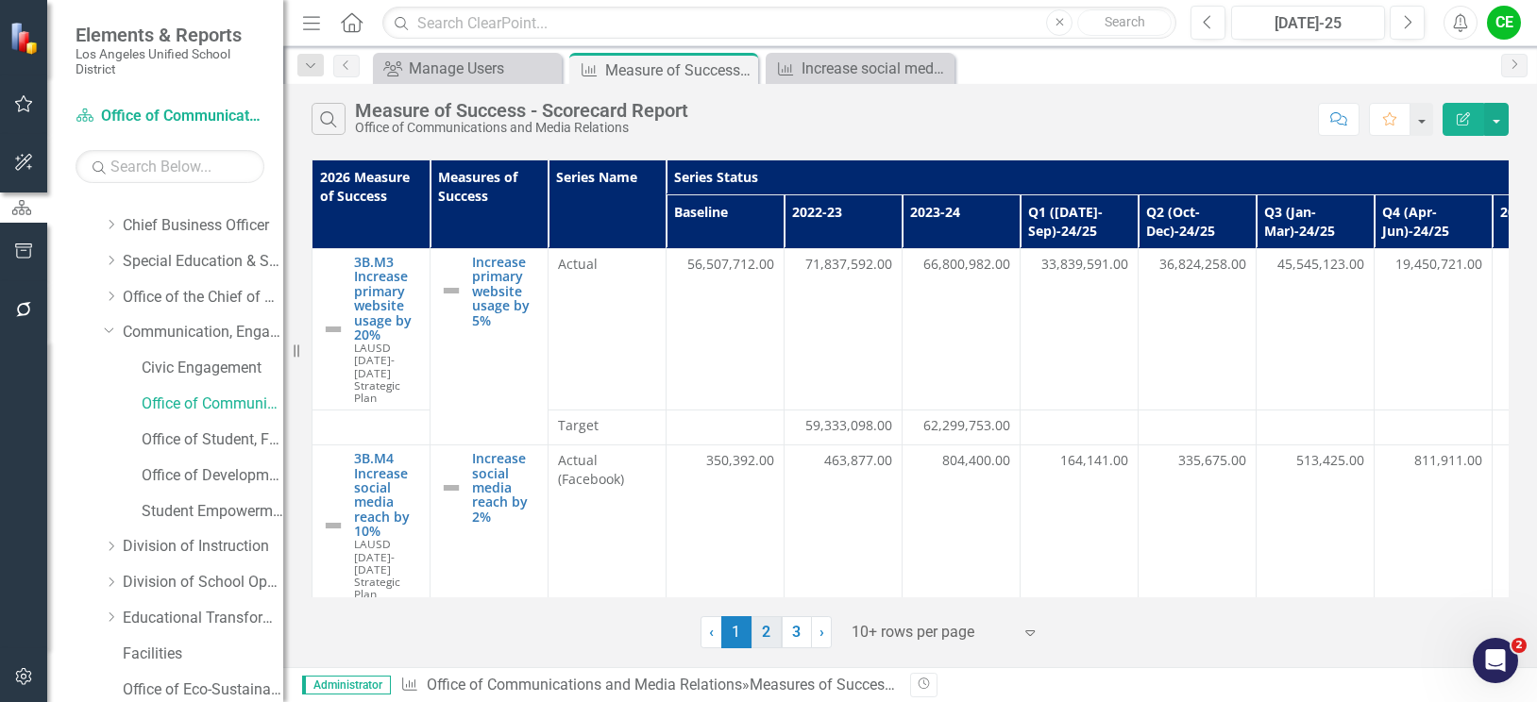
click at [760, 626] on link "2" at bounding box center [767, 633] width 30 height 32
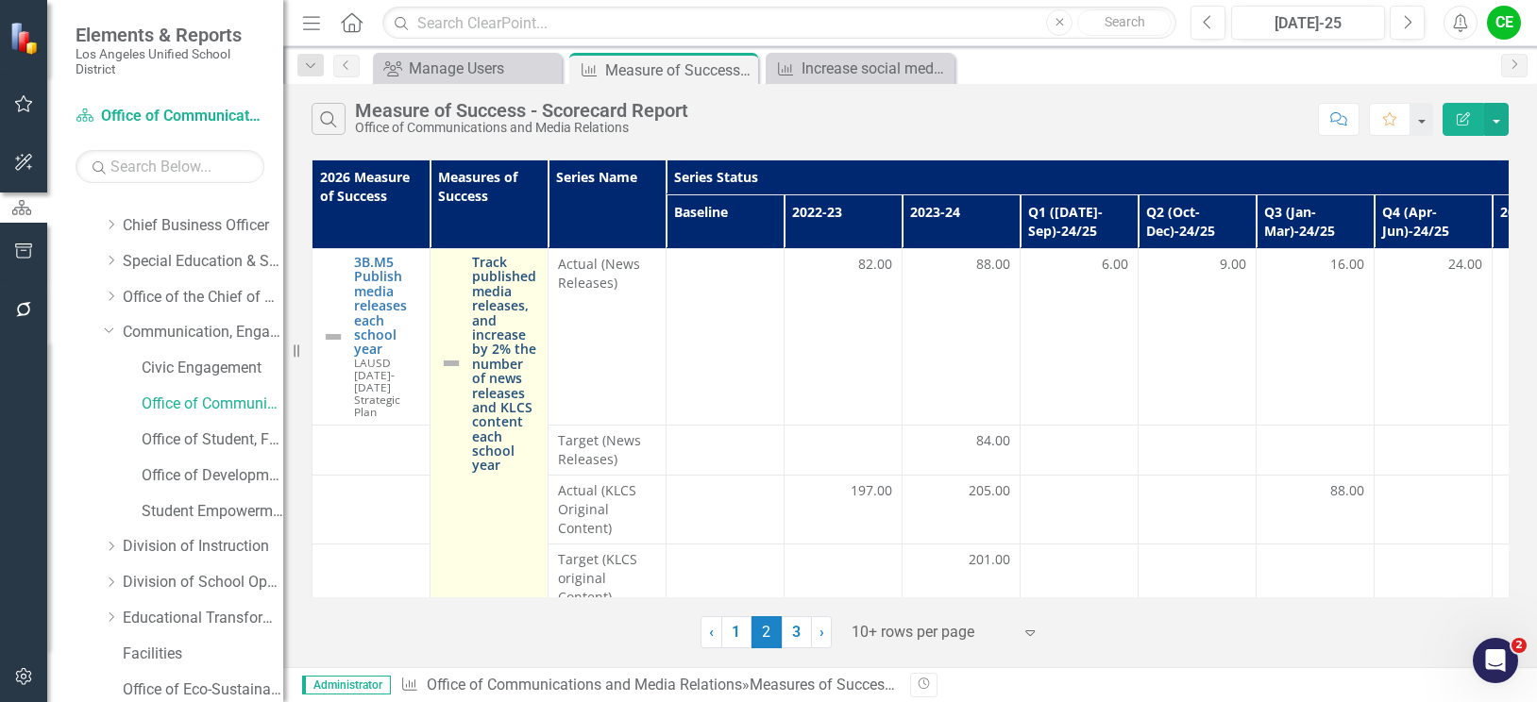
click at [503, 311] on link "Track published media releases, and increase by 2% the number of news releases …" at bounding box center [505, 364] width 66 height 218
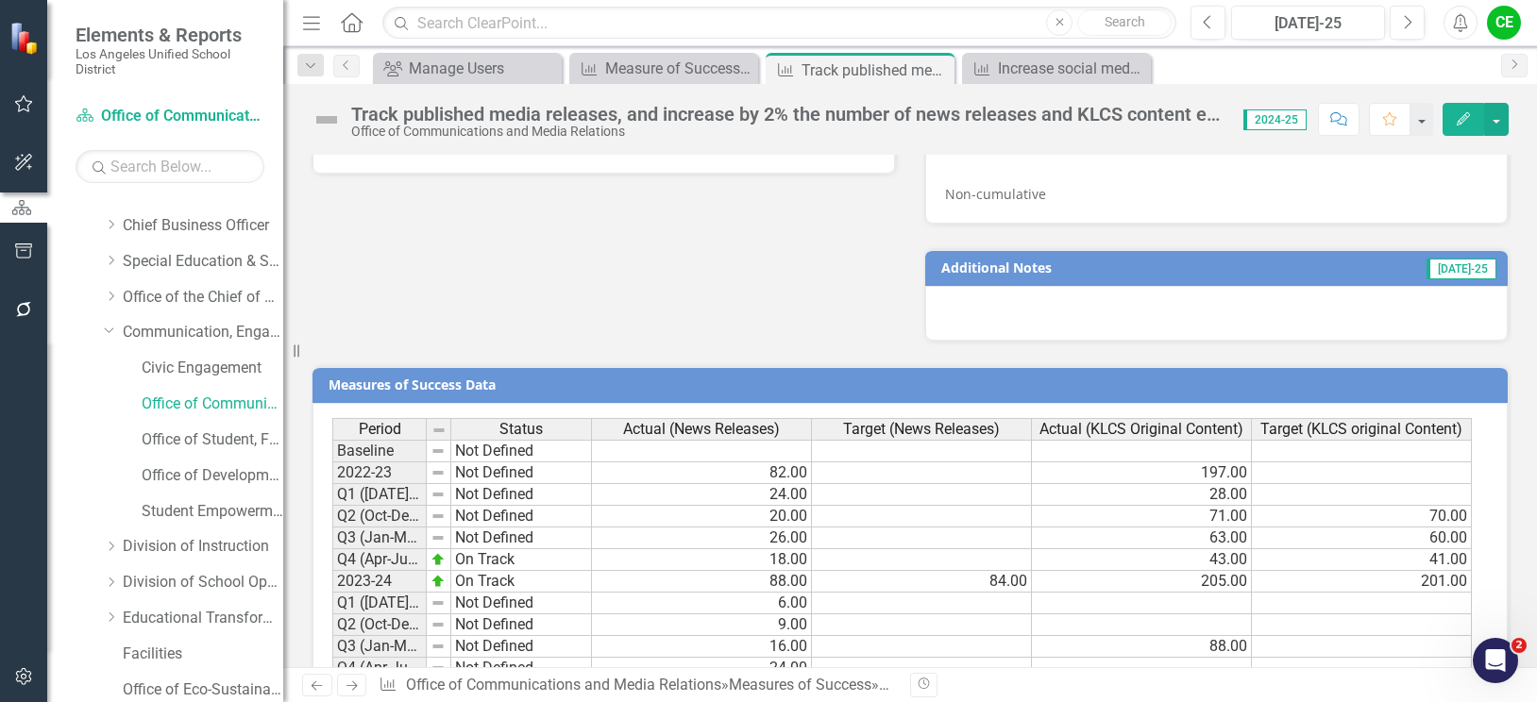
scroll to position [1608, 0]
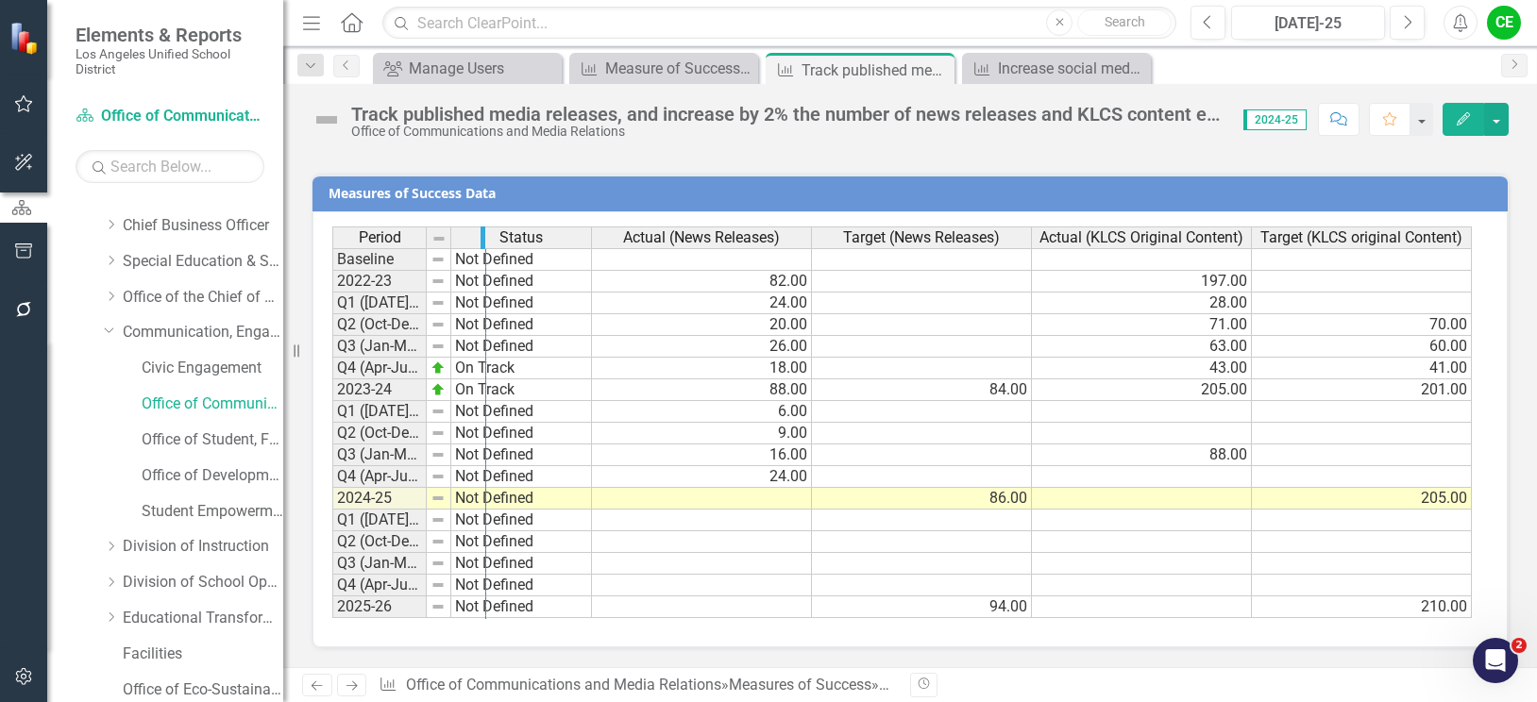
drag, startPoint x: 425, startPoint y: 241, endPoint x: 484, endPoint y: 251, distance: 60.4
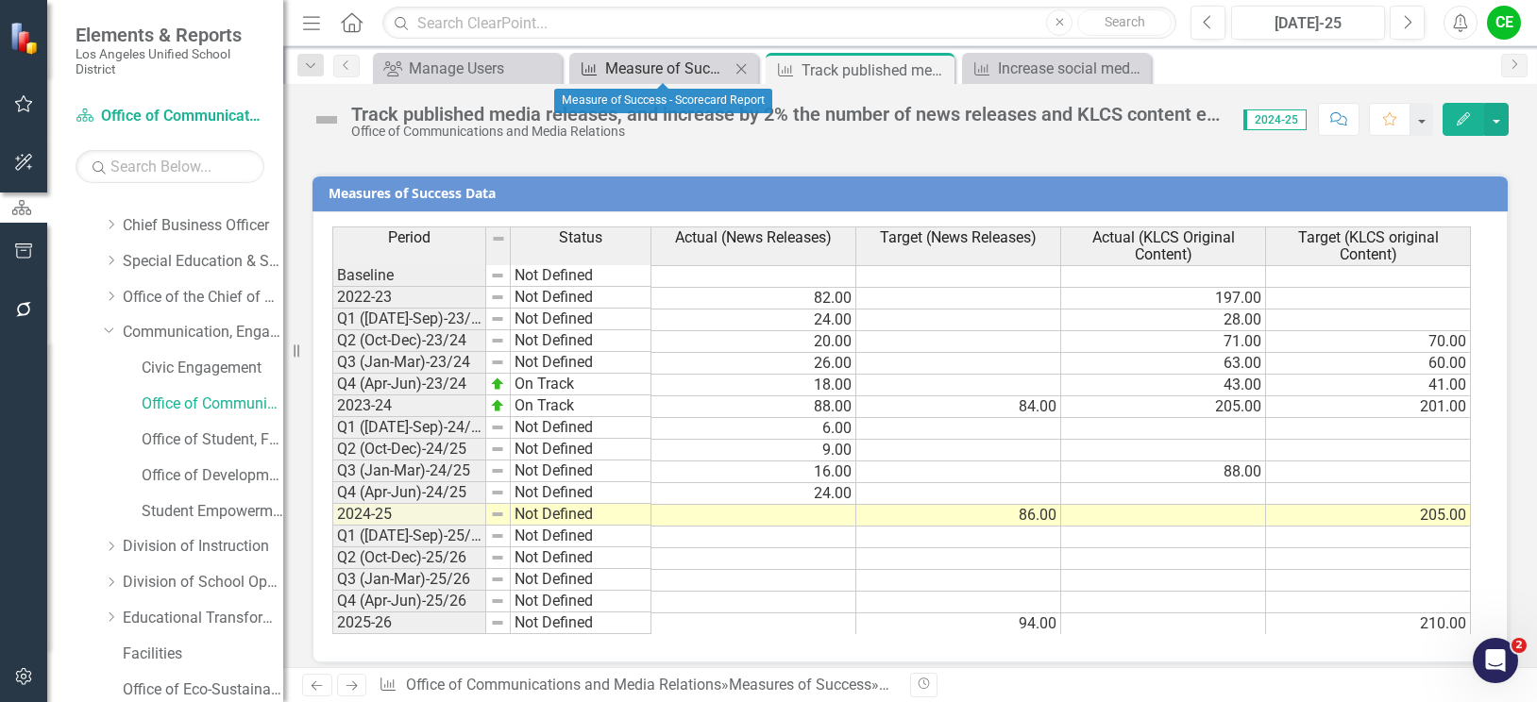
click at [660, 66] on div "Measure of Success - Scorecard Report" at bounding box center [667, 69] width 125 height 24
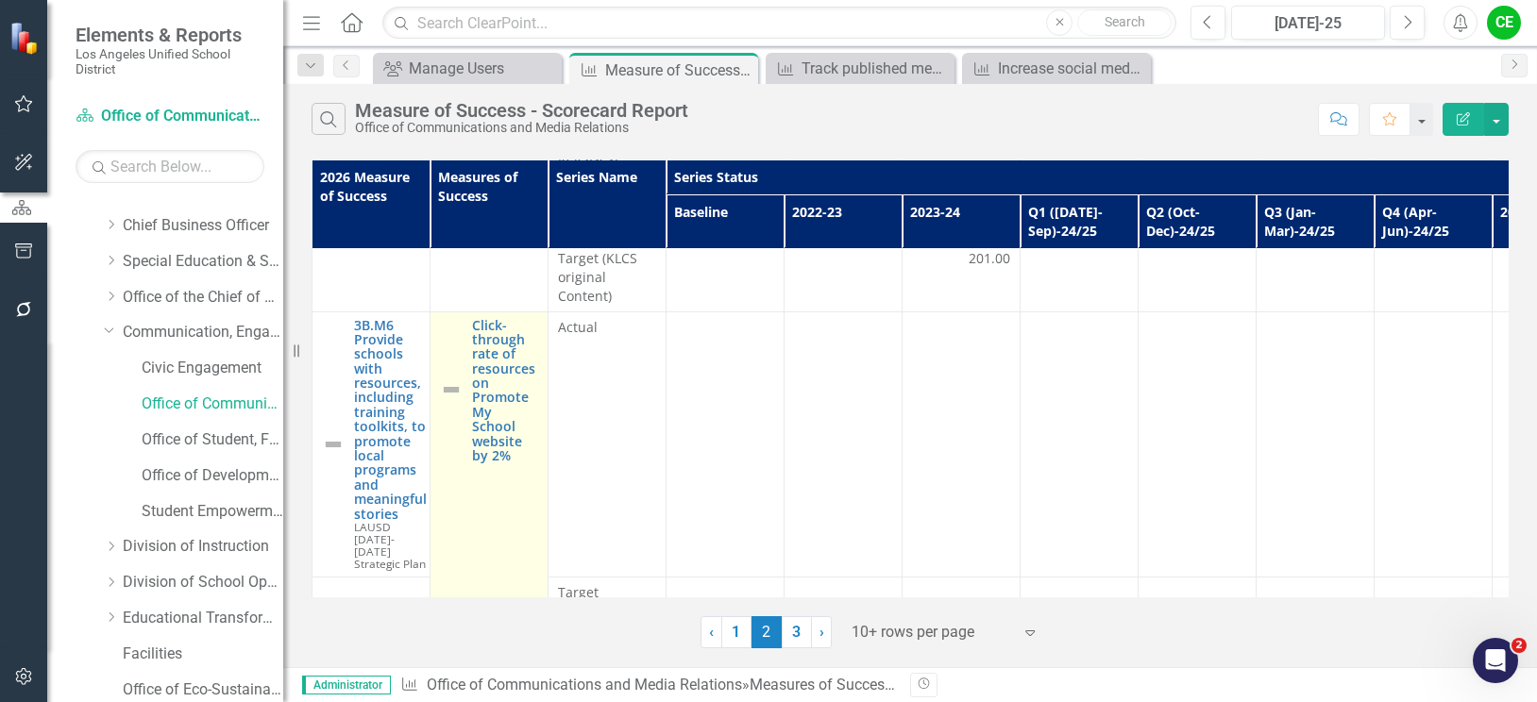
scroll to position [283, 0]
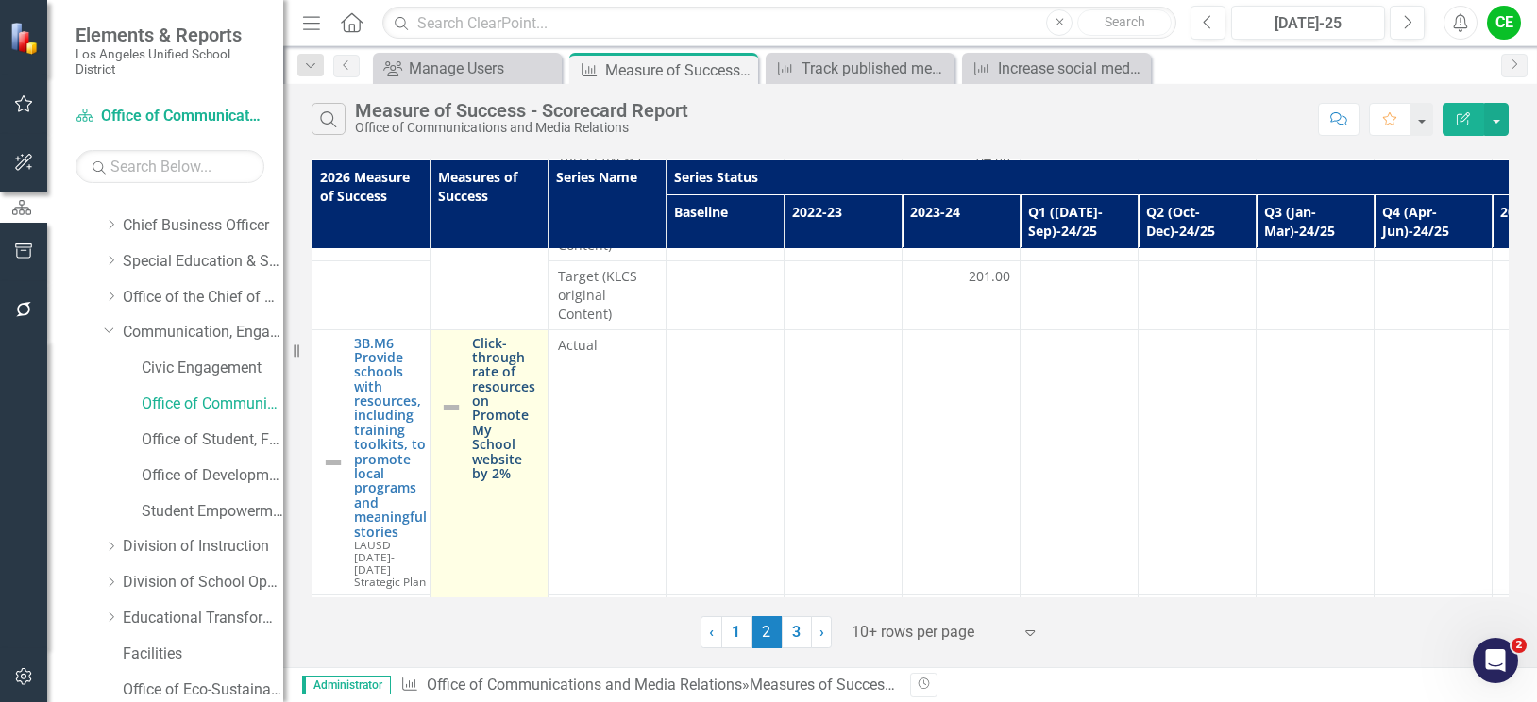
click at [502, 385] on link "Click-through rate of resources on Promote My School website by 2%" at bounding box center [505, 408] width 66 height 145
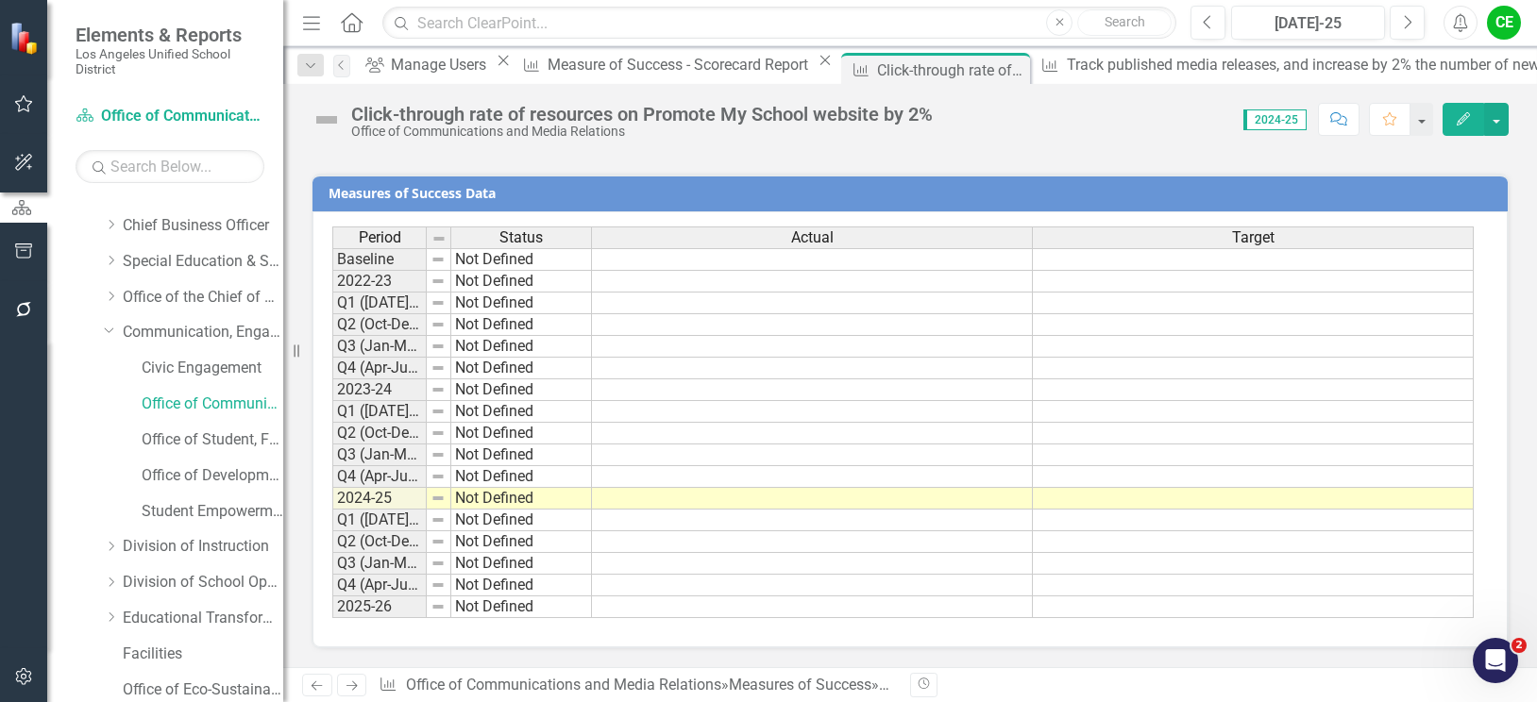
scroll to position [1643, 0]
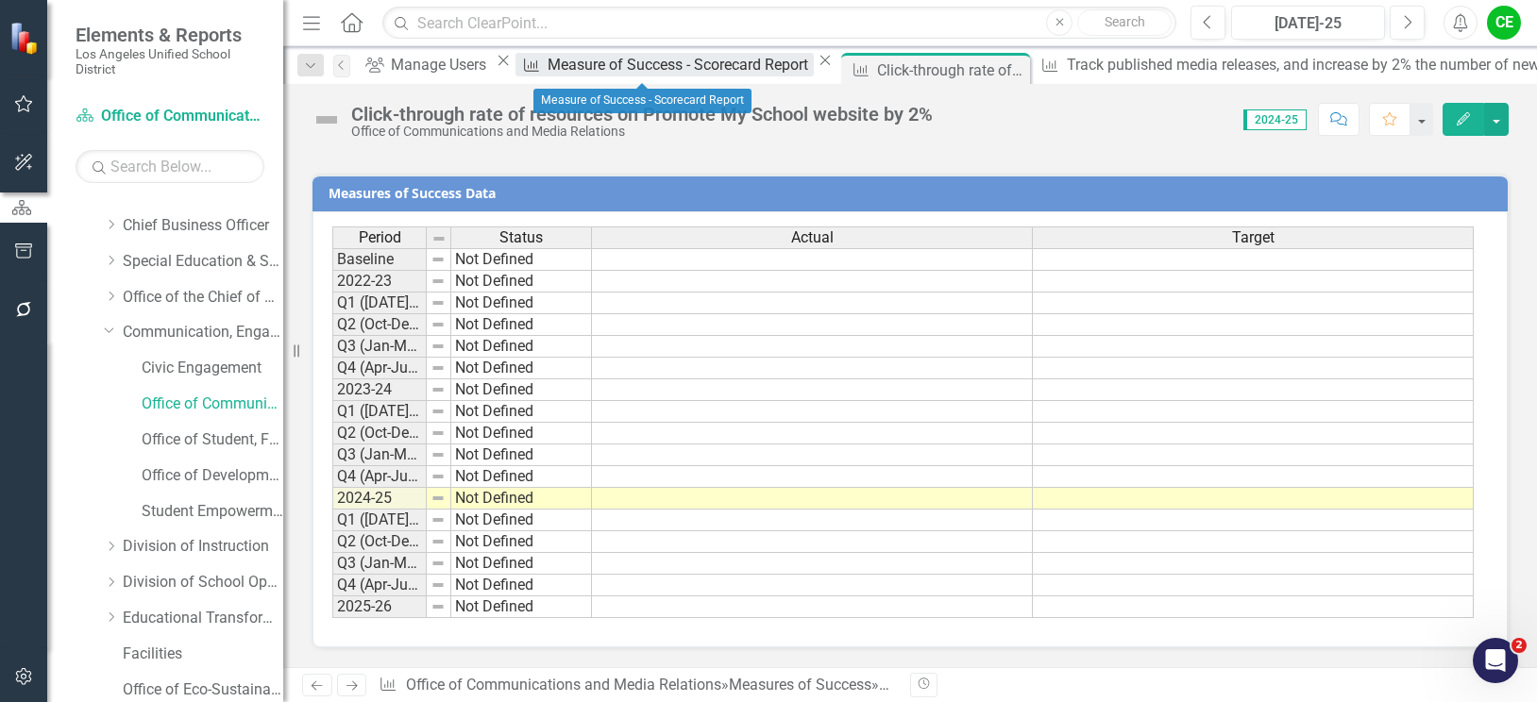
click at [625, 65] on div "Measure of Success - Scorecard Report" at bounding box center [680, 65] width 265 height 24
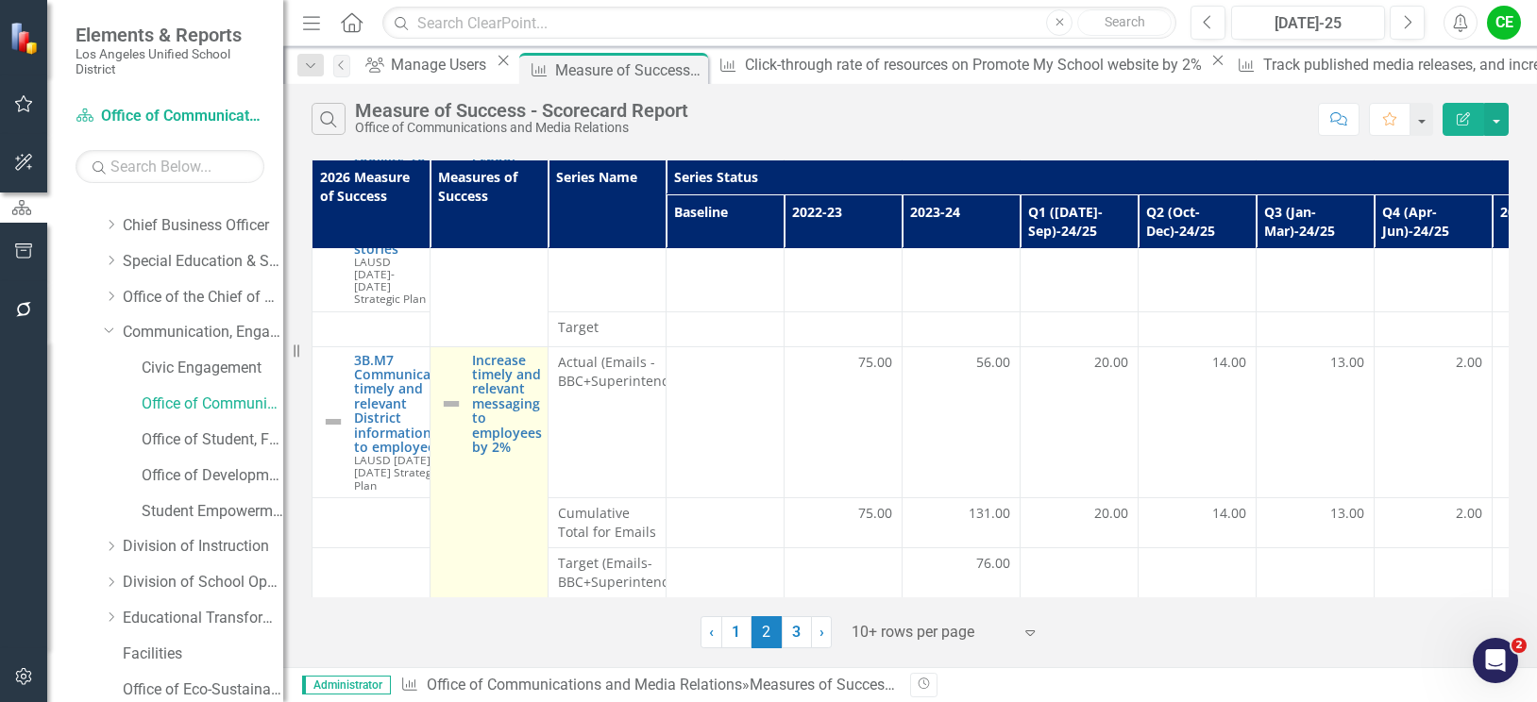
scroll to position [661, 0]
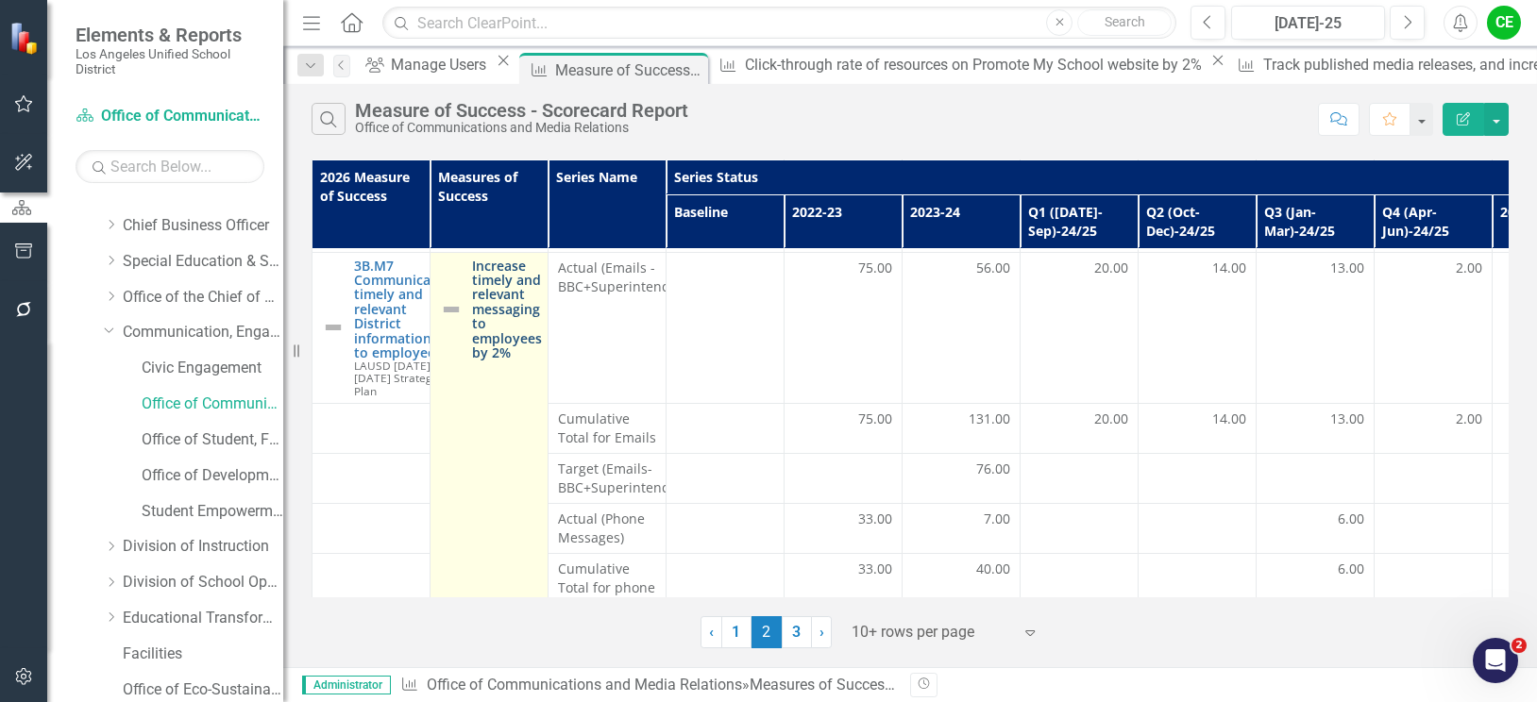
click at [501, 321] on link "Increase timely and relevant messaging to employees by 2%" at bounding box center [507, 310] width 70 height 102
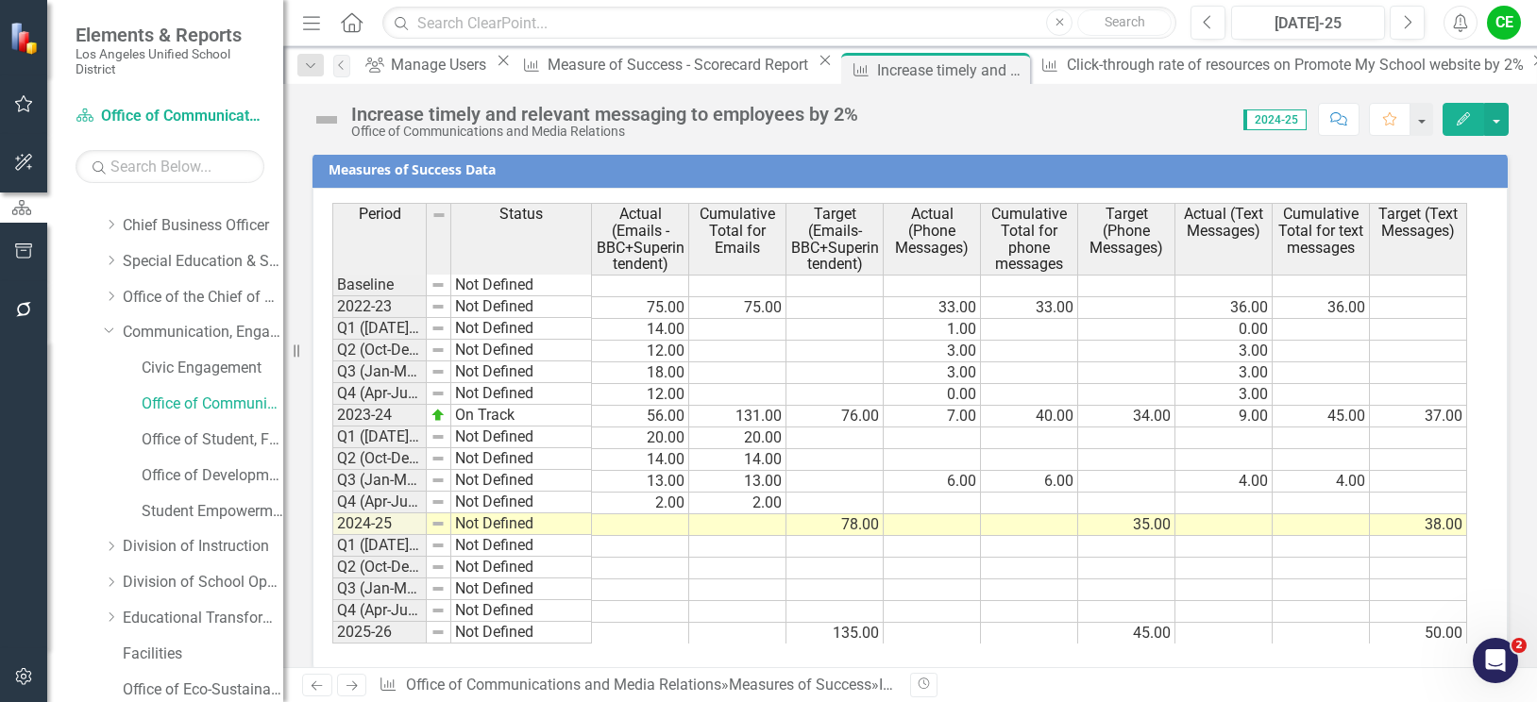
scroll to position [1611, 0]
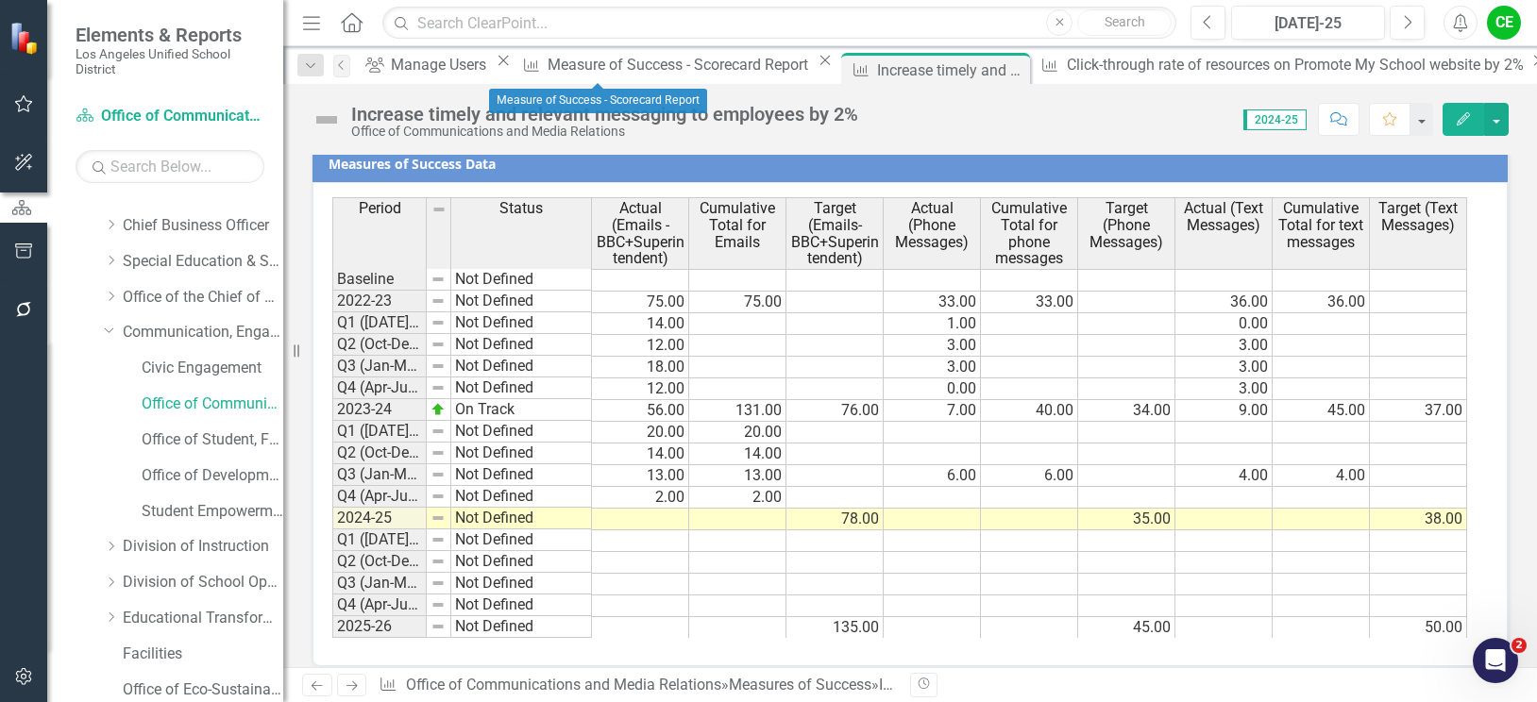
click at [570, 56] on div "Measures of Success Measure of Success - Scorecard Report Close" at bounding box center [676, 65] width 321 height 24
click at [572, 62] on div "Measure of Success - Scorecard Report" at bounding box center [680, 65] width 265 height 24
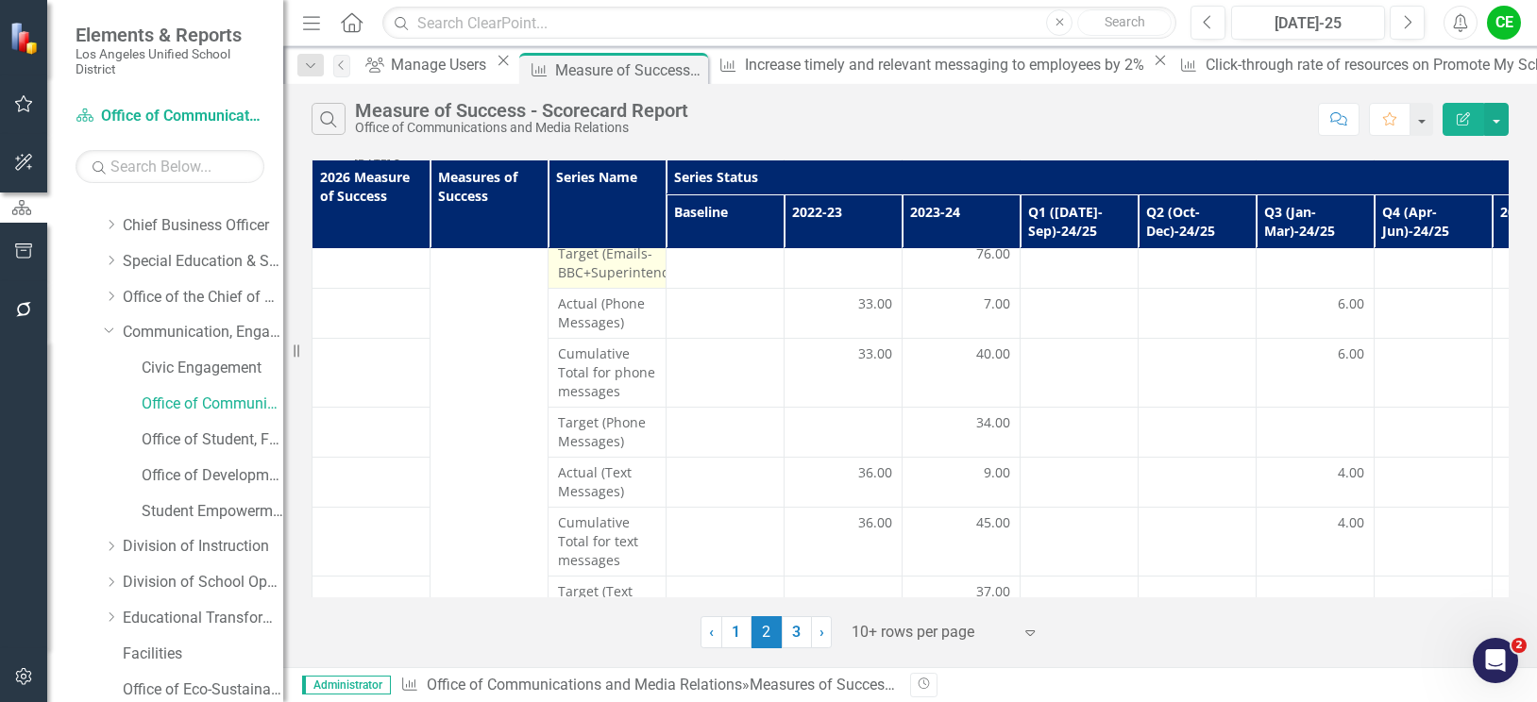
scroll to position [895, 0]
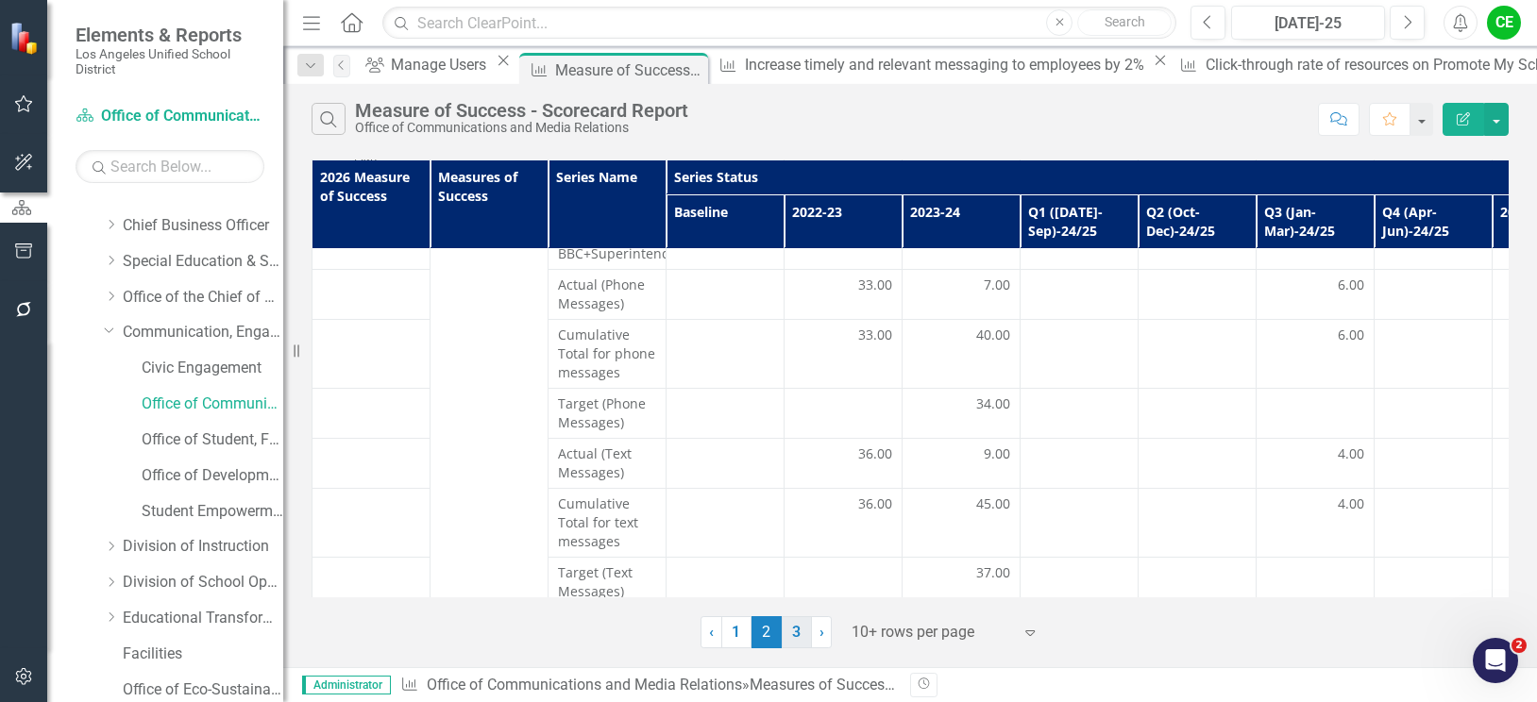
click at [803, 630] on link "3" at bounding box center [797, 633] width 30 height 32
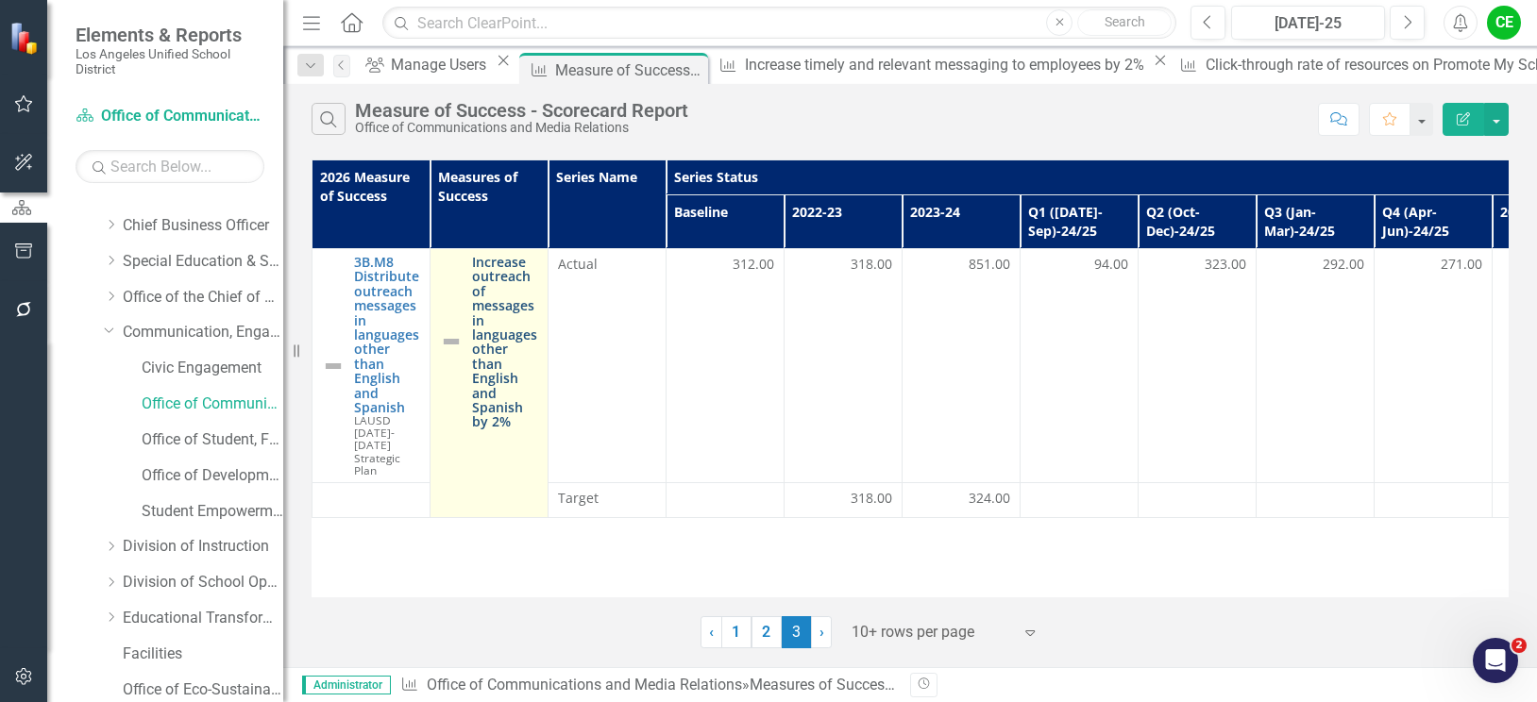
click at [515, 384] on link "Increase outreach of messages in languages other than English and Spanish by 2%" at bounding box center [505, 342] width 66 height 175
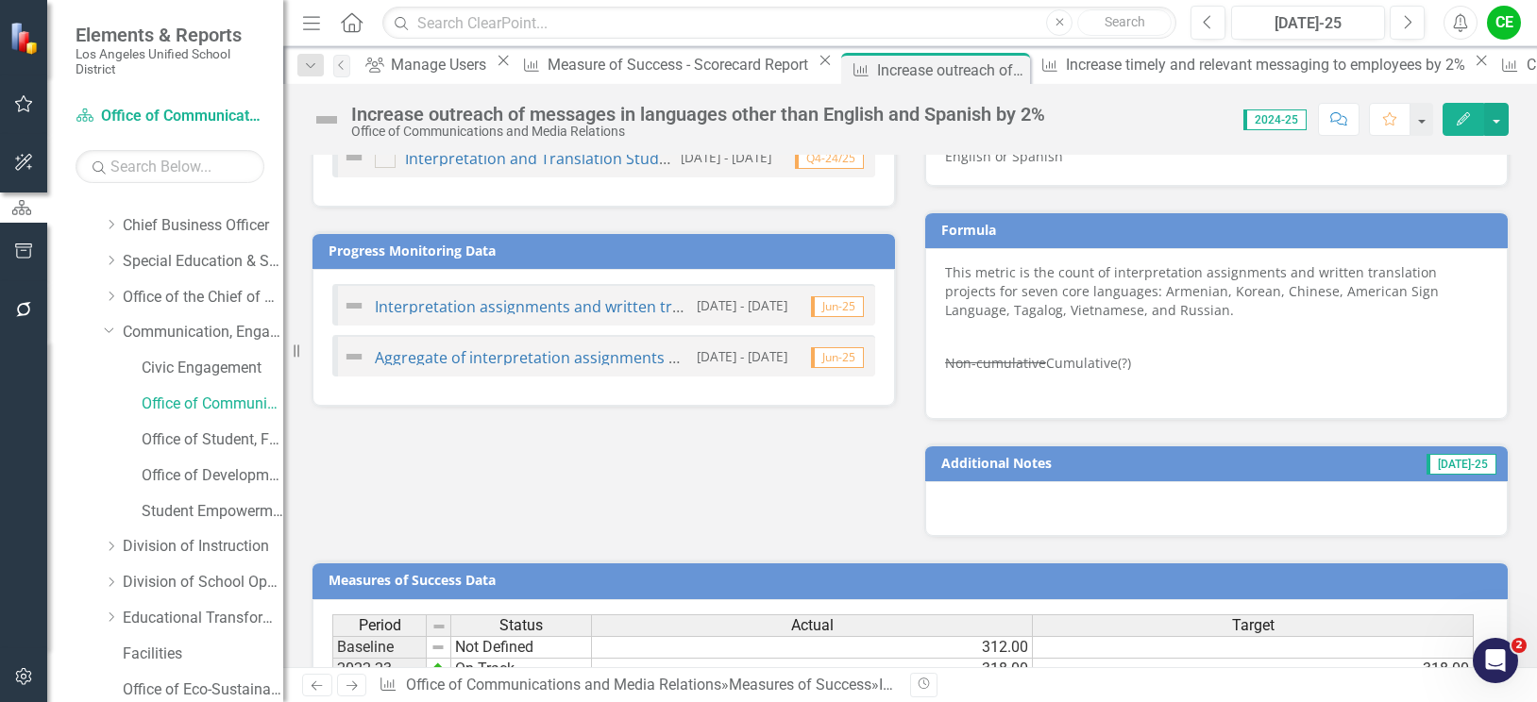
scroll to position [1244, 0]
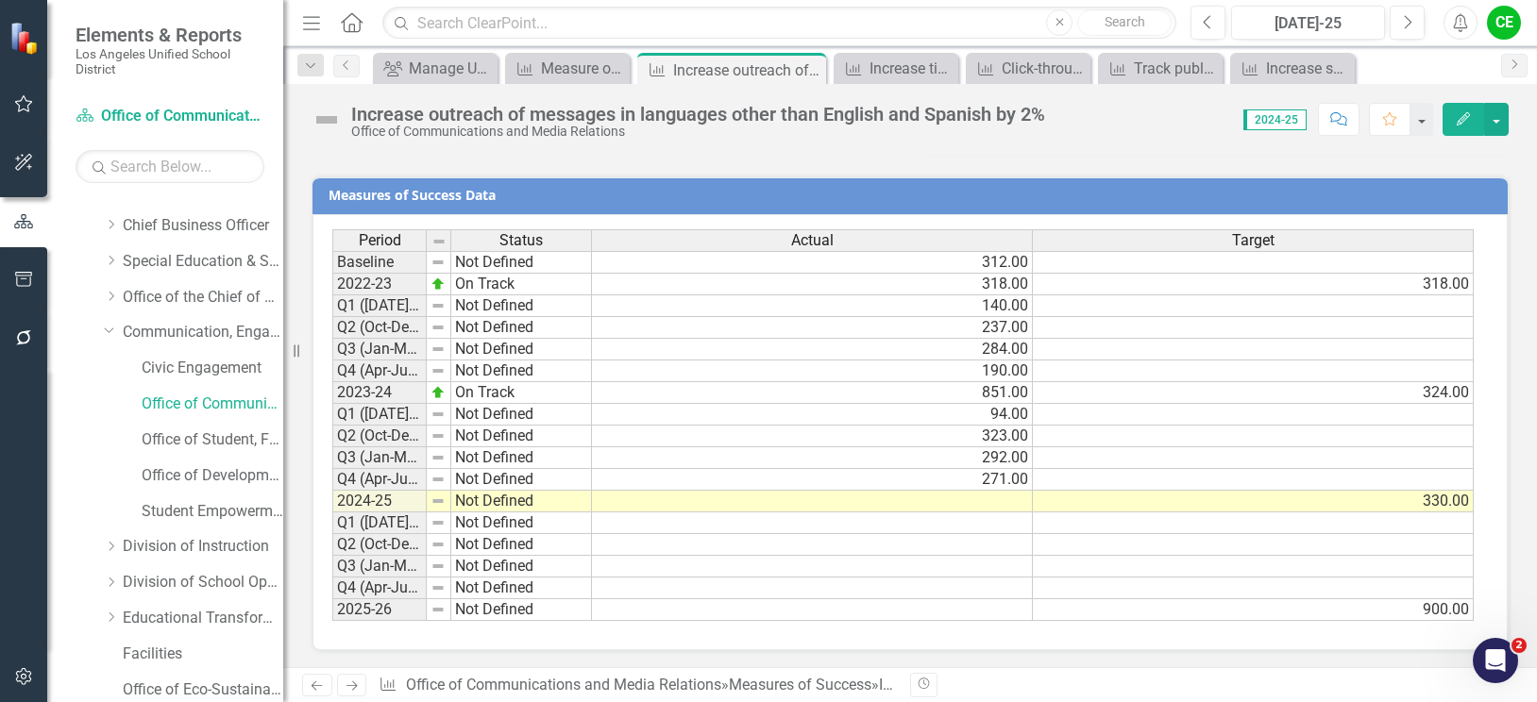
scroll to position [1521, 0]
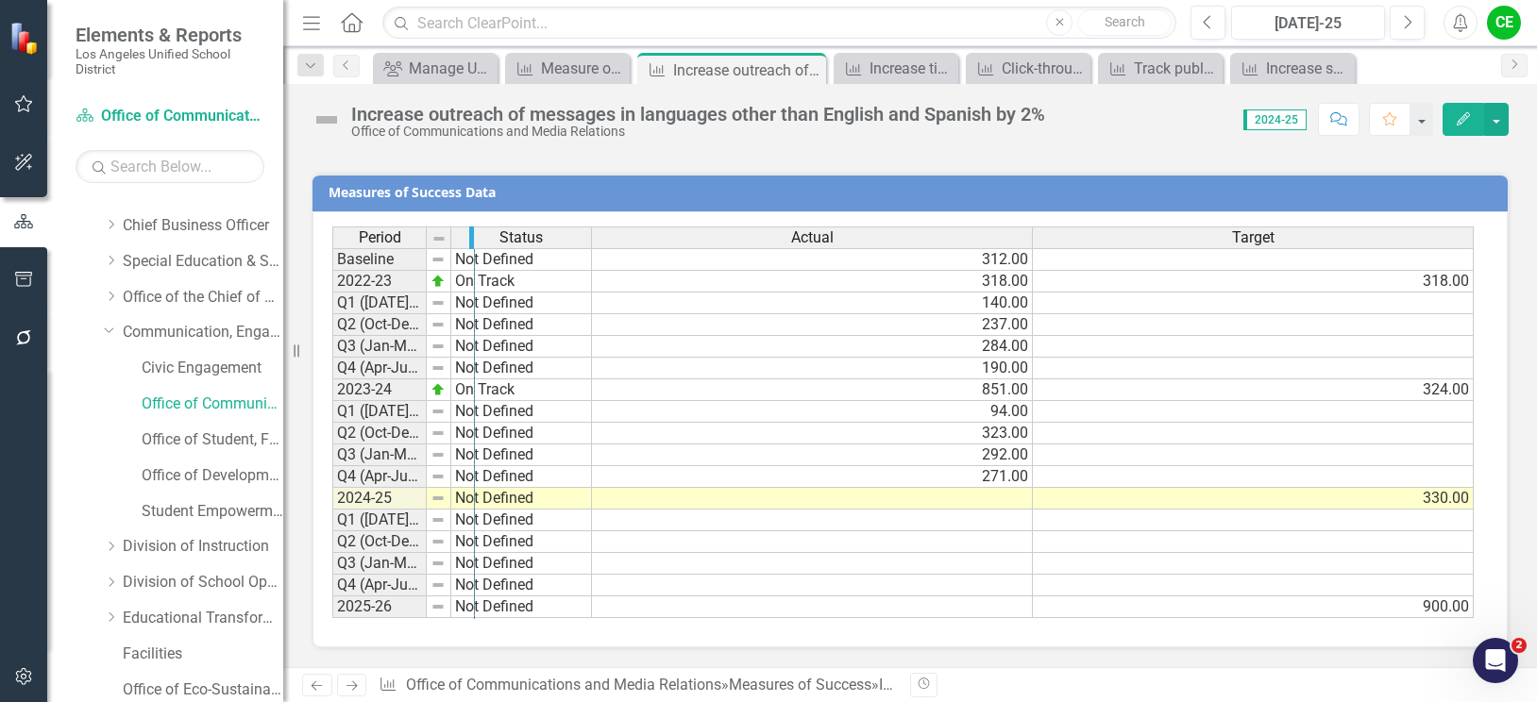
drag, startPoint x: 424, startPoint y: 244, endPoint x: 472, endPoint y: 249, distance: 48.5
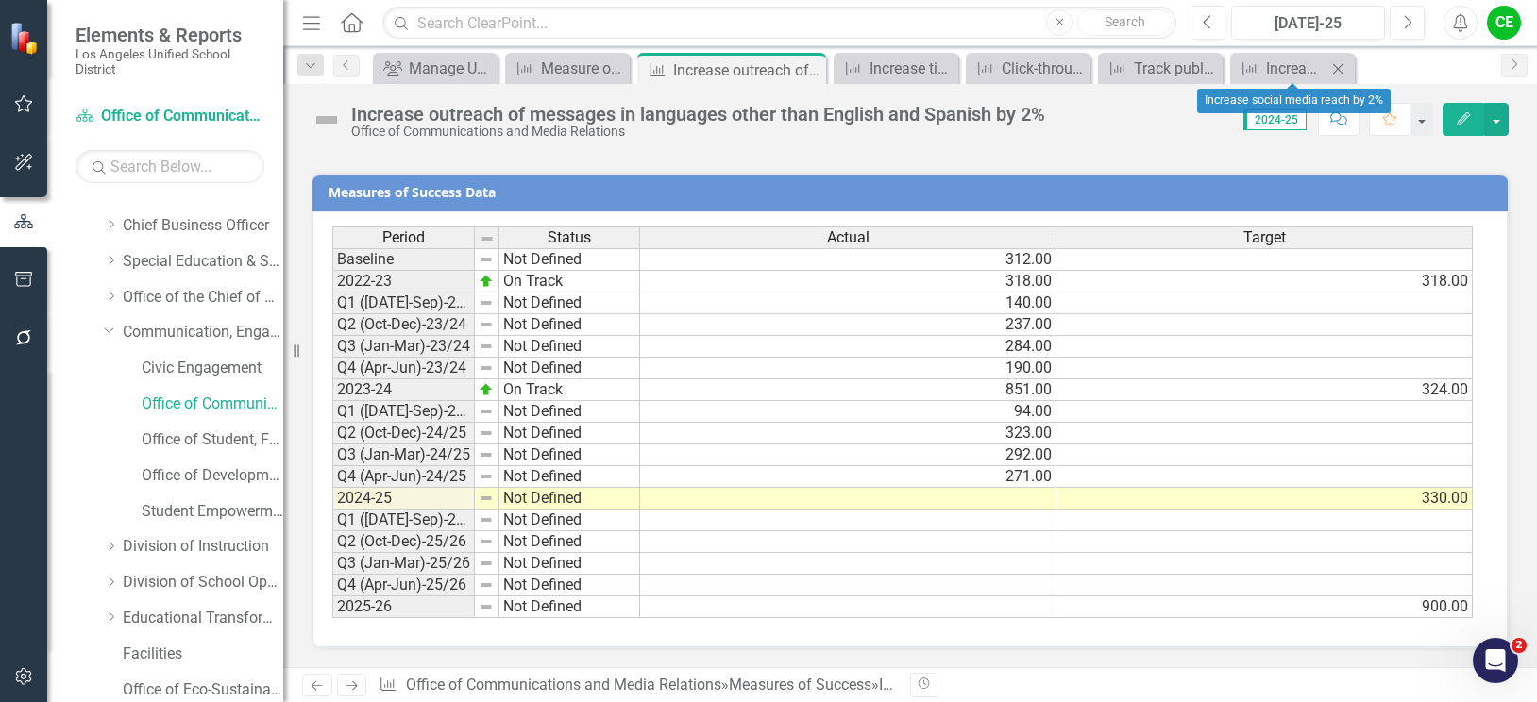
click at [1341, 66] on icon at bounding box center [1338, 68] width 10 height 10
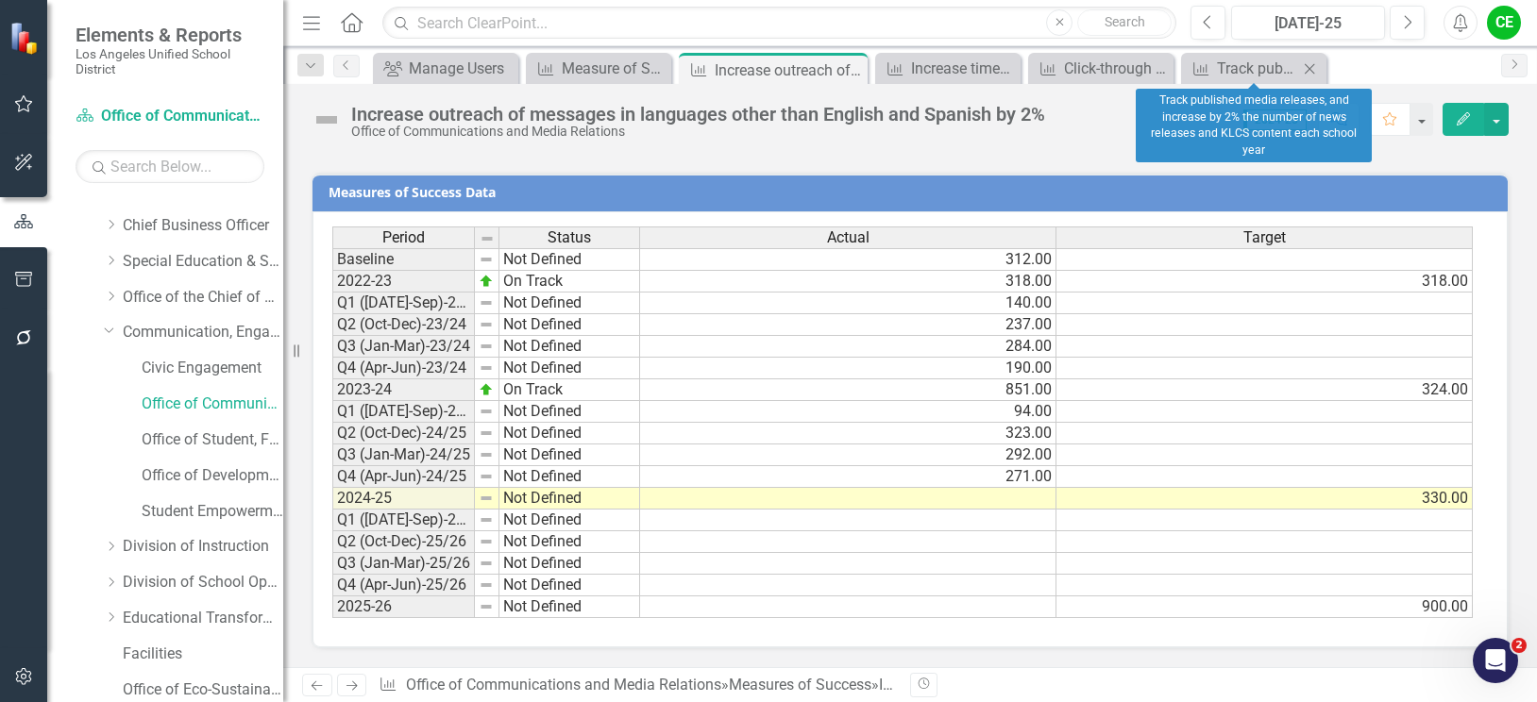
click at [1309, 72] on icon "Close" at bounding box center [1309, 68] width 19 height 15
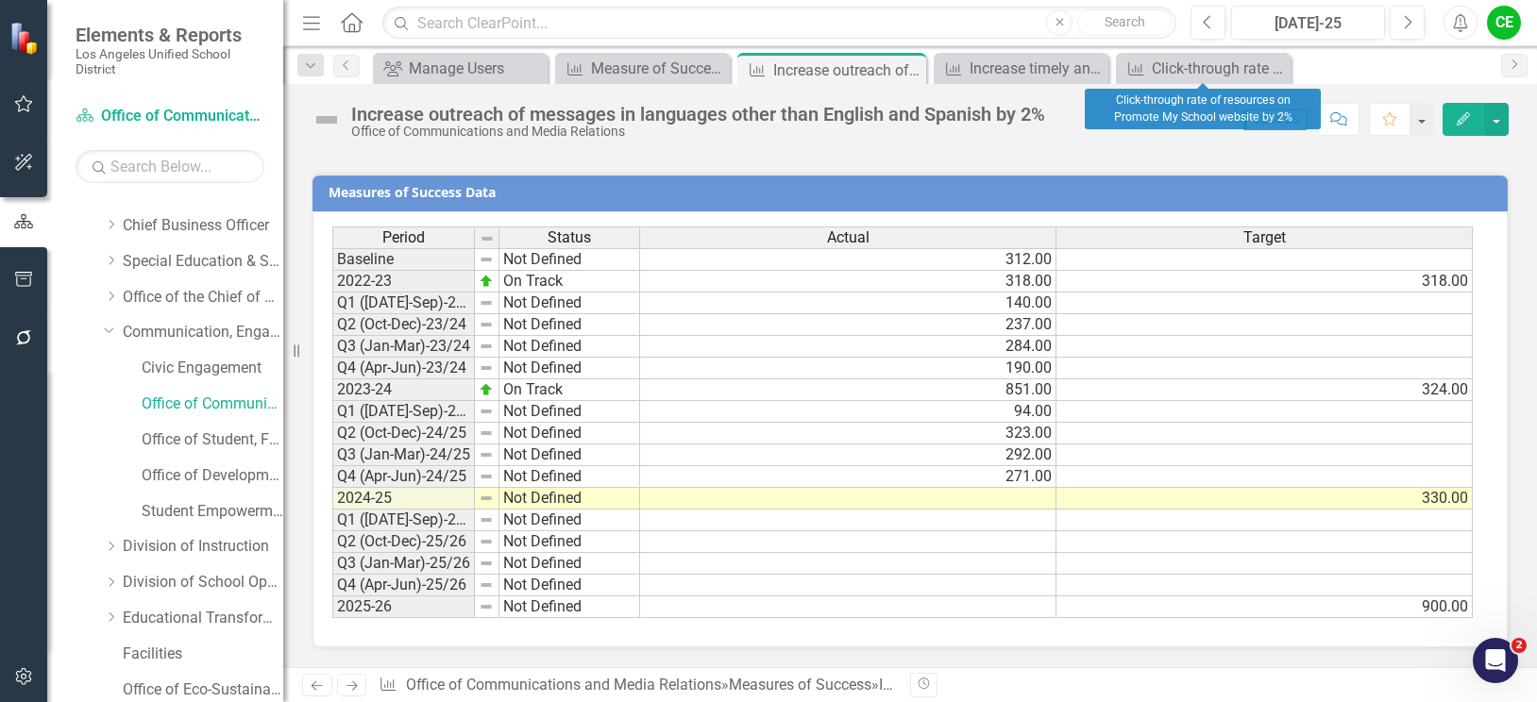
drag, startPoint x: 1270, startPoint y: 70, endPoint x: 1175, endPoint y: 71, distance: 95.4
click at [0, 0] on icon "Close" at bounding box center [0, 0] width 0 height 0
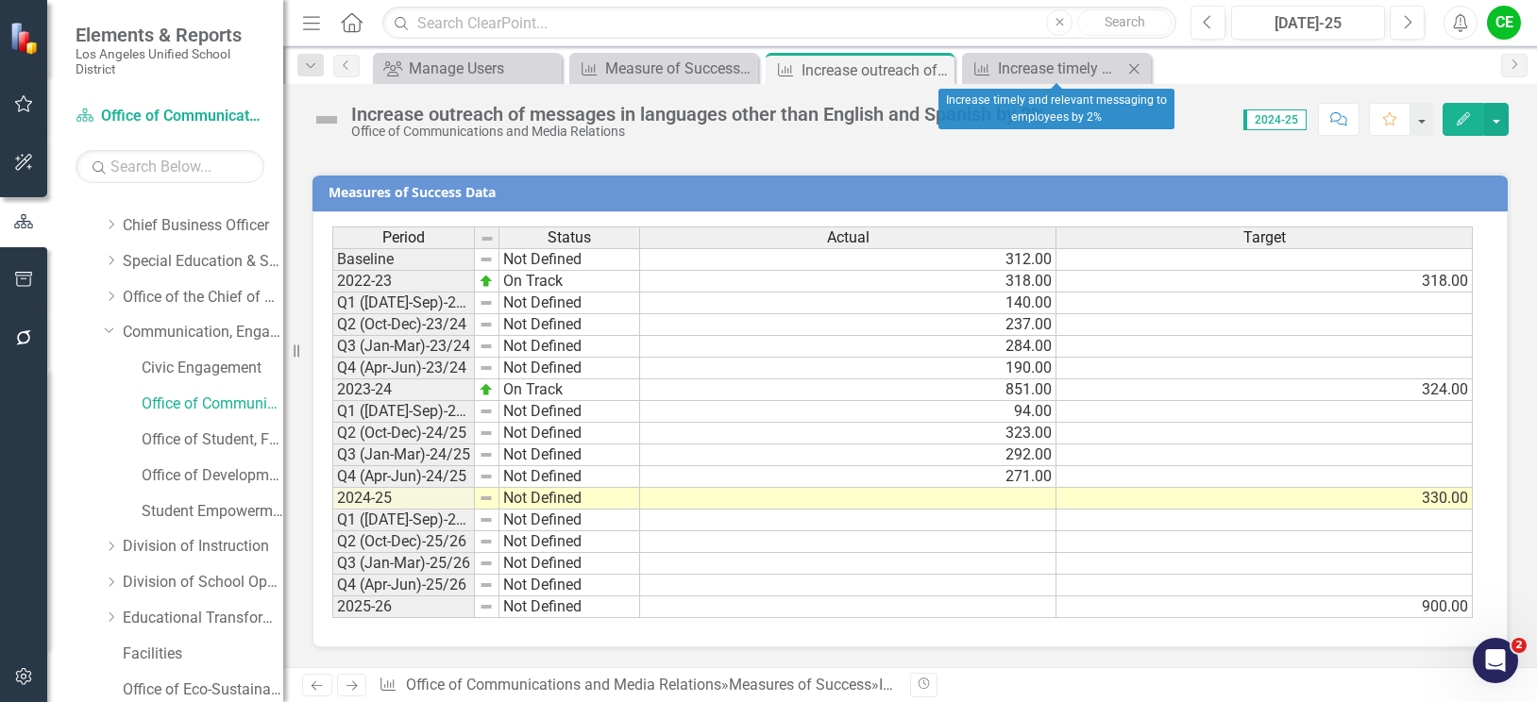
click at [1136, 67] on icon at bounding box center [1134, 68] width 10 height 10
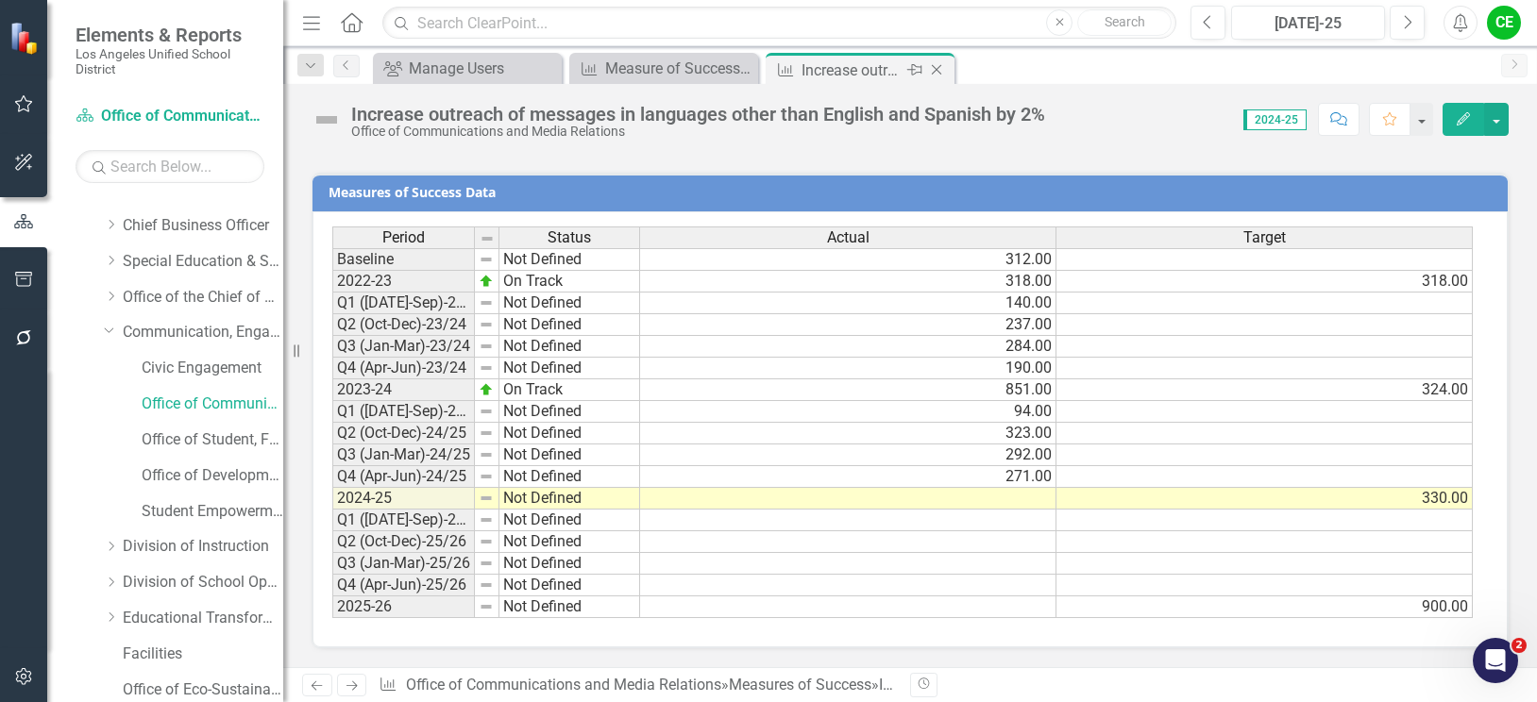
click at [945, 69] on icon "Close" at bounding box center [936, 69] width 19 height 15
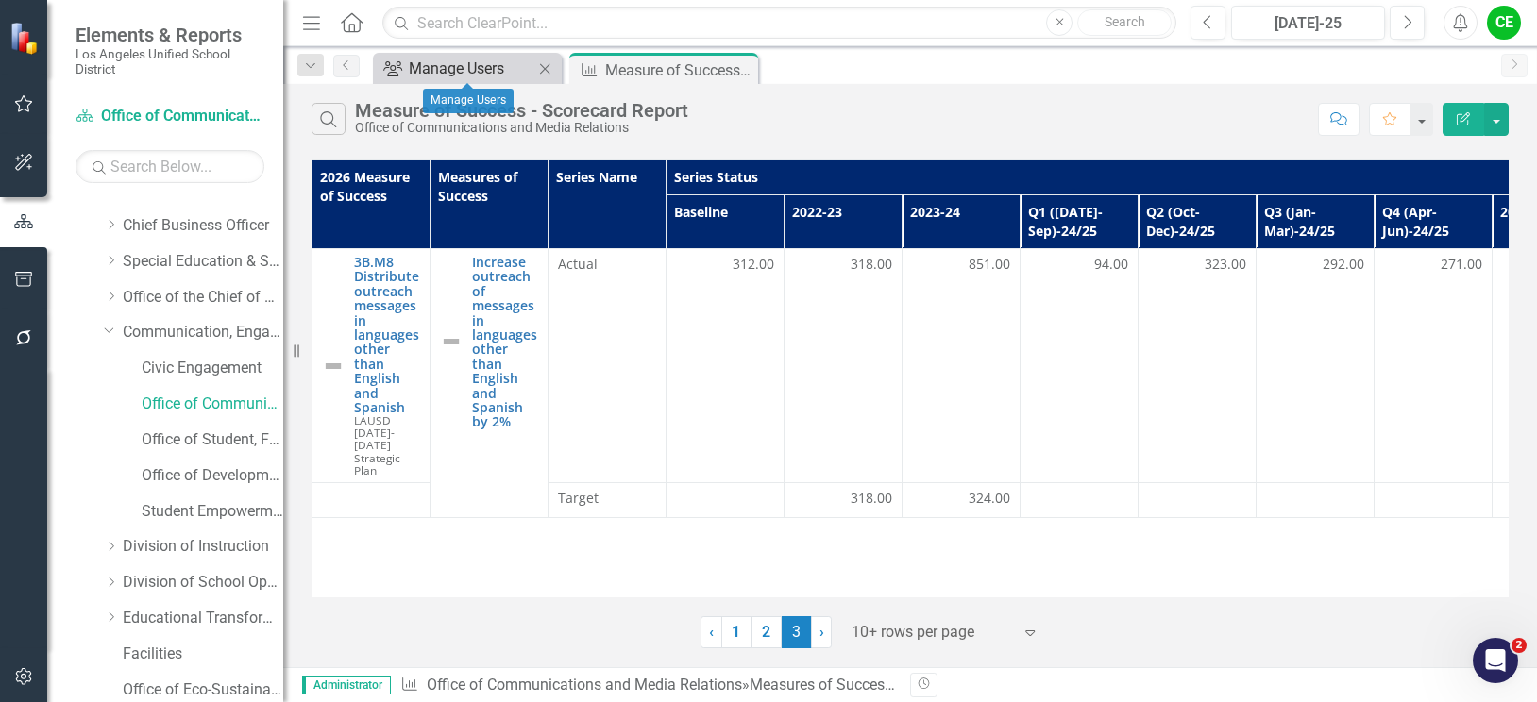
click at [445, 64] on div "Manage Users" at bounding box center [471, 69] width 125 height 24
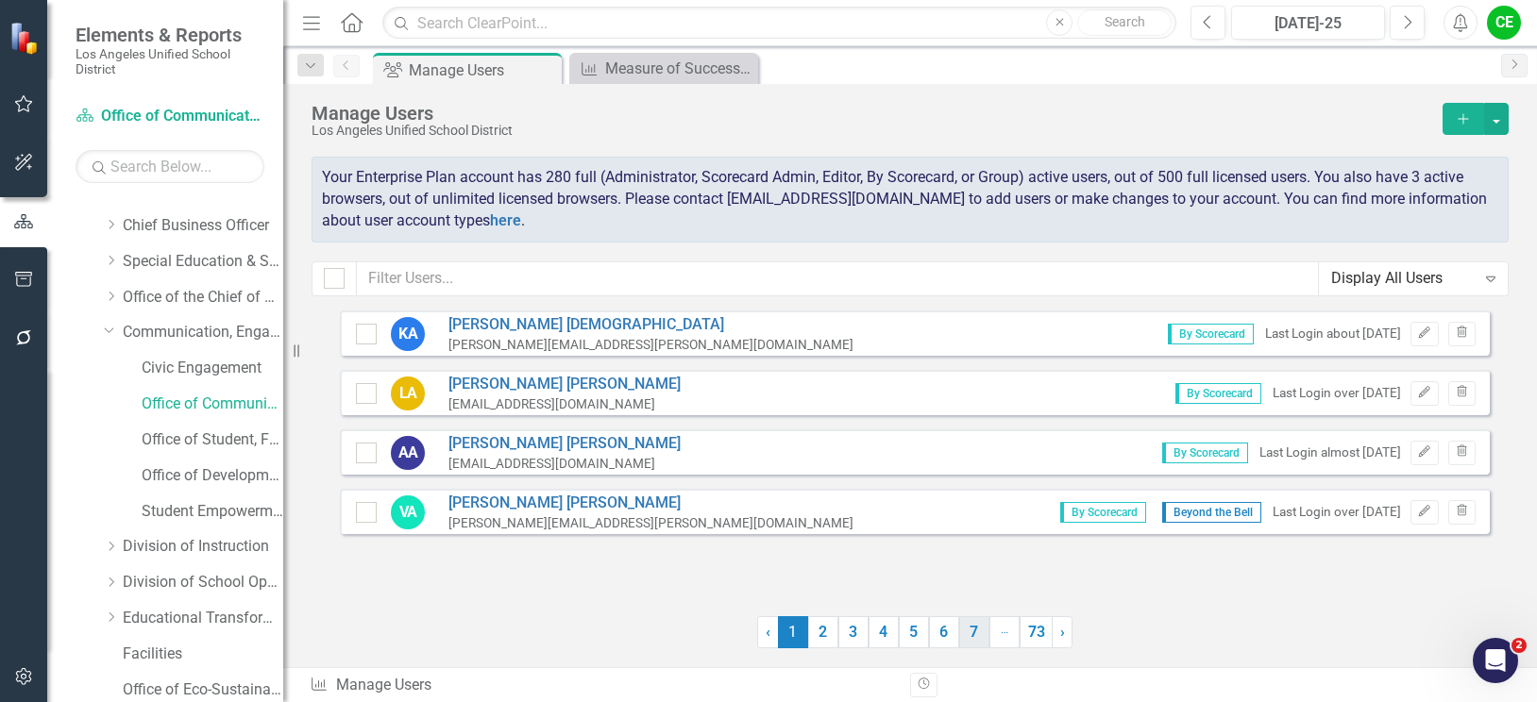
click at [975, 635] on link "7" at bounding box center [974, 633] width 30 height 32
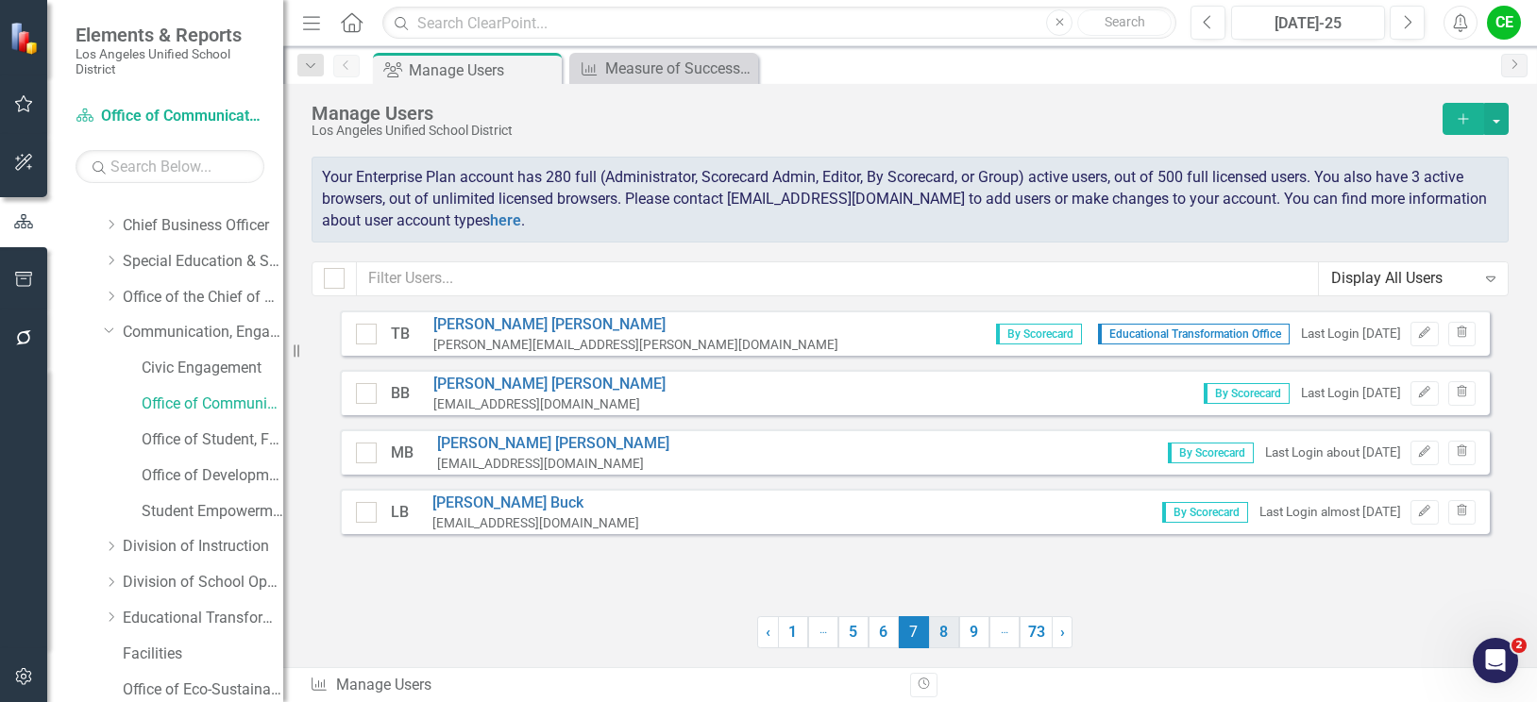
click at [939, 626] on link "8" at bounding box center [944, 633] width 30 height 32
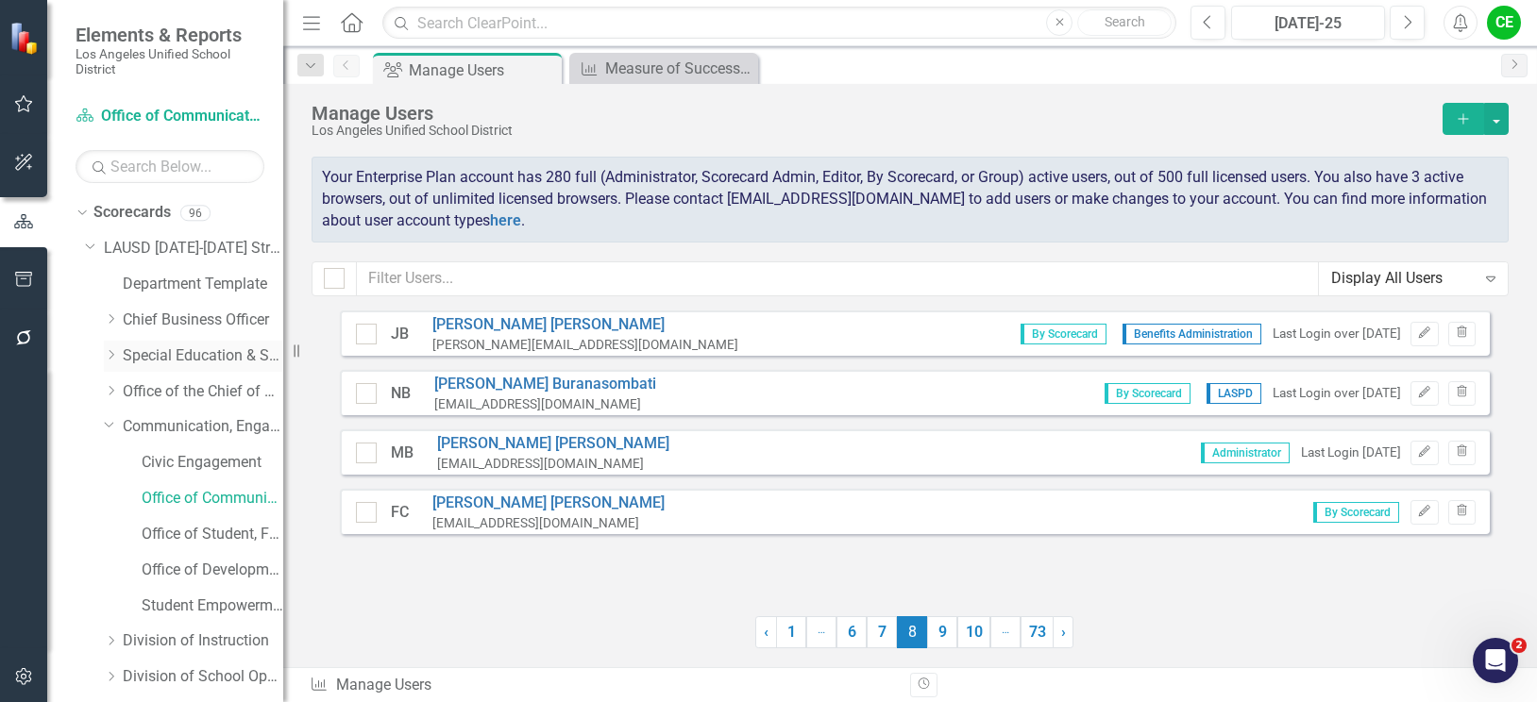
click at [109, 353] on icon "Dropdown" at bounding box center [111, 354] width 14 height 11
click at [203, 535] on link "Multilingual Multicultural Education Department" at bounding box center [213, 535] width 142 height 22
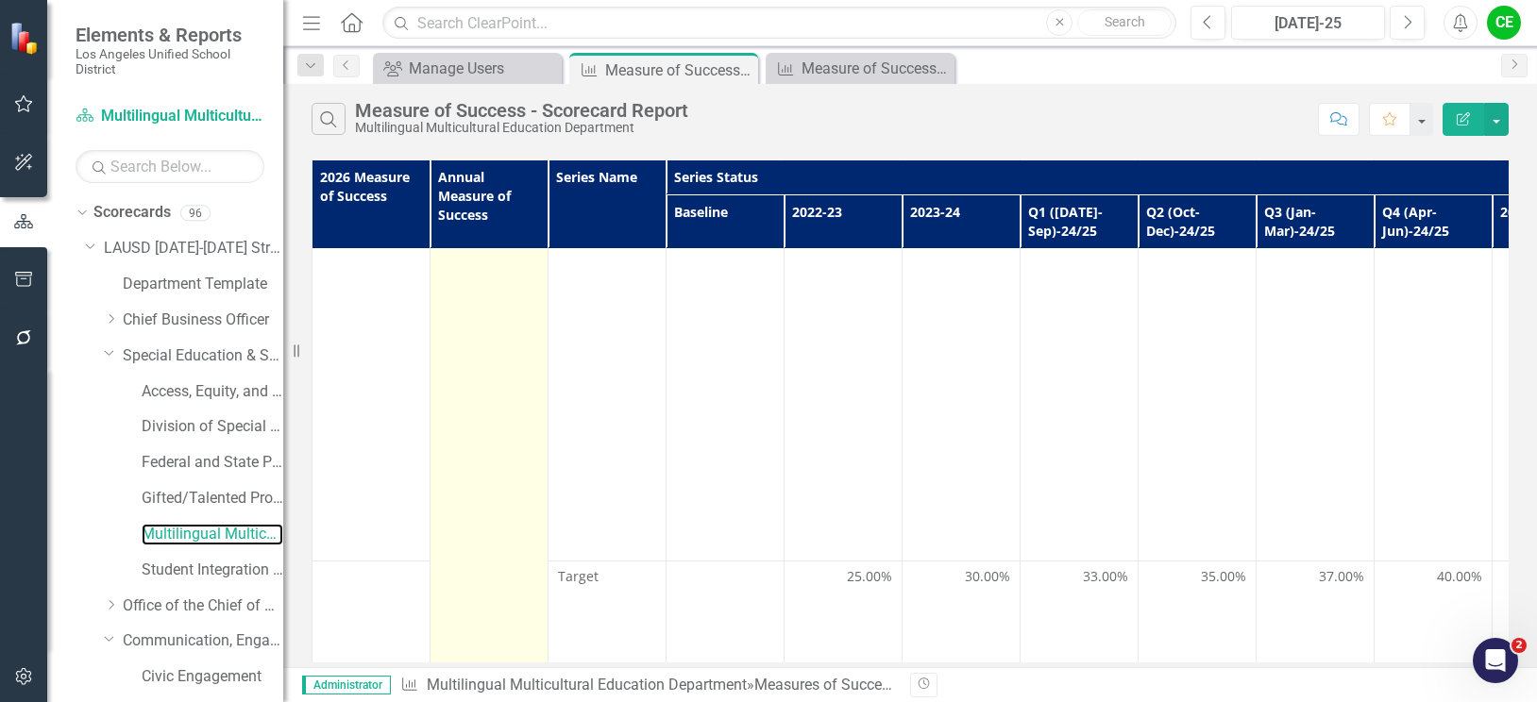
scroll to position [2549, 0]
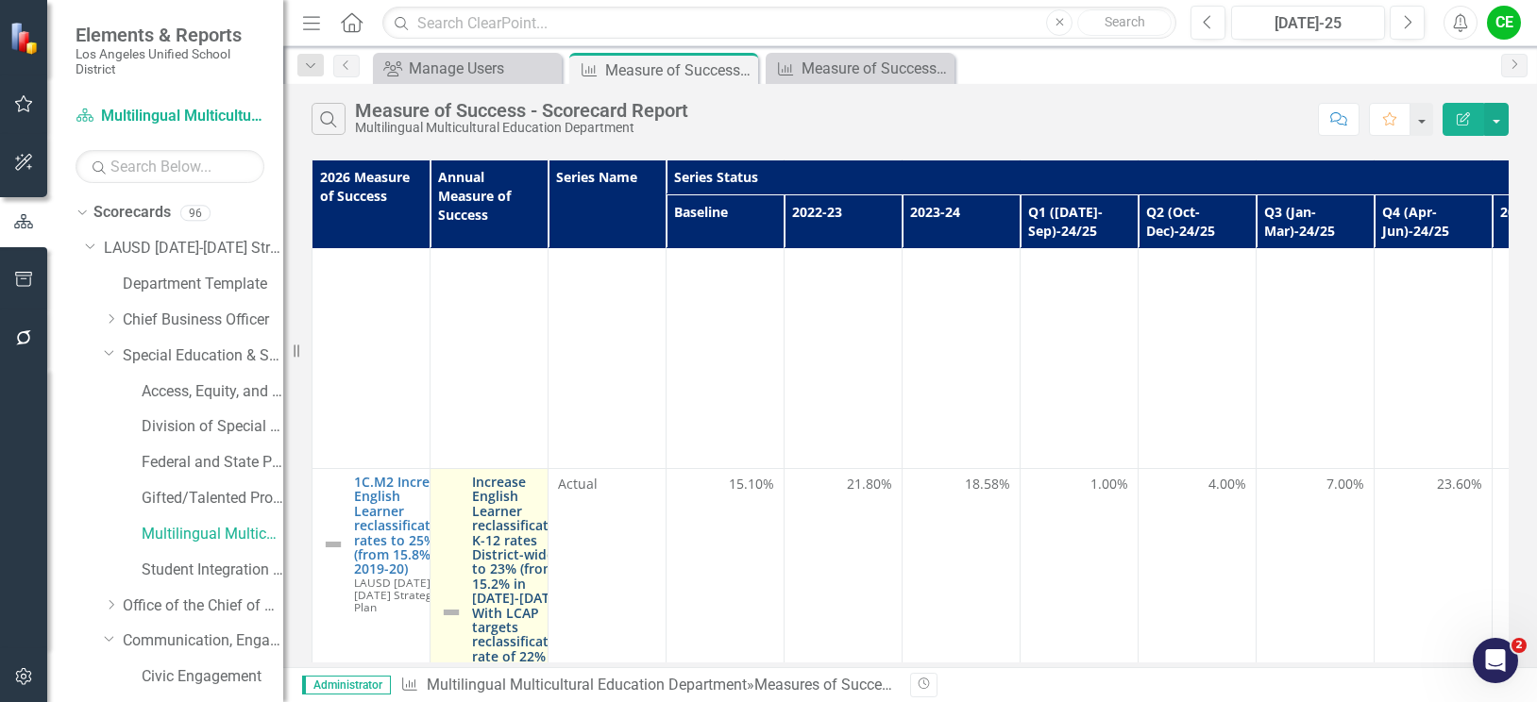
click at [526, 475] on link "Increase English Learner reclassification K-12 rates District-wide to 23% (from…" at bounding box center [520, 613] width 97 height 276
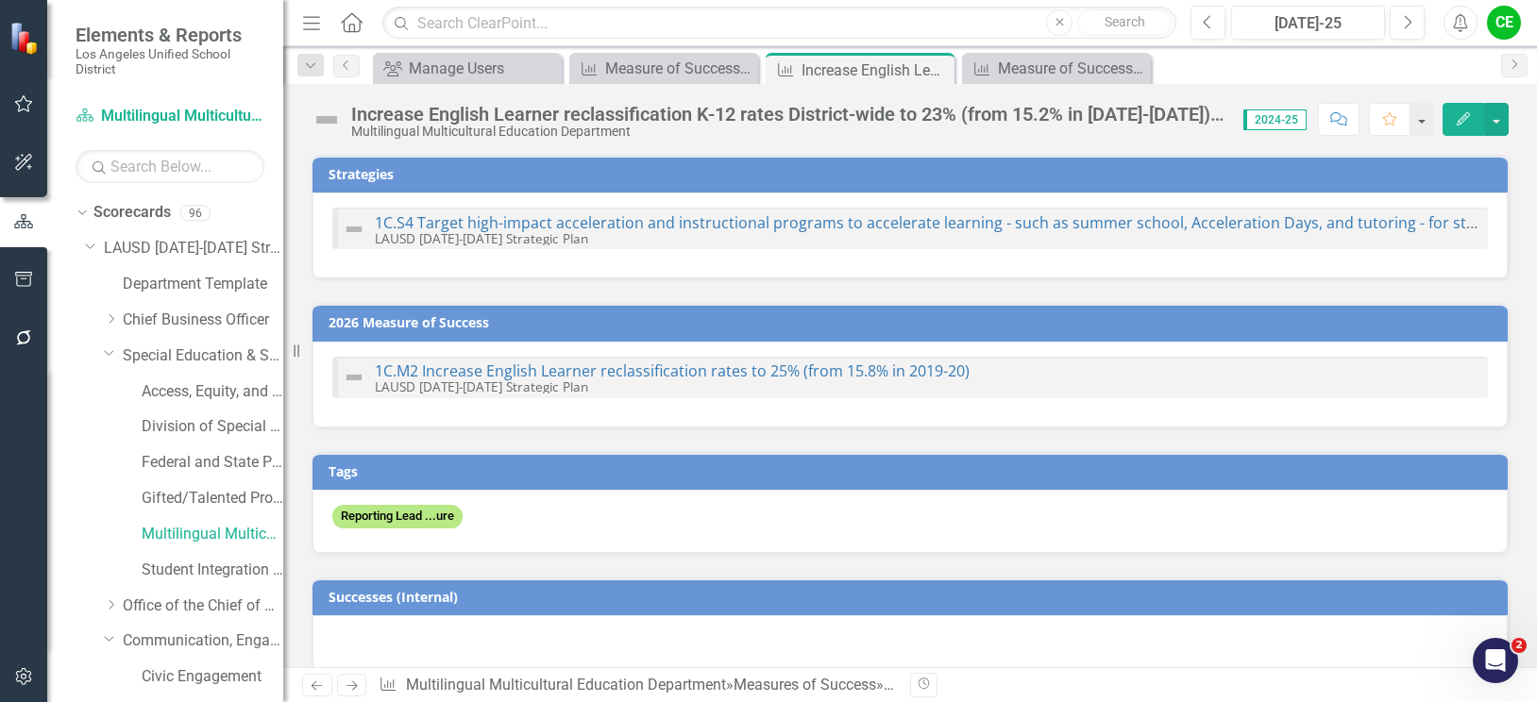
checkbox input "true"
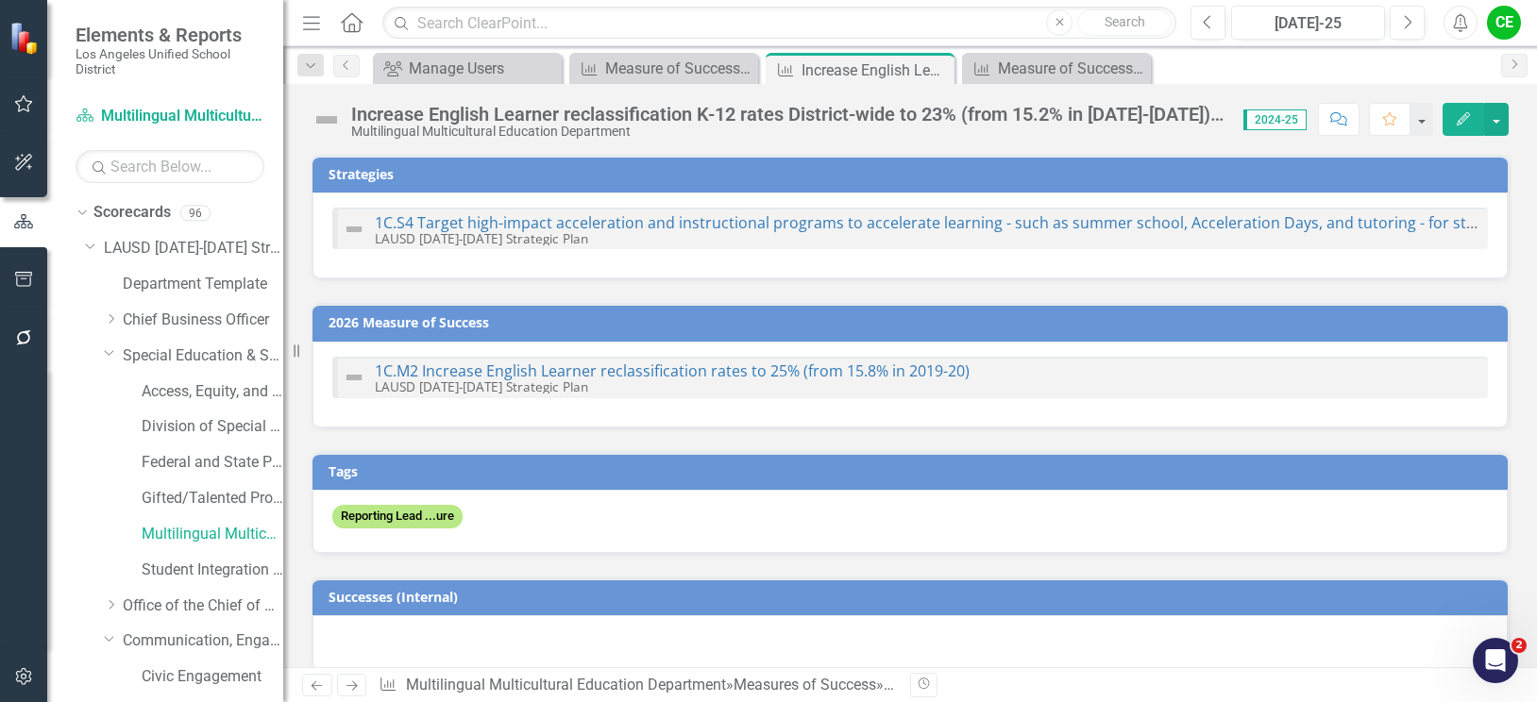
checkbox input "true"
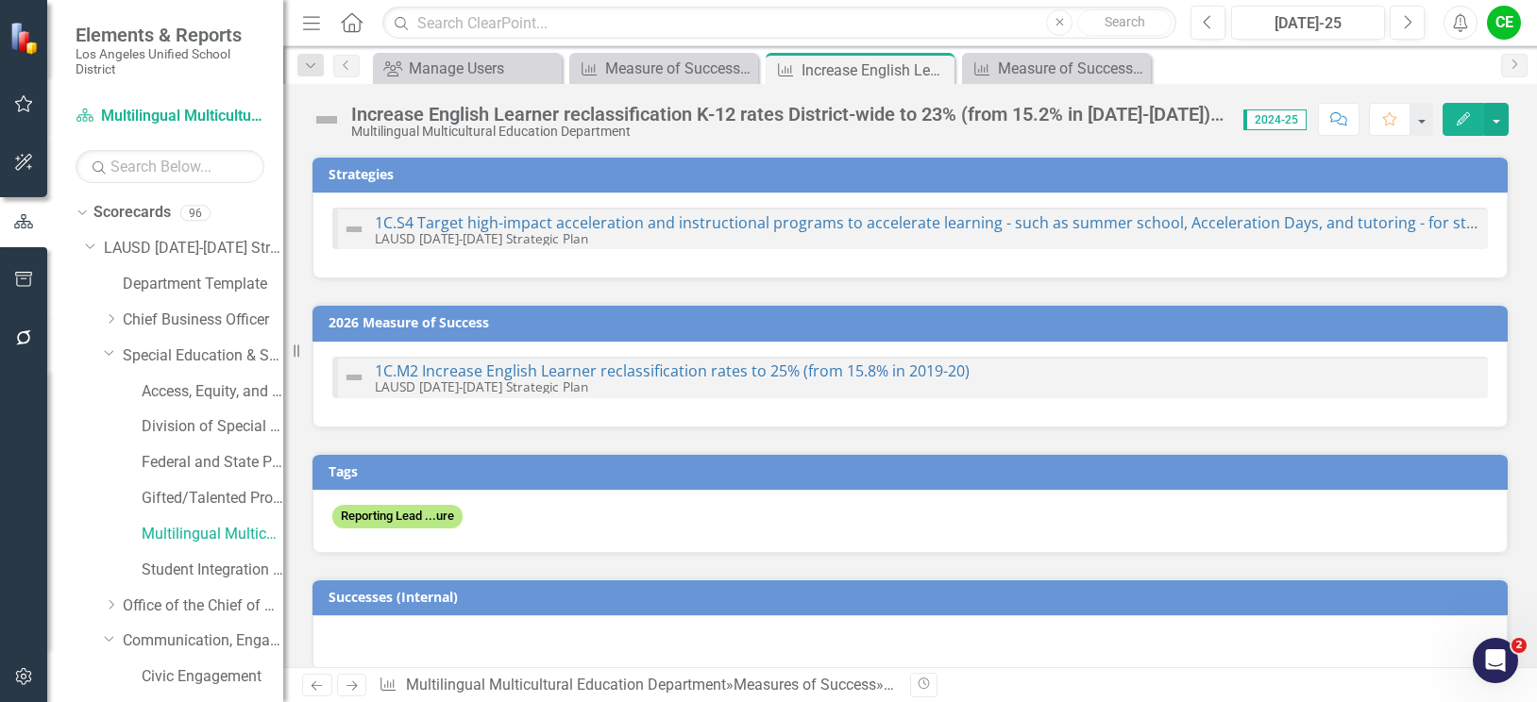
checkbox input "true"
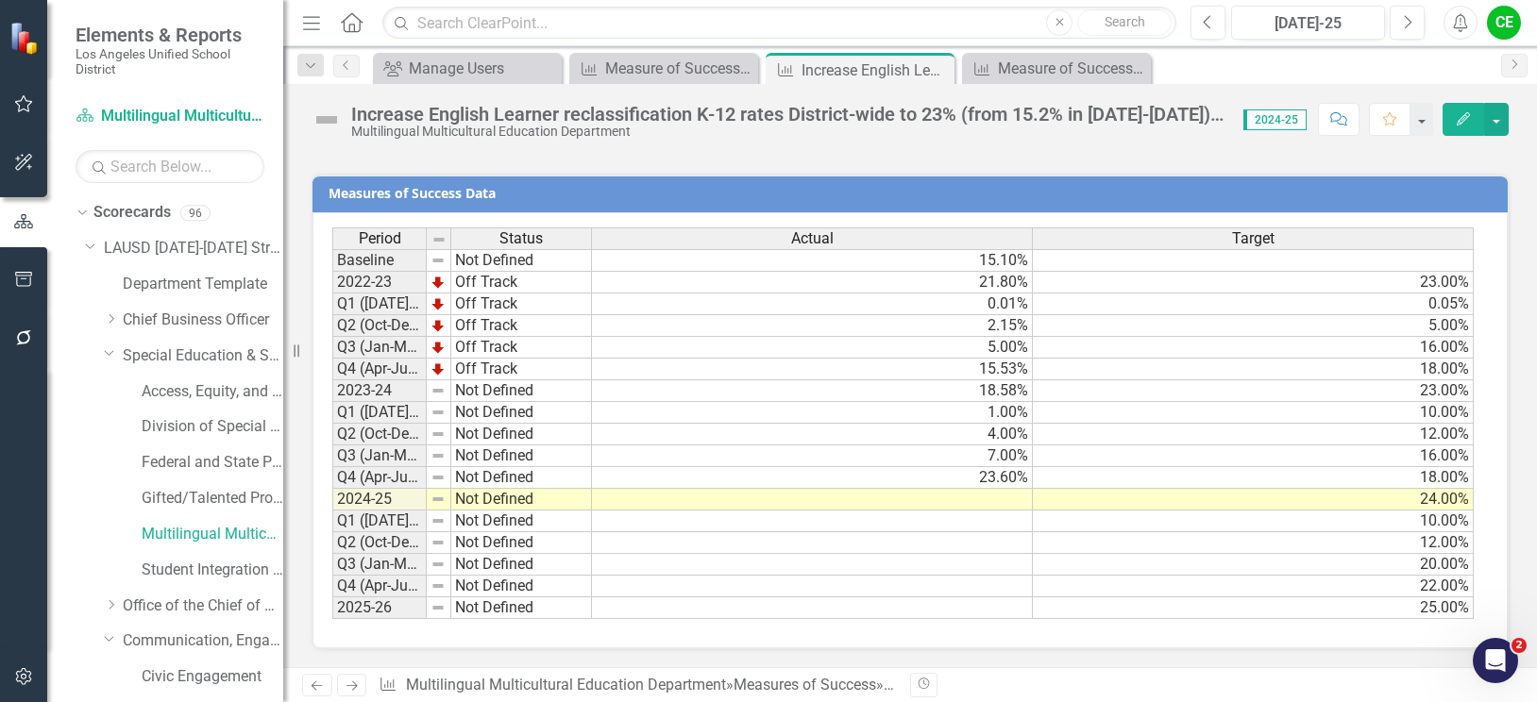
scroll to position [2360, 0]
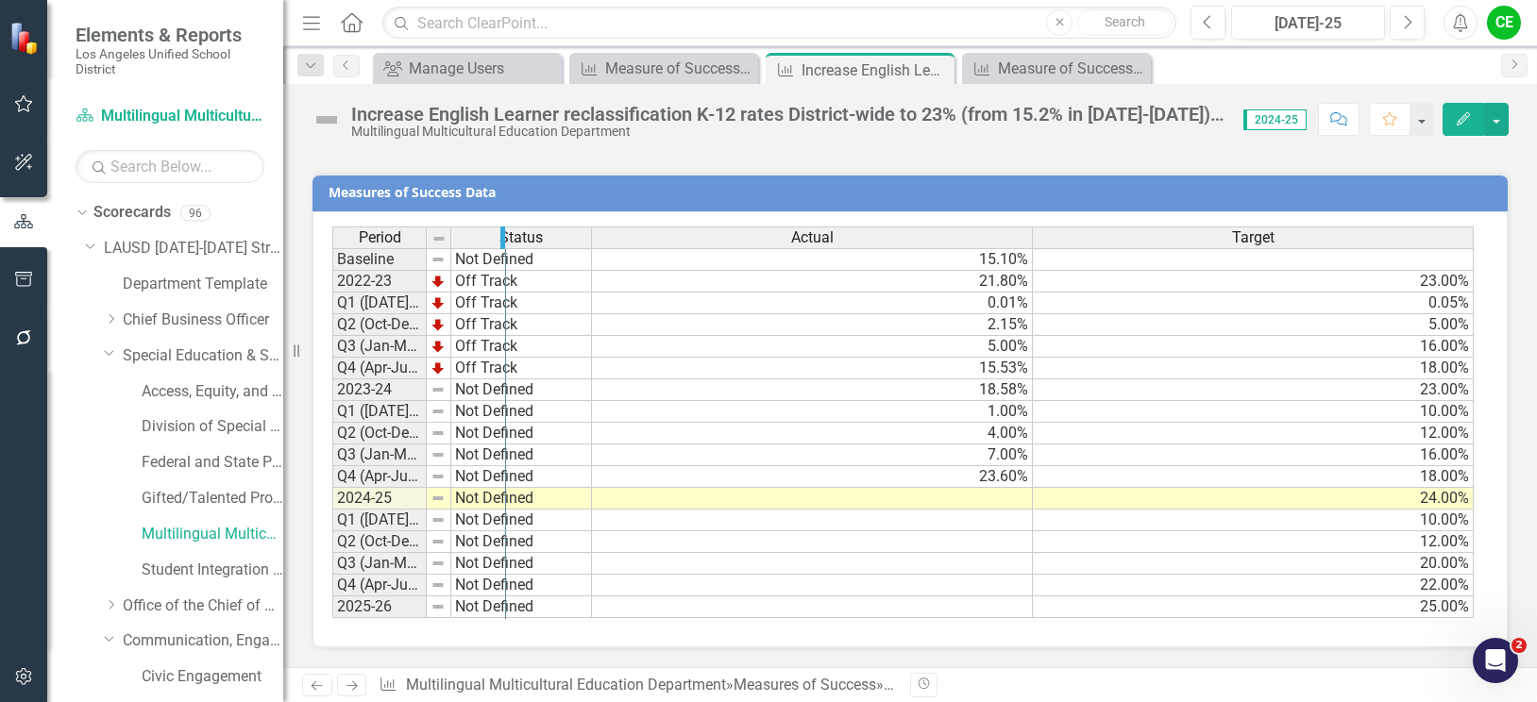
drag, startPoint x: 424, startPoint y: 243, endPoint x: 503, endPoint y: 244, distance: 79.3
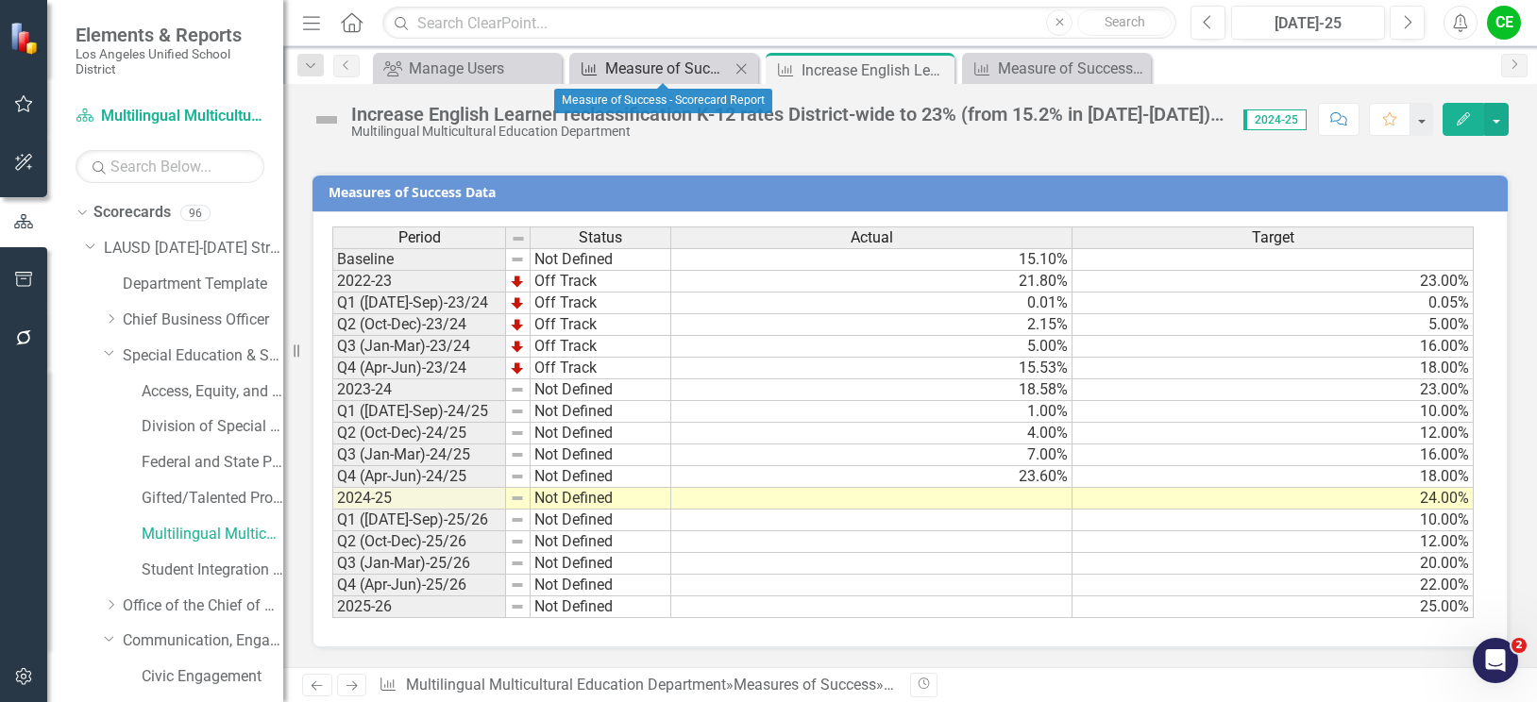
click at [670, 74] on div "Measure of Success - Scorecard Report" at bounding box center [667, 69] width 125 height 24
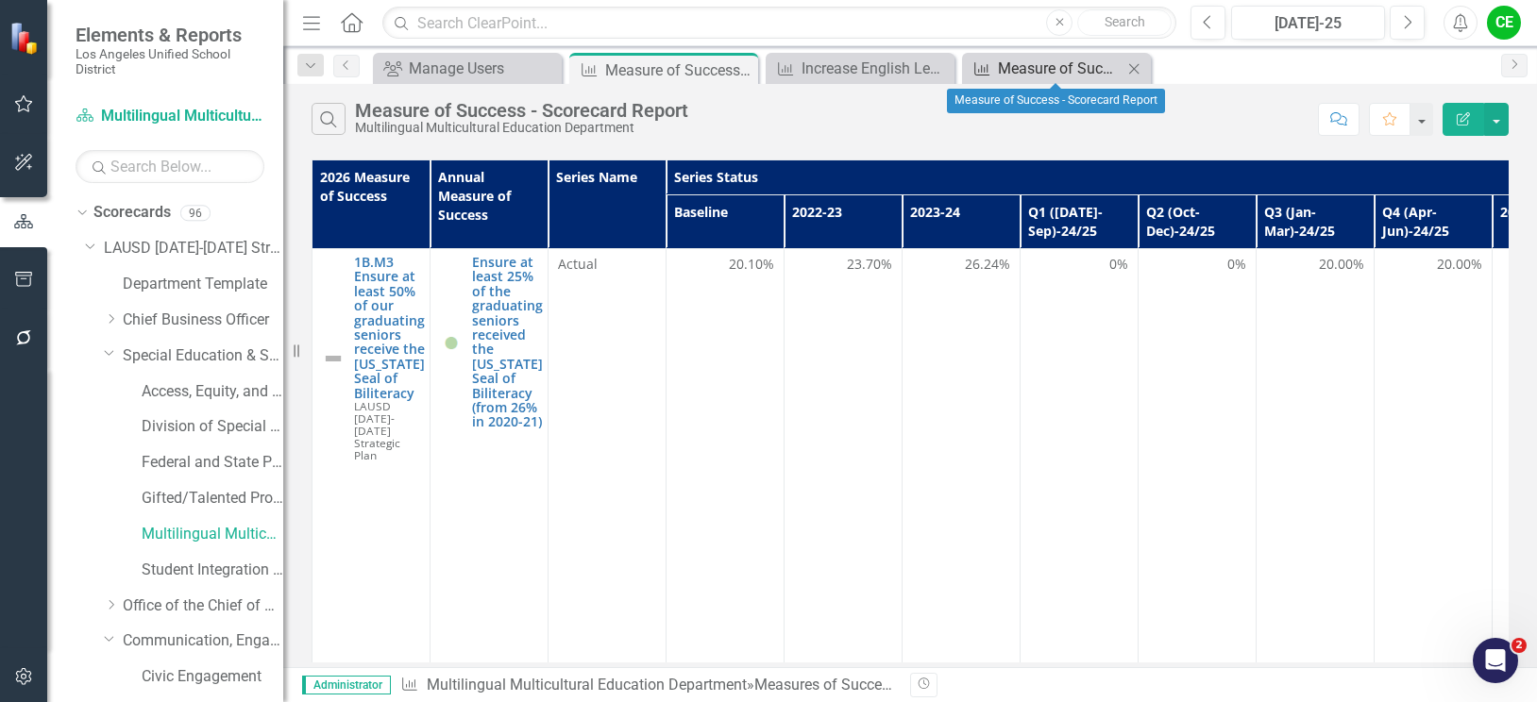
click at [1046, 66] on div "Measure of Success - Scorecard Report" at bounding box center [1060, 69] width 125 height 24
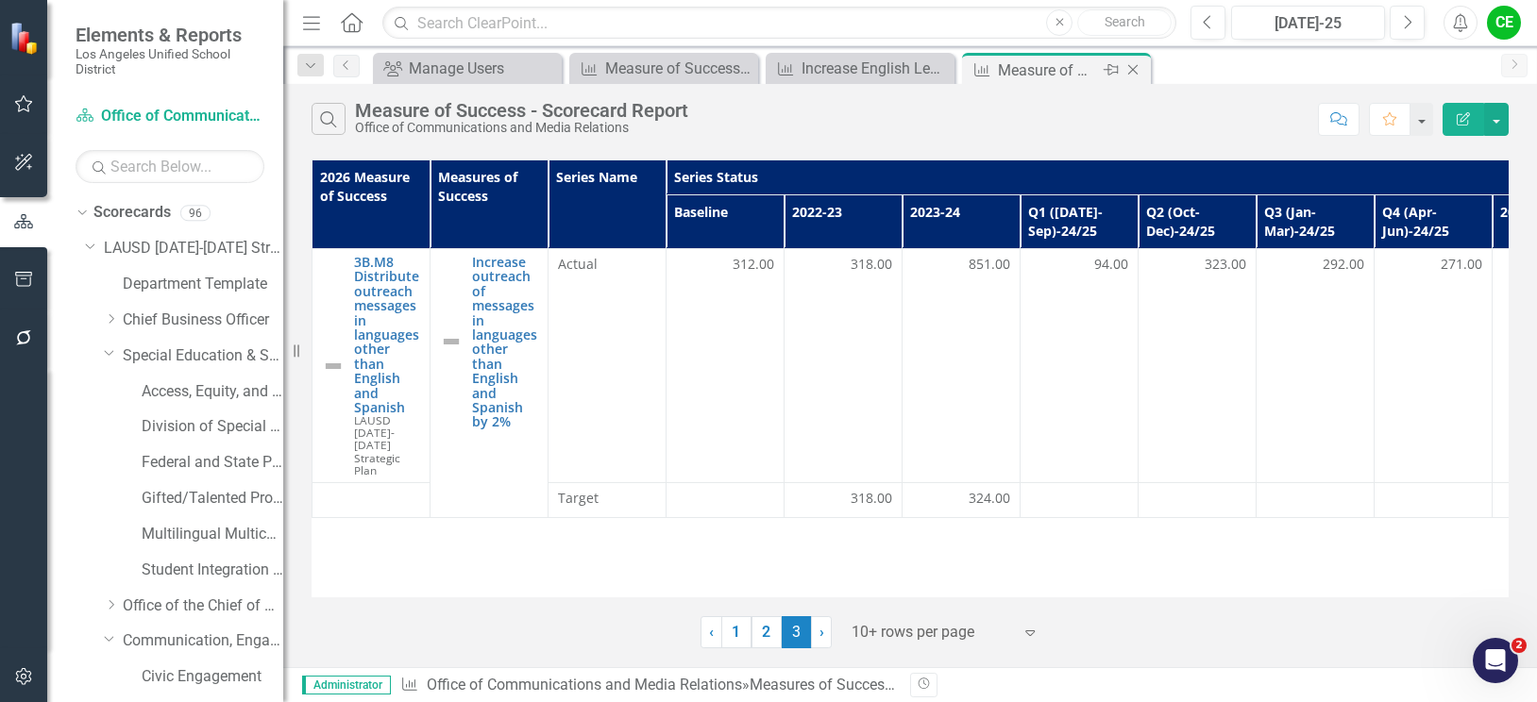
click at [1131, 68] on icon at bounding box center [1133, 70] width 10 height 10
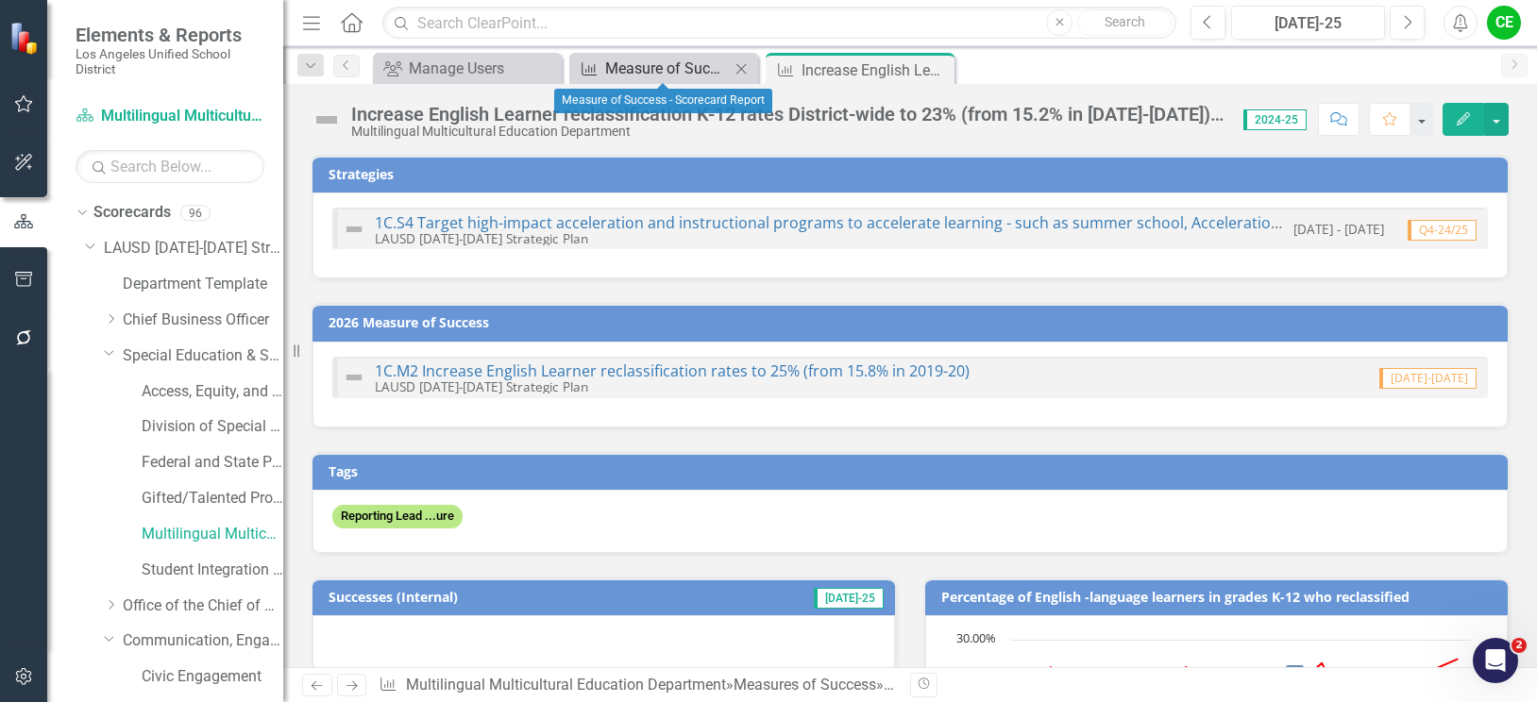
click at [652, 72] on div "Measure of Success - Scorecard Report" at bounding box center [667, 69] width 125 height 24
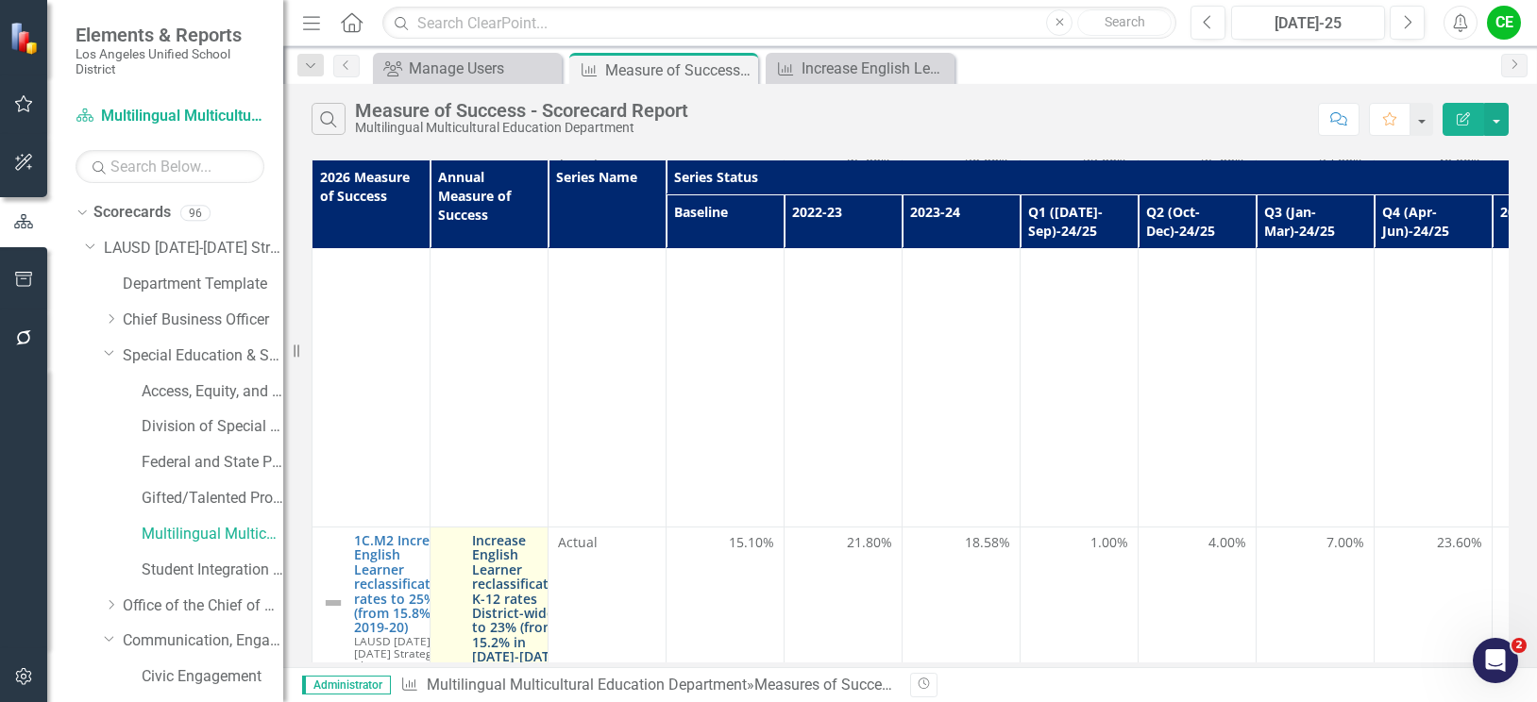
scroll to position [2455, 0]
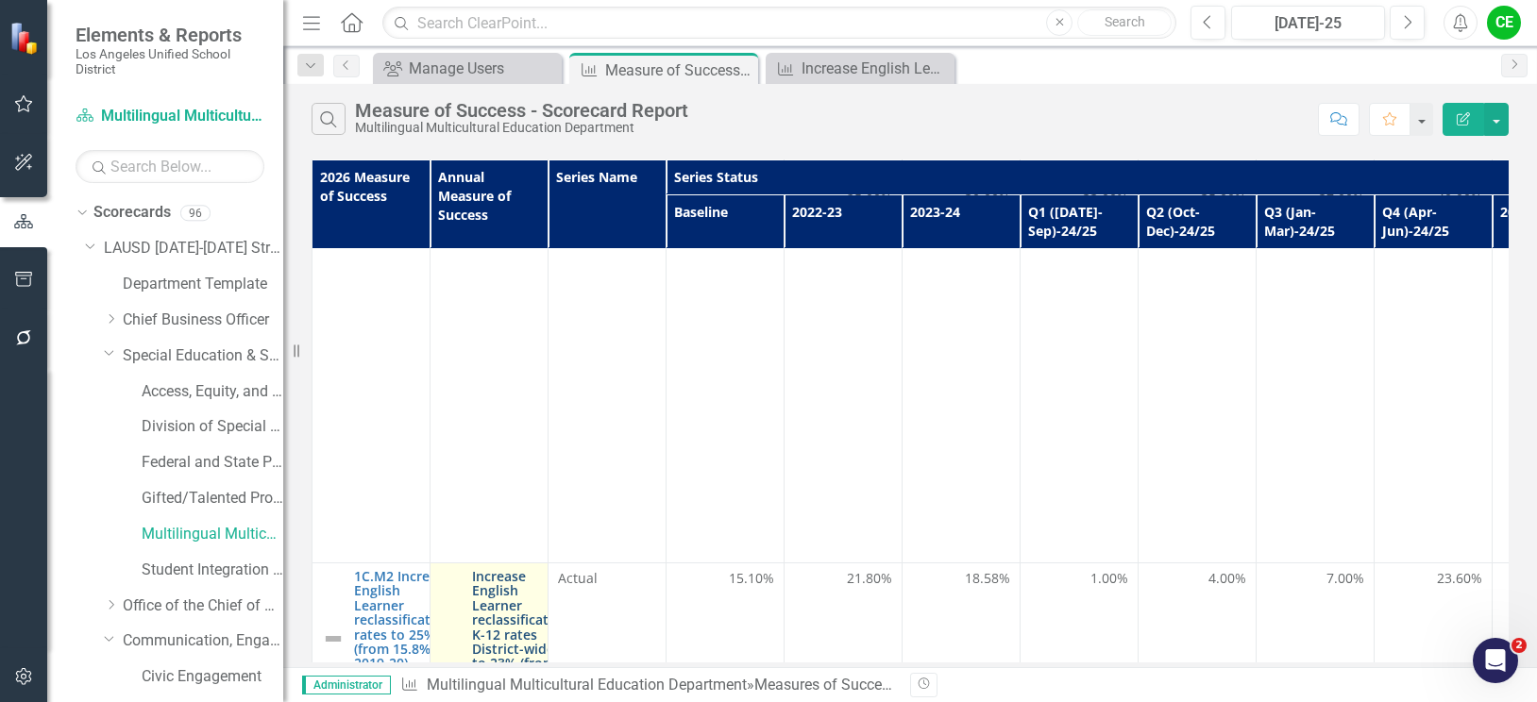
click at [486, 569] on link "Increase English Learner reclassification K-12 rates District-wide to 23% (from…" at bounding box center [520, 707] width 97 height 276
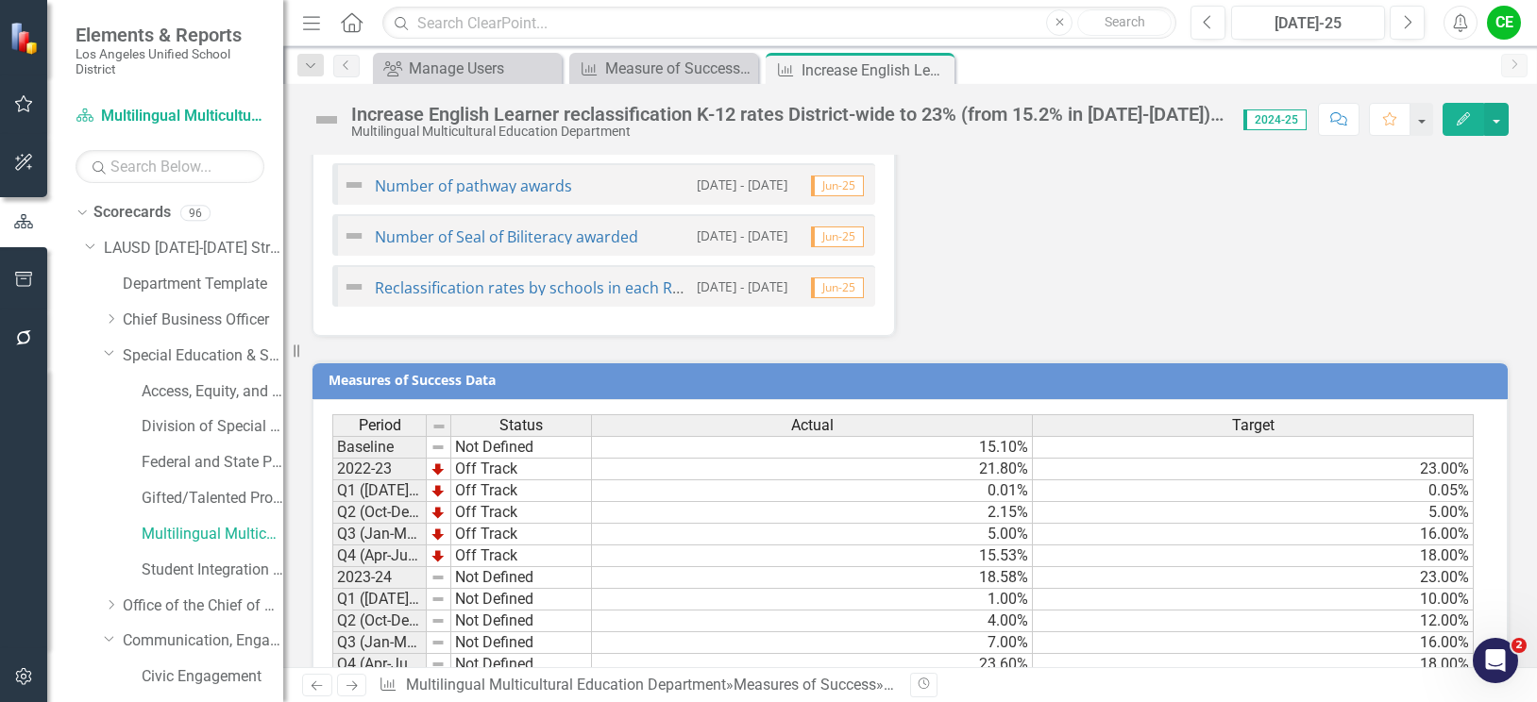
scroll to position [2360, 0]
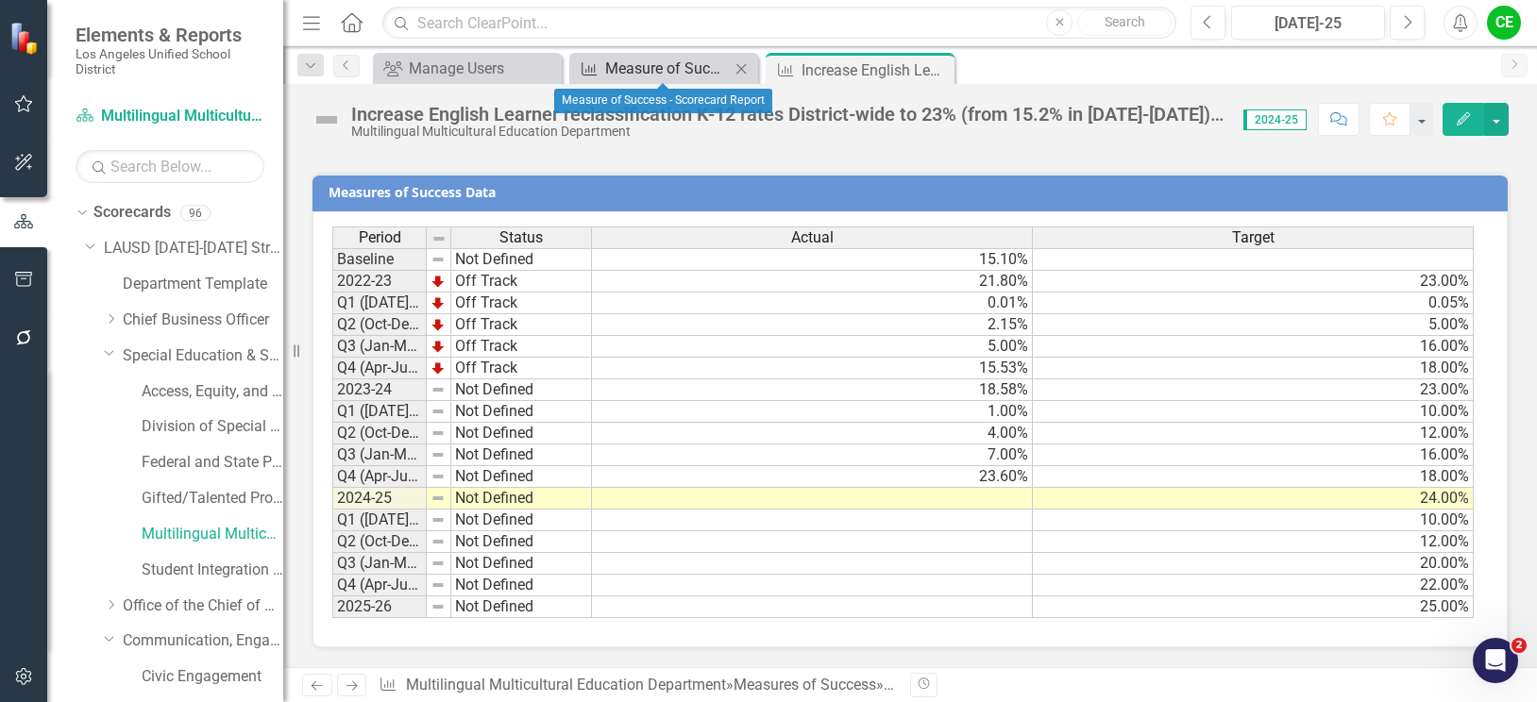
click at [625, 70] on div "Measure of Success - Scorecard Report" at bounding box center [667, 69] width 125 height 24
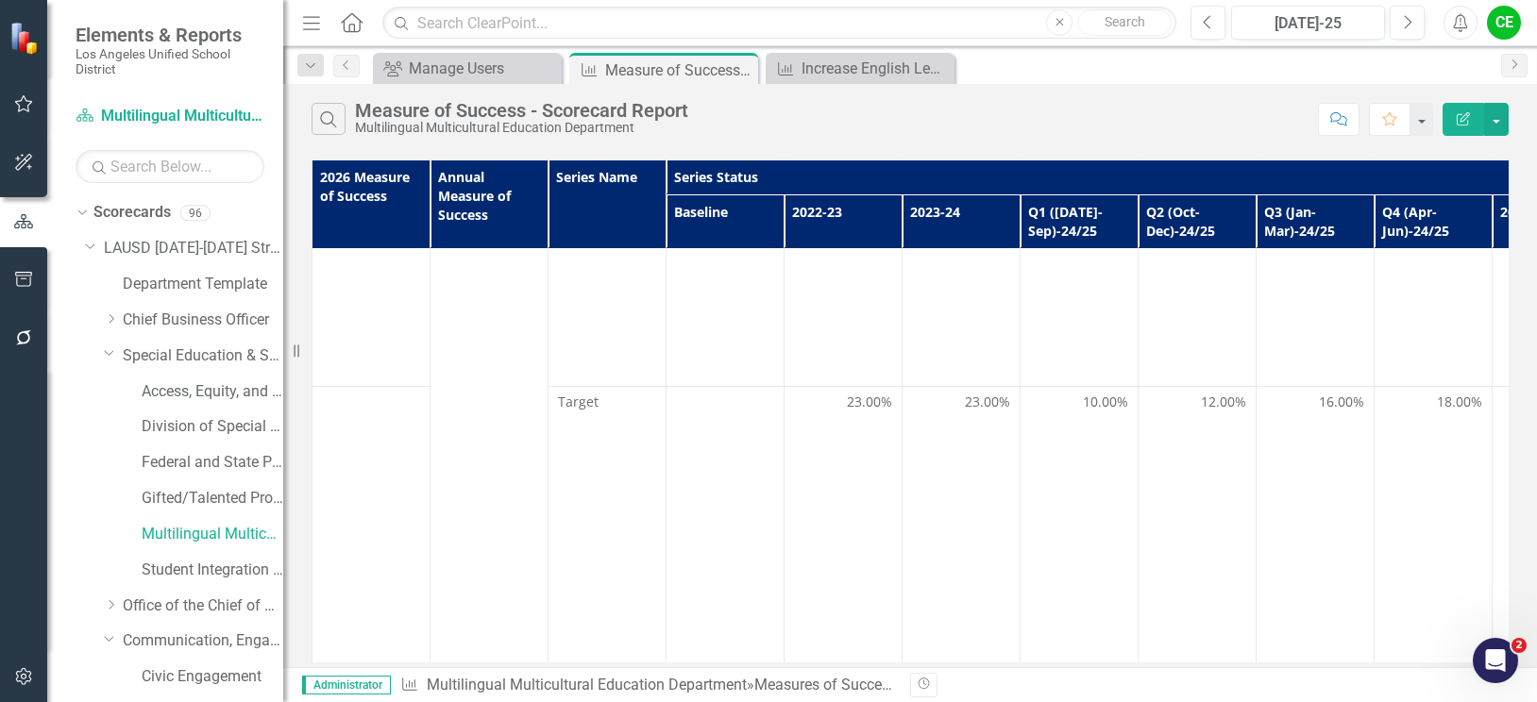
scroll to position [4532, 0]
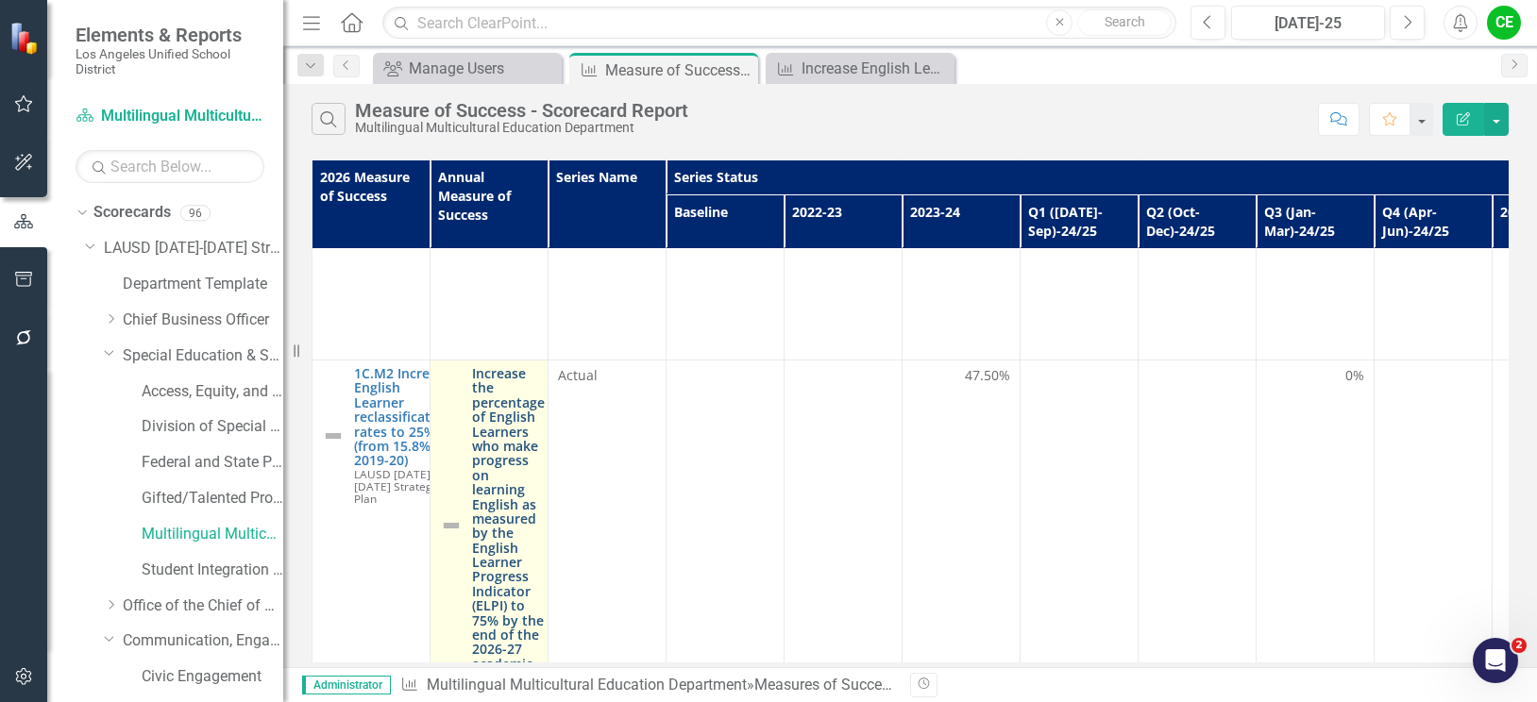
click at [496, 410] on link "Increase the percentage of English Learners who make progress on learning Engli…" at bounding box center [508, 526] width 73 height 320
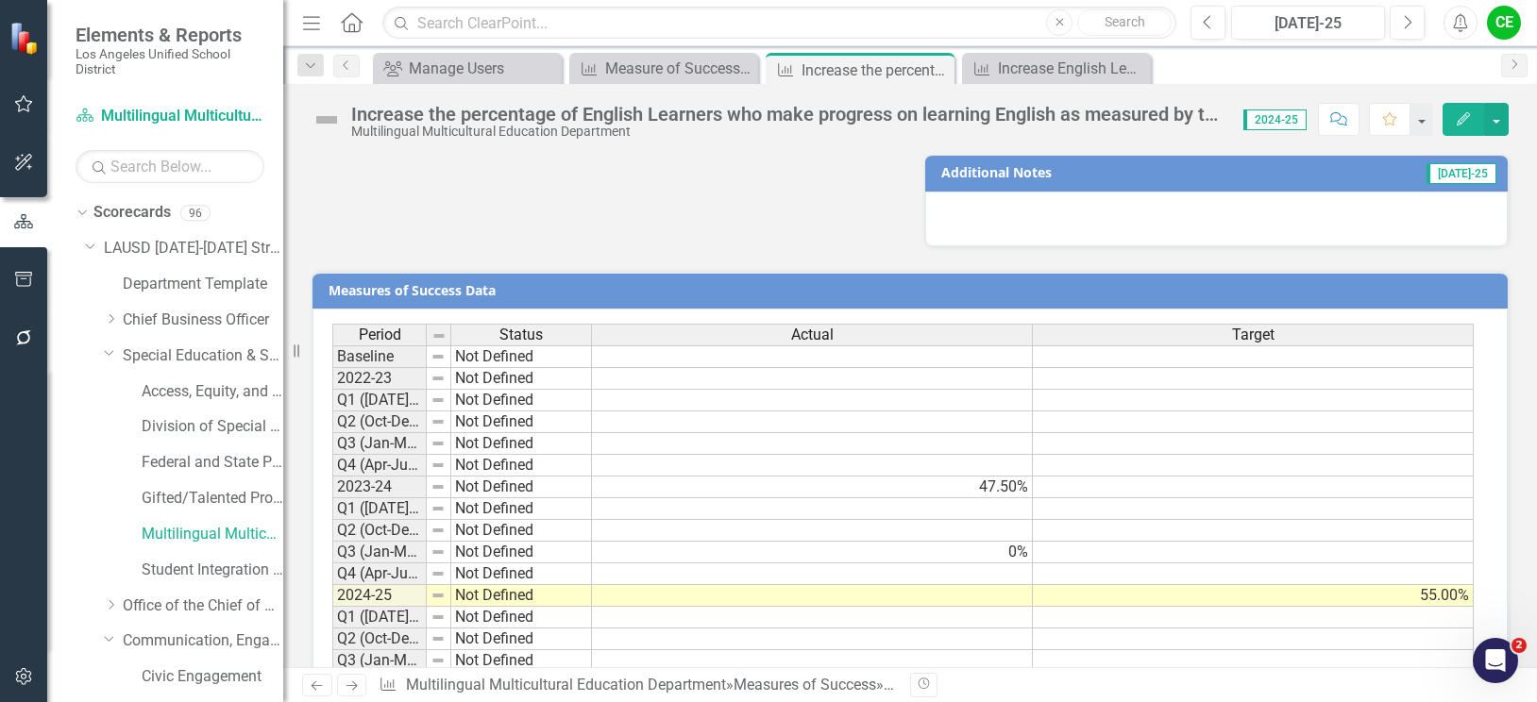
scroll to position [1550, 0]
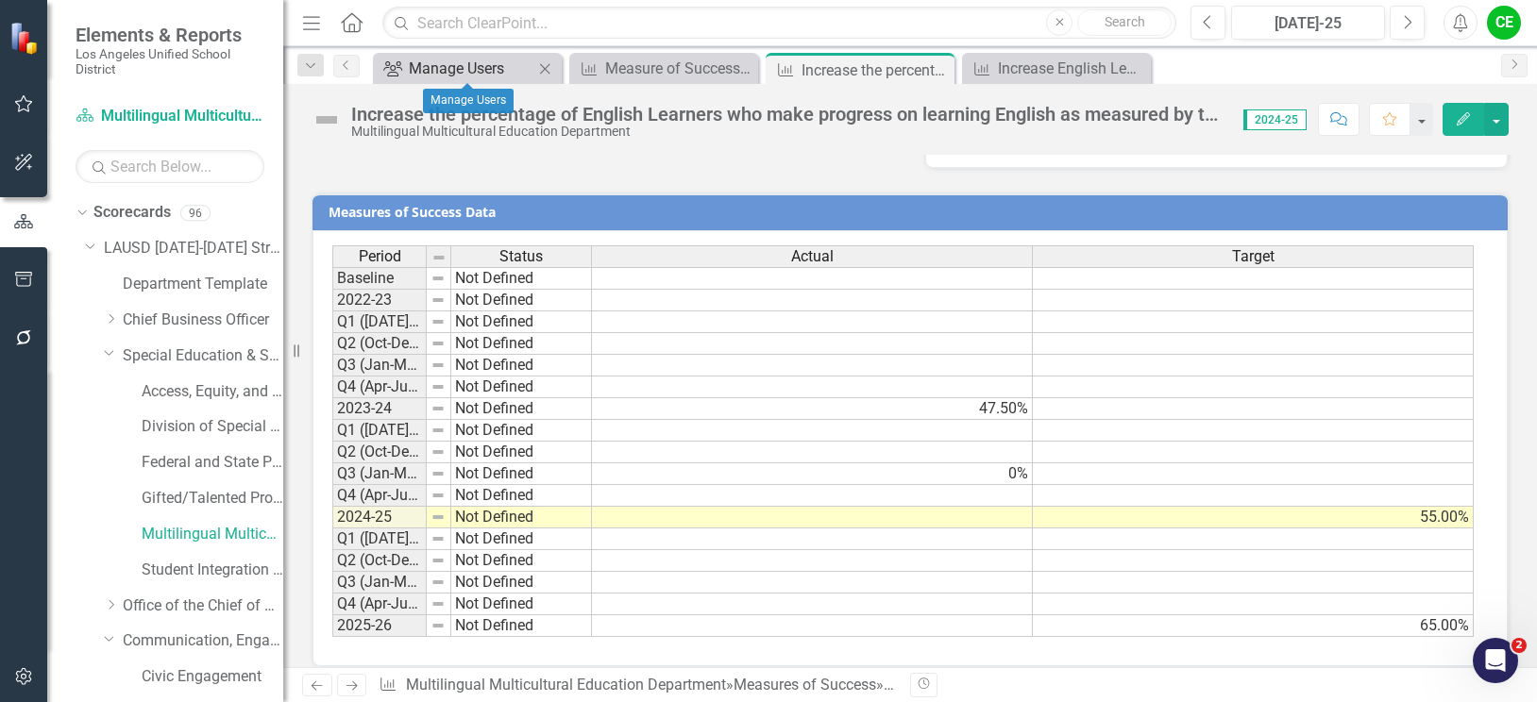
click at [453, 66] on div "Manage Users" at bounding box center [471, 69] width 125 height 24
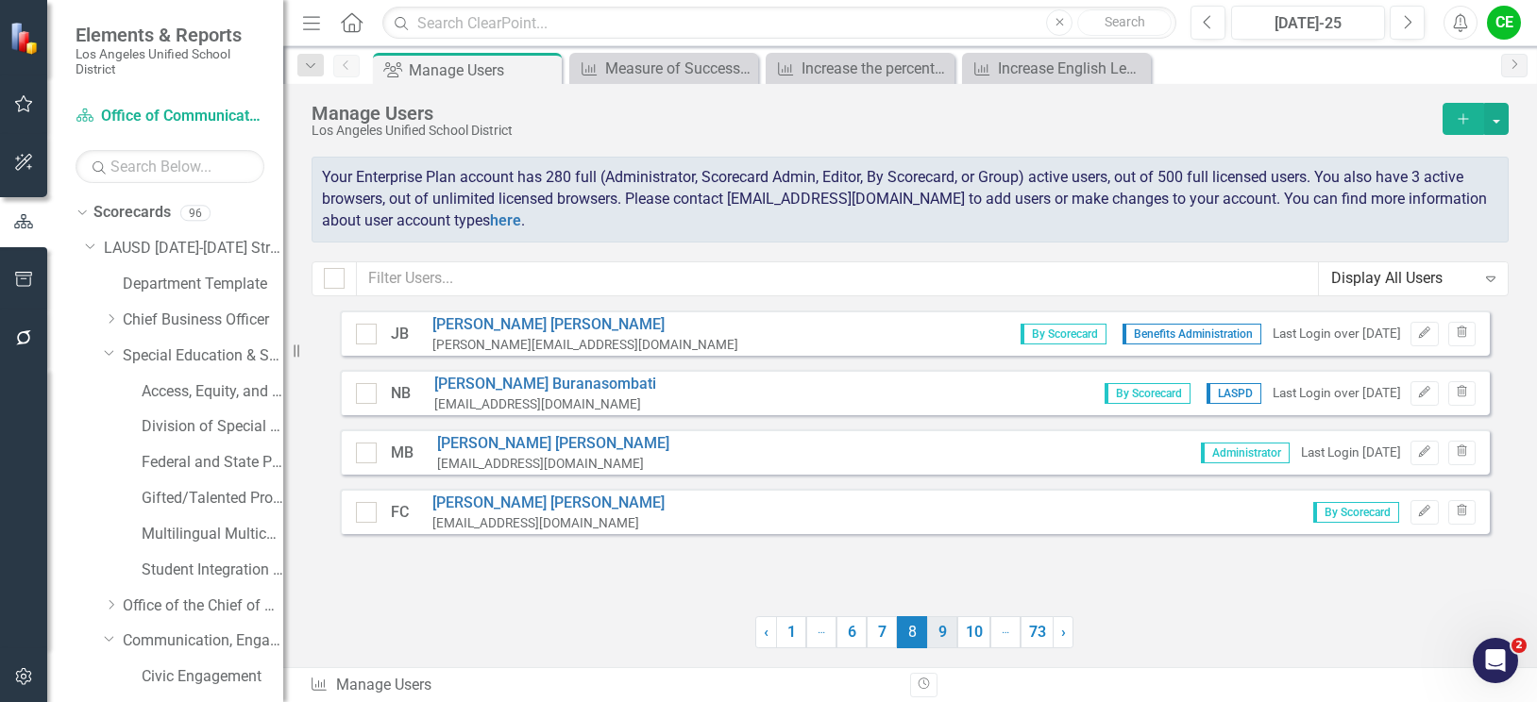
click at [941, 635] on link "9" at bounding box center [942, 633] width 30 height 32
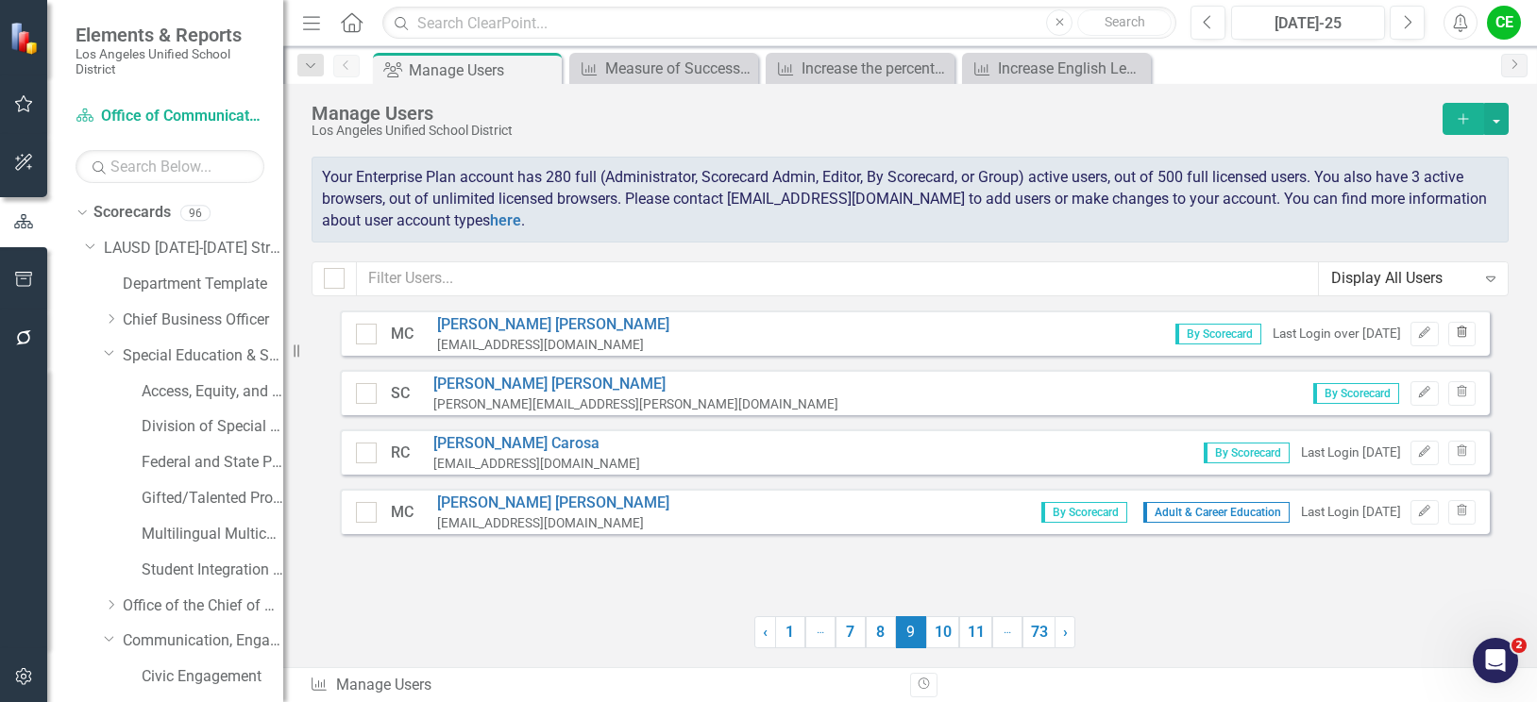
click at [1458, 333] on icon "button" at bounding box center [1462, 332] width 10 height 11
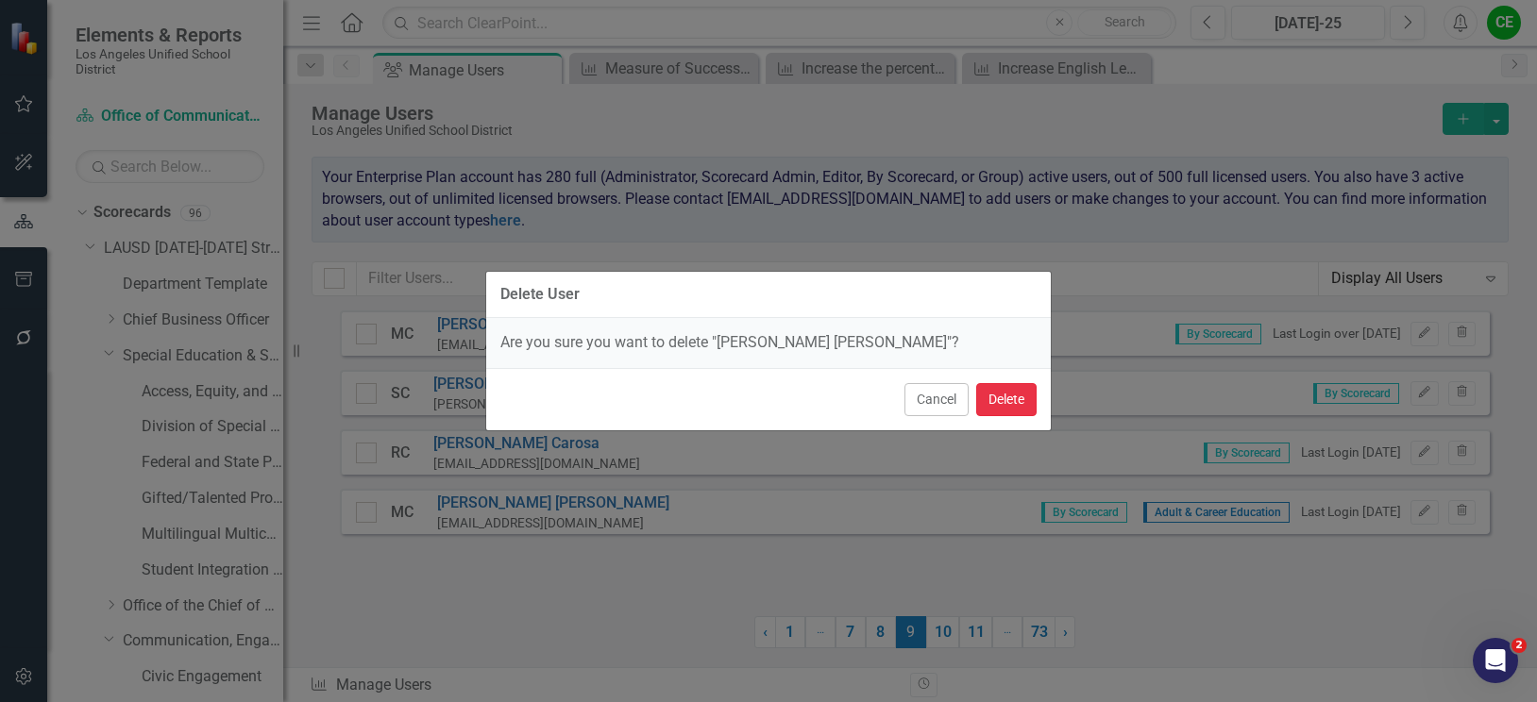
click at [1005, 398] on button "Delete" at bounding box center [1006, 399] width 60 height 33
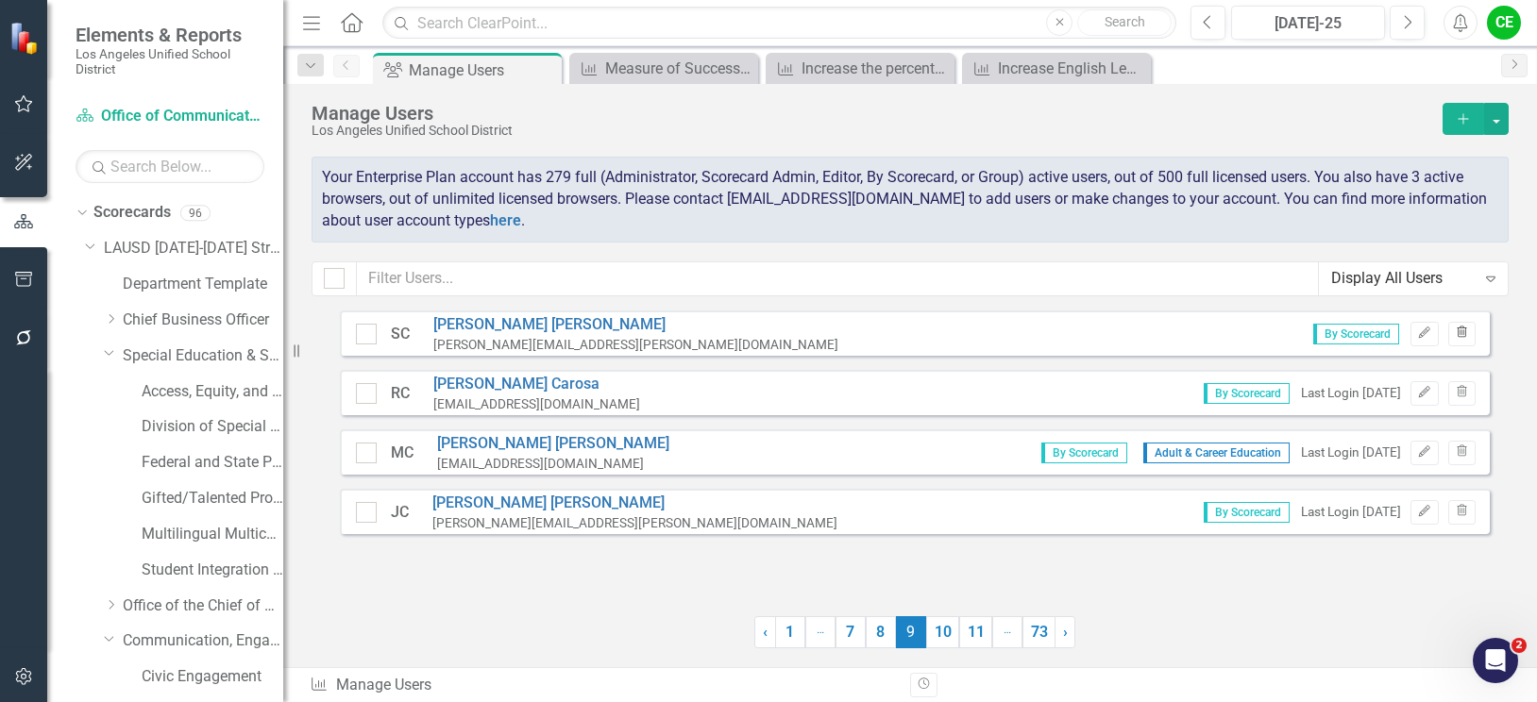
click at [1467, 332] on icon "Trash" at bounding box center [1462, 333] width 14 height 11
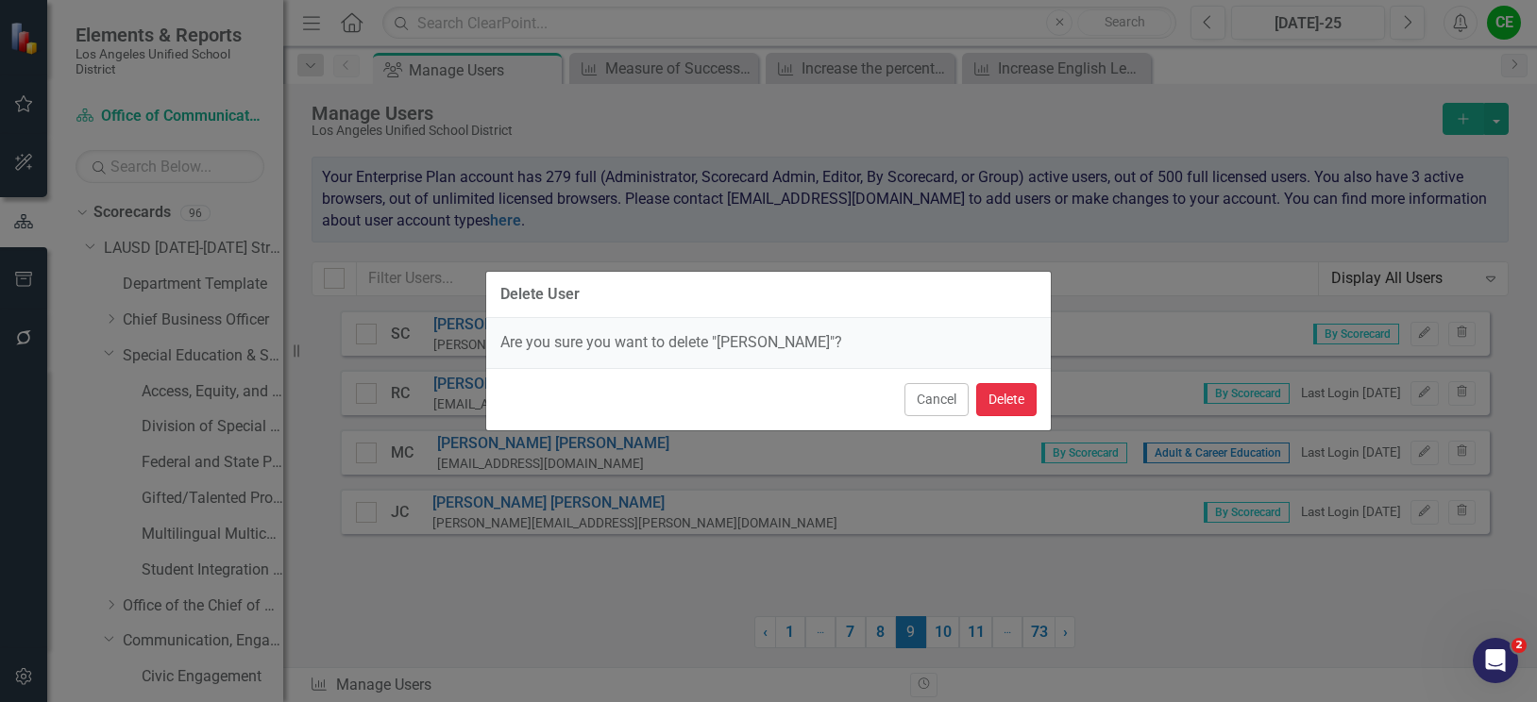
click at [1019, 405] on button "Delete" at bounding box center [1006, 399] width 60 height 33
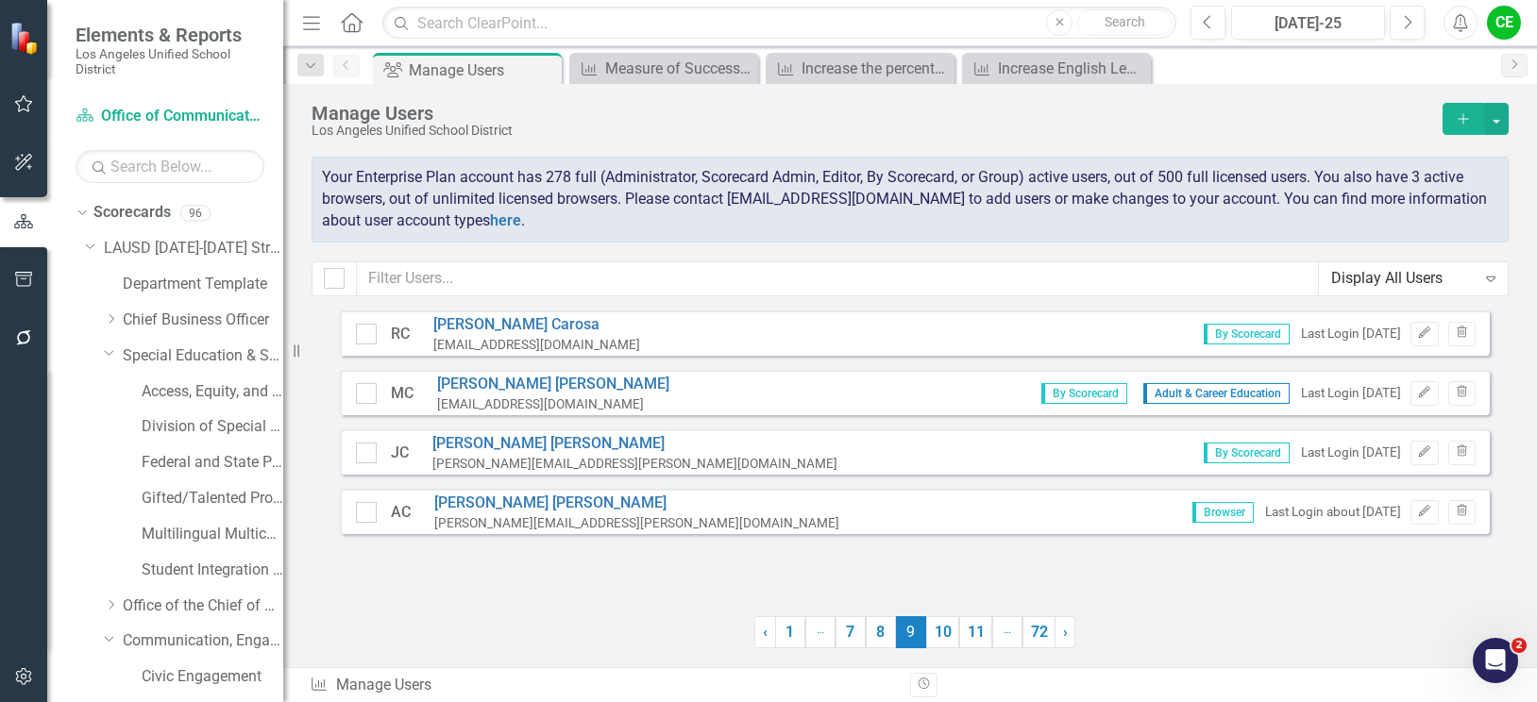
click at [1494, 28] on div "CE" at bounding box center [1504, 23] width 34 height 34
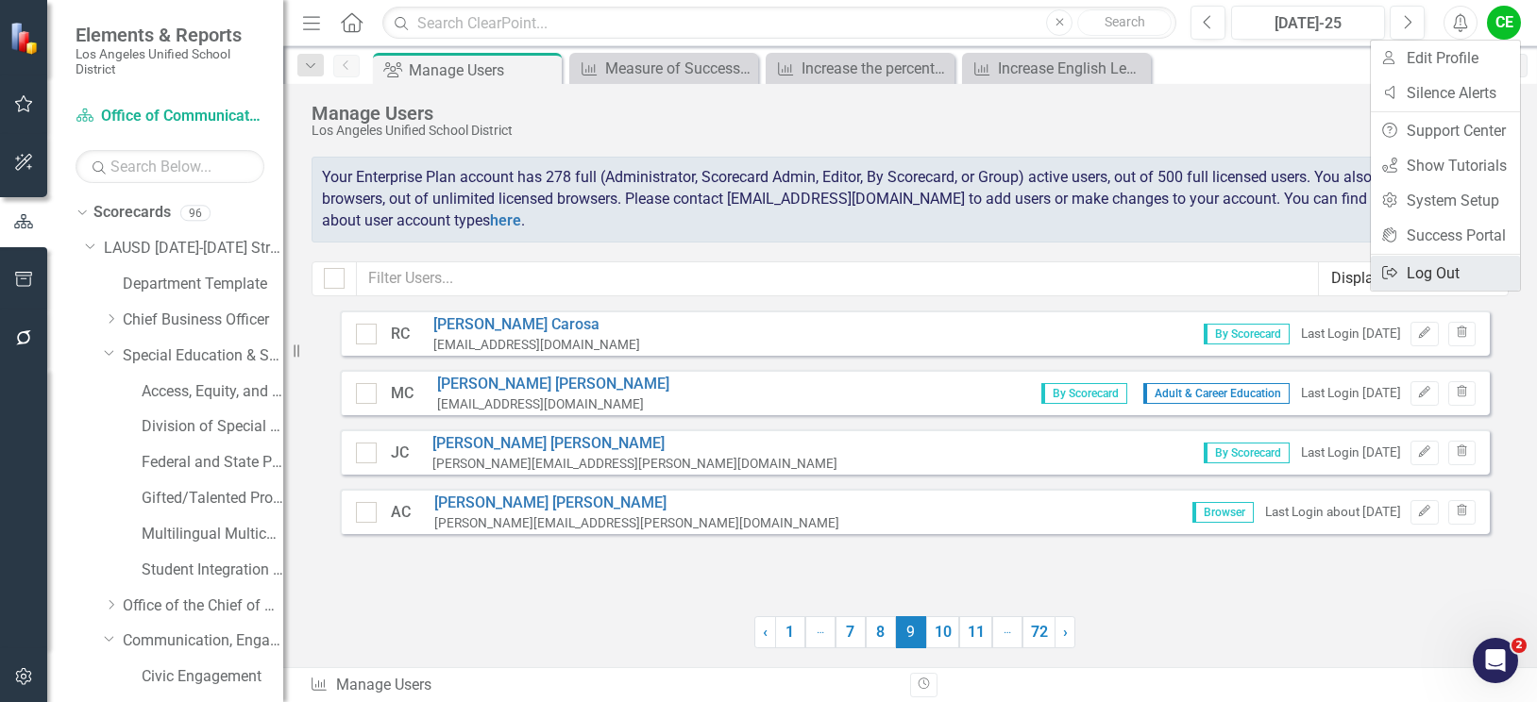
click at [1431, 269] on link "Logout Log Out" at bounding box center [1445, 273] width 149 height 35
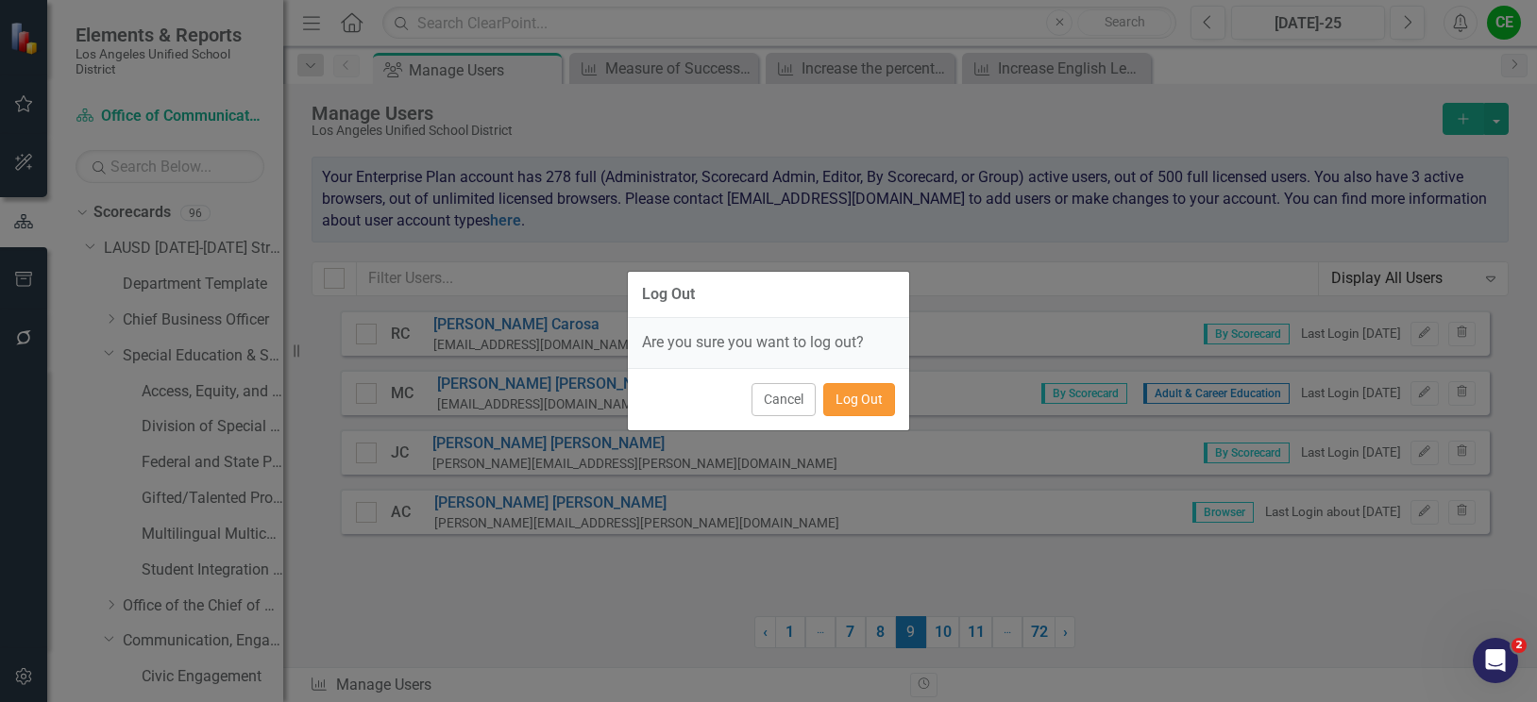
click at [880, 396] on button "Log Out" at bounding box center [859, 399] width 72 height 33
